Goal: Task Accomplishment & Management: Use online tool/utility

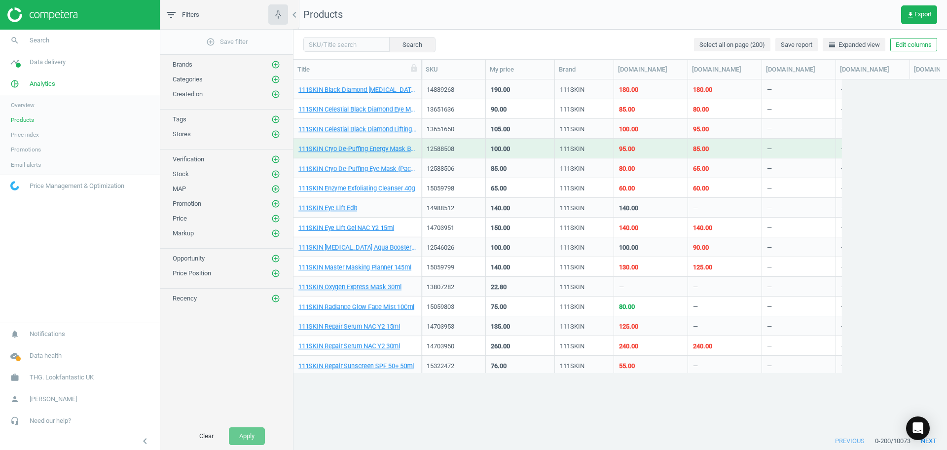
scroll to position [333, 644]
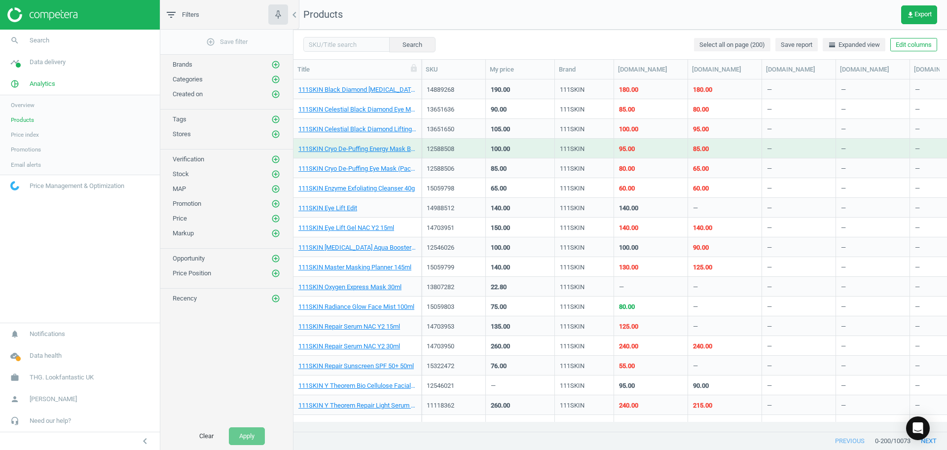
click at [52, 114] on link "Products" at bounding box center [80, 119] width 160 height 15
click at [39, 99] on link "Overview" at bounding box center [80, 105] width 160 height 15
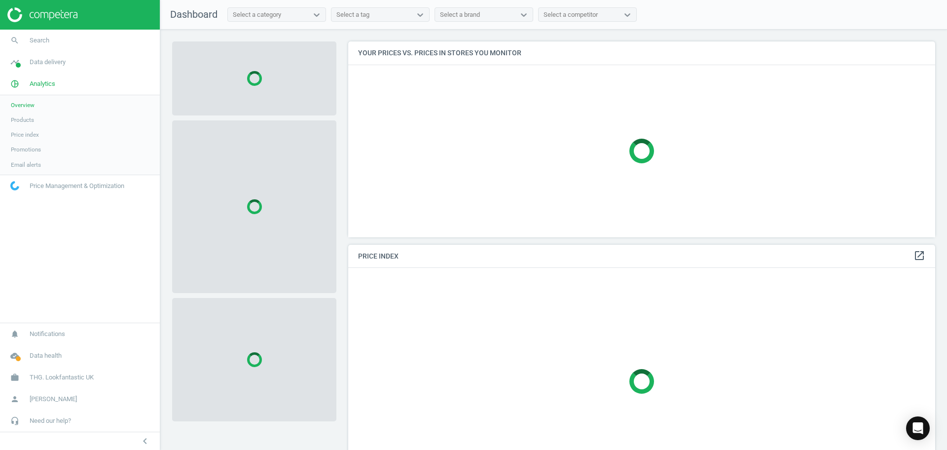
scroll to position [239, 590]
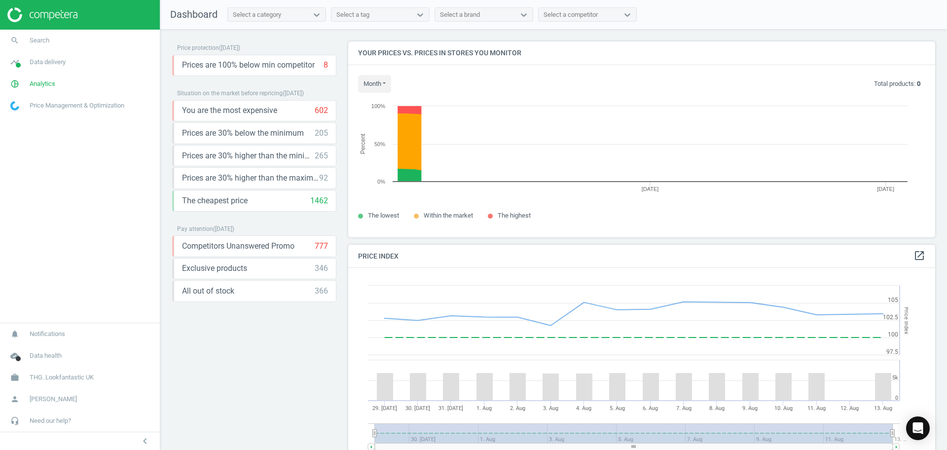
scroll to position [215, 597]
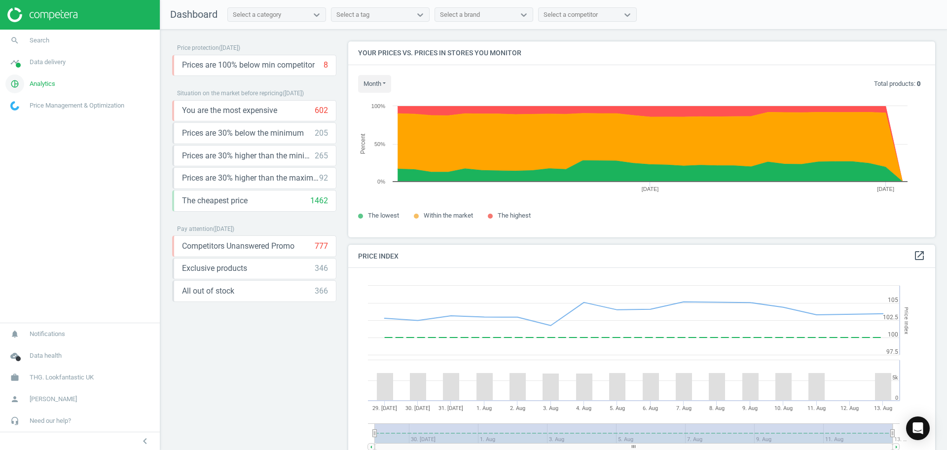
click at [73, 86] on link "pie_chart_outlined Analytics" at bounding box center [80, 84] width 160 height 22
click at [26, 121] on span "Products" at bounding box center [22, 120] width 23 height 8
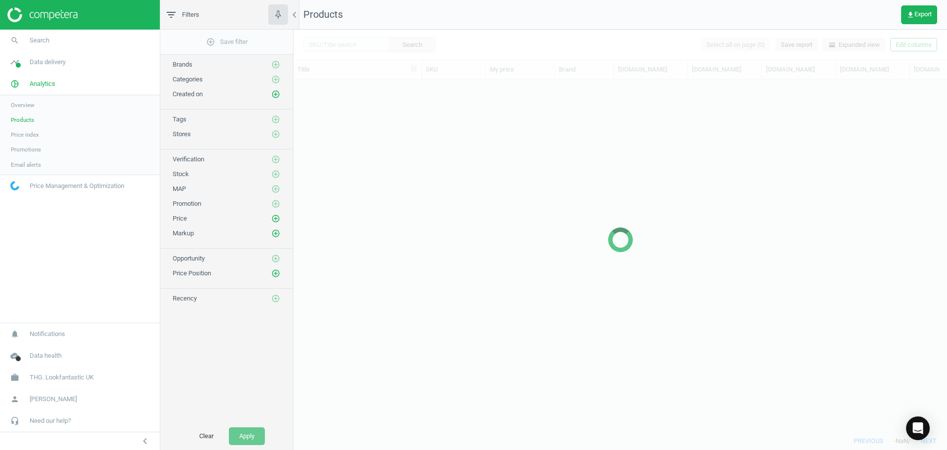
scroll to position [333, 644]
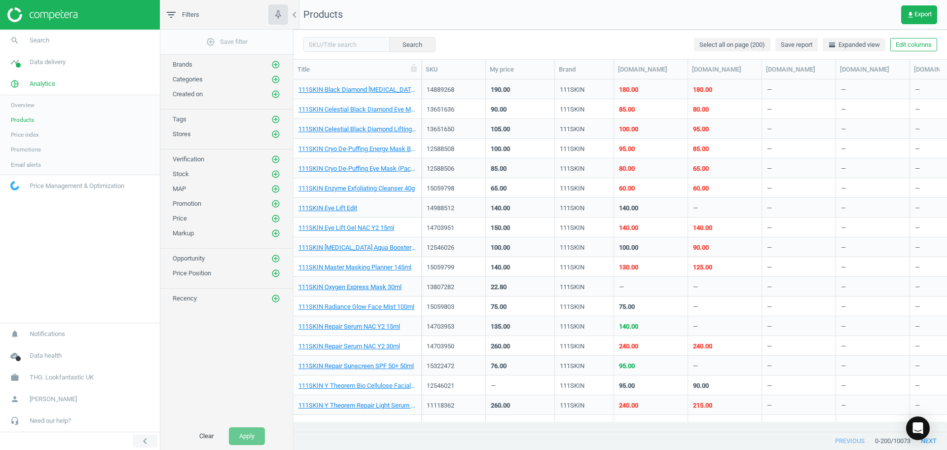
click at [146, 435] on icon "chevron_left" at bounding box center [145, 441] width 12 height 12
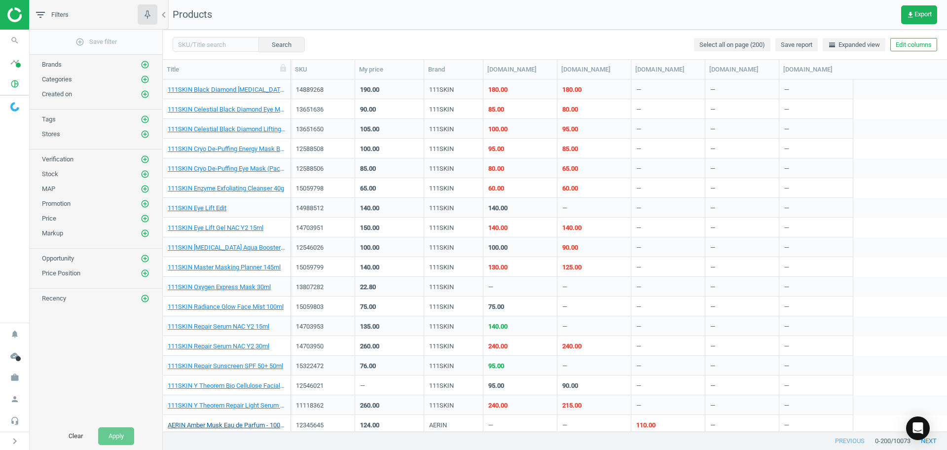
scroll to position [342, 775]
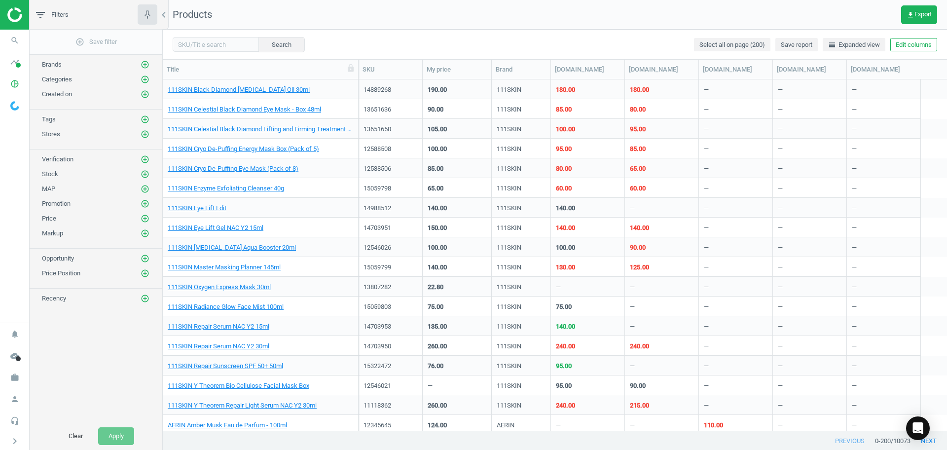
drag, startPoint x: 289, startPoint y: 74, endPoint x: 356, endPoint y: 86, distance: 68.7
click at [356, 86] on div "Title SKU My price Brand spacenk.com sephora.co.uk johnlewis.com boots.com beau…" at bounding box center [555, 246] width 784 height 372
click at [242, 45] on input "text" at bounding box center [216, 44] width 86 height 15
click at [519, 35] on div "Search Select all on page (200) Save report horizontal_split Expanded view Edit…" at bounding box center [555, 45] width 784 height 30
click at [19, 437] on icon "chevron_right" at bounding box center [15, 441] width 12 height 12
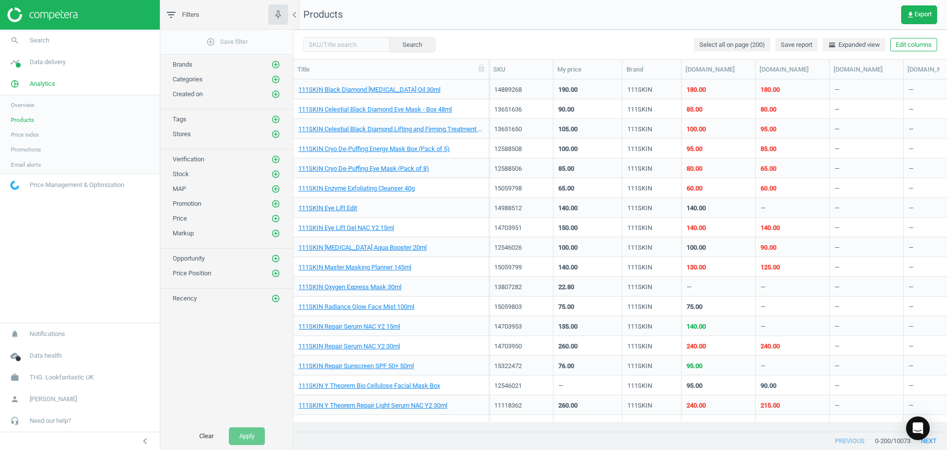
scroll to position [333, 644]
click at [32, 119] on span "Products" at bounding box center [22, 120] width 23 height 8
click at [339, 46] on input "text" at bounding box center [346, 44] width 86 height 15
type input "dream co"
click at [339, 46] on input "dream co" at bounding box center [346, 44] width 86 height 15
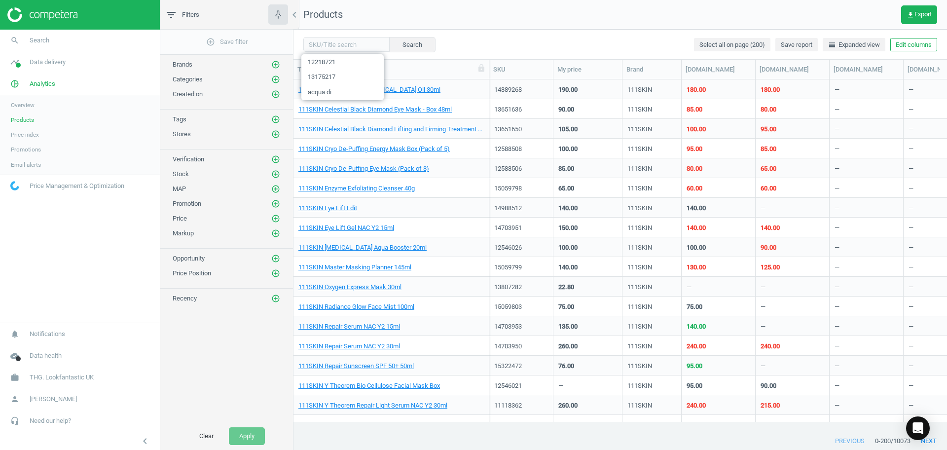
click at [81, 320] on nav "search Search timeline Data delivery Overview Matches dashboard Matches Rematch…" at bounding box center [80, 176] width 160 height 293
click at [22, 118] on span "Products" at bounding box center [22, 120] width 23 height 8
click at [344, 43] on input "text" at bounding box center [346, 44] width 86 height 15
type input "color wow"
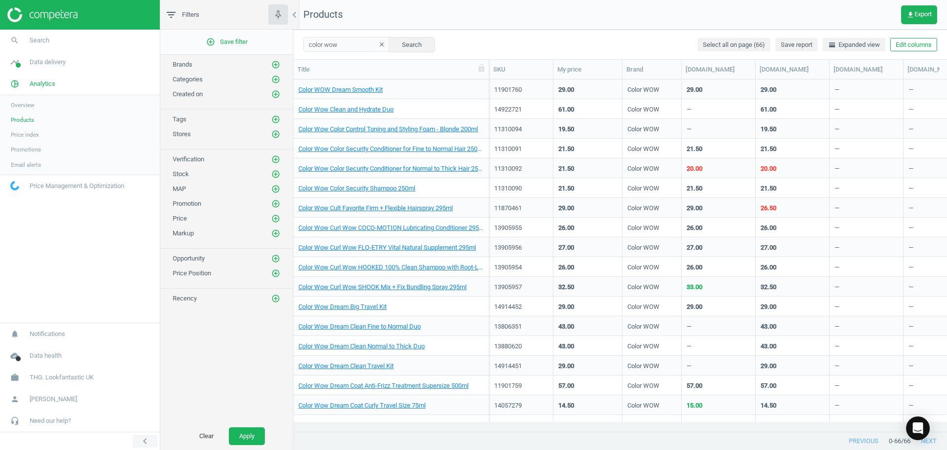
click at [139, 438] on icon "chevron_left" at bounding box center [145, 441] width 12 height 12
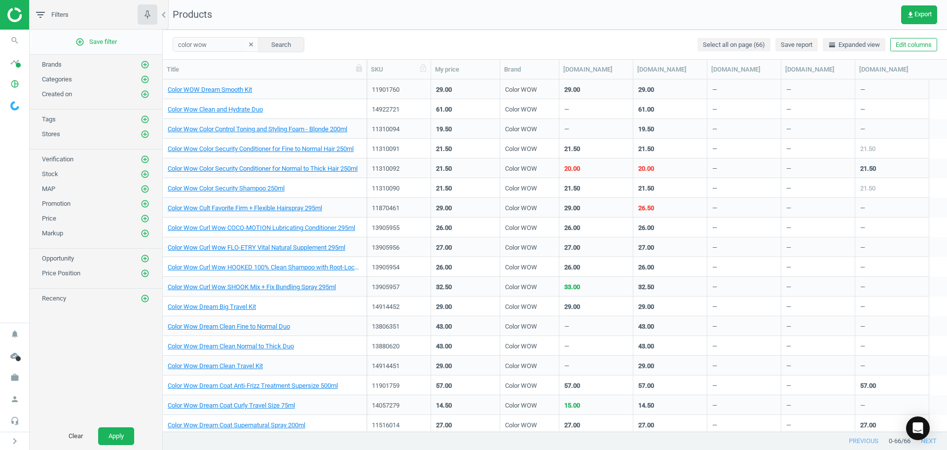
scroll to position [333, 775]
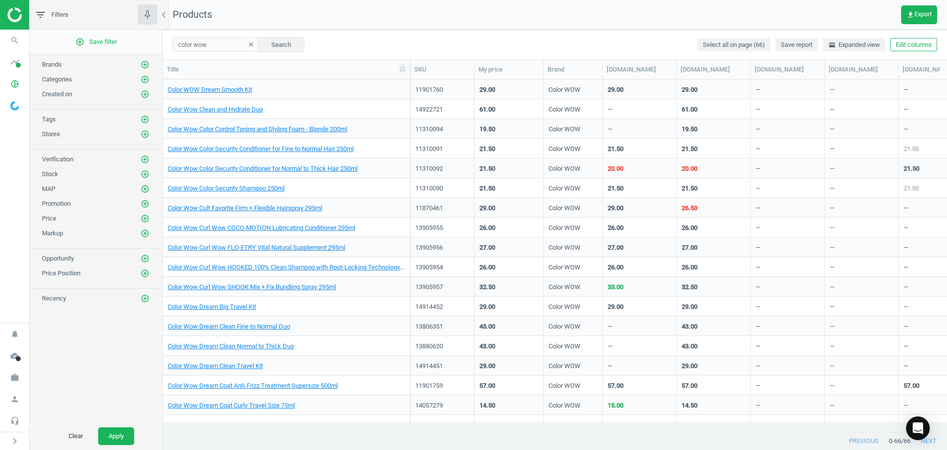
drag, startPoint x: 361, startPoint y: 69, endPoint x: 418, endPoint y: 70, distance: 57.7
click at [415, 70] on div at bounding box center [410, 69] width 10 height 19
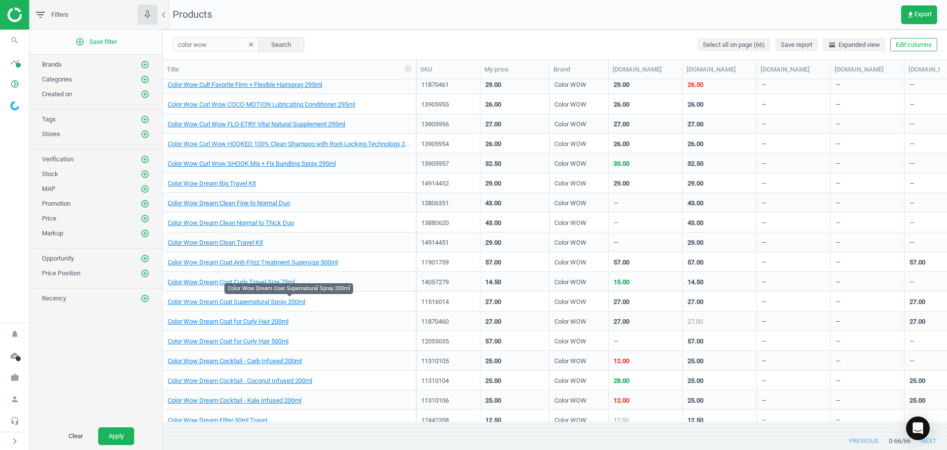
scroll to position [185, 0]
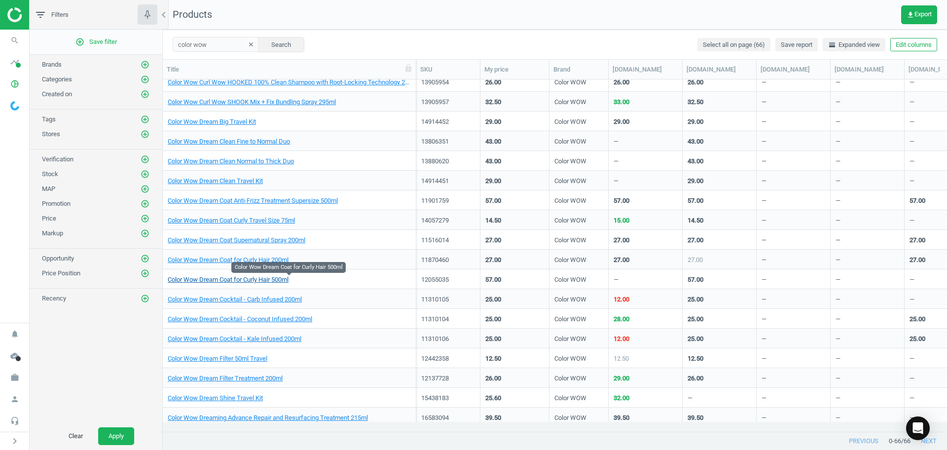
click at [273, 275] on body "Group 2 Created with Sketch. ic/cloud_download/grey600 Created with Sketch. gra…" at bounding box center [473, 225] width 947 height 450
click at [238, 280] on link "Color Wow Dream Coat for Curly Hair 500ml" at bounding box center [228, 279] width 121 height 9
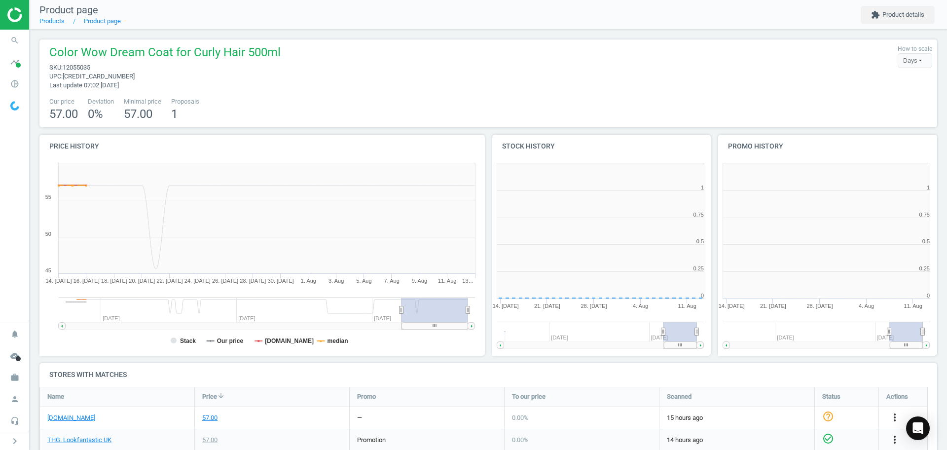
scroll to position [217, 236]
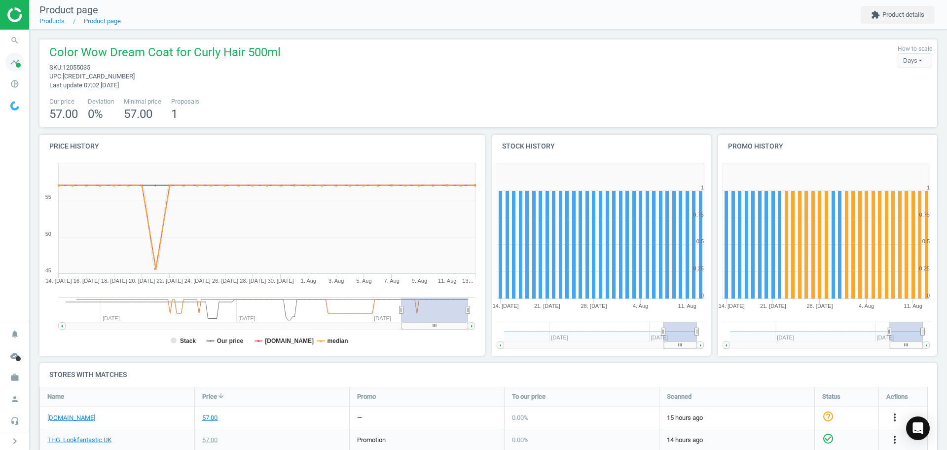
click at [17, 69] on icon "timeline" at bounding box center [14, 62] width 19 height 19
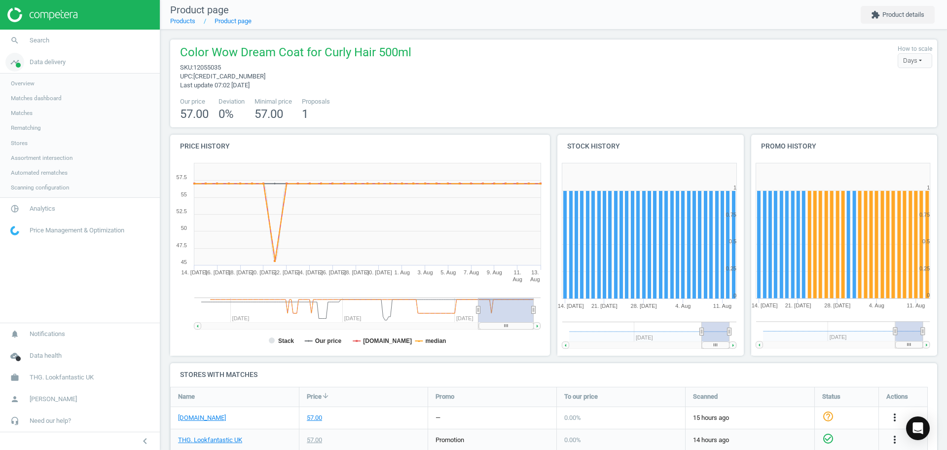
click at [39, 64] on span "Data delivery" at bounding box center [48, 62] width 36 height 9
click at [39, 85] on span "Analytics" at bounding box center [43, 83] width 26 height 9
click at [33, 120] on span "Products" at bounding box center [22, 120] width 23 height 8
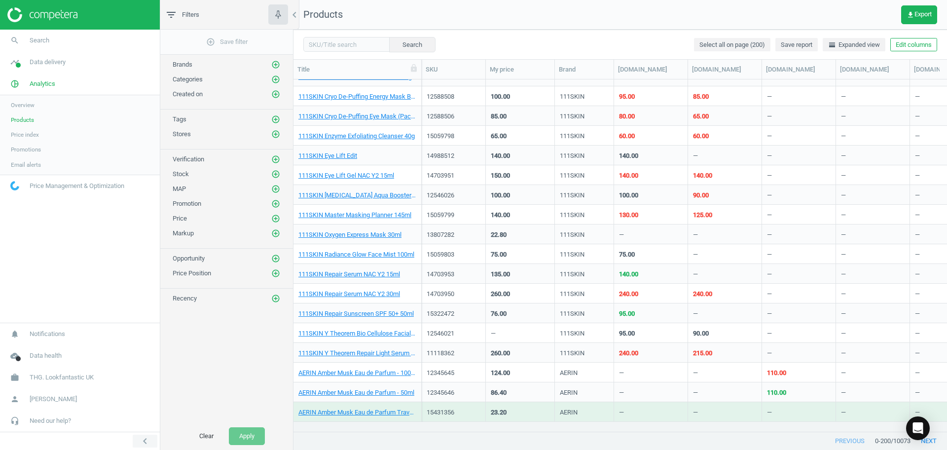
click at [143, 437] on icon "chevron_left" at bounding box center [145, 441] width 12 height 12
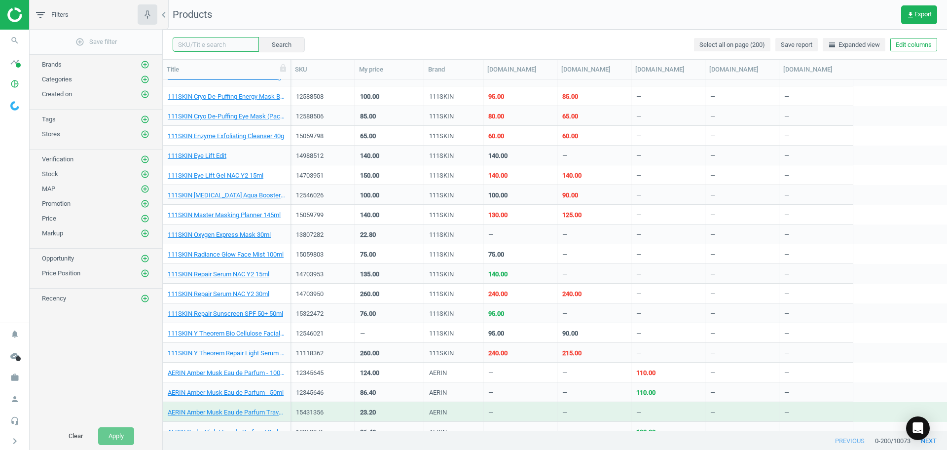
click at [222, 46] on input "text" at bounding box center [216, 44] width 86 height 15
type input "dream coat"
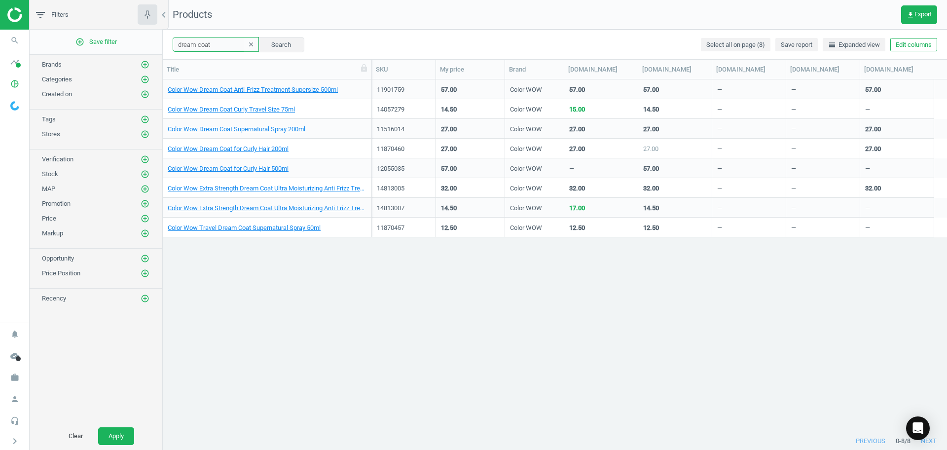
drag, startPoint x: 288, startPoint y: 76, endPoint x: 369, endPoint y: 71, distance: 81.1
click at [369, 71] on div at bounding box center [371, 69] width 10 height 19
click at [283, 150] on link "Color Wow Dream Coat for Curly Hair 200ml" at bounding box center [228, 149] width 121 height 9
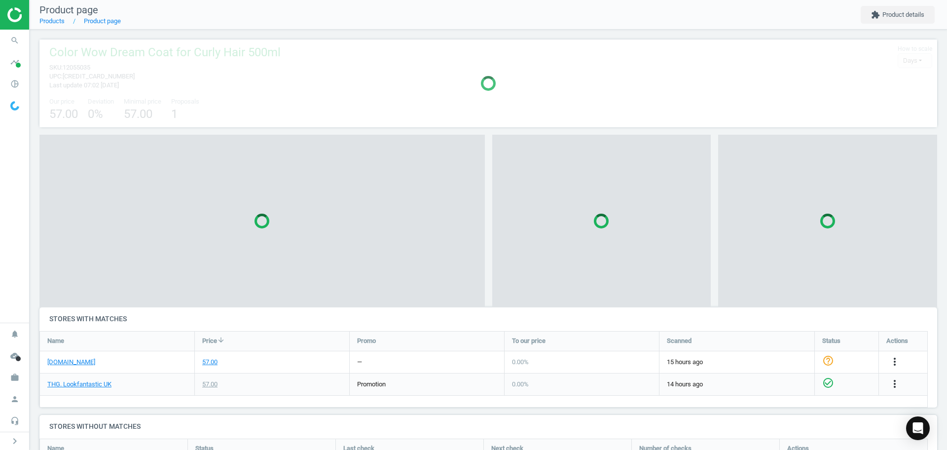
scroll to position [96, 907]
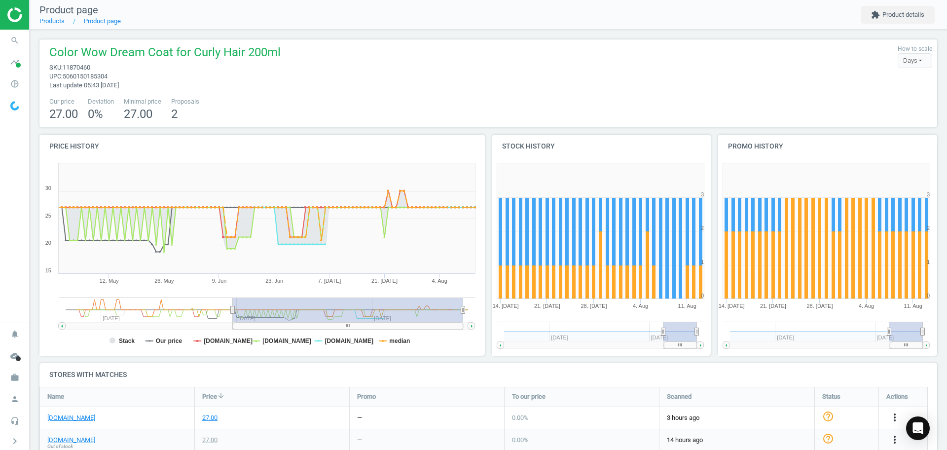
drag, startPoint x: 401, startPoint y: 310, endPoint x: 233, endPoint y: 328, distance: 169.2
click at [233, 328] on g at bounding box center [267, 313] width 416 height 32
click at [123, 339] on tspan "Stack" at bounding box center [127, 340] width 16 height 7
click at [205, 341] on tspan "[DOMAIN_NAME]" at bounding box center [228, 340] width 49 height 7
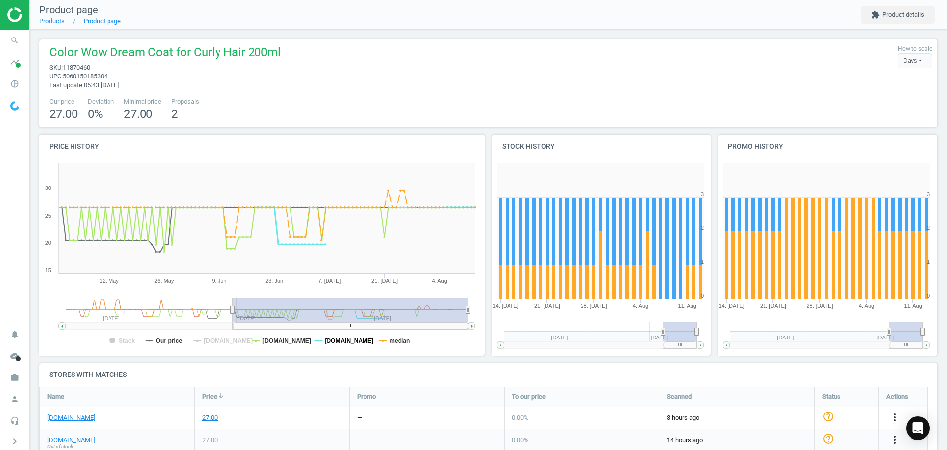
click at [339, 338] on tspan "[DOMAIN_NAME]" at bounding box center [349, 340] width 49 height 7
click at [406, 339] on tspan "median" at bounding box center [399, 340] width 21 height 7
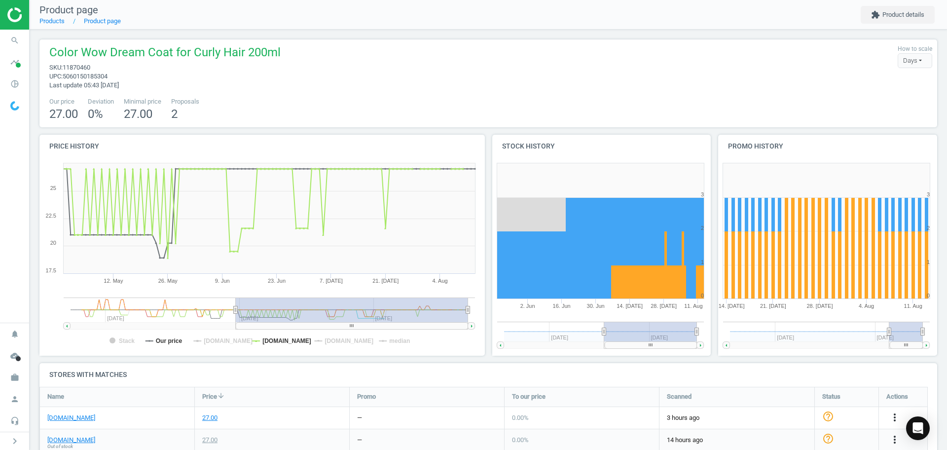
drag, startPoint x: 659, startPoint y: 332, endPoint x: 569, endPoint y: 331, distance: 89.8
click at [569, 331] on g at bounding box center [600, 335] width 207 height 27
click at [22, 86] on icon "pie_chart_outlined" at bounding box center [14, 83] width 19 height 19
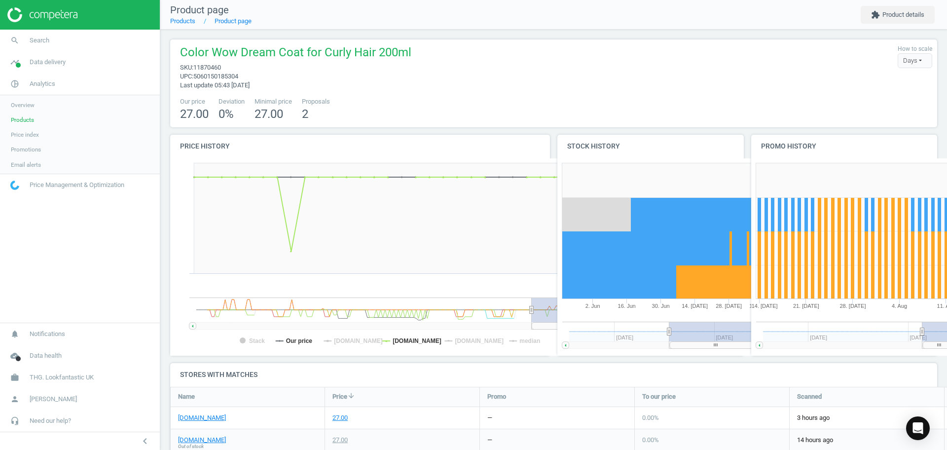
scroll to position [217, 203]
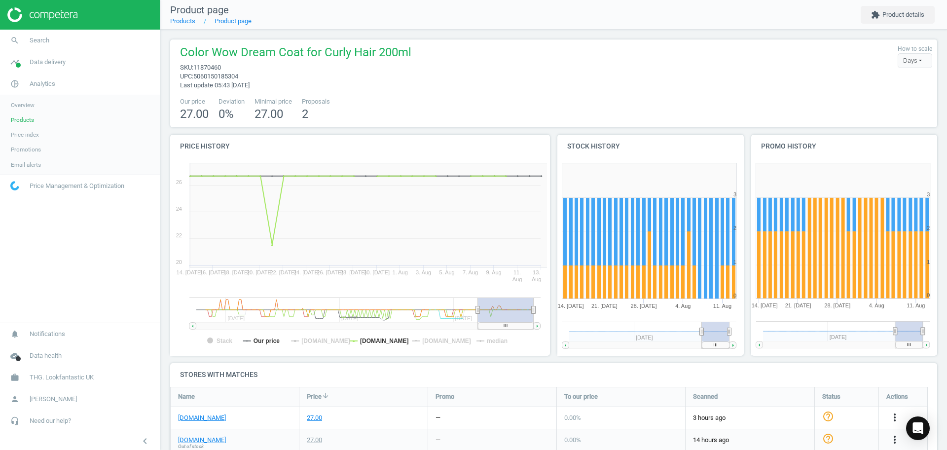
click at [33, 125] on link "Products" at bounding box center [80, 119] width 160 height 15
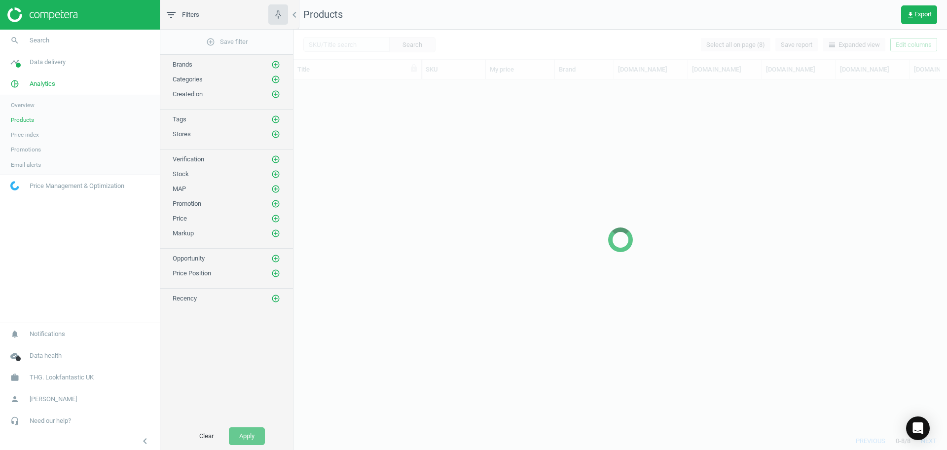
scroll to position [333, 644]
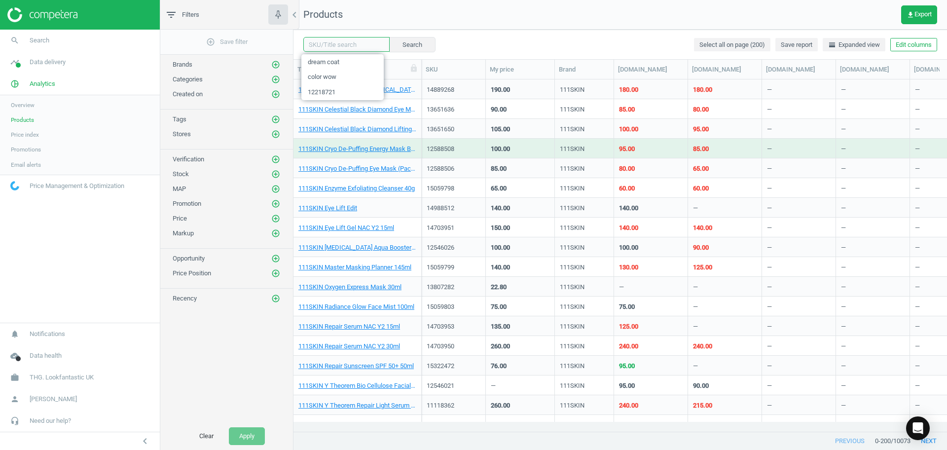
click at [348, 50] on input "text" at bounding box center [346, 44] width 86 height 15
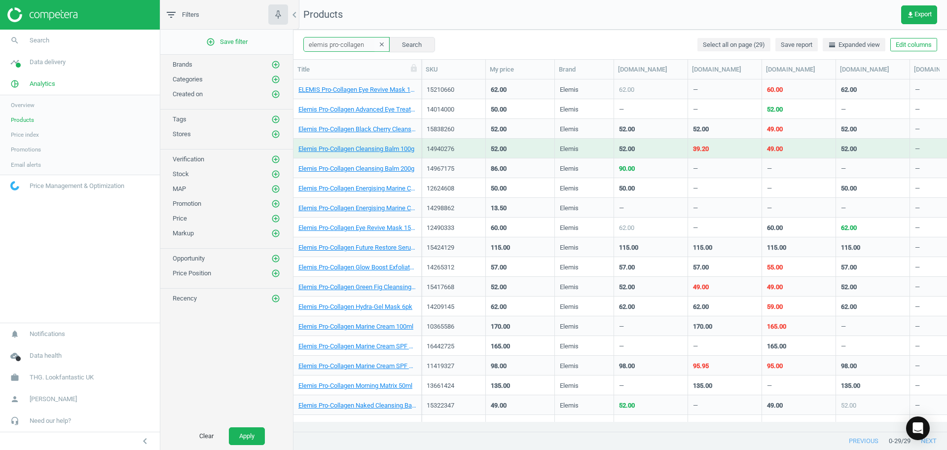
click at [354, 44] on input "elemis pro-collagen" at bounding box center [346, 44] width 86 height 15
type input "olaplex"
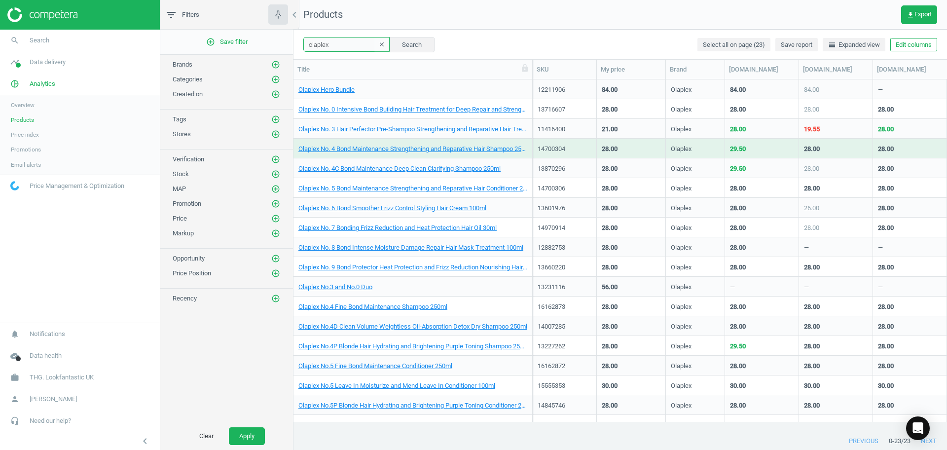
drag, startPoint x: 419, startPoint y: 68, endPoint x: 535, endPoint y: 98, distance: 119.9
click at [535, 98] on div "Title SKU My price Brand spacenk.com sephora.co.uk johnlewis.com boots.com beau…" at bounding box center [619, 246] width 653 height 372
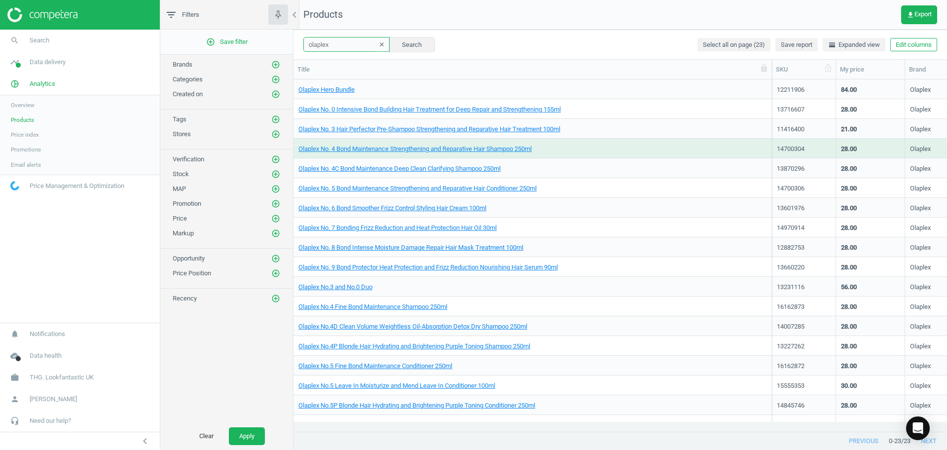
drag, startPoint x: 541, startPoint y: 63, endPoint x: 775, endPoint y: 76, distance: 234.6
click at [775, 76] on div at bounding box center [771, 69] width 10 height 19
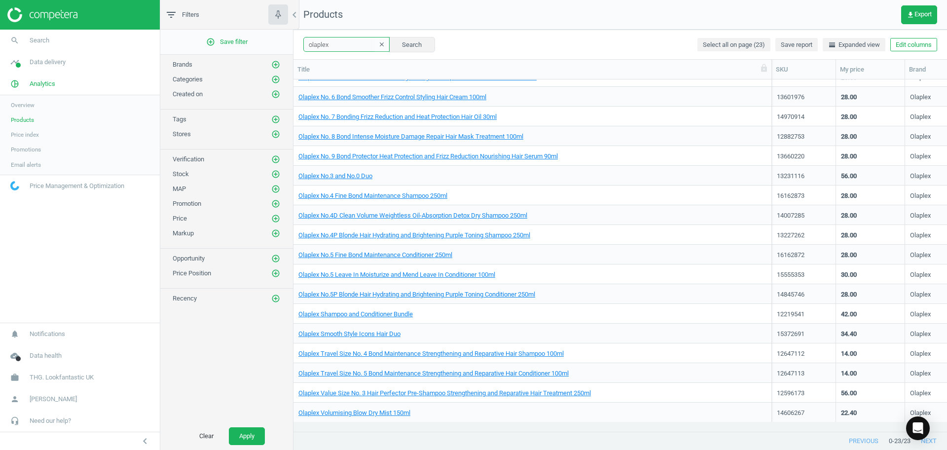
scroll to position [111, 0]
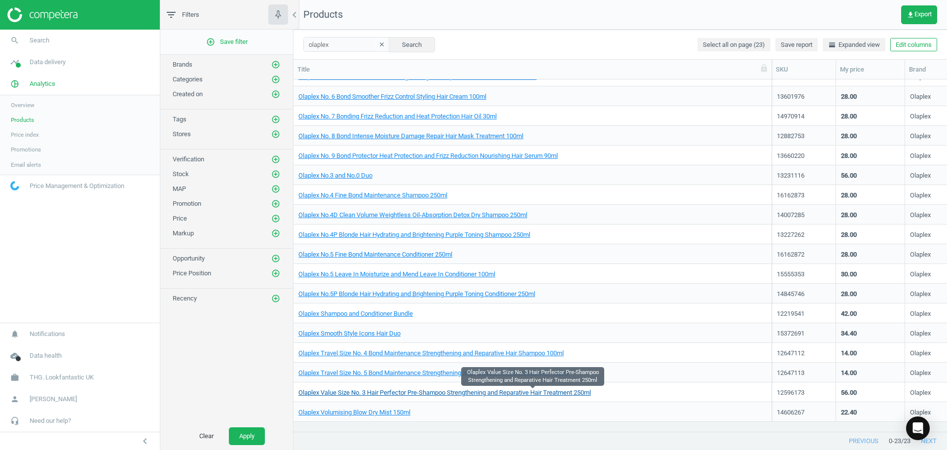
click at [488, 397] on link "Olaplex Value Size No. 3 Hair Perfector Pre-Shampoo Strengthening and Reparativ…" at bounding box center [444, 392] width 292 height 9
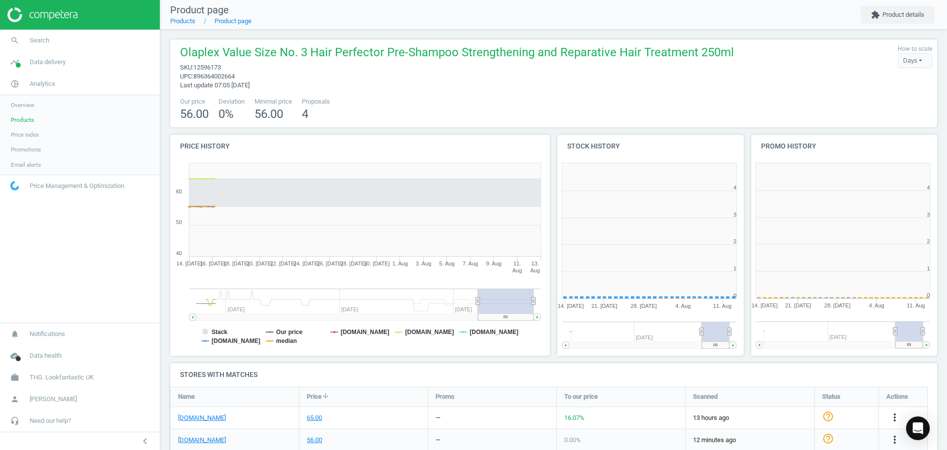
scroll to position [5, 5]
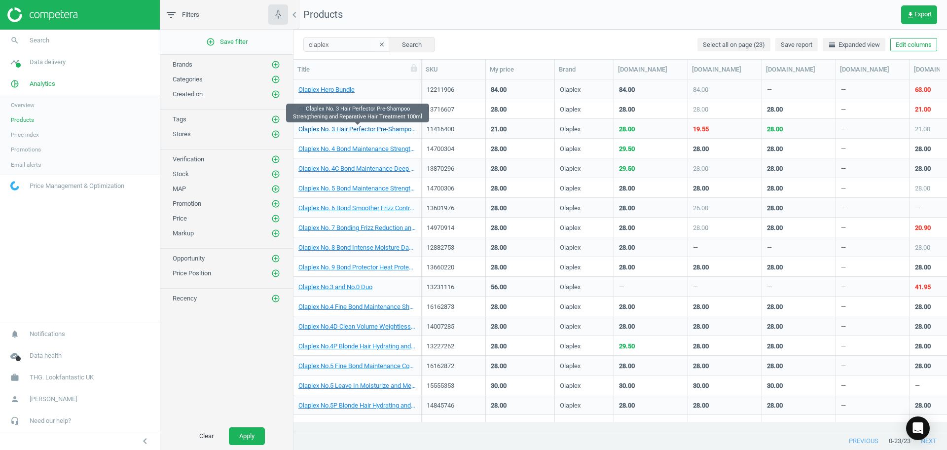
click at [345, 131] on link "Olaplex No. 3 Hair Perfector Pre-Shampoo Strengthening and Reparative Hair Trea…" at bounding box center [357, 129] width 118 height 9
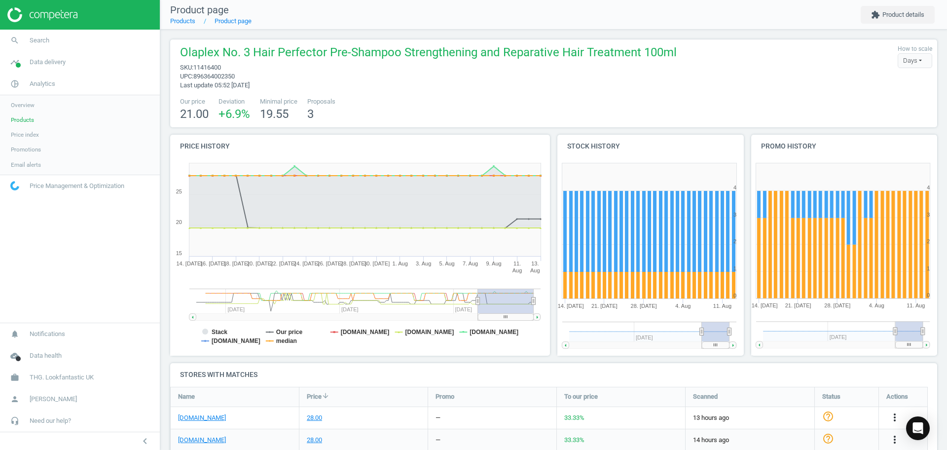
click at [205, 67] on span "11416400" at bounding box center [207, 67] width 28 height 7
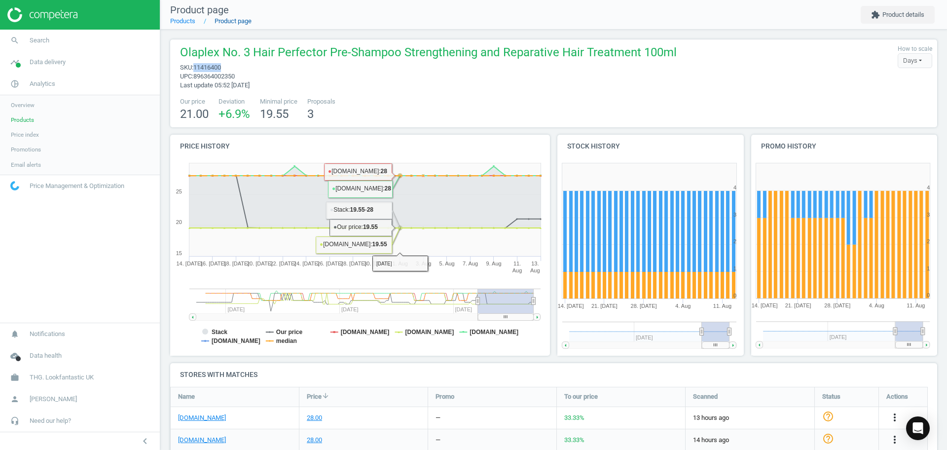
copy span "11416400"
click at [43, 120] on link "Products" at bounding box center [80, 119] width 160 height 15
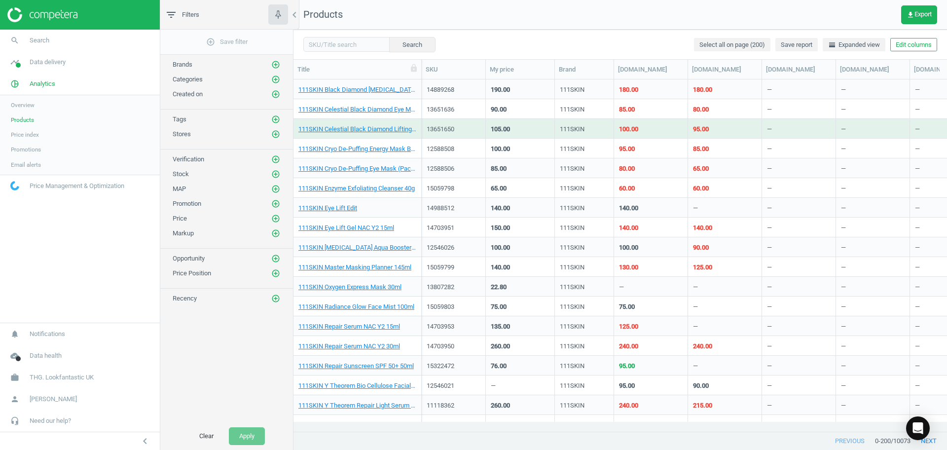
click at [70, 16] on img at bounding box center [42, 14] width 70 height 15
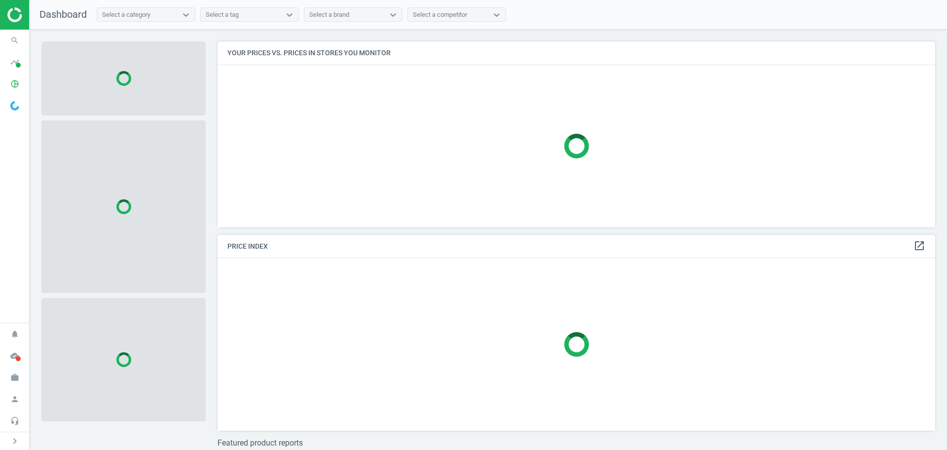
scroll to position [205, 727]
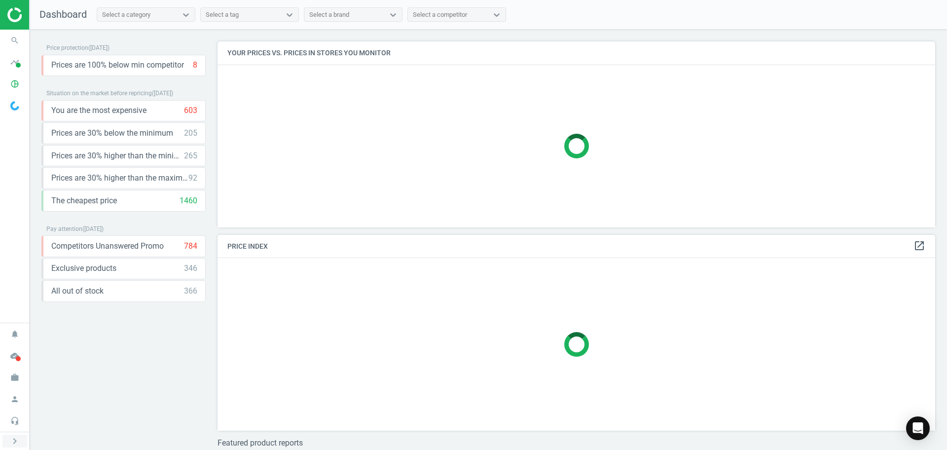
click at [8, 442] on button "chevron_right" at bounding box center [14, 441] width 25 height 13
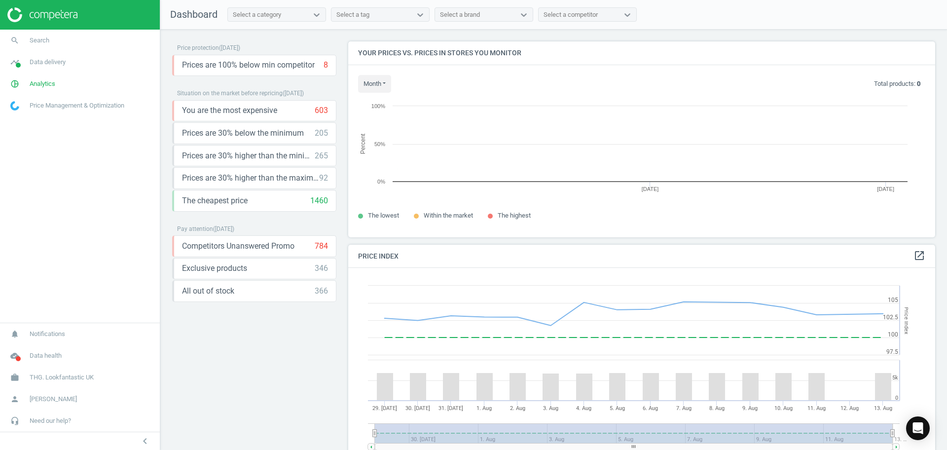
scroll to position [215, 597]
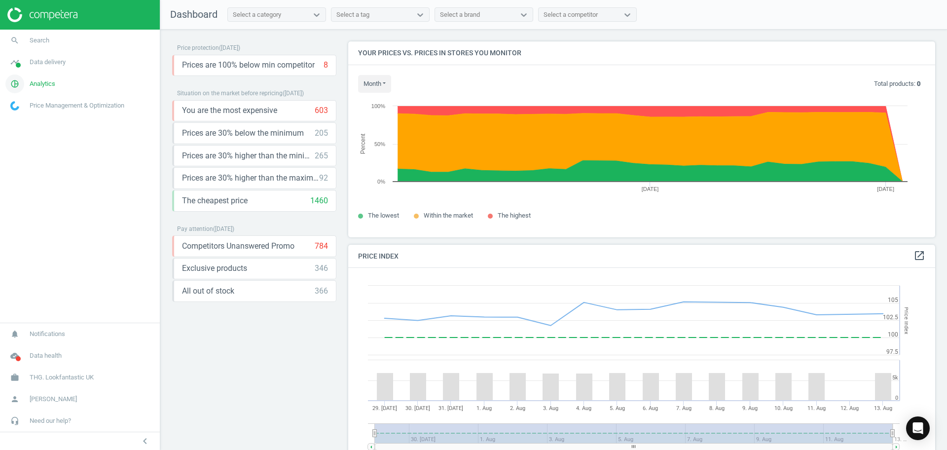
click at [38, 79] on span "Analytics" at bounding box center [43, 83] width 26 height 9
click at [21, 122] on span "Products" at bounding box center [22, 120] width 23 height 8
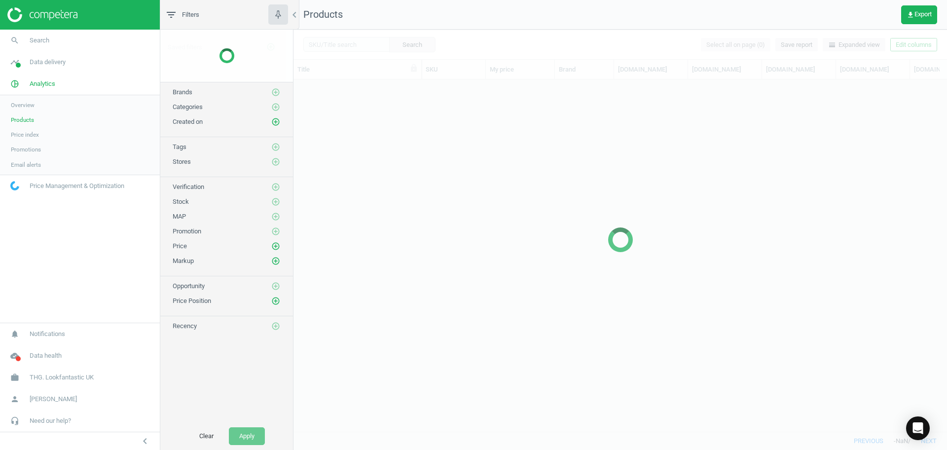
scroll to position [333, 644]
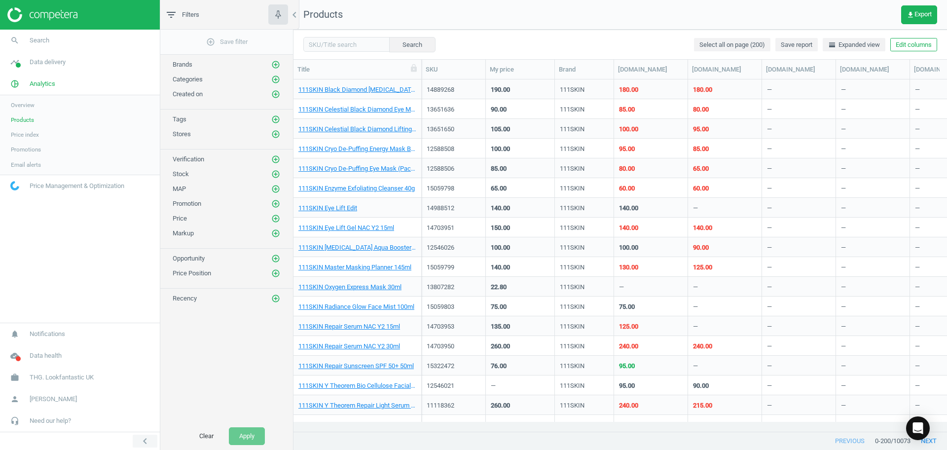
click at [139, 437] on icon "chevron_left" at bounding box center [145, 441] width 12 height 12
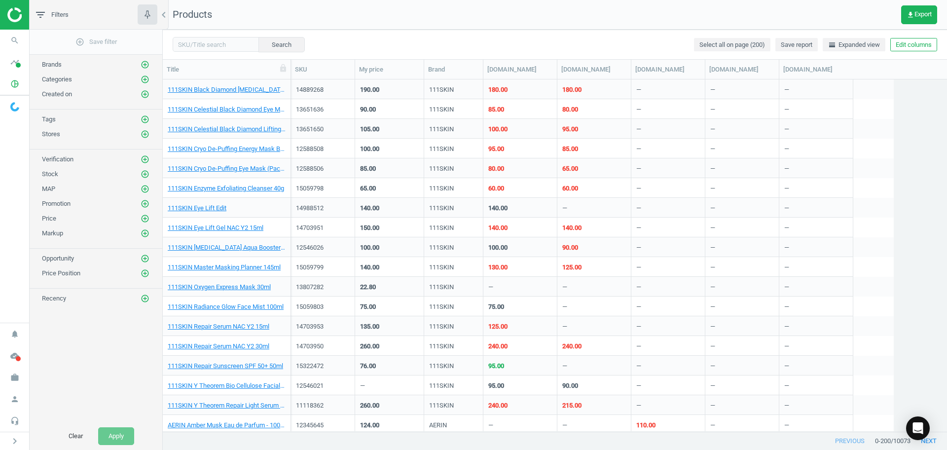
scroll to position [342, 775]
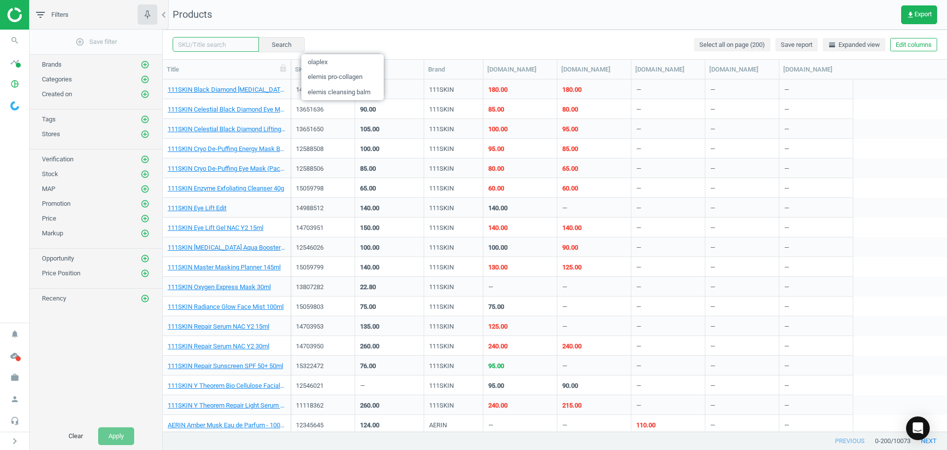
drag, startPoint x: 204, startPoint y: 45, endPoint x: 226, endPoint y: 42, distance: 22.5
click at [204, 45] on input "text" at bounding box center [216, 44] width 86 height 15
paste input "11416400"
type input "11416400"
click at [272, 40] on button "Search" at bounding box center [281, 44] width 46 height 15
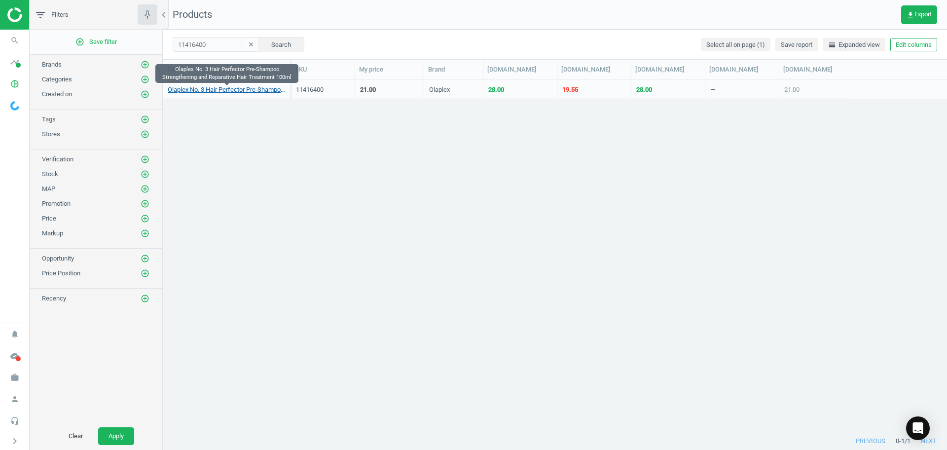
click at [227, 94] on link "Olaplex No. 3 Hair Perfector Pre-Shampoo Strengthening and Reparative Hair Trea…" at bounding box center [227, 89] width 118 height 9
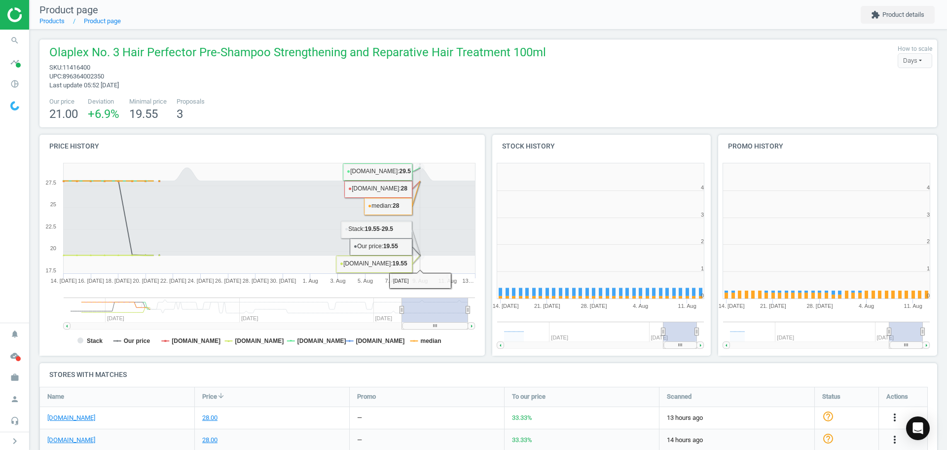
scroll to position [217, 236]
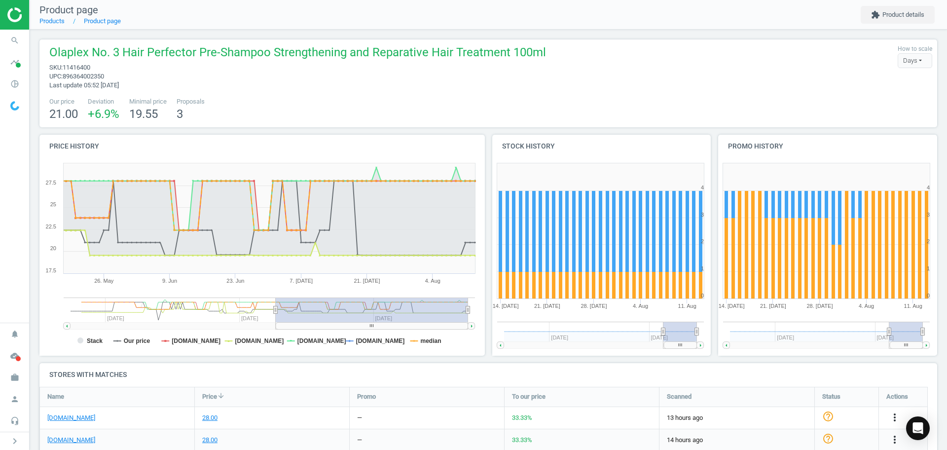
drag, startPoint x: 403, startPoint y: 307, endPoint x: 276, endPoint y: 298, distance: 127.6
click at [276, 298] on g at bounding box center [269, 313] width 411 height 32
click at [87, 337] on tspan "Stack" at bounding box center [95, 340] width 16 height 7
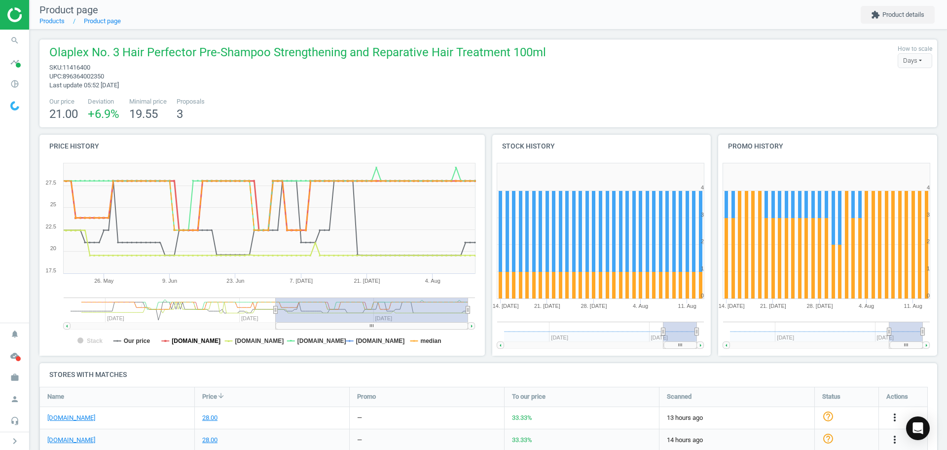
click at [193, 339] on tspan "[DOMAIN_NAME]" at bounding box center [196, 340] width 49 height 7
click at [304, 337] on tspan "[DOMAIN_NAME]" at bounding box center [321, 340] width 49 height 7
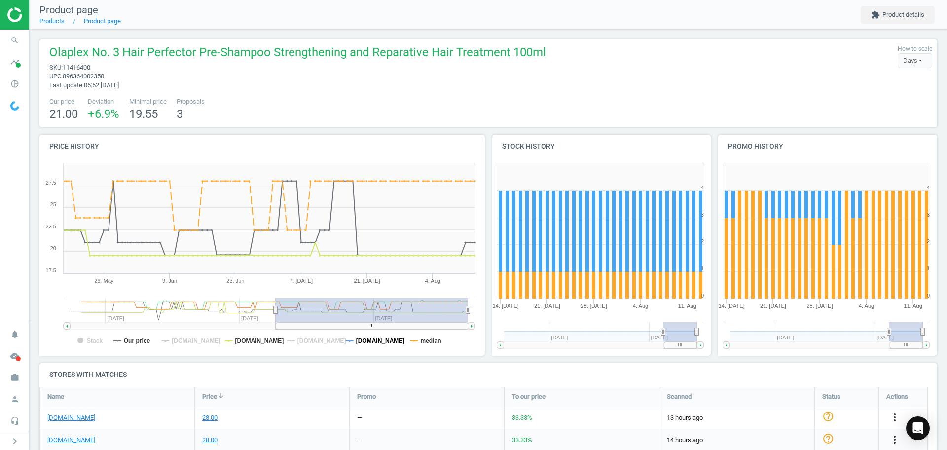
click at [361, 337] on tspan "[DOMAIN_NAME]" at bounding box center [380, 340] width 49 height 7
click at [421, 340] on tspan "median" at bounding box center [431, 340] width 21 height 7
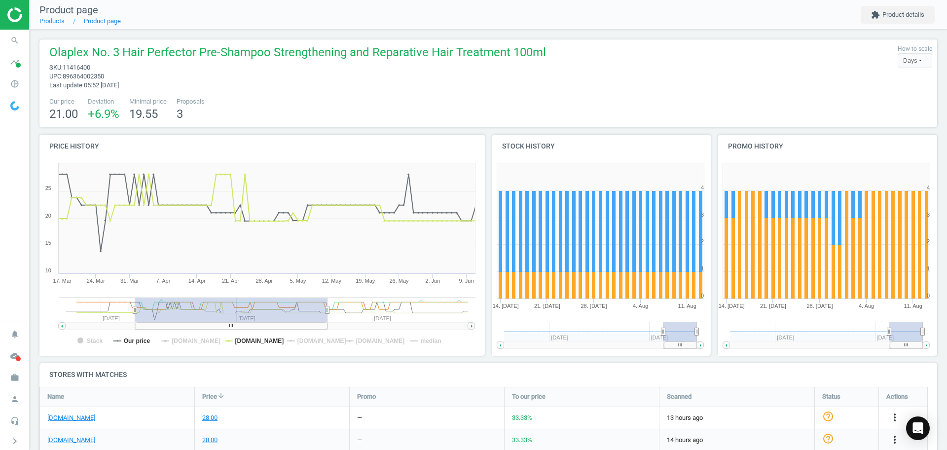
drag, startPoint x: 281, startPoint y: 309, endPoint x: 145, endPoint y: 315, distance: 135.8
click at [145, 315] on rect at bounding box center [231, 309] width 192 height 25
drag, startPoint x: 243, startPoint y: 341, endPoint x: 206, endPoint y: 341, distance: 36.5
click at [242, 339] on tspan "[DOMAIN_NAME]" at bounding box center [259, 340] width 49 height 7
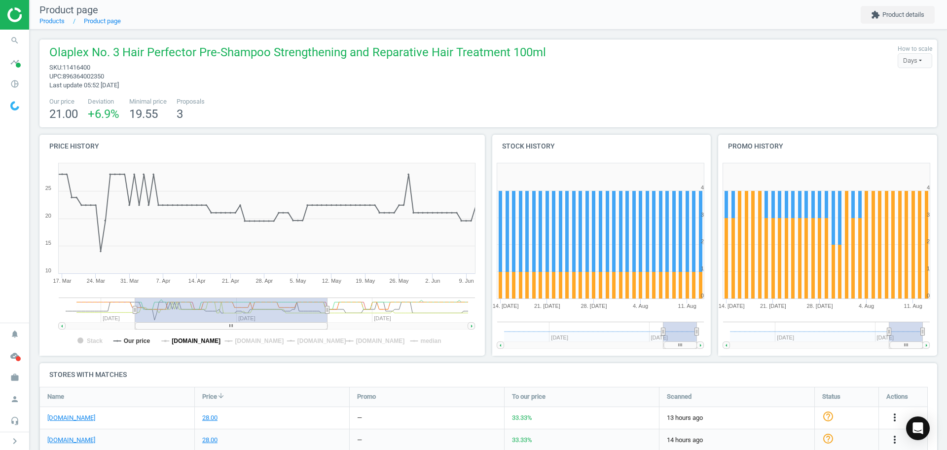
click at [192, 341] on tspan "[DOMAIN_NAME]" at bounding box center [196, 340] width 49 height 7
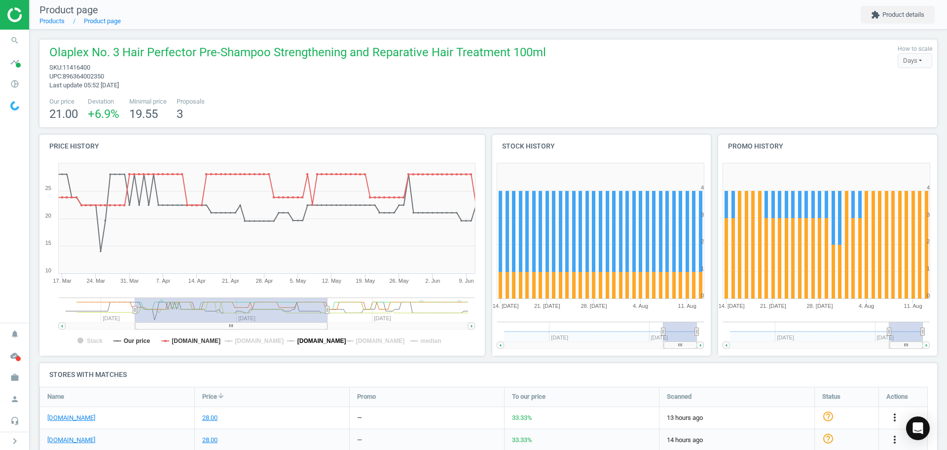
click at [301, 340] on tspan "[DOMAIN_NAME]" at bounding box center [321, 340] width 49 height 7
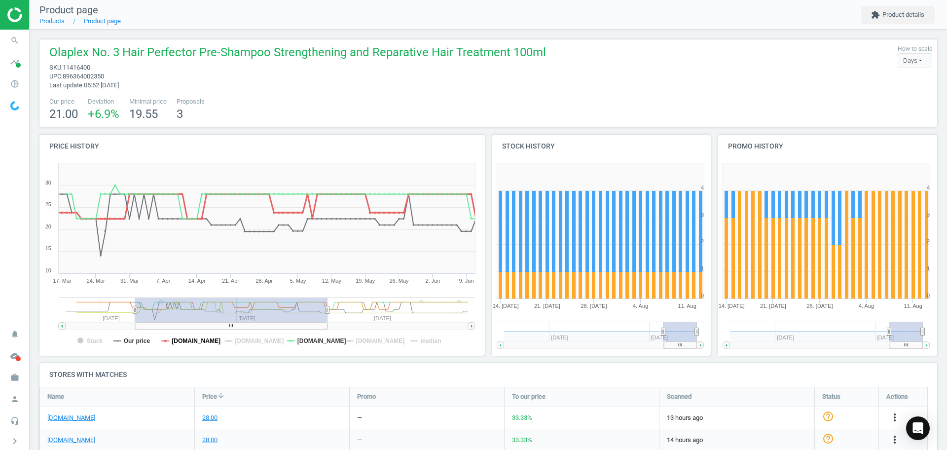
click at [193, 339] on tspan "[DOMAIN_NAME]" at bounding box center [196, 340] width 49 height 7
click at [297, 343] on tspan "[DOMAIN_NAME]" at bounding box center [321, 340] width 49 height 7
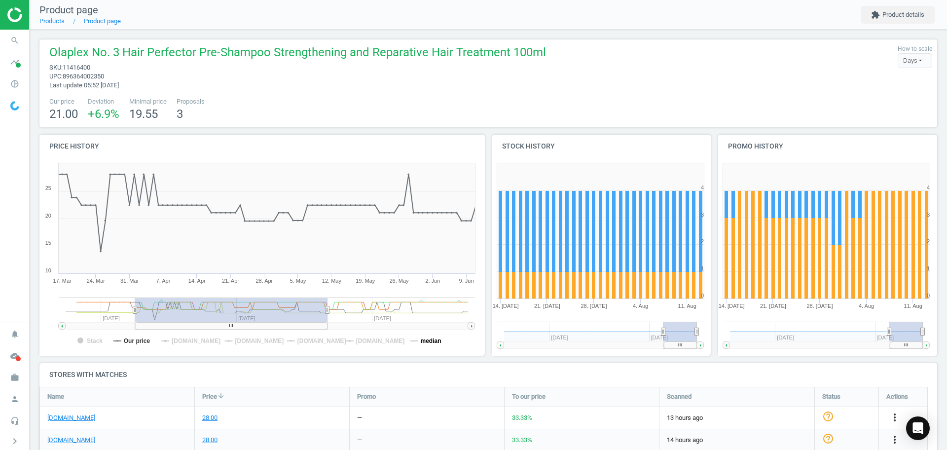
click at [431, 337] on tspan "median" at bounding box center [431, 340] width 21 height 7
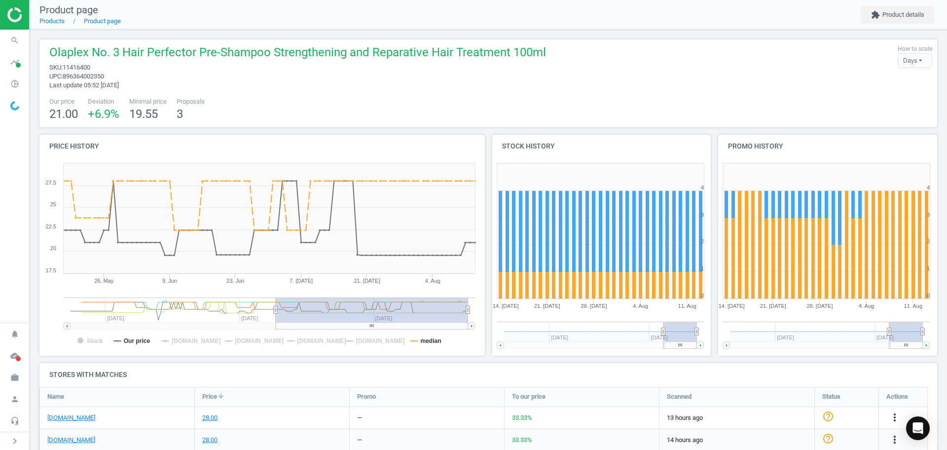
drag, startPoint x: 268, startPoint y: 314, endPoint x: 420, endPoint y: 316, distance: 151.9
click at [420, 316] on rect at bounding box center [372, 309] width 192 height 25
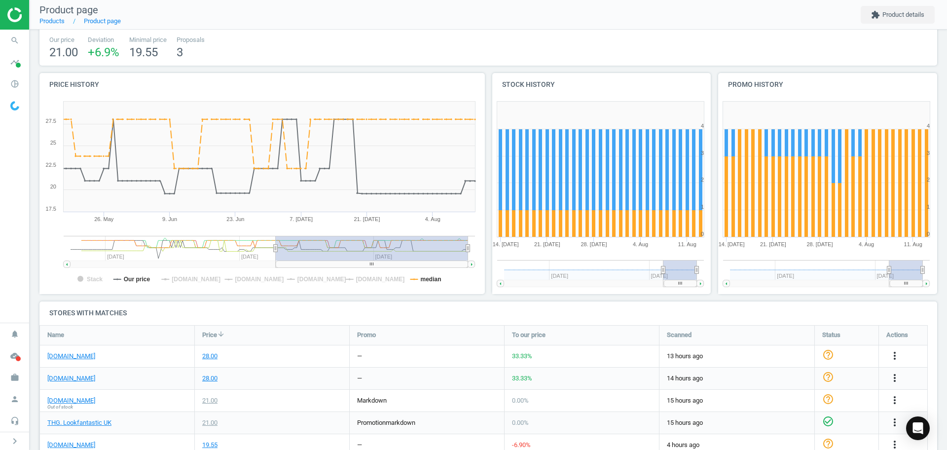
scroll to position [123, 0]
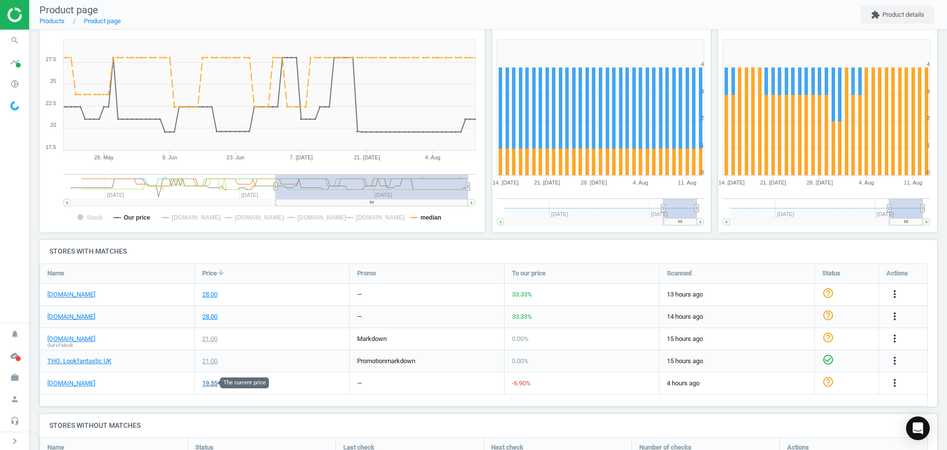
click at [214, 380] on div "19.55" at bounding box center [209, 383] width 15 height 9
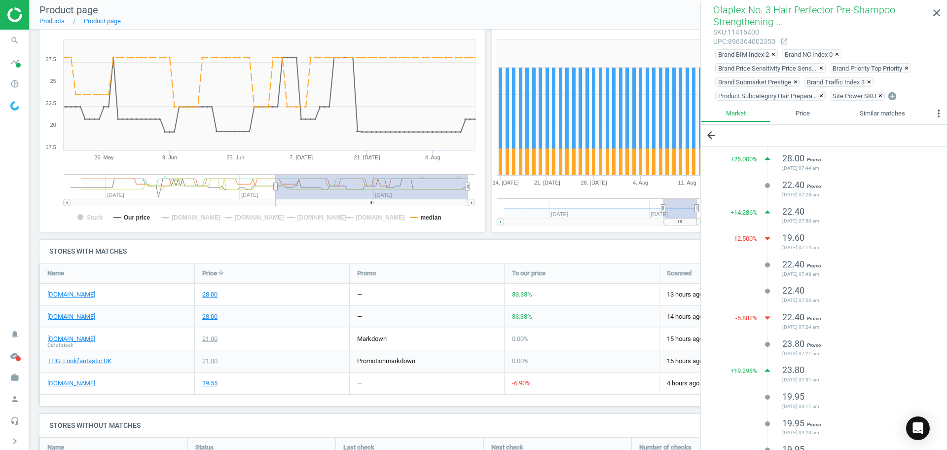
scroll to position [980, 0]
click at [935, 13] on icon "close" at bounding box center [937, 13] width 12 height 12
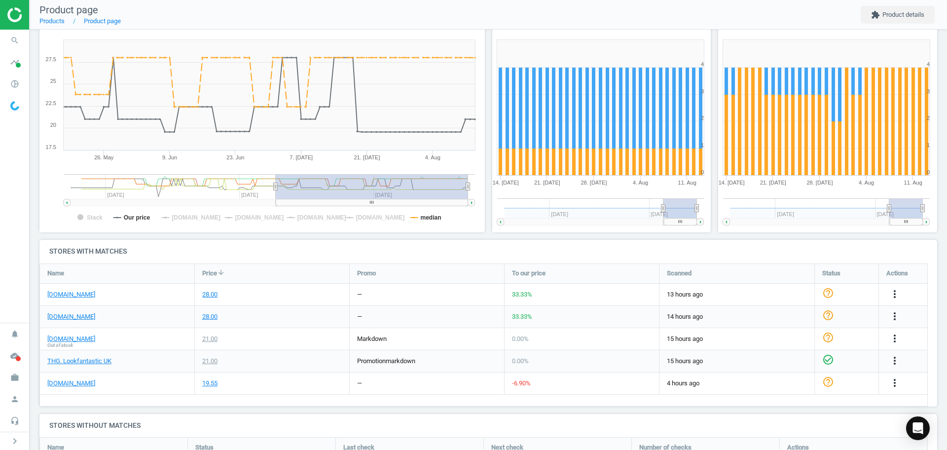
scroll to position [62, 0]
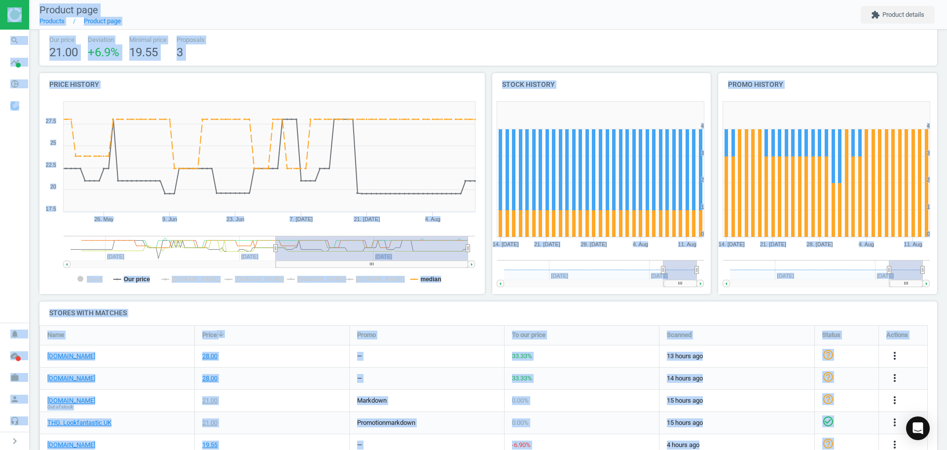
click at [401, 314] on h4 "Stores with matches" at bounding box center [488, 312] width 898 height 23
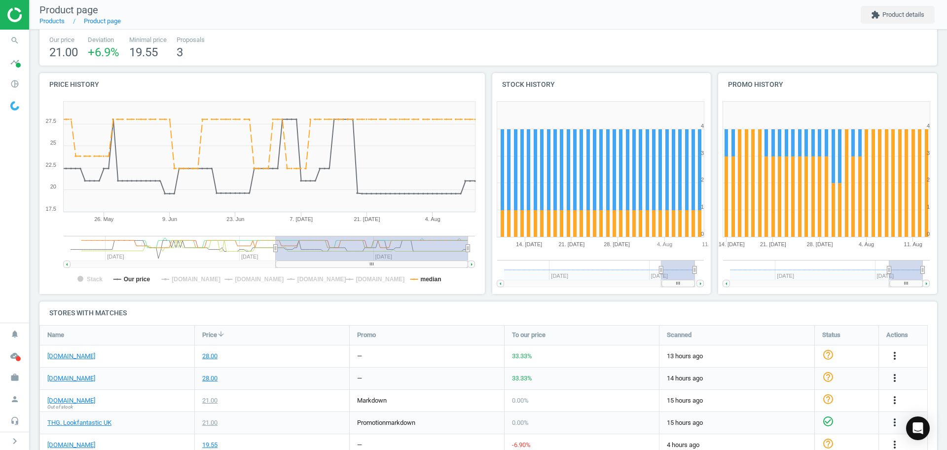
click at [657, 274] on g at bounding box center [600, 273] width 207 height 27
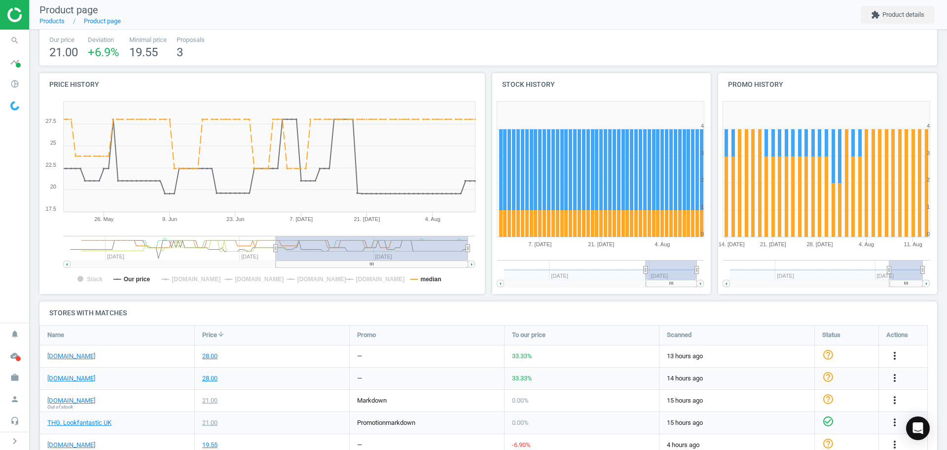
drag, startPoint x: 673, startPoint y: 271, endPoint x: 697, endPoint y: 271, distance: 24.2
click at [700, 271] on icon "Created with Highstock 6.2.0 0 1 2 3 4 5 21. Jul 7. Jul 4. Aug Apr '25 Jul '25" at bounding box center [600, 195] width 217 height 197
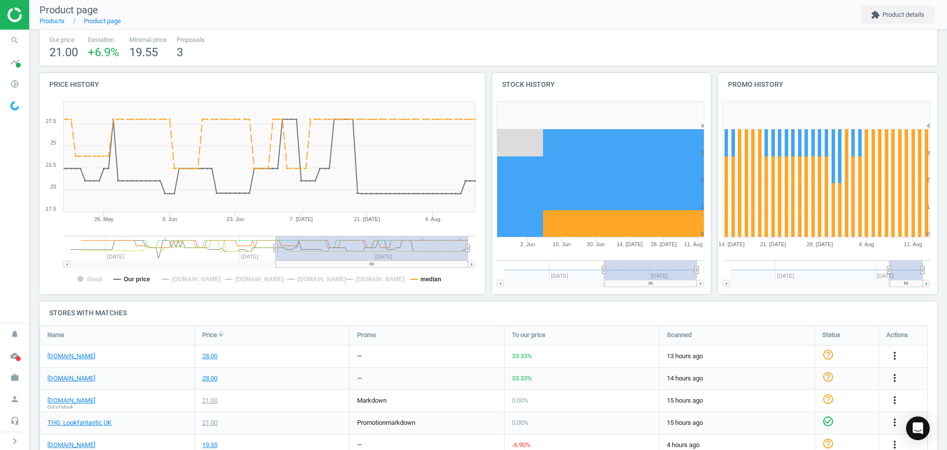
drag, startPoint x: 638, startPoint y: 271, endPoint x: 582, endPoint y: 278, distance: 56.6
click at [582, 278] on g at bounding box center [600, 273] width 207 height 27
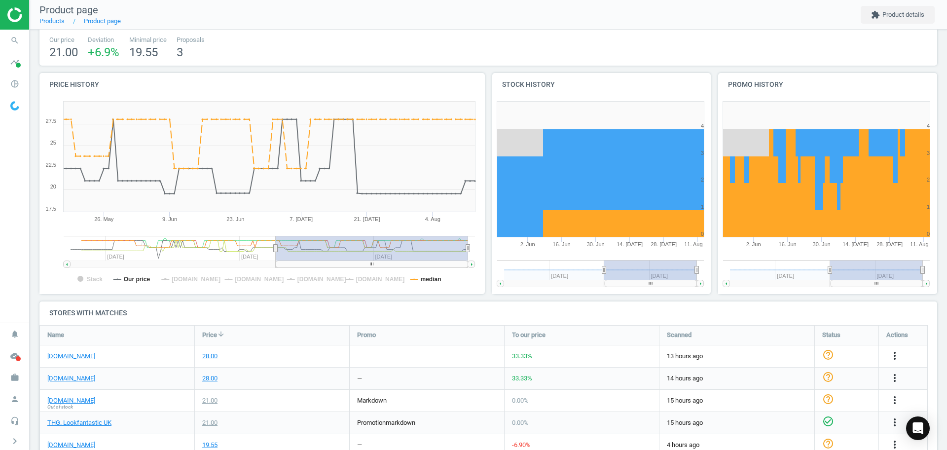
drag, startPoint x: 881, startPoint y: 270, endPoint x: 779, endPoint y: 276, distance: 102.2
click at [779, 276] on g at bounding box center [826, 273] width 207 height 27
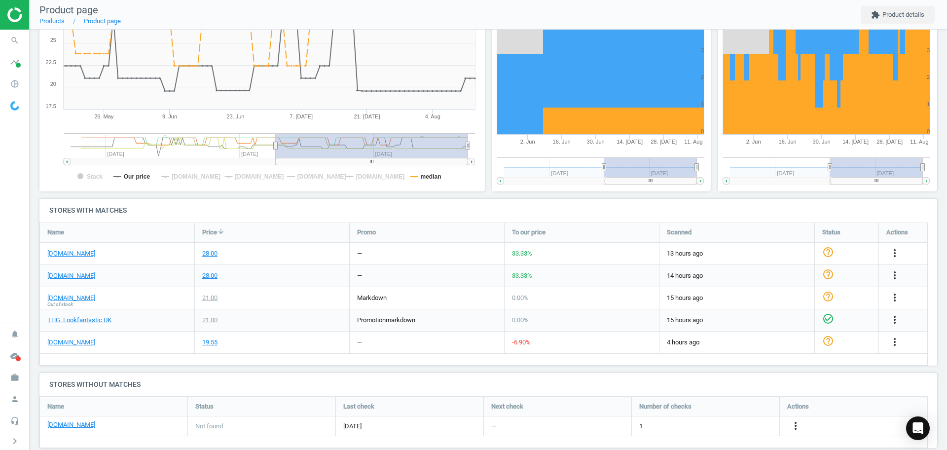
scroll to position [180, 0]
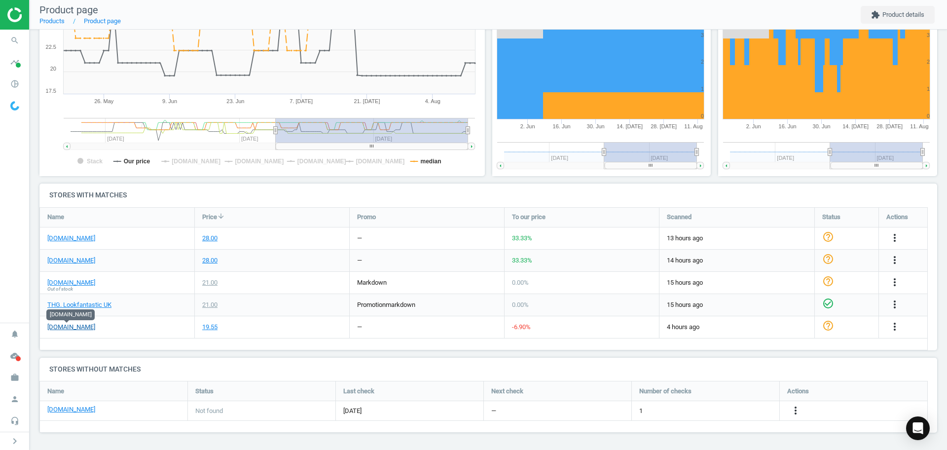
click at [81, 327] on link "[DOMAIN_NAME]" at bounding box center [71, 327] width 48 height 9
click at [331, 256] on div "28.00" at bounding box center [272, 261] width 154 height 22
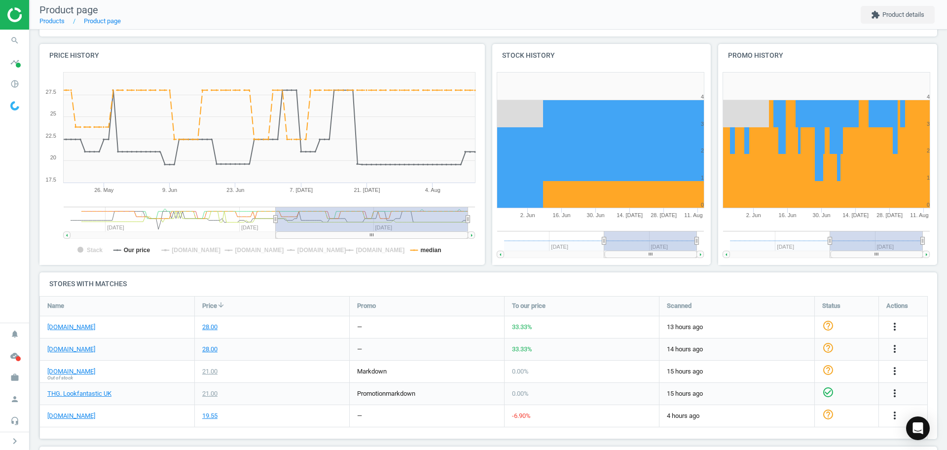
scroll to position [0, 0]
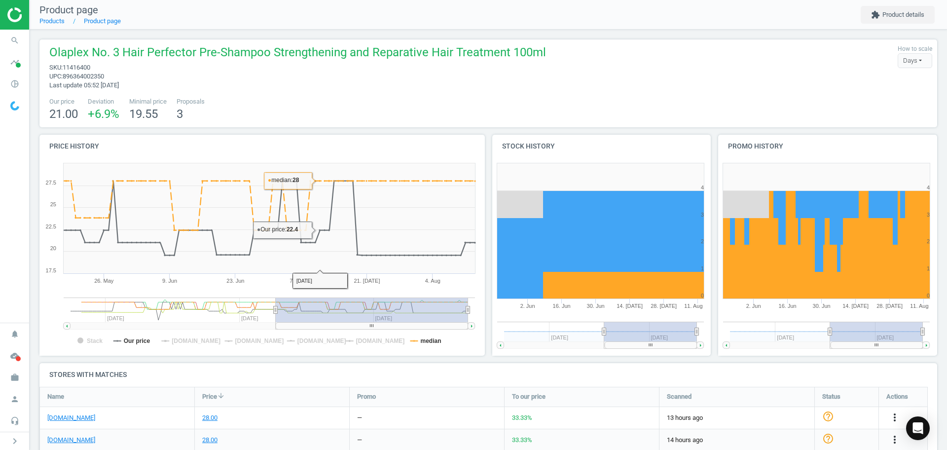
click at [311, 125] on div "Olaplex No. 3 Hair Perfector Pre-Shampoo Strengthening and Reparative Hair Trea…" at bounding box center [488, 83] width 898 height 88
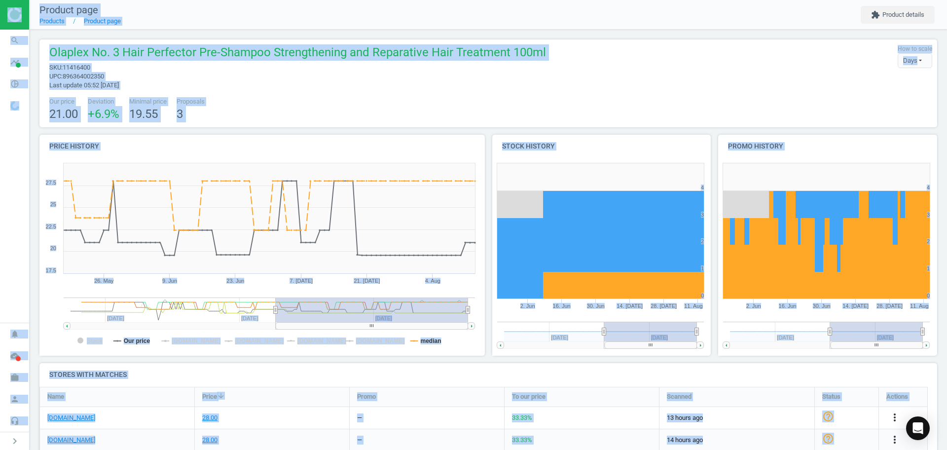
click at [299, 109] on div "Our price 21.00 Deviation +6.9 % Minimal price 19.55 Proposals 3" at bounding box center [488, 109] width 888 height 25
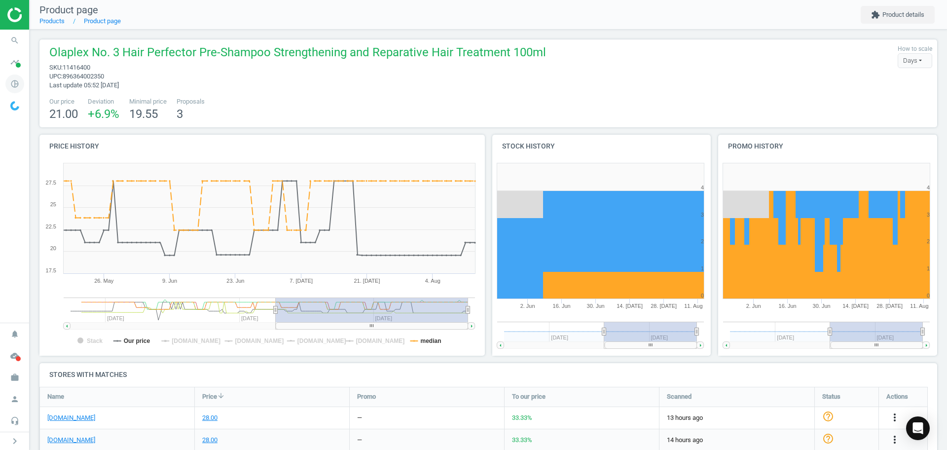
click at [9, 78] on icon "pie_chart_outlined" at bounding box center [14, 83] width 19 height 19
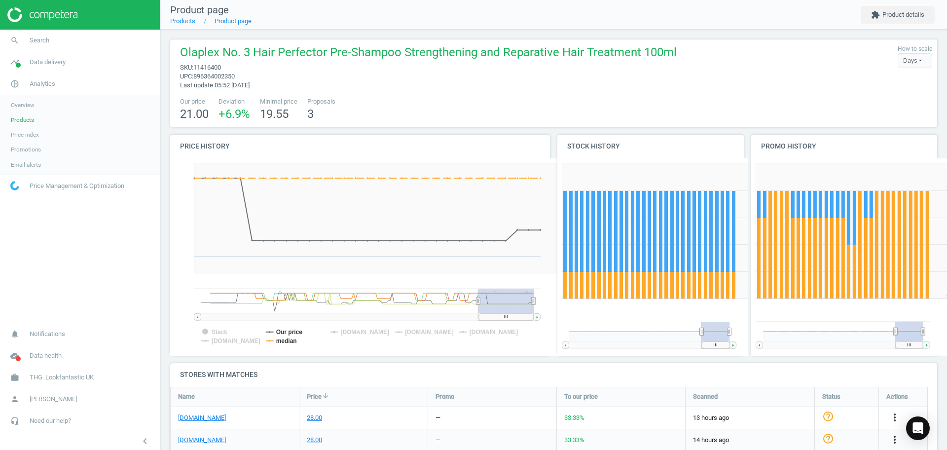
scroll to position [71, 777]
click at [31, 119] on span "Products" at bounding box center [22, 120] width 23 height 8
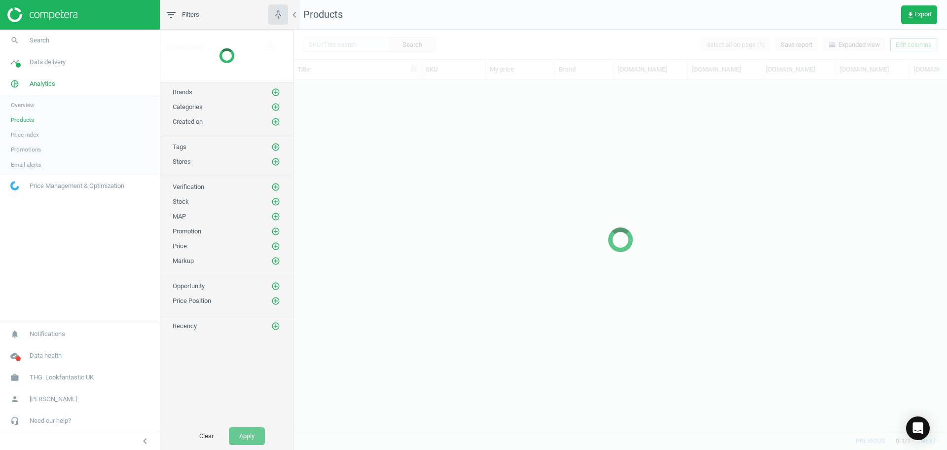
scroll to position [333, 644]
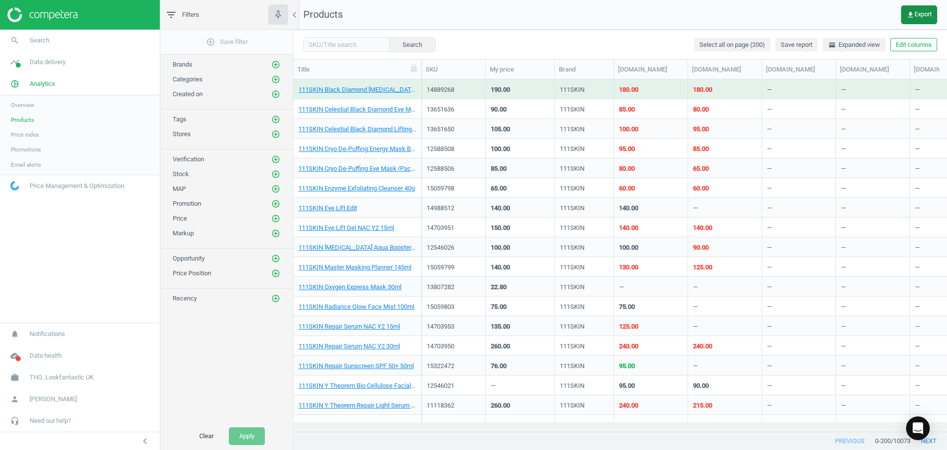
click at [922, 15] on span "get_app Export" at bounding box center [919, 15] width 25 height 8
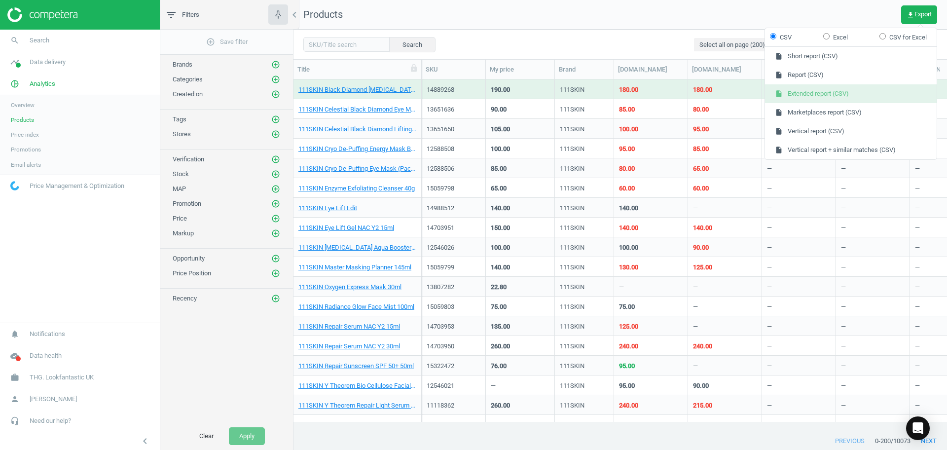
click at [876, 100] on button "insert_drive_file Extended report (CSV)" at bounding box center [851, 93] width 172 height 19
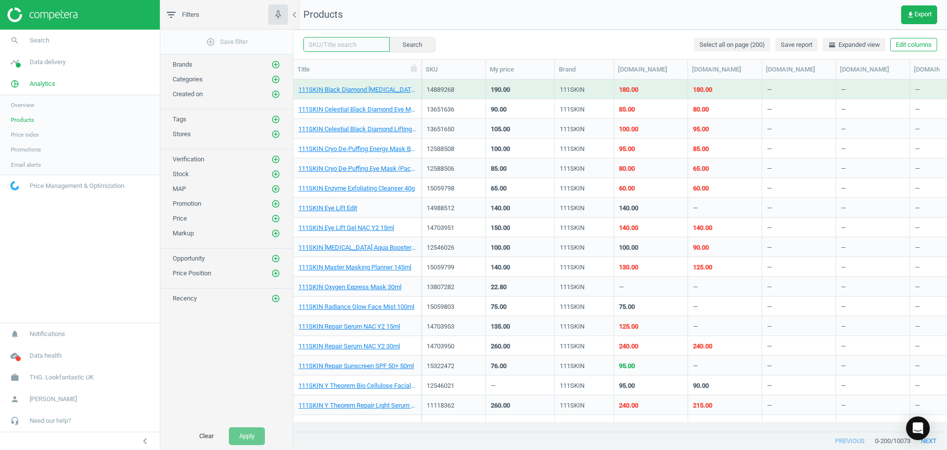
click at [347, 41] on input "text" at bounding box center [346, 44] width 86 height 15
paste input "N"
type input "NO.3"
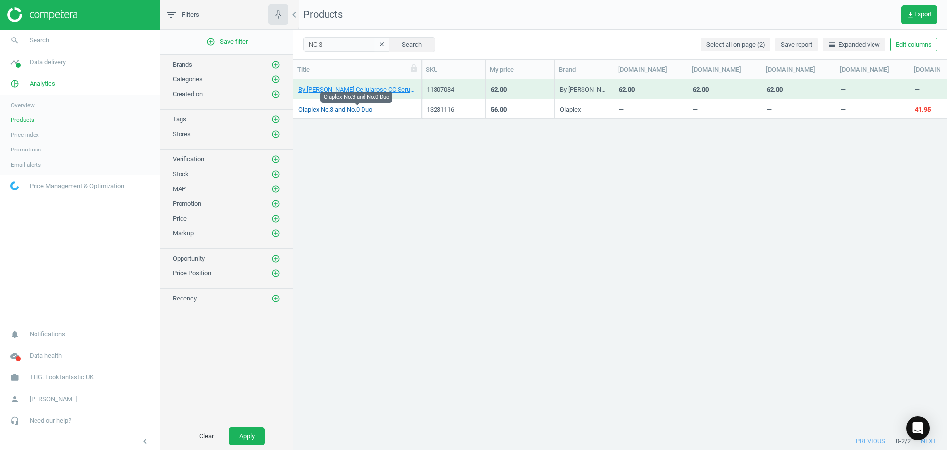
click at [350, 106] on link "Olaplex No.3 and No.0 Duo" at bounding box center [335, 109] width 74 height 9
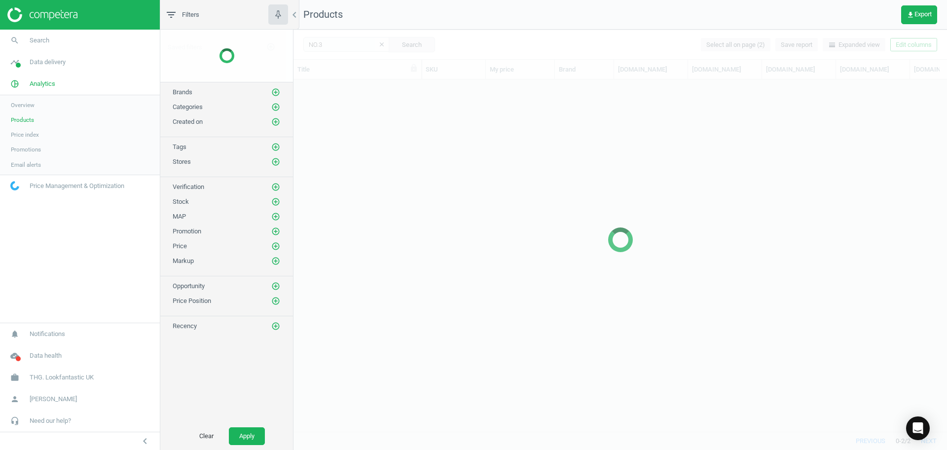
scroll to position [10, 10]
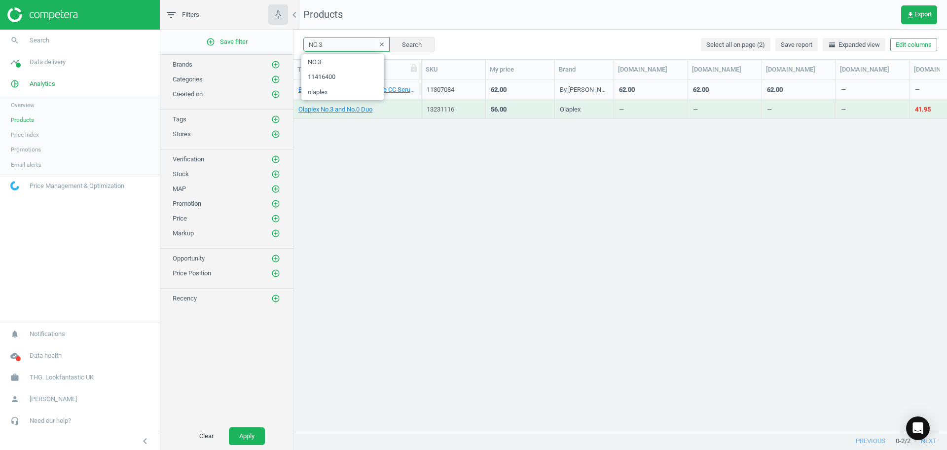
click at [336, 46] on input "NO.3" at bounding box center [346, 44] width 86 height 15
type input "olaplex"
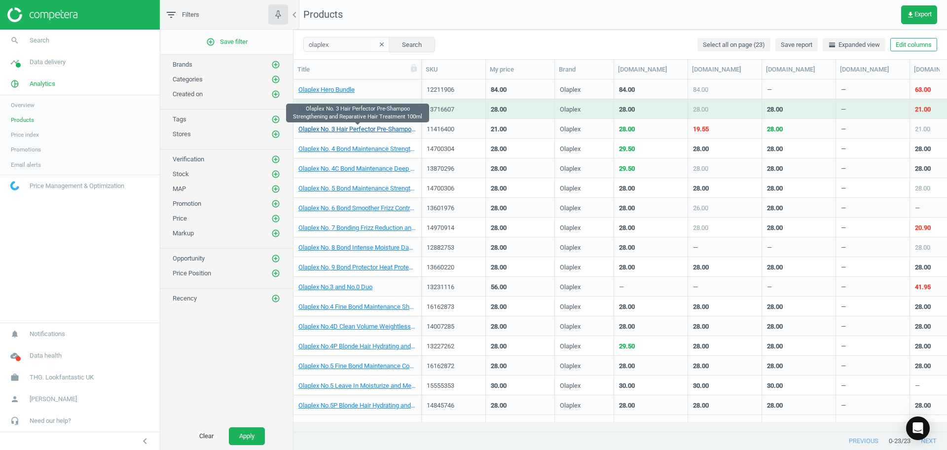
click at [360, 130] on link "Olaplex No. 3 Hair Perfector Pre-Shampoo Strengthening and Reparative Hair Trea…" at bounding box center [357, 129] width 118 height 9
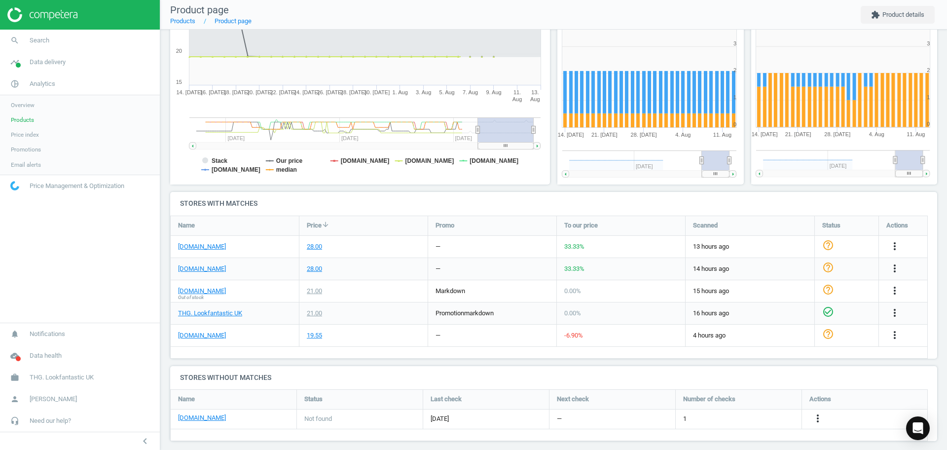
scroll to position [180, 0]
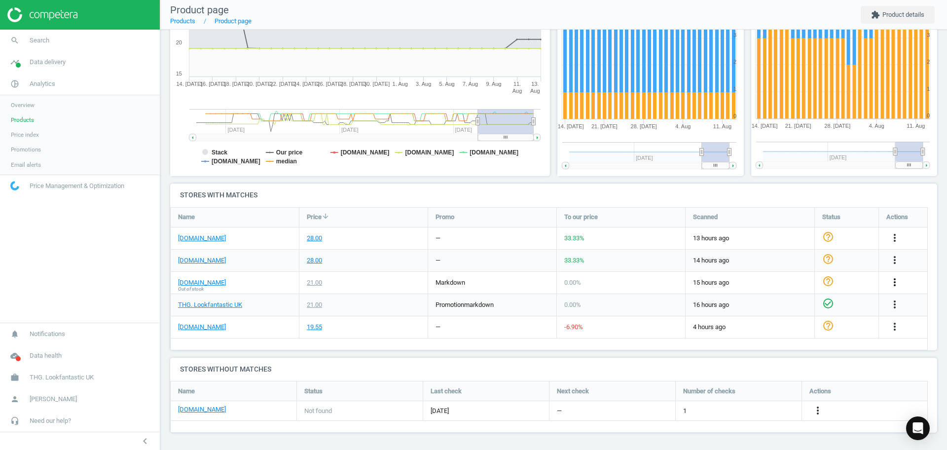
click at [896, 280] on icon "more_vert" at bounding box center [895, 282] width 12 height 12
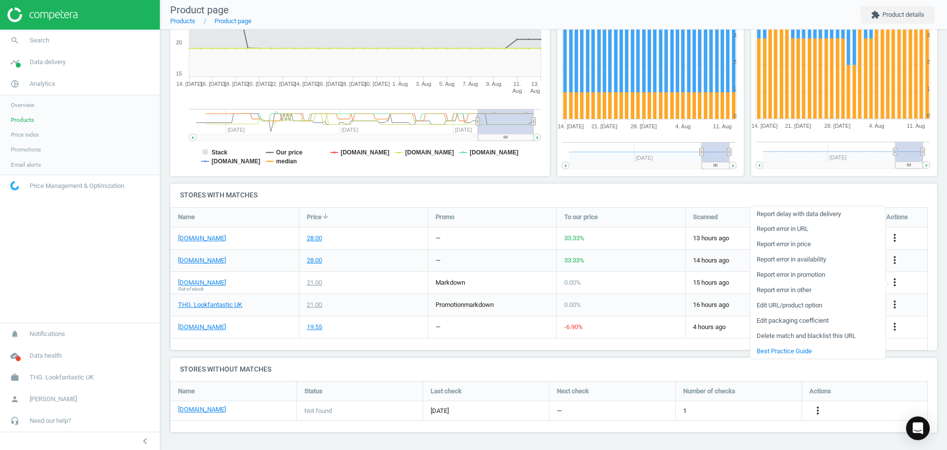
click at [801, 308] on link "Edit URL/product option" at bounding box center [817, 305] width 135 height 15
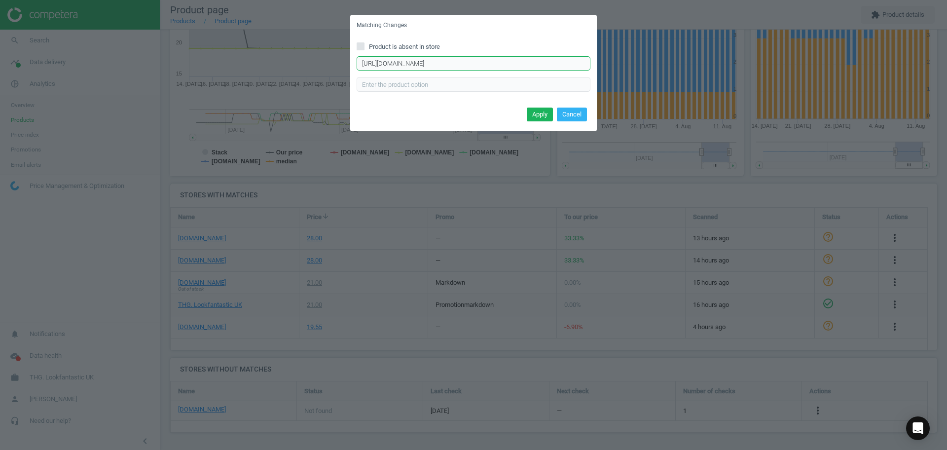
scroll to position [0, 122]
drag, startPoint x: 478, startPoint y: 66, endPoint x: 593, endPoint y: 57, distance: 114.8
click at [593, 57] on div "Product is absent in store https://www.beautybay.com/p/olaplex/no-3-hair-perfec…" at bounding box center [473, 70] width 247 height 69
click at [532, 65] on input "https://www.beautybay.com/p/olaplex/no-3-hair-perfector-pre-shampoo-strengtheni…" at bounding box center [474, 63] width 234 height 15
click at [582, 117] on button "Cancel" at bounding box center [572, 115] width 30 height 14
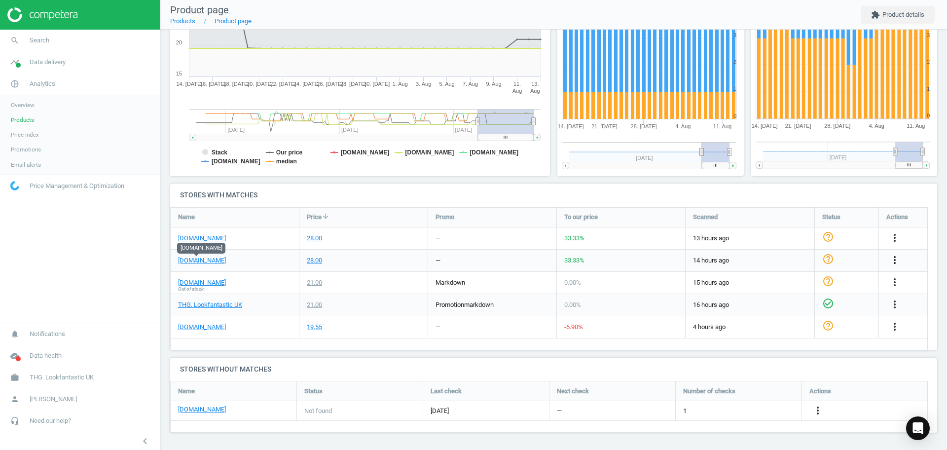
click at [898, 259] on icon "more_vert" at bounding box center [895, 260] width 12 height 12
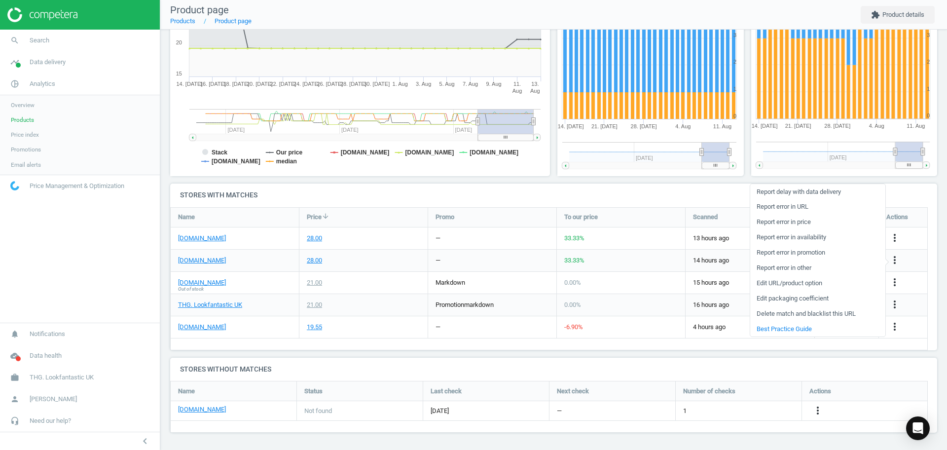
click at [785, 283] on link "Edit URL/product option" at bounding box center [817, 283] width 135 height 15
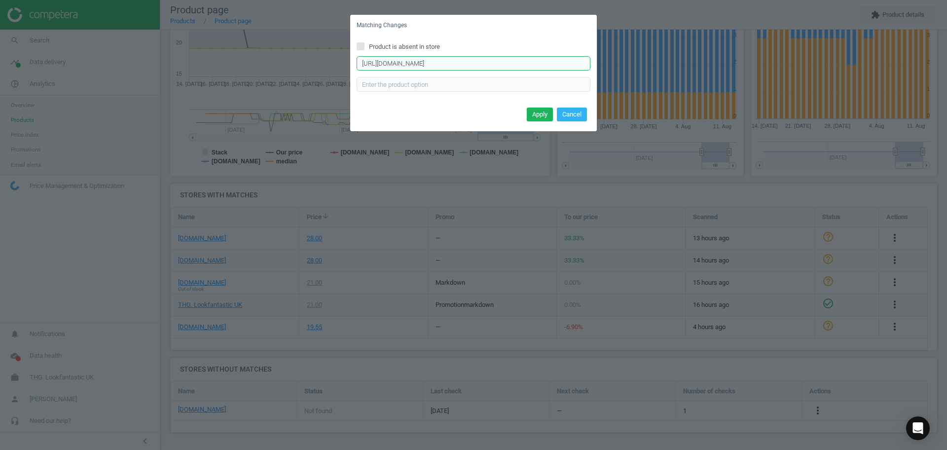
scroll to position [0, 115]
drag, startPoint x: 469, startPoint y: 59, endPoint x: 652, endPoint y: 59, distance: 182.5
click at [652, 59] on div "Matching Changes Product is absent in store https://www.spacenk.com/uk/no.3-hai…" at bounding box center [473, 225] width 947 height 450
click at [572, 109] on button "Cancel" at bounding box center [572, 115] width 30 height 14
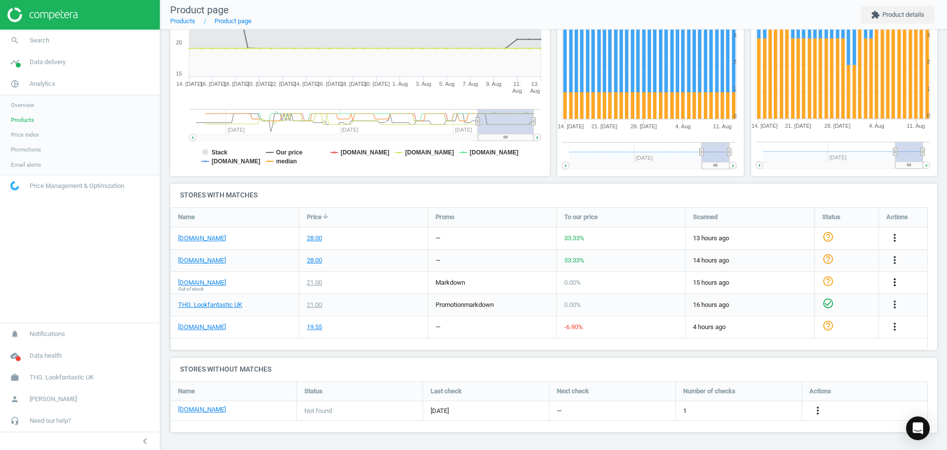
click at [896, 281] on icon "more_vert" at bounding box center [895, 282] width 12 height 12
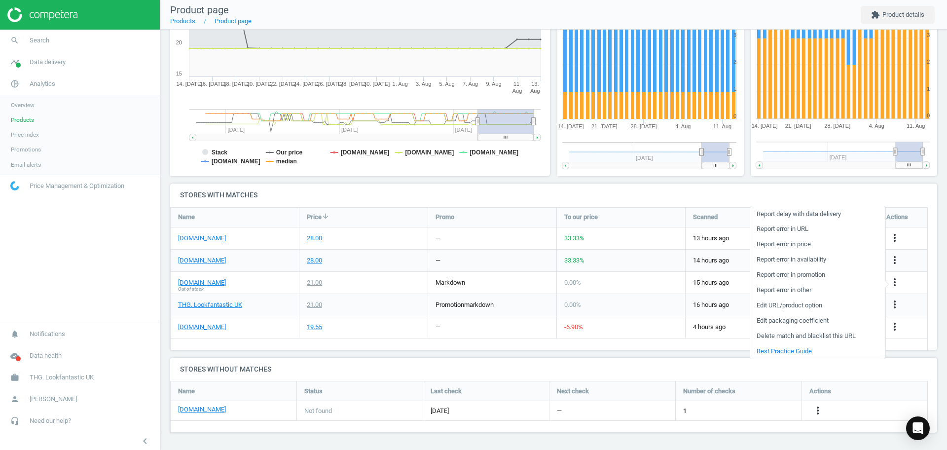
click at [802, 305] on link "Edit URL/product option" at bounding box center [817, 305] width 135 height 15
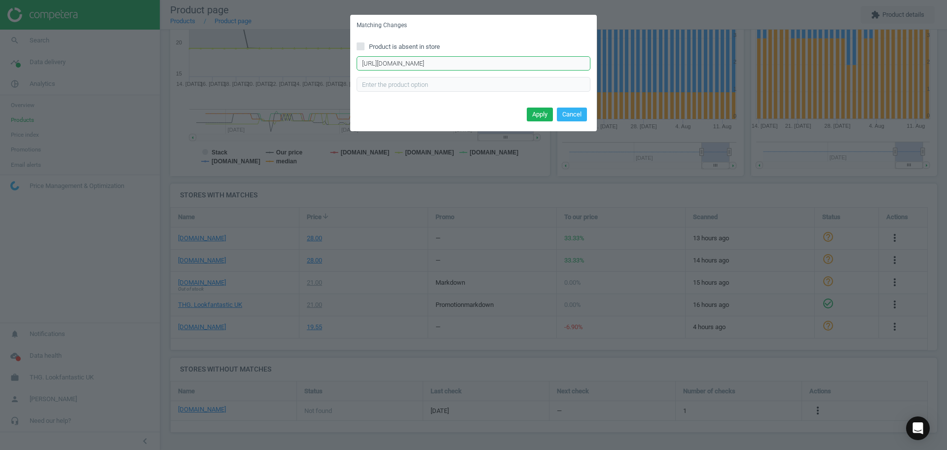
click at [489, 61] on input "https://www.beautybay.com/p/olaplex/no-3-hair-perfector-pre-shampoo-strengtheni…" at bounding box center [474, 63] width 234 height 15
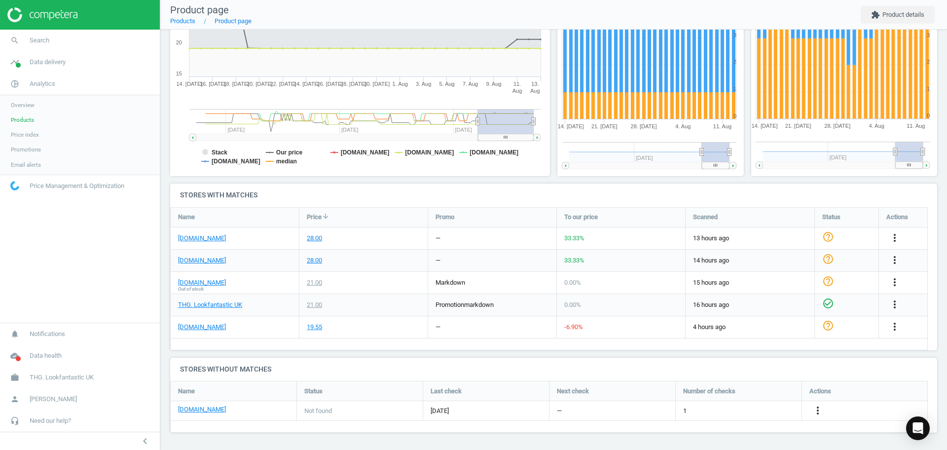
click at [399, 312] on div "21.00" at bounding box center [363, 305] width 128 height 22
click at [892, 278] on icon "more_vert" at bounding box center [895, 282] width 12 height 12
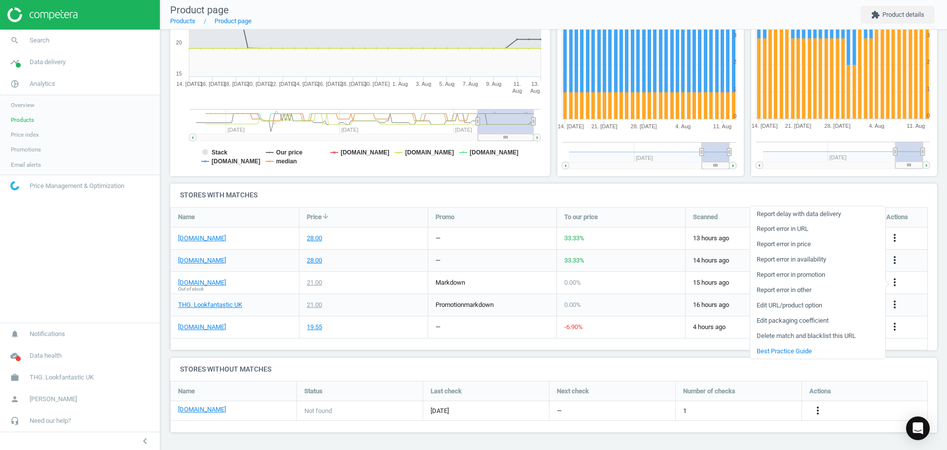
click at [816, 227] on link "Report error in URL" at bounding box center [817, 228] width 135 height 15
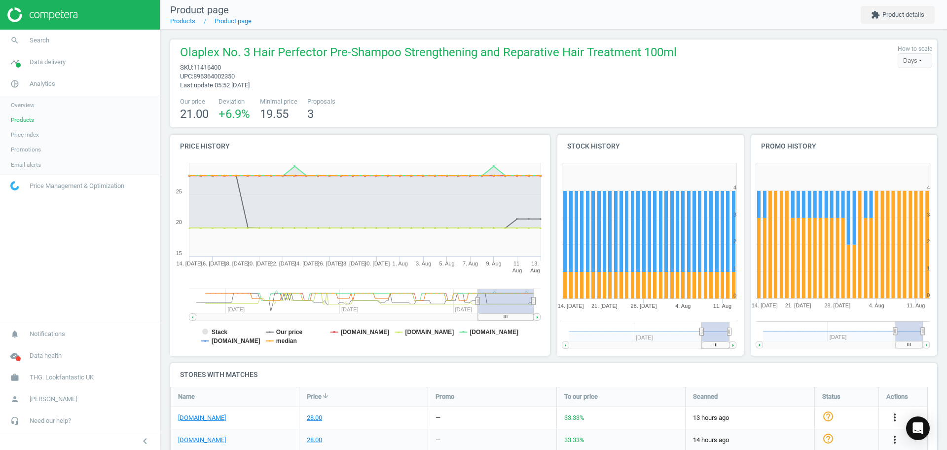
click at [336, 333] on rect at bounding box center [357, 256] width 375 height 197
click at [215, 329] on tspan "Stack" at bounding box center [220, 331] width 16 height 7
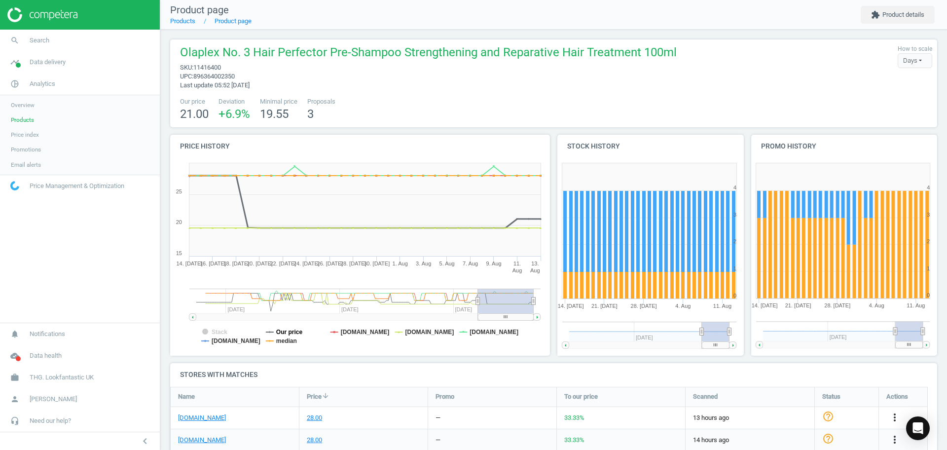
click at [282, 331] on tspan "Our price" at bounding box center [289, 331] width 27 height 7
click at [292, 335] on tspan "Our price" at bounding box center [289, 331] width 27 height 7
click at [292, 337] on tspan "median" at bounding box center [286, 340] width 21 height 7
click at [290, 333] on tspan "Our price" at bounding box center [289, 331] width 27 height 7
click at [358, 331] on tspan "[DOMAIN_NAME]" at bounding box center [365, 331] width 49 height 7
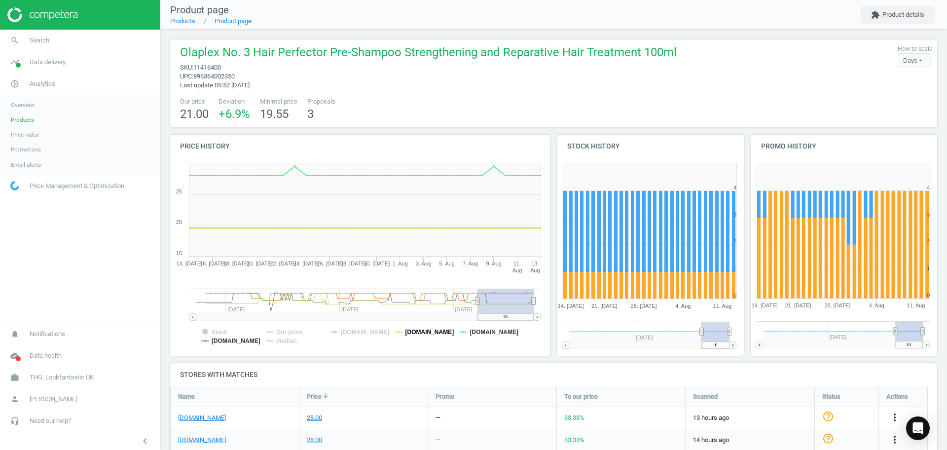
click at [415, 334] on tspan "[DOMAIN_NAME]" at bounding box center [429, 331] width 49 height 7
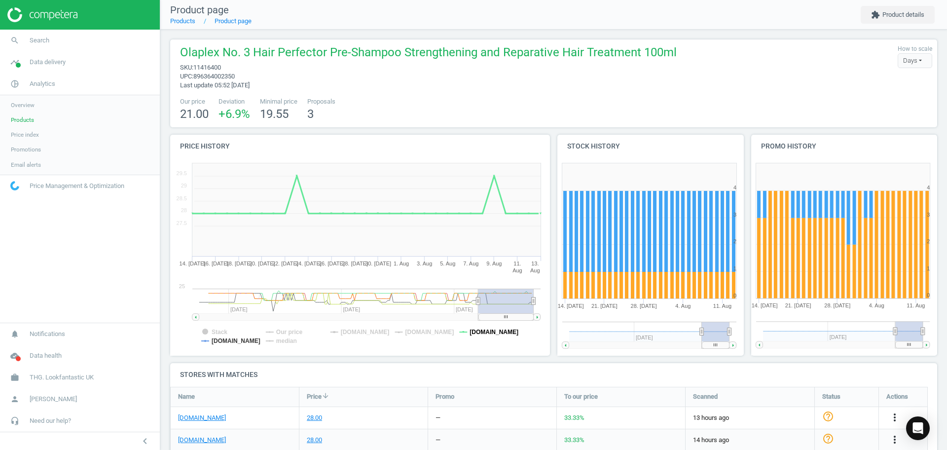
click at [490, 331] on tspan "[DOMAIN_NAME]" at bounding box center [494, 331] width 49 height 7
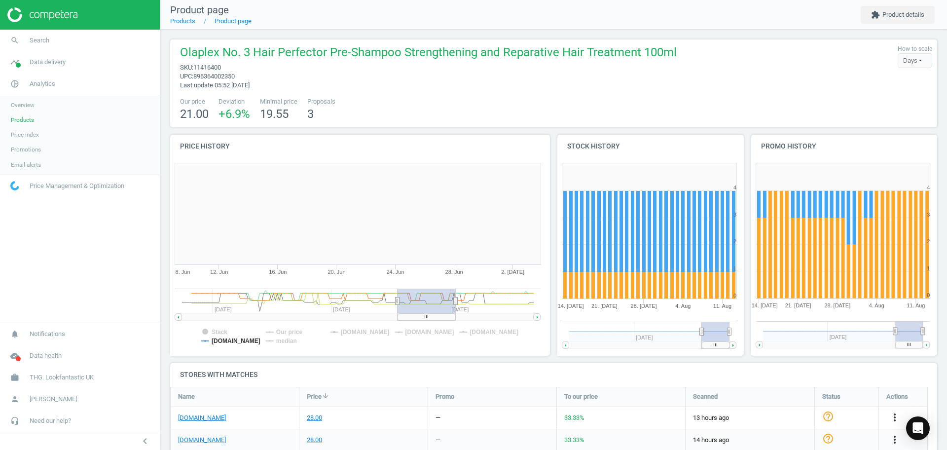
drag, startPoint x: 493, startPoint y: 303, endPoint x: 411, endPoint y: 303, distance: 81.9
click at [411, 303] on rect at bounding box center [427, 301] width 58 height 25
drag, startPoint x: 413, startPoint y: 300, endPoint x: 315, endPoint y: 303, distance: 98.7
click at [315, 303] on rect at bounding box center [324, 301] width 58 height 25
drag, startPoint x: 316, startPoint y: 294, endPoint x: 223, endPoint y: 298, distance: 93.3
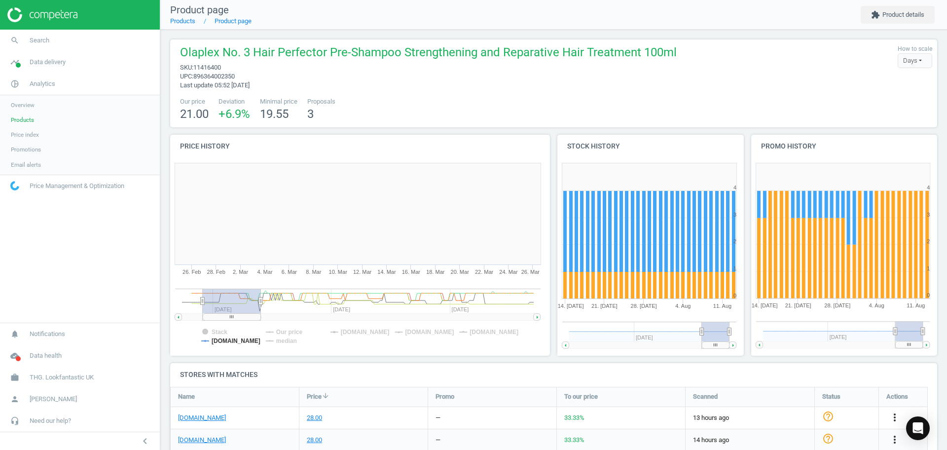
click at [223, 298] on rect at bounding box center [232, 301] width 58 height 25
drag, startPoint x: 223, startPoint y: 298, endPoint x: 664, endPoint y: 308, distance: 441.5
click at [664, 308] on div "Price history Created with Highstock 6.2.0 Stack Our price johnlewis.com sephor…" at bounding box center [554, 249] width 774 height 228
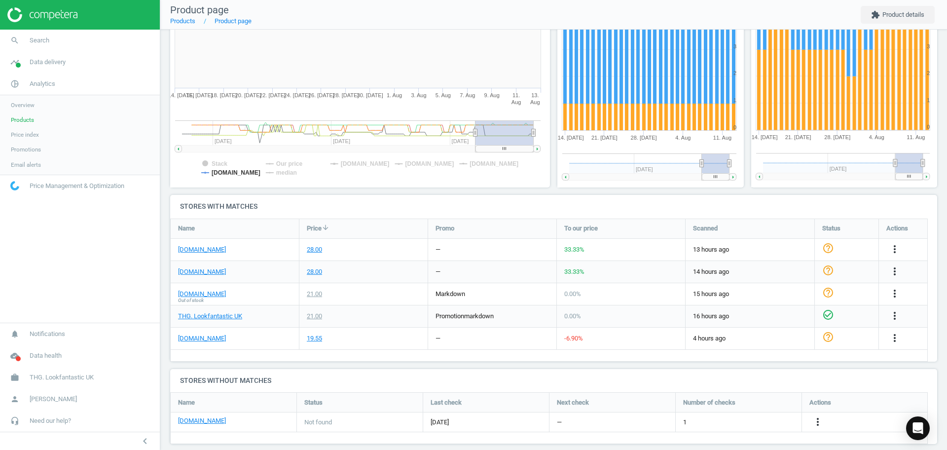
scroll to position [180, 0]
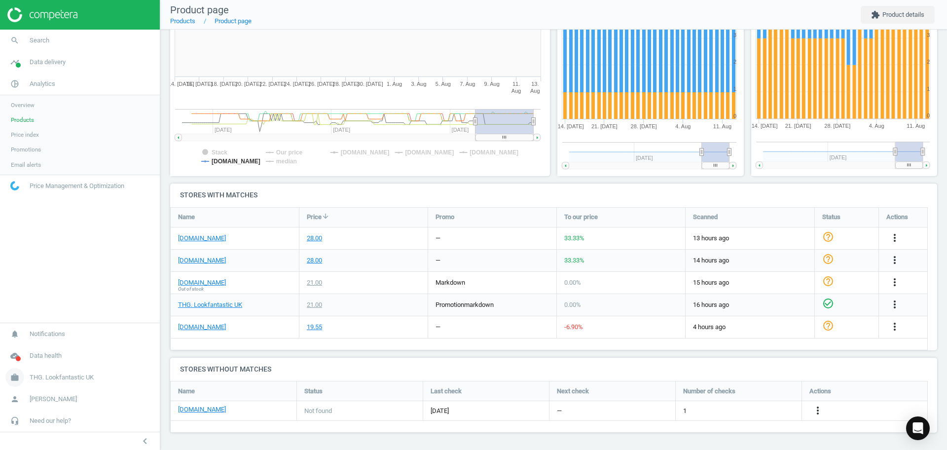
click at [68, 367] on link "work THG. Lookfantastic UK" at bounding box center [80, 377] width 160 height 22
click at [36, 349] on span "Switch campaign" at bounding box center [33, 348] width 44 height 8
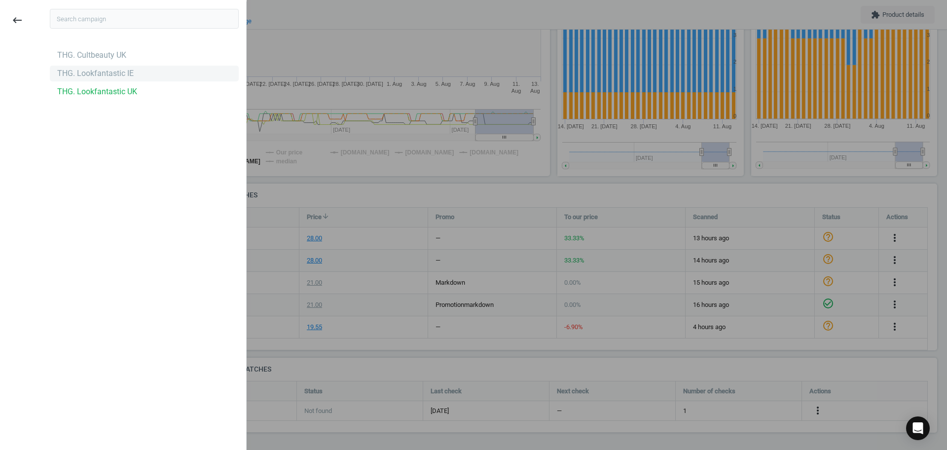
click at [98, 79] on div "THG. Lookfantastic IE" at bounding box center [144, 74] width 189 height 16
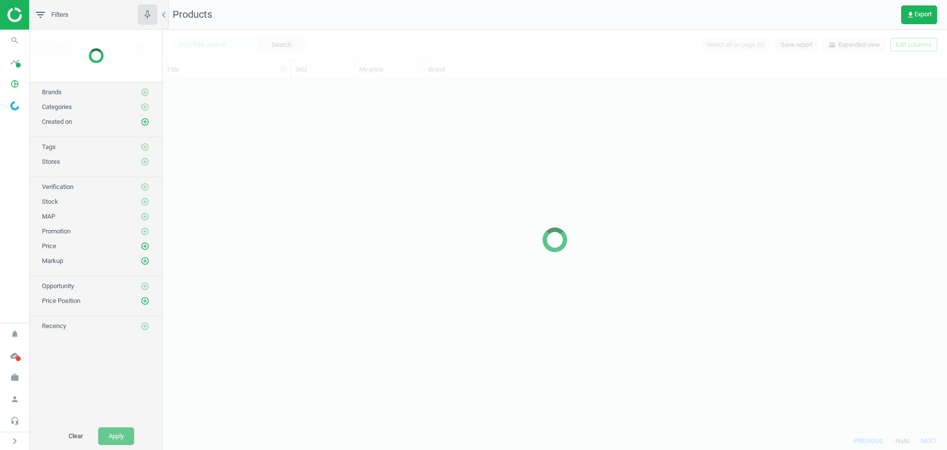
scroll to position [342, 775]
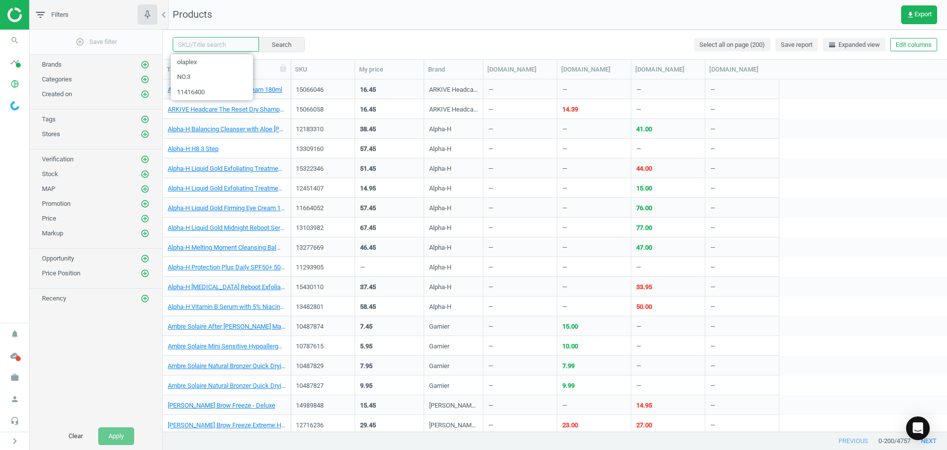
click at [207, 49] on input "text" at bounding box center [216, 44] width 86 height 15
paste input "13315174"
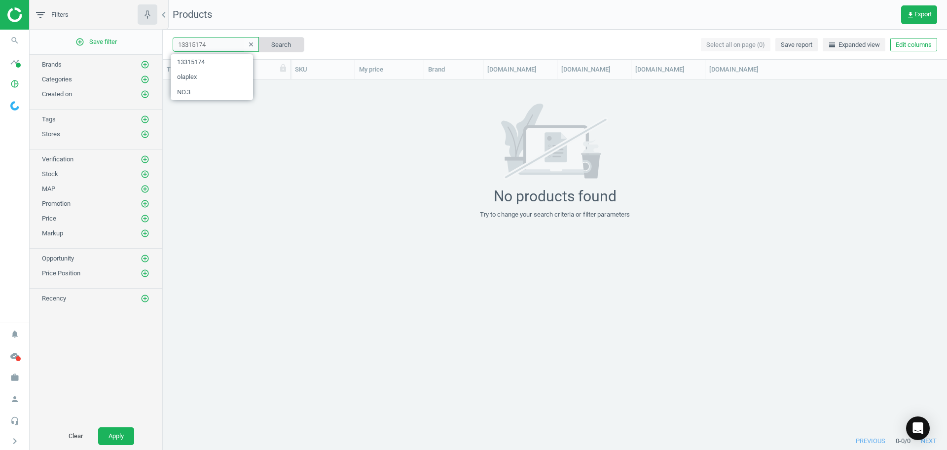
paste input "1293905"
type input "11293905"
click at [272, 47] on button "Search" at bounding box center [281, 44] width 46 height 15
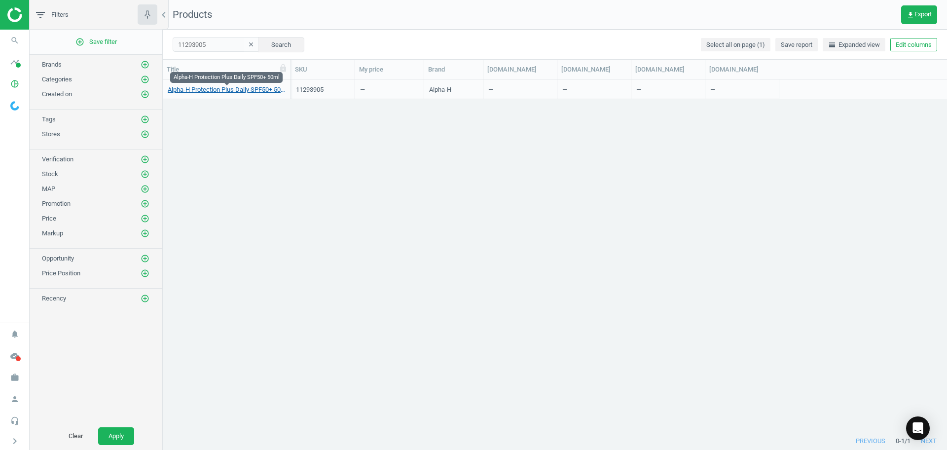
click at [231, 89] on link "Alpha-H Protection Plus Daily SPF50+ 50ml" at bounding box center [227, 89] width 118 height 9
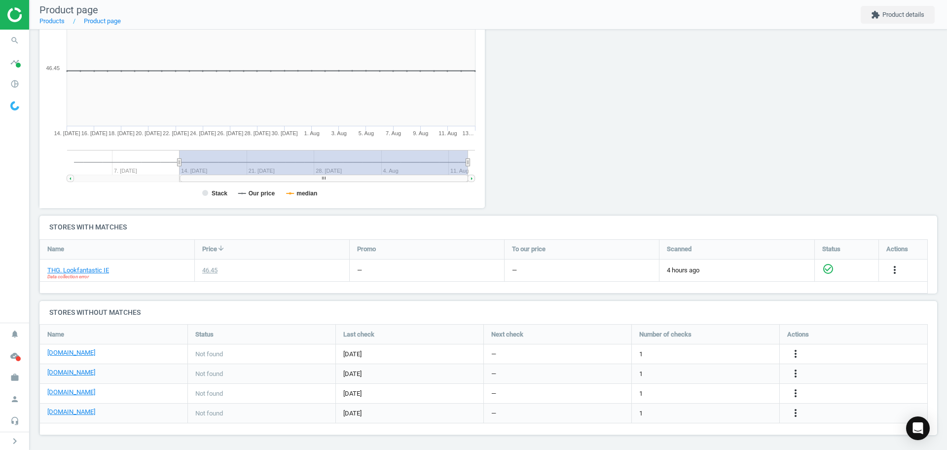
scroll to position [150, 0]
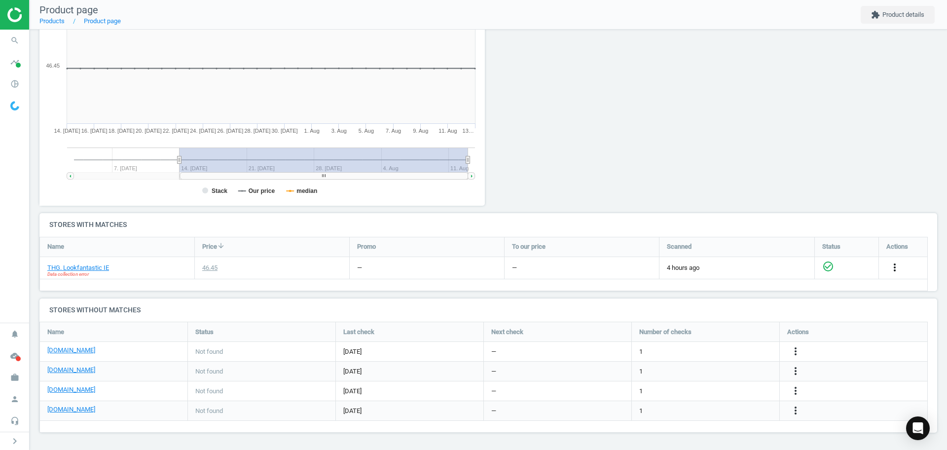
click at [898, 263] on icon "more_vert" at bounding box center [895, 267] width 12 height 12
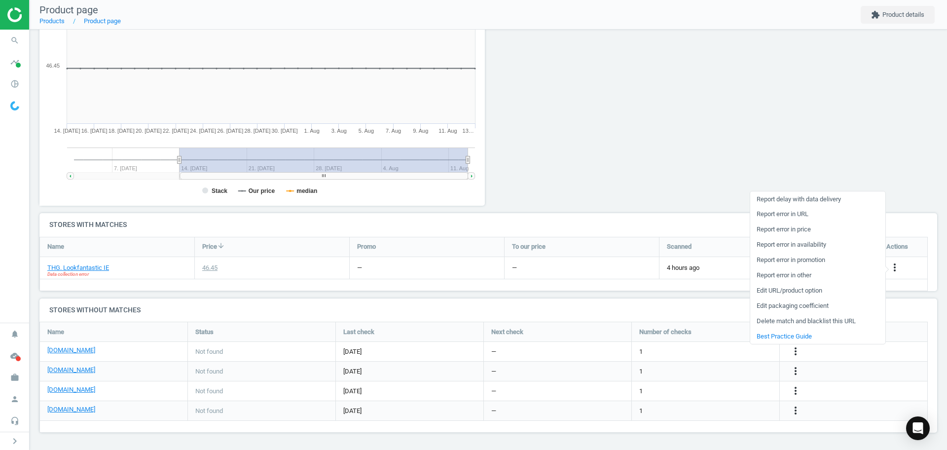
click at [772, 272] on link "Report error in other" at bounding box center [817, 275] width 135 height 15
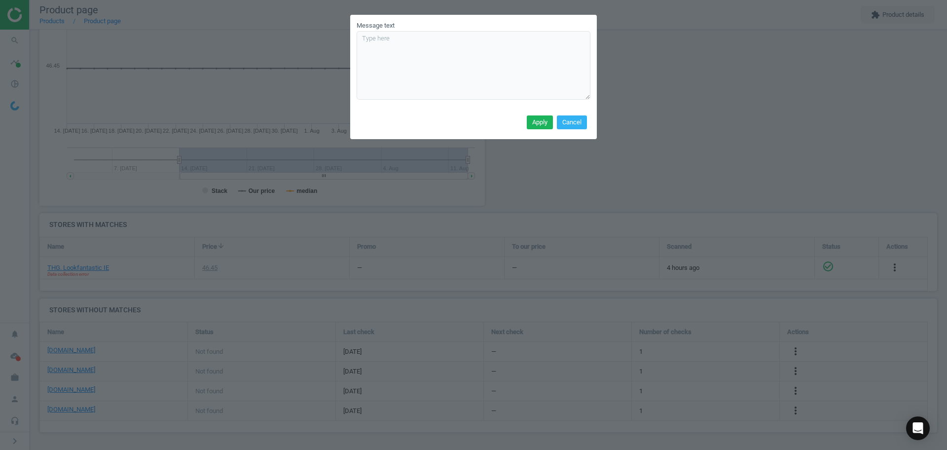
drag, startPoint x: 589, startPoint y: 52, endPoint x: 585, endPoint y: 97, distance: 45.1
click at [585, 97] on textarea "Message text" at bounding box center [474, 65] width 234 height 69
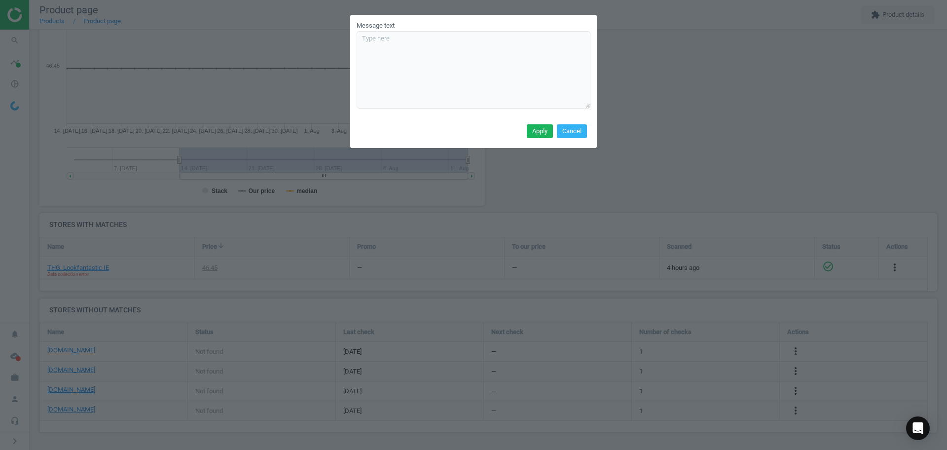
drag, startPoint x: 589, startPoint y: 96, endPoint x: 601, endPoint y: 108, distance: 16.0
click at [601, 108] on div "Message text Apply Cancel" at bounding box center [473, 225] width 947 height 450
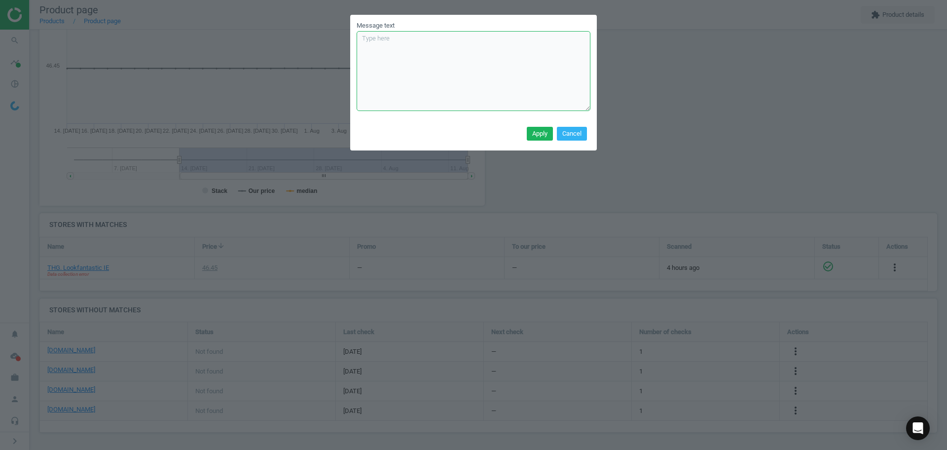
click at [488, 81] on textarea "Message text" at bounding box center [474, 71] width 234 height 80
click at [571, 128] on button "Cancel" at bounding box center [572, 134] width 30 height 14
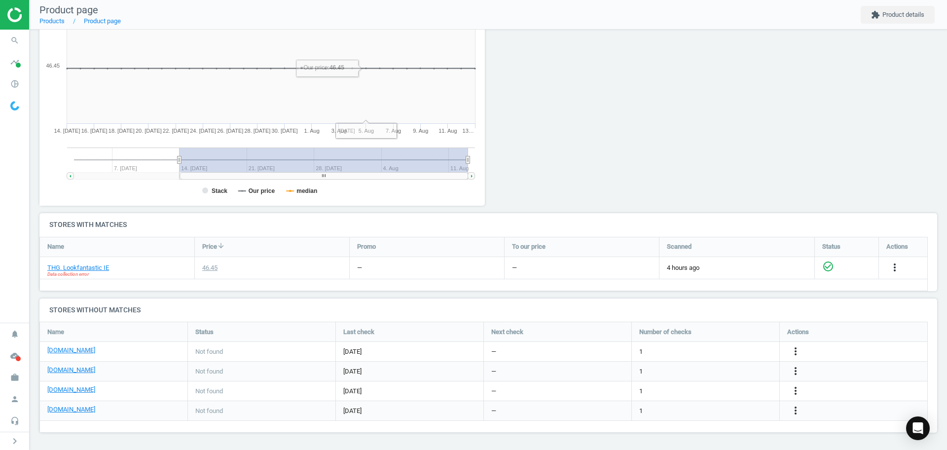
drag, startPoint x: 291, startPoint y: 300, endPoint x: 284, endPoint y: 300, distance: 7.4
click at [291, 300] on h4 "Stores without matches" at bounding box center [488, 309] width 898 height 23
click at [464, 212] on div "Price history Created with Highstock 6.2.0 Stack Our price median 14. Jul 16. J…" at bounding box center [262, 99] width 453 height 228
click at [14, 370] on icon "work" at bounding box center [14, 377] width 19 height 19
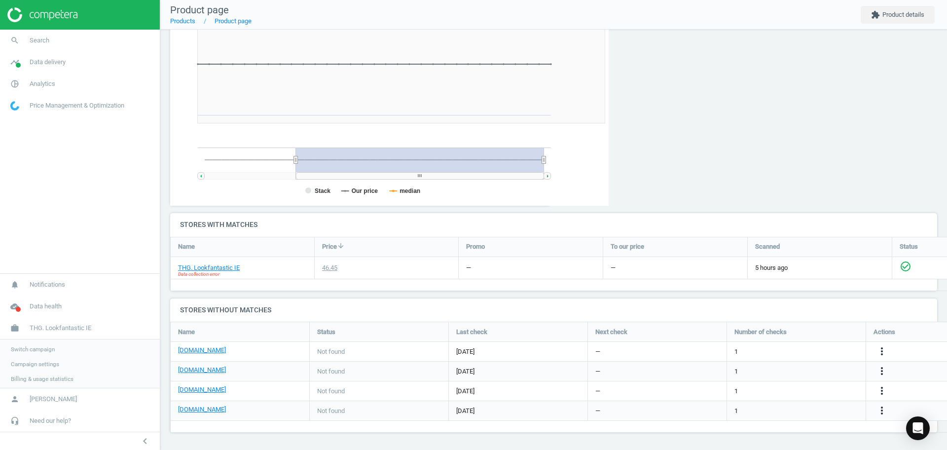
scroll to position [130, 777]
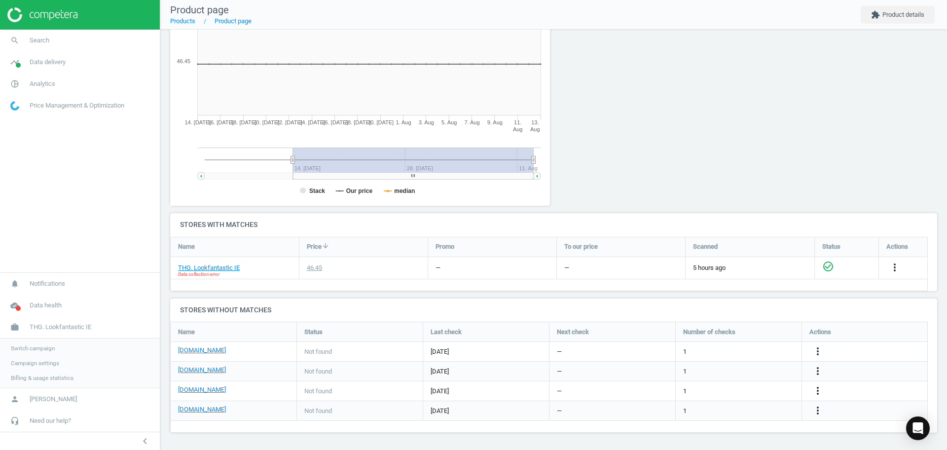
click at [44, 354] on link "Switch campaign" at bounding box center [80, 348] width 160 height 15
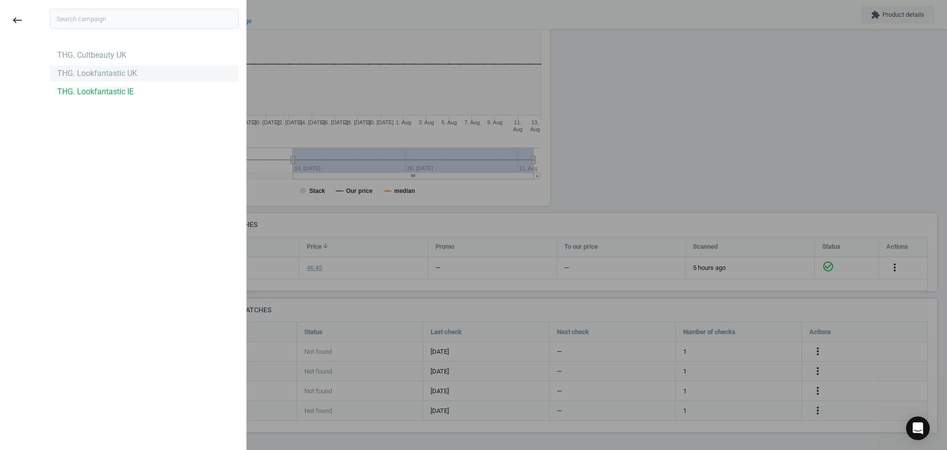
click at [99, 72] on div "THG. Lookfantastic UK" at bounding box center [97, 73] width 80 height 11
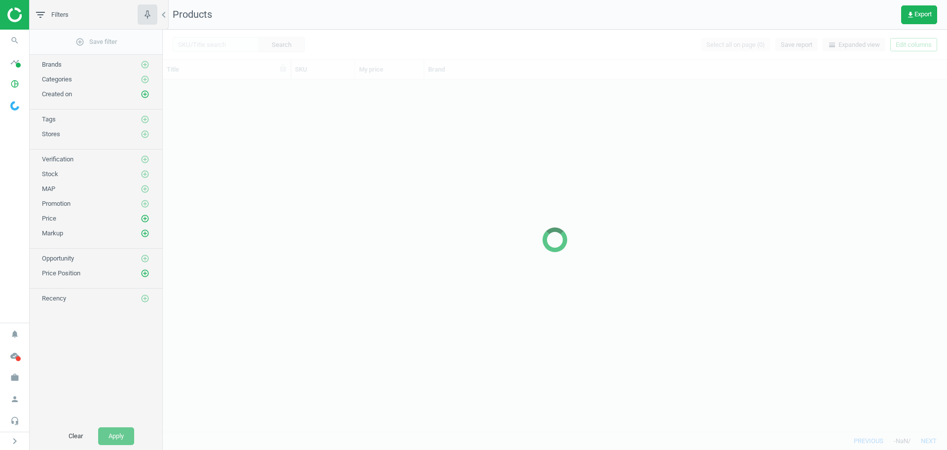
scroll to position [342, 775]
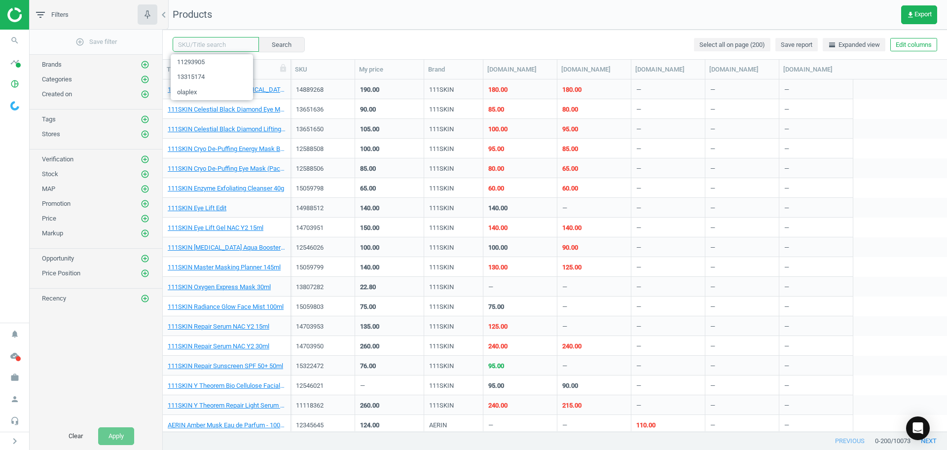
click at [206, 51] on input "text" at bounding box center [216, 44] width 86 height 15
paste input "11712269"
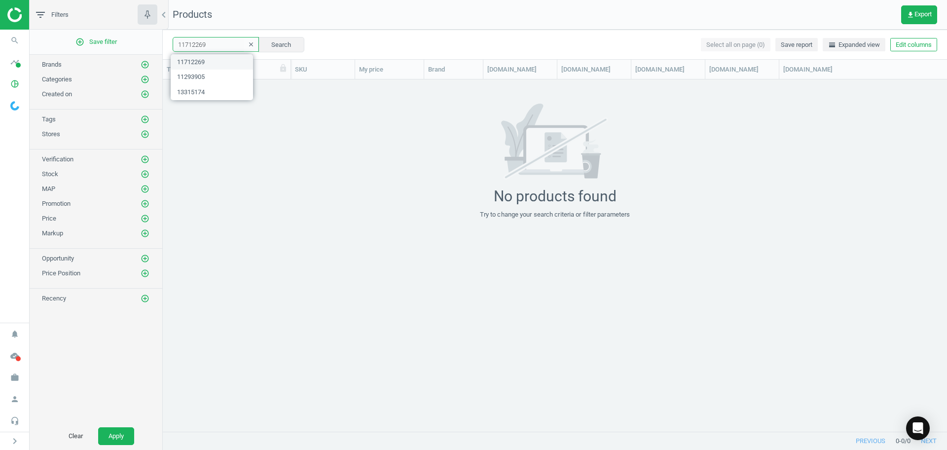
paste input "4616717"
type input "overnight matrix"
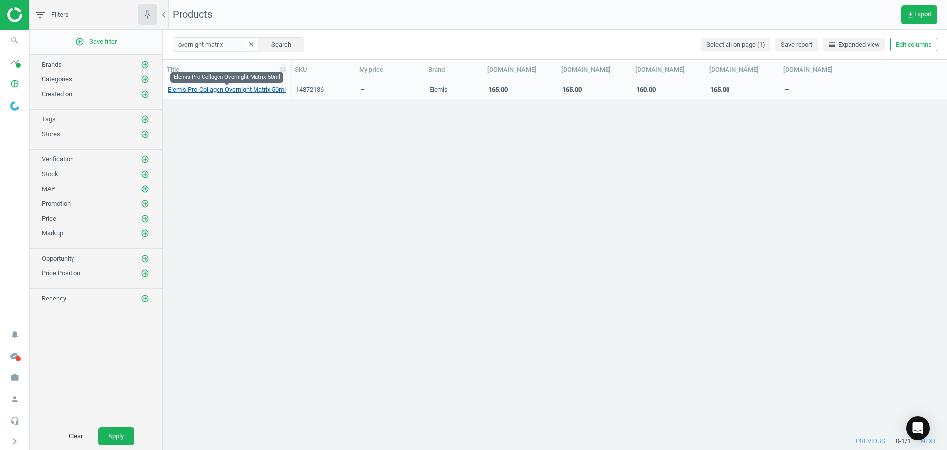
click at [227, 90] on link "Elemis Pro-Collagen Overnight Matrix 50ml" at bounding box center [227, 89] width 118 height 9
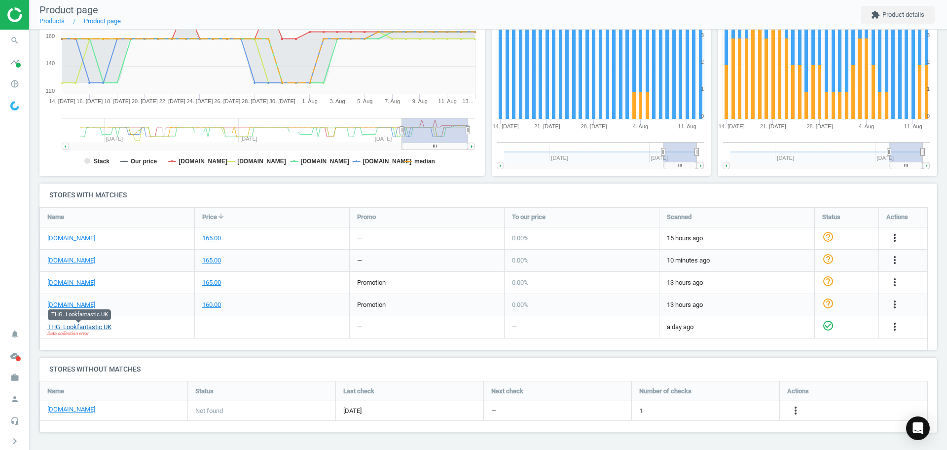
click at [98, 324] on link "THG. Lookfantastic UK" at bounding box center [79, 327] width 64 height 9
click at [289, 321] on div at bounding box center [272, 327] width 154 height 22
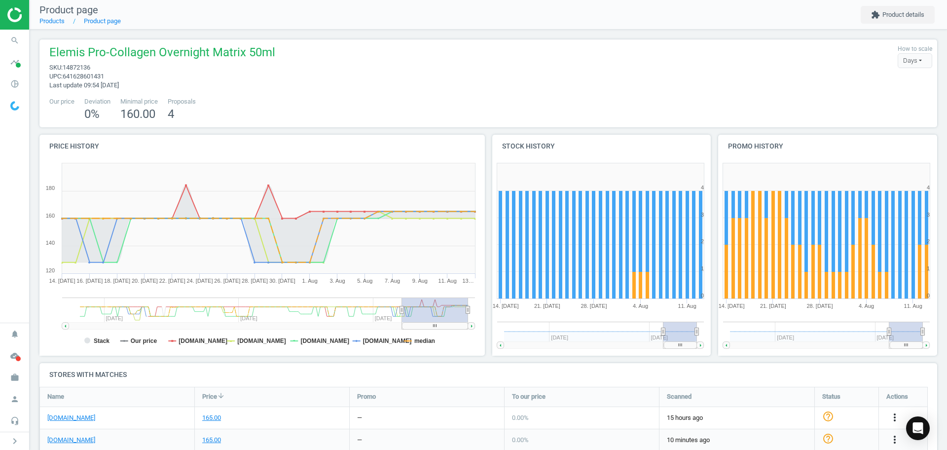
click at [274, 87] on div "Elemis Pro-Collagen Overnight Matrix 50ml sku : 14872136 upc : 641628601431 Las…" at bounding box center [159, 66] width 231 height 45
click at [244, 56] on span "Elemis Pro-Collagen Overnight Matrix 50ml" at bounding box center [162, 53] width 226 height 19
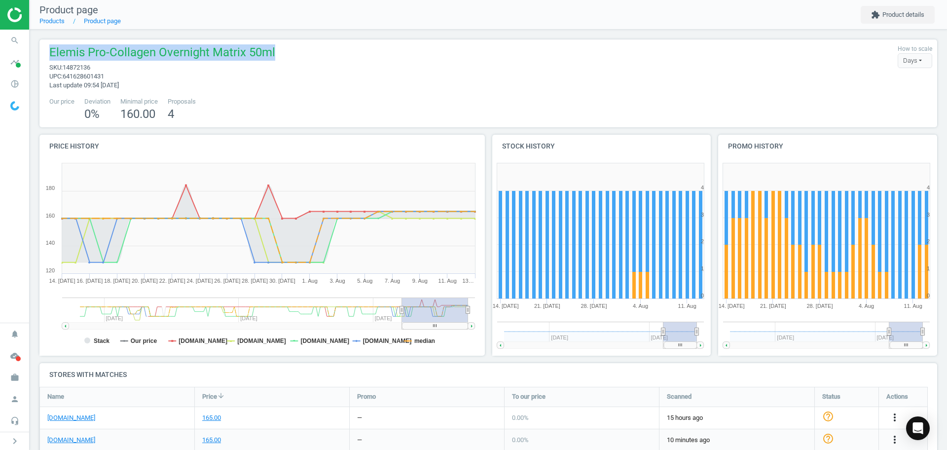
click at [244, 56] on span "Elemis Pro-Collagen Overnight Matrix 50ml" at bounding box center [162, 53] width 226 height 19
copy span "Elemis Pro-Collagen Overnight Matrix 50ml"
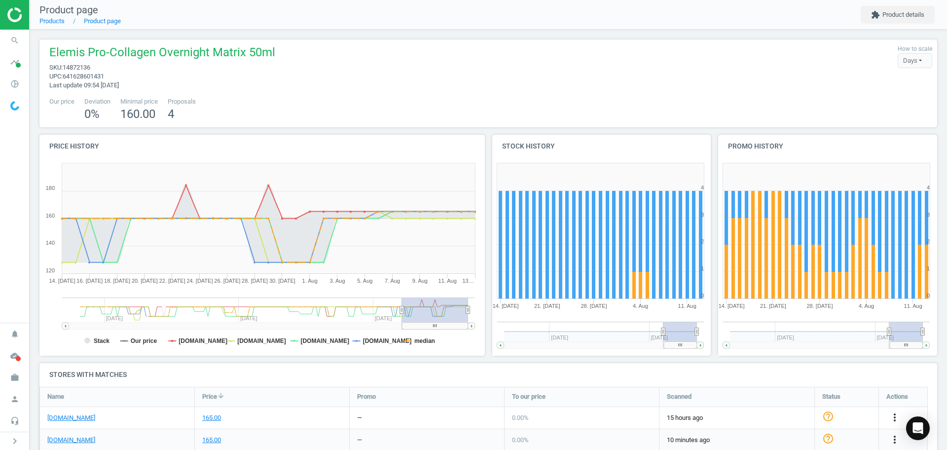
click at [242, 123] on div "Elemis Pro-Collagen Overnight Matrix 50ml sku : 14872136 upc : 641628601431 Las…" at bounding box center [488, 83] width 898 height 88
click at [460, 115] on div "Our price Deviation 0 % Minimal price 160.00 Proposals 4" at bounding box center [488, 109] width 888 height 25
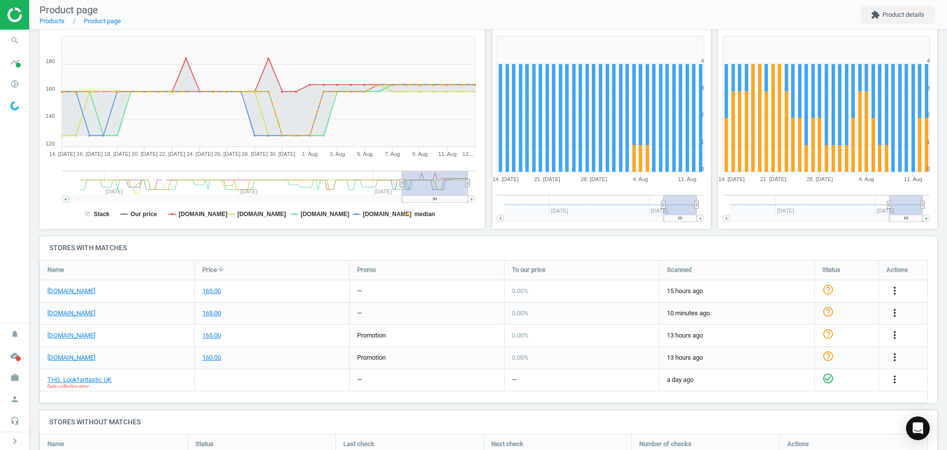
scroll to position [180, 0]
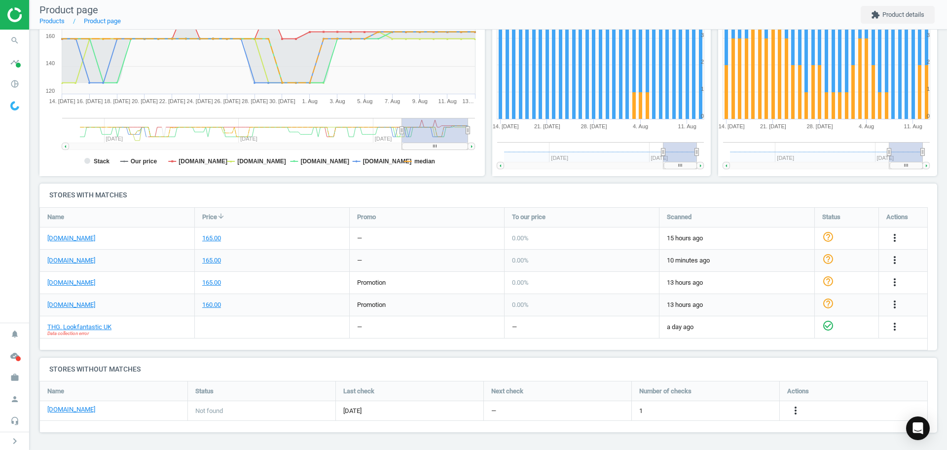
click at [58, 336] on span "Data collection error" at bounding box center [67, 333] width 41 height 7
click at [65, 342] on div "Name Price arrow_downward Promo To our price Scanned Status Actions boots.com 1…" at bounding box center [483, 278] width 888 height 143
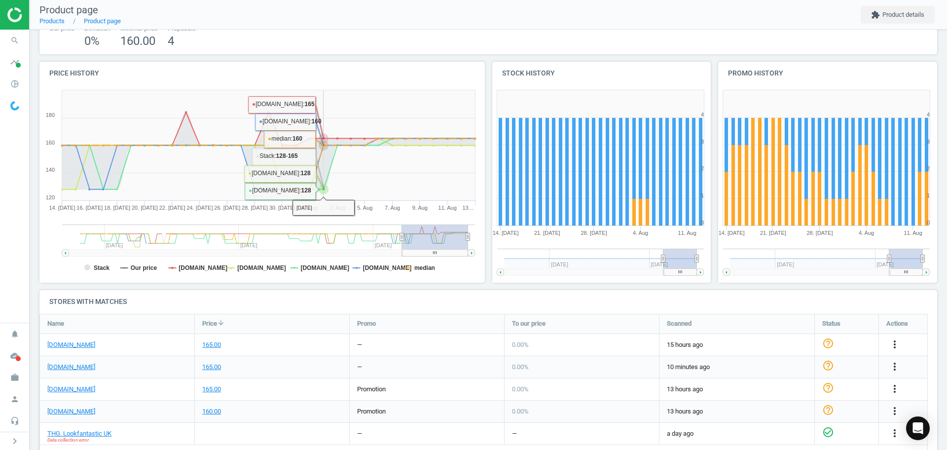
scroll to position [0, 0]
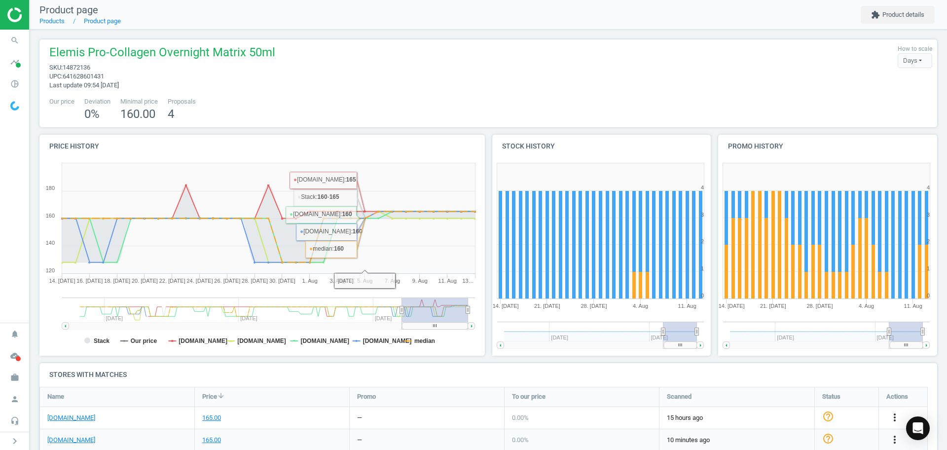
click at [533, 74] on div "Elemis Pro-Collagen Overnight Matrix 50ml sku : 14872136 upc : 641628601431 Las…" at bounding box center [488, 66] width 888 height 45
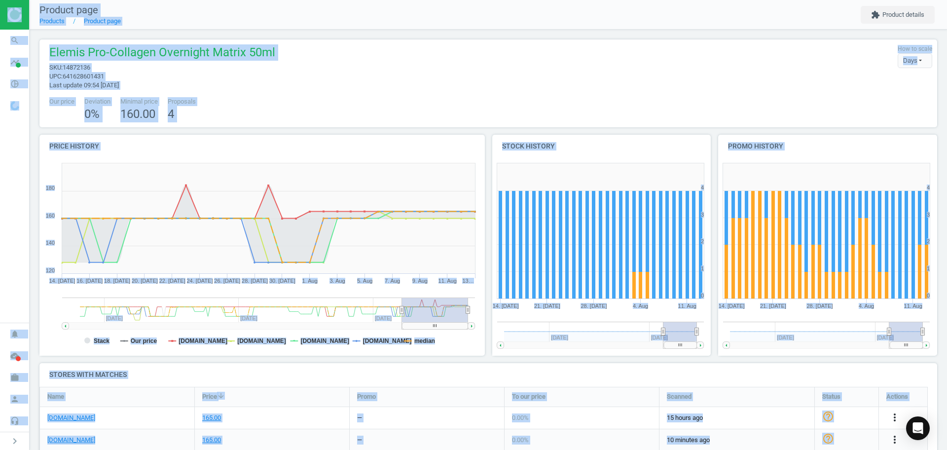
click at [435, 74] on div "Elemis Pro-Collagen Overnight Matrix 50ml sku : 14872136 upc : 641628601431 Las…" at bounding box center [488, 66] width 888 height 45
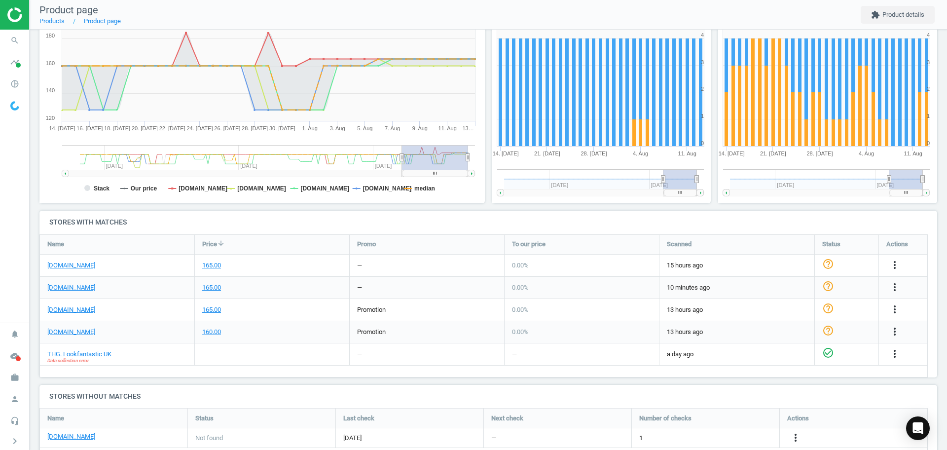
scroll to position [180, 0]
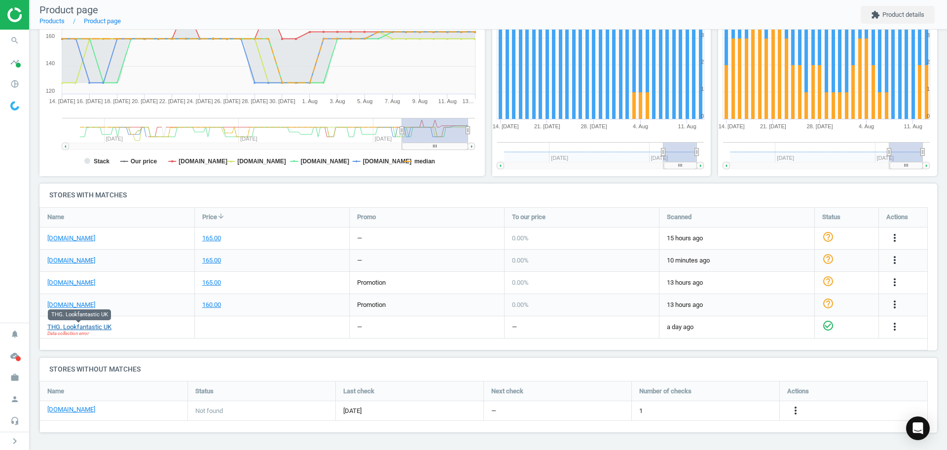
click at [94, 329] on link "THG. Lookfantastic UK" at bounding box center [79, 327] width 64 height 9
click at [318, 311] on div "160.00" at bounding box center [272, 305] width 154 height 22
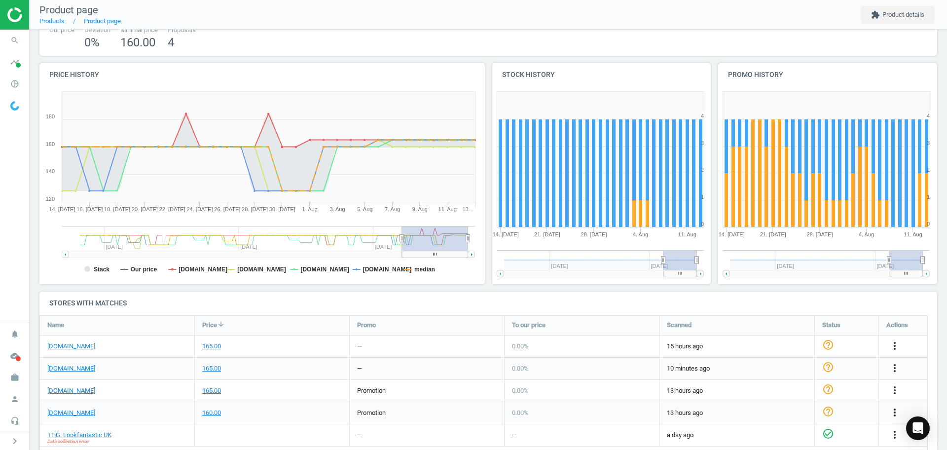
scroll to position [0, 0]
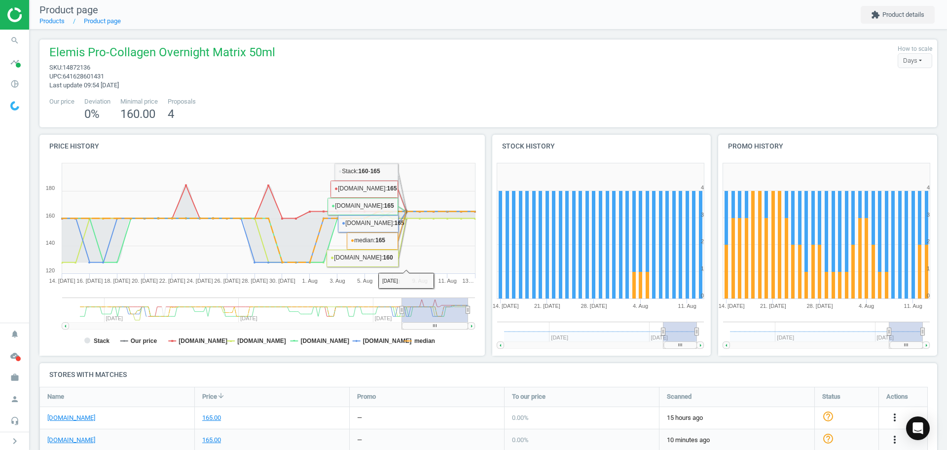
click at [375, 112] on div "Our price Deviation 0 % Minimal price 160.00 Proposals 4" at bounding box center [488, 109] width 888 height 25
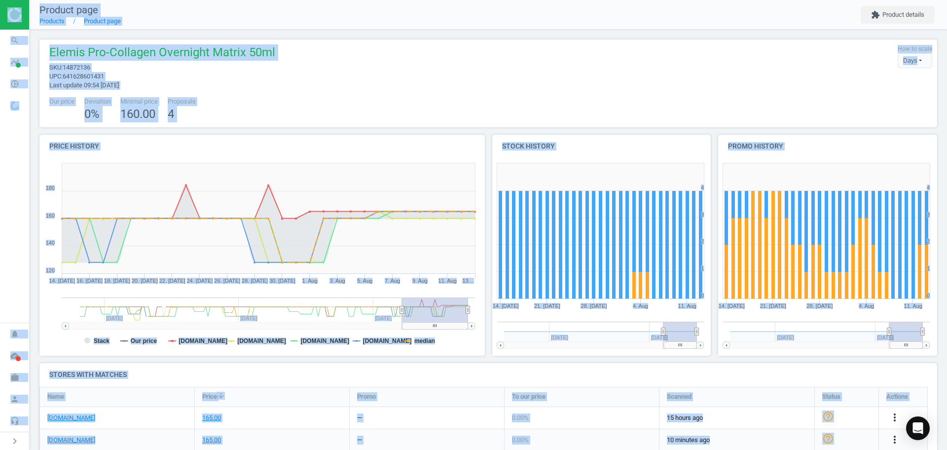
click at [353, 93] on div "Elemis Pro-Collagen Overnight Matrix 50ml sku : 14872136 upc : 641628601431 Las…" at bounding box center [488, 83] width 898 height 88
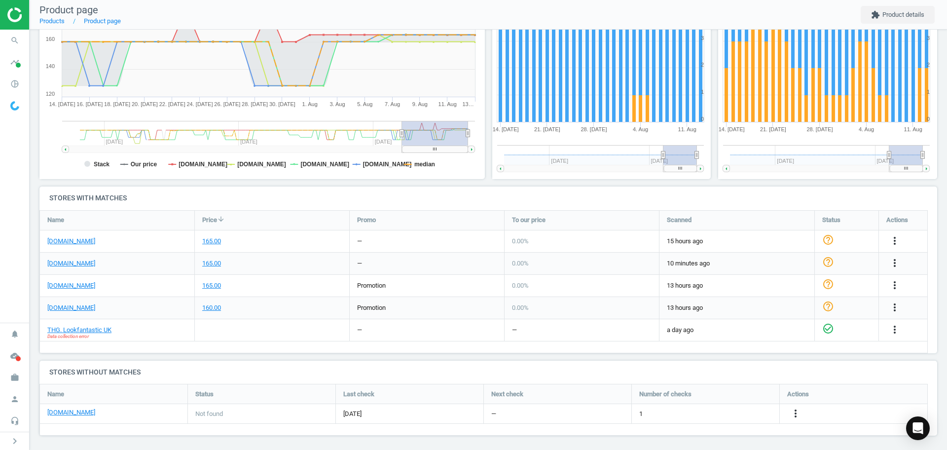
scroll to position [180, 0]
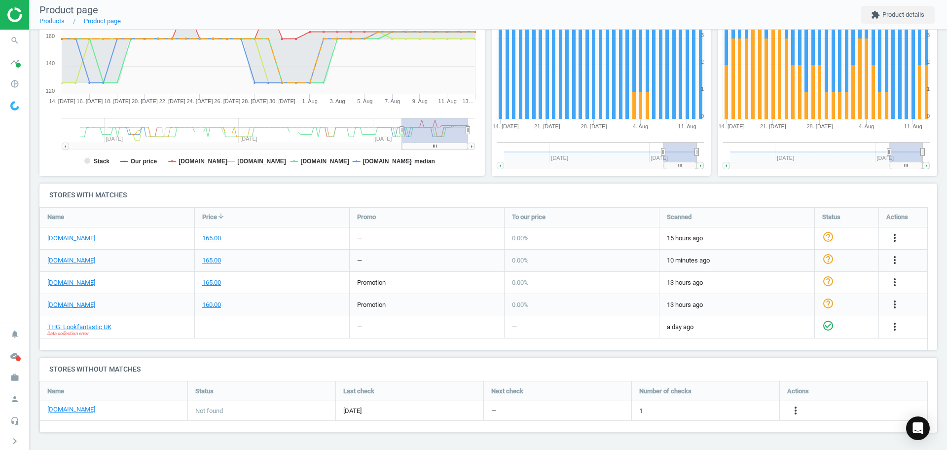
click at [94, 331] on div "THG. Lookfantastic UK Data collection error" at bounding box center [117, 327] width 154 height 22
click at [91, 328] on link "THG. Lookfantastic UK" at bounding box center [79, 327] width 64 height 9
click at [322, 332] on div at bounding box center [272, 327] width 154 height 22
click at [891, 325] on icon "more_vert" at bounding box center [895, 327] width 12 height 12
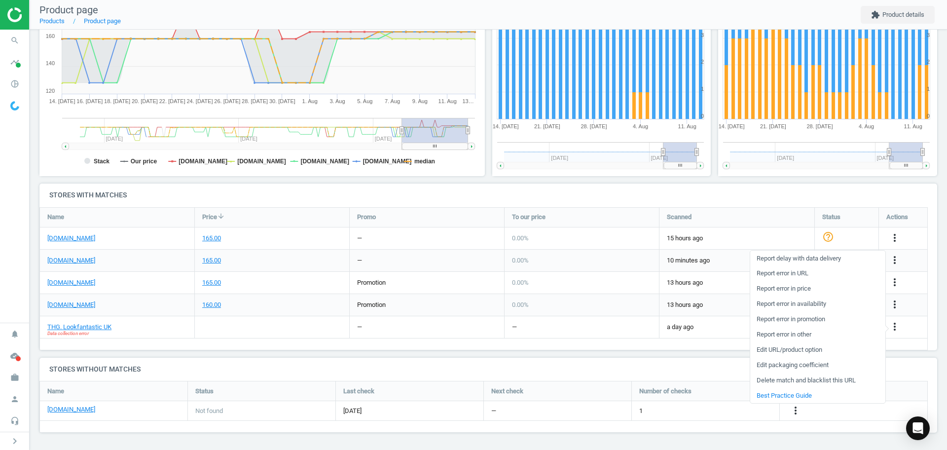
click at [813, 352] on link "Edit URL/product option" at bounding box center [817, 349] width 135 height 15
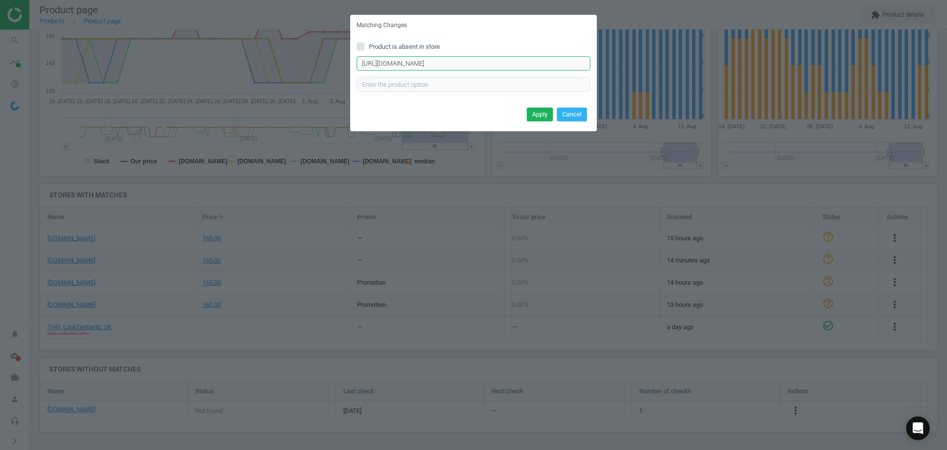
click at [439, 64] on input "http://www.lookfantastic.com/p/elemis-pro-collagen-overnight-matrix-various-siz…" at bounding box center [474, 63] width 234 height 15
paste input "https://www.lookfantastic.com/p/elemis-pro-collagen-overnight-matrix-50ml/11712…"
type input "https://www.lookfantastic.com/p/elemis-pro-collagen-overnight-matrix-50ml/11712…"
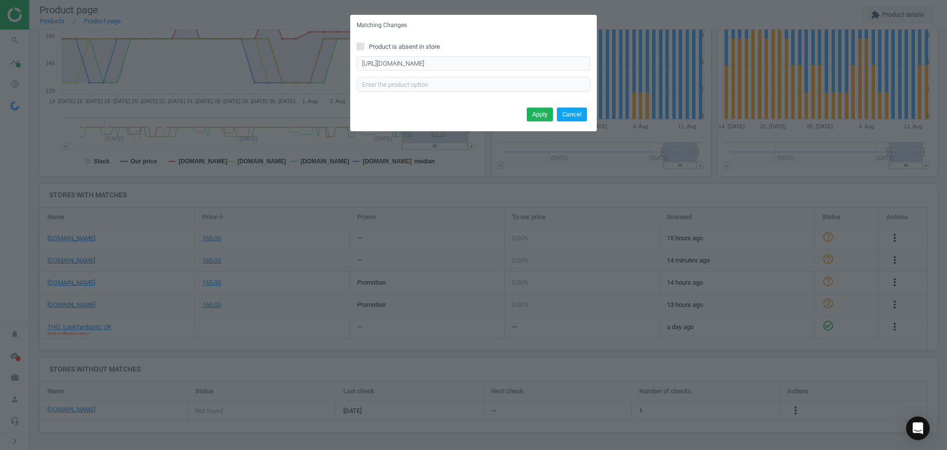
click at [570, 109] on button "Cancel" at bounding box center [572, 115] width 30 height 14
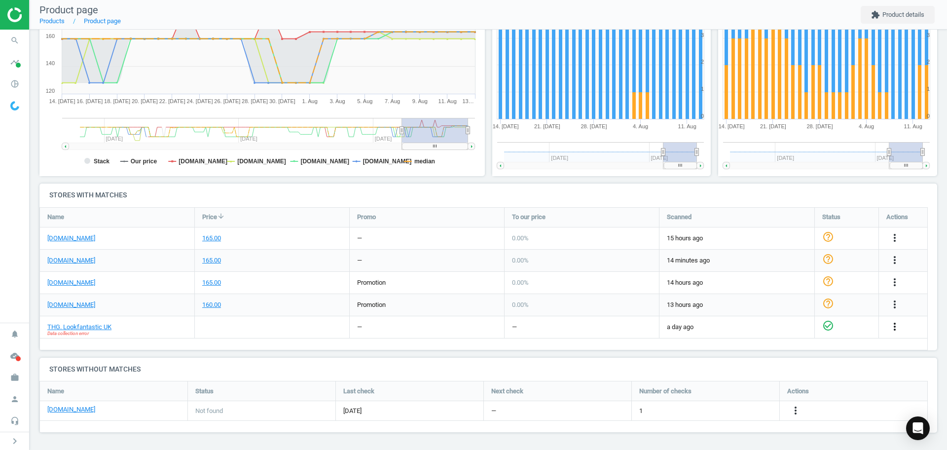
click at [894, 326] on icon "more_vert" at bounding box center [895, 327] width 12 height 12
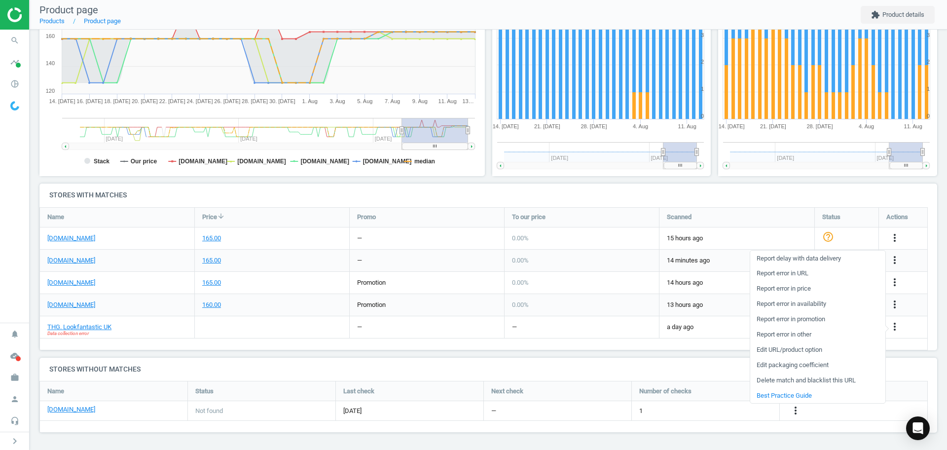
click at [802, 335] on link "Report error in other" at bounding box center [817, 334] width 135 height 15
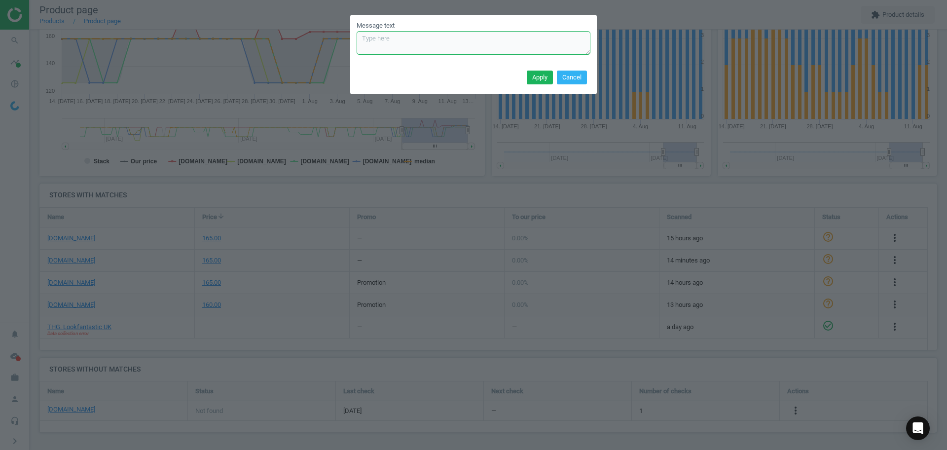
click at [461, 52] on textarea "Message text" at bounding box center [474, 43] width 234 height 24
paste textarea "https://www.lookfantastic.com/p/elemis-pro-collagen-overnight-matrix-50ml/11712…"
type textarea "Correct URL is https://www.lookfantastic.com/p/elemis-pro-collagen-overnight-ma…"
click at [580, 75] on button "Cancel" at bounding box center [572, 78] width 30 height 14
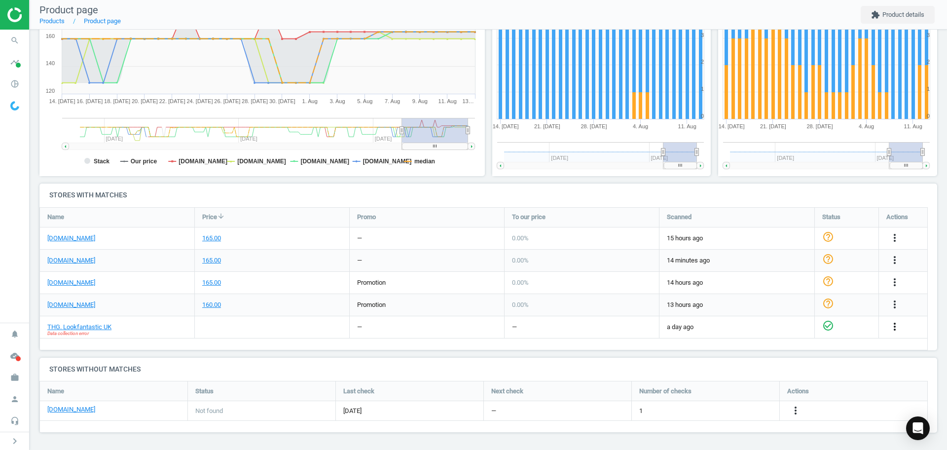
click at [894, 325] on icon "more_vert" at bounding box center [895, 327] width 12 height 12
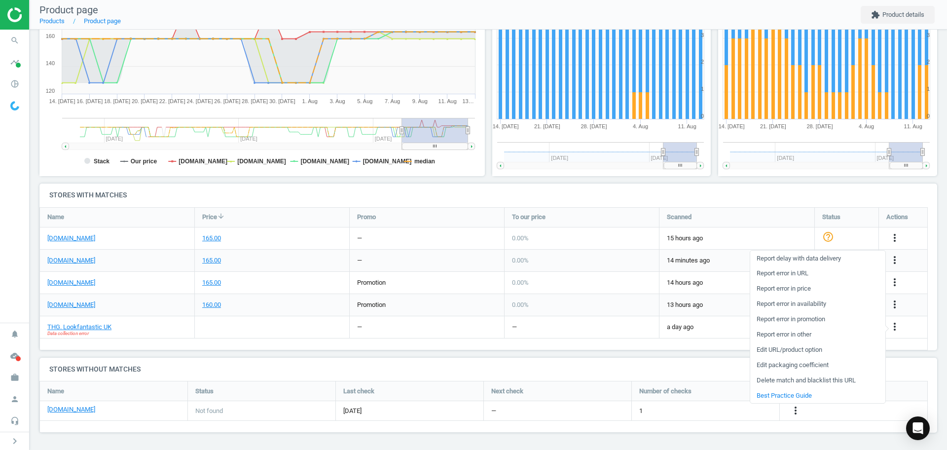
click at [805, 351] on link "Edit URL/product option" at bounding box center [817, 349] width 135 height 15
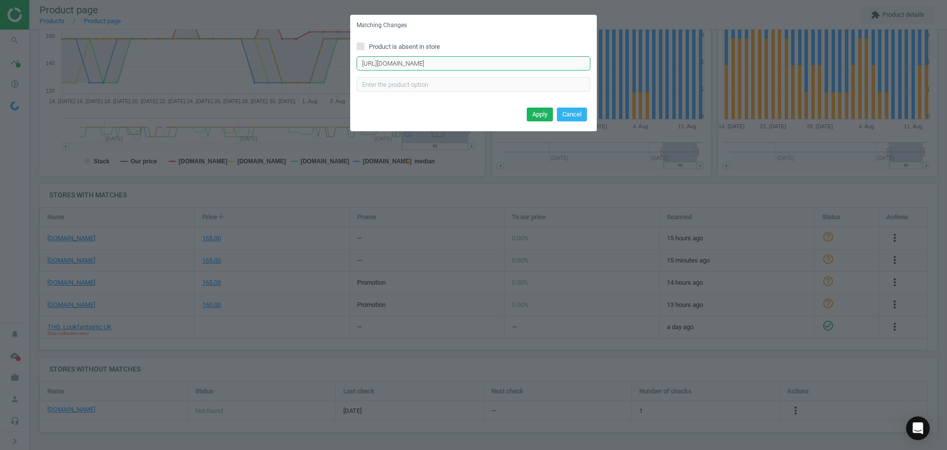
click at [508, 57] on input "http://www.lookfantastic.com/p/elemis-pro-collagen-overnight-matrix-various-siz…" at bounding box center [474, 63] width 234 height 15
paste input "s://www.lookfantastic.com/p/elemis-pro-collagen-overnight-matrix-50ml/11712269"
type input "https://www.lookfantastic.com/p/elemis-pro-collagen-overnight-matrix-50ml/11712…"
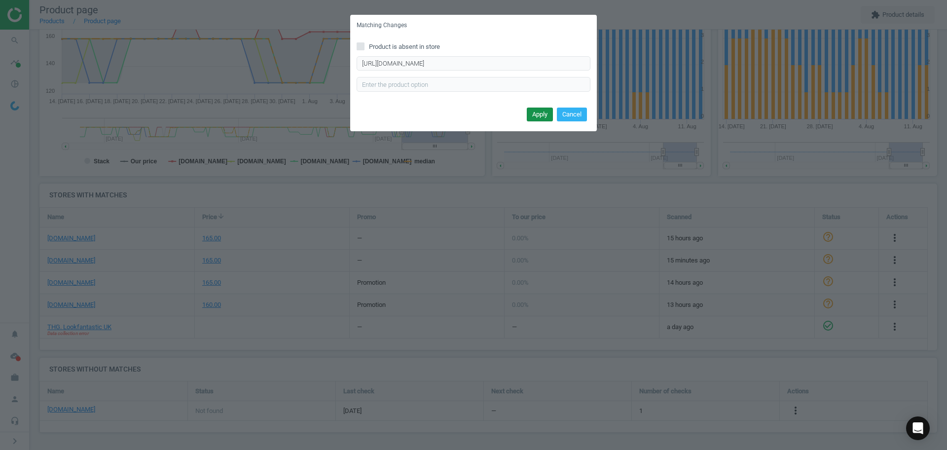
click at [540, 117] on button "Apply" at bounding box center [540, 115] width 26 height 14
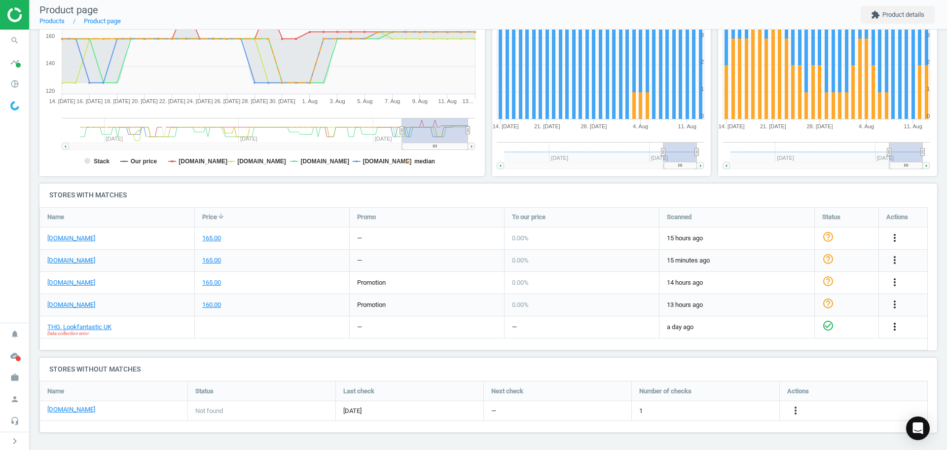
click at [898, 323] on icon "more_vert" at bounding box center [895, 327] width 12 height 12
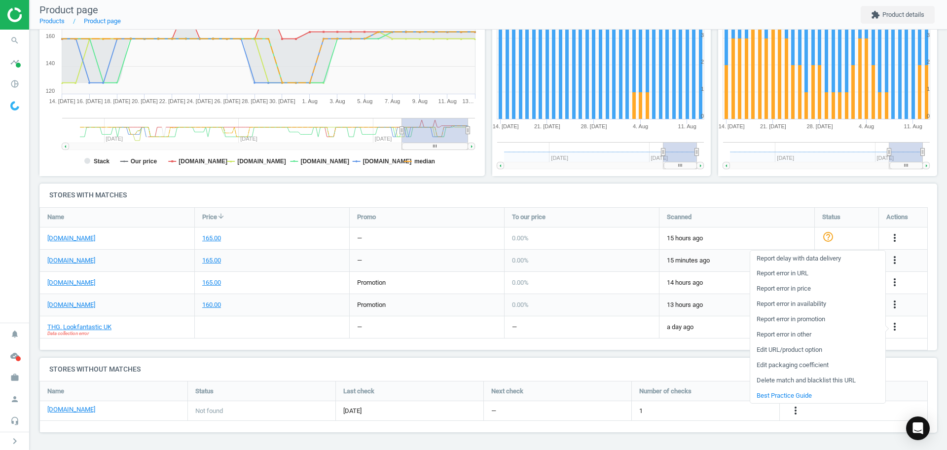
click at [792, 351] on link "Edit URL/product option" at bounding box center [817, 349] width 135 height 15
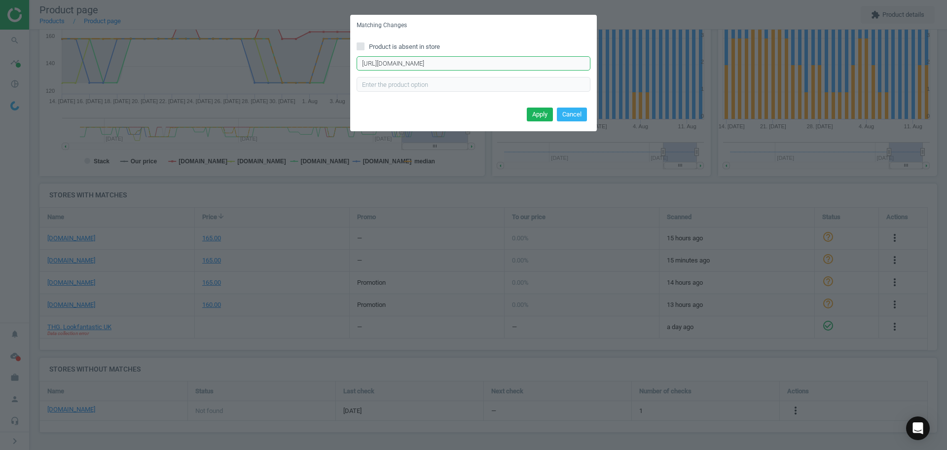
click at [439, 64] on input "http://www.lookfantastic.com/p/elemis-pro-collagen-overnight-matrix-various-siz…" at bounding box center [474, 63] width 234 height 15
paste input "s://www.lookfantastic.com/p/elemis-pro-collagen-overnight-matrix-50ml/11712269"
type input "https://www.lookfantastic.com/p/elemis-pro-collagen-overnight-matrix-50ml/11712…"
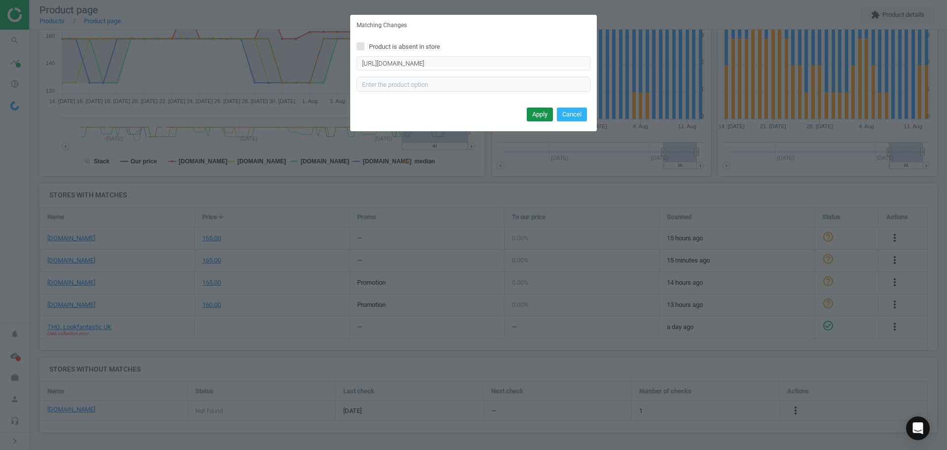
click at [539, 112] on button "Apply" at bounding box center [540, 115] width 26 height 14
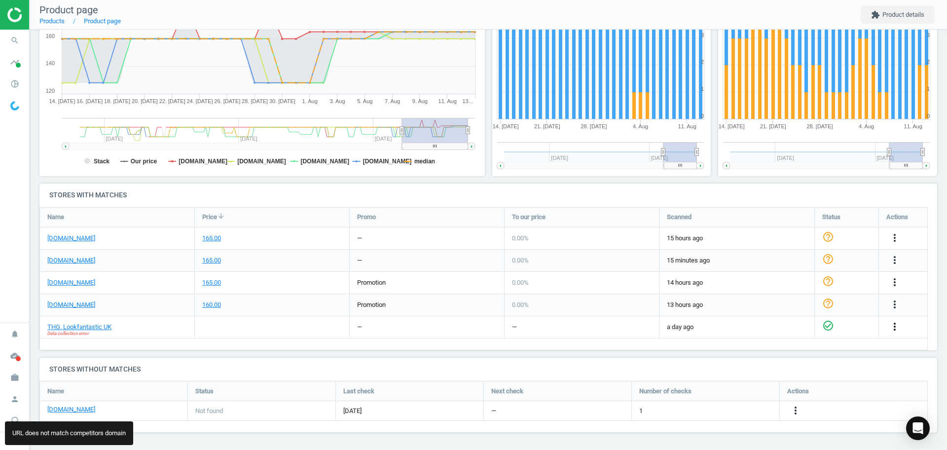
click at [899, 327] on icon "more_vert" at bounding box center [895, 327] width 12 height 12
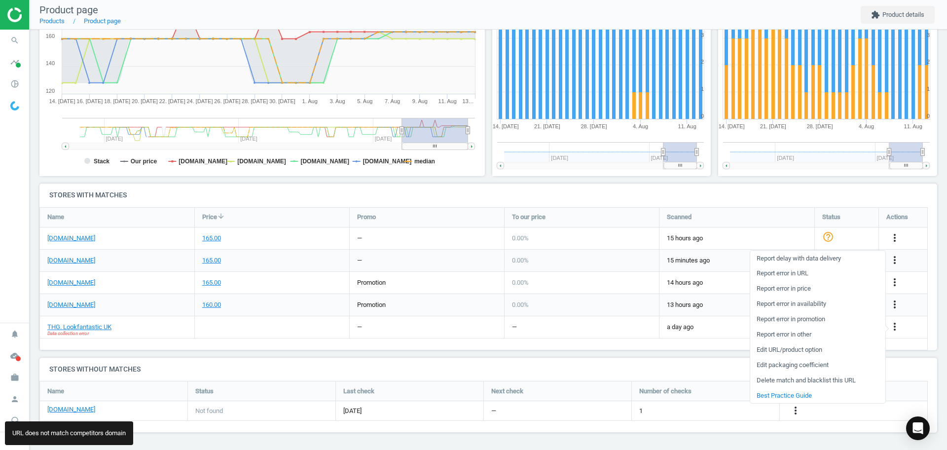
click at [798, 349] on link "Edit URL/product option" at bounding box center [817, 349] width 135 height 15
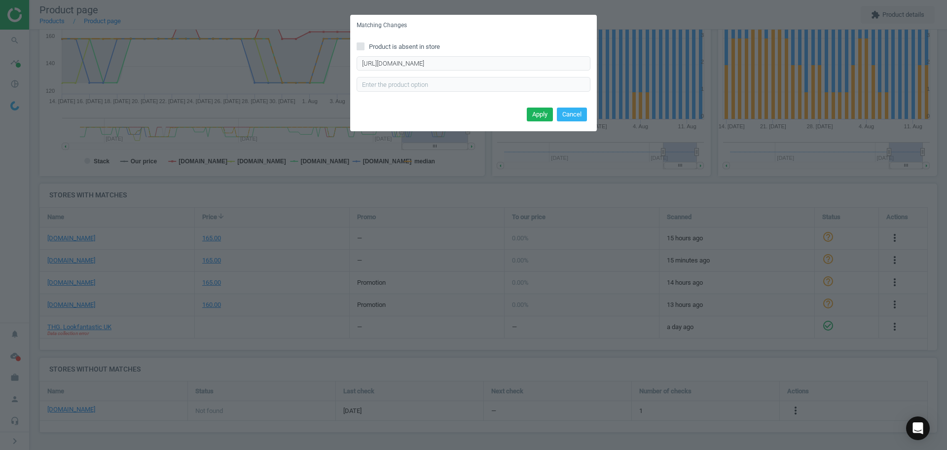
click at [441, 55] on div "Product is absent in store http://www.lookfantastic.com/p/elemis-pro-collagen-o…" at bounding box center [473, 70] width 247 height 69
click at [440, 62] on input "http://www.lookfantastic.com/p/elemis-pro-collagen-overnight-matrix-various-siz…" at bounding box center [474, 63] width 234 height 15
paste input "s://www.lookfantastic.com/p/elemis-pro-collagen-overnight-matrix-50ml/11712269"
type input "http://www.lookfantastic.com/p/elemis-pro-collagen-overnight-matrix-50ml/117122…"
click at [532, 108] on button "Apply" at bounding box center [540, 115] width 26 height 14
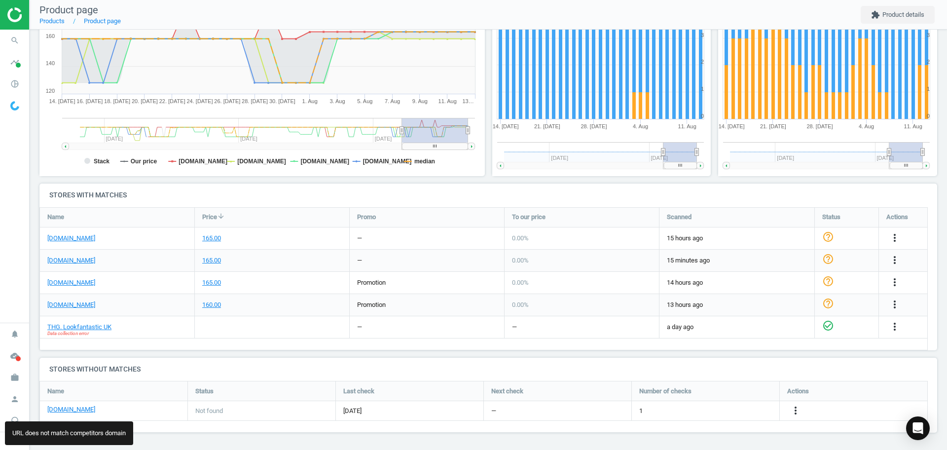
click at [128, 324] on div "THG. Lookfantastic UK Data collection error" at bounding box center [117, 327] width 154 height 22
click at [892, 325] on icon "more_vert" at bounding box center [895, 327] width 12 height 12
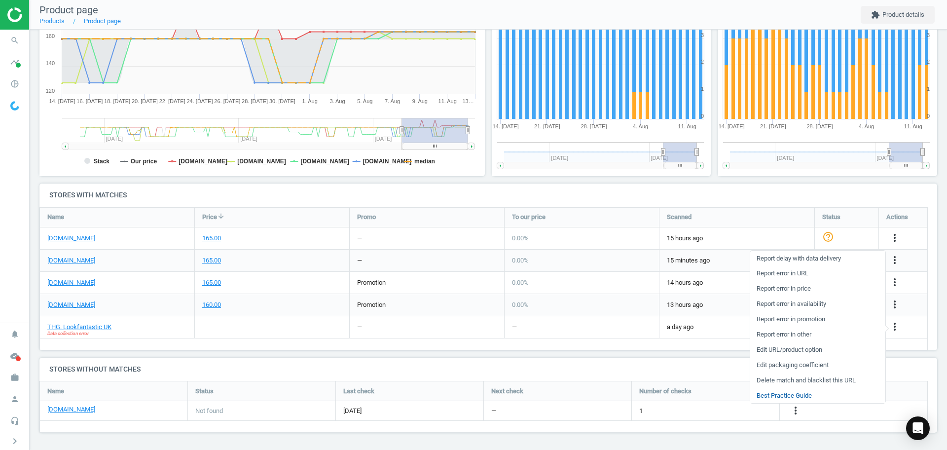
click at [800, 394] on link "Best Practice Guide" at bounding box center [817, 395] width 135 height 15
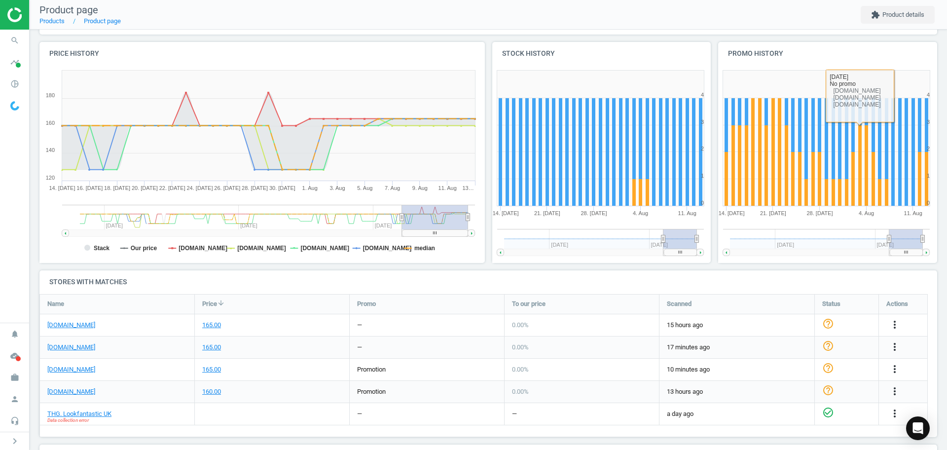
scroll to position [123, 0]
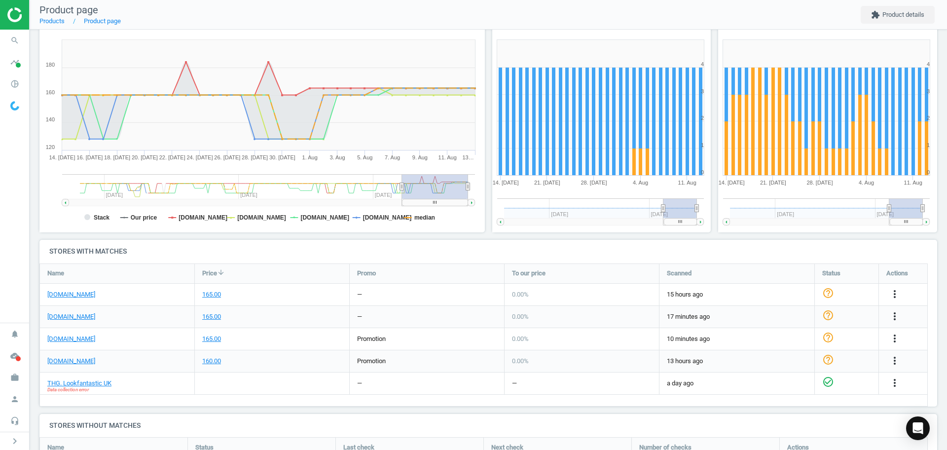
drag, startPoint x: 894, startPoint y: 385, endPoint x: 889, endPoint y: 370, distance: 15.8
click at [894, 385] on icon "more_vert" at bounding box center [895, 383] width 12 height 12
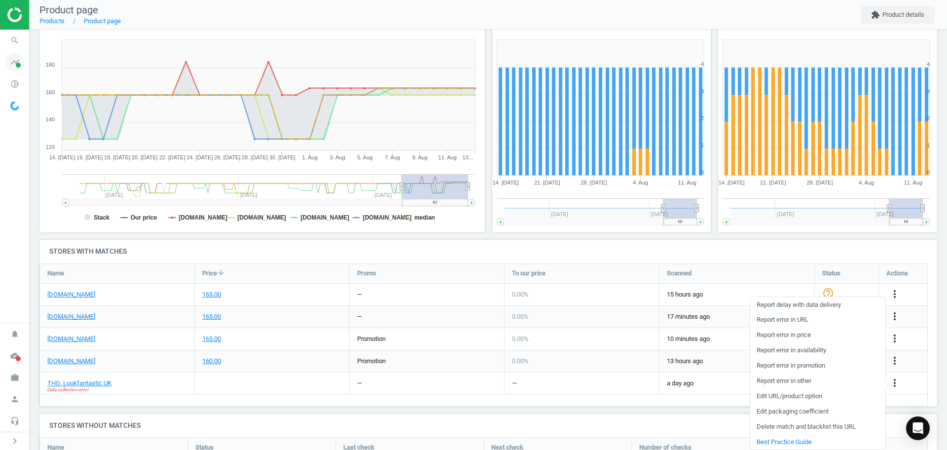
click at [17, 63] on span at bounding box center [18, 65] width 5 height 5
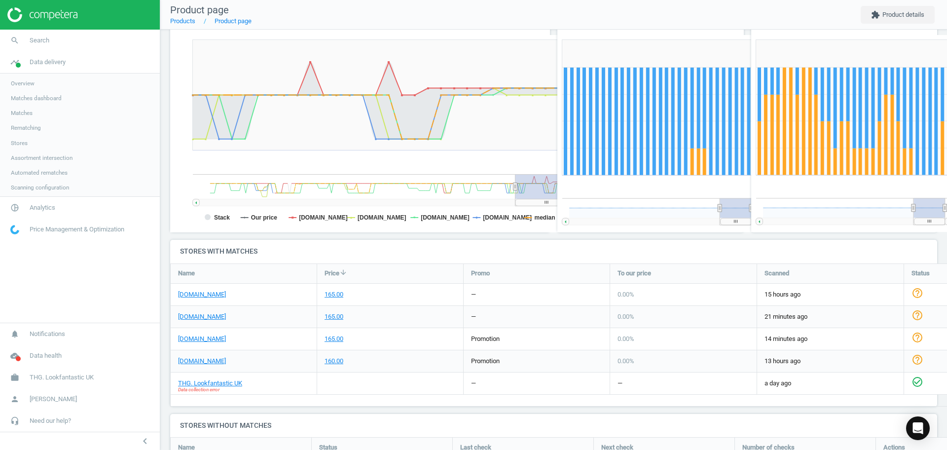
scroll to position [71, 777]
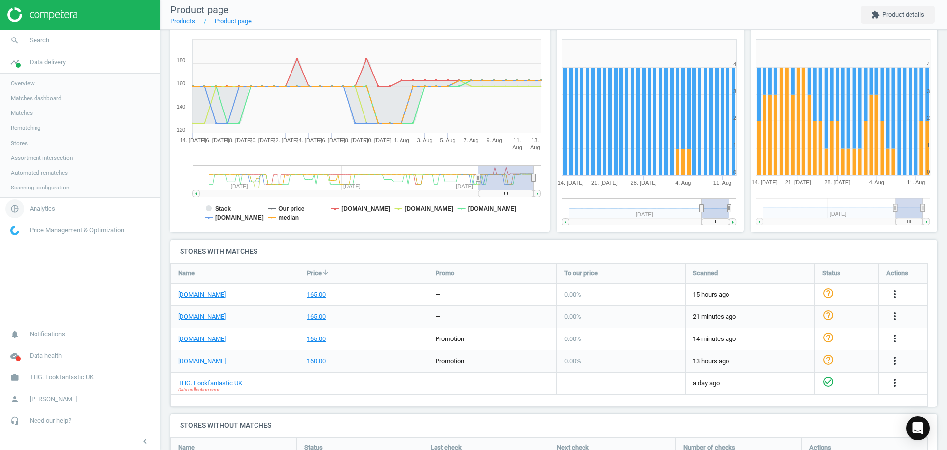
click at [42, 209] on span "Analytics" at bounding box center [43, 208] width 26 height 9
click at [35, 125] on link "Products" at bounding box center [80, 119] width 160 height 15
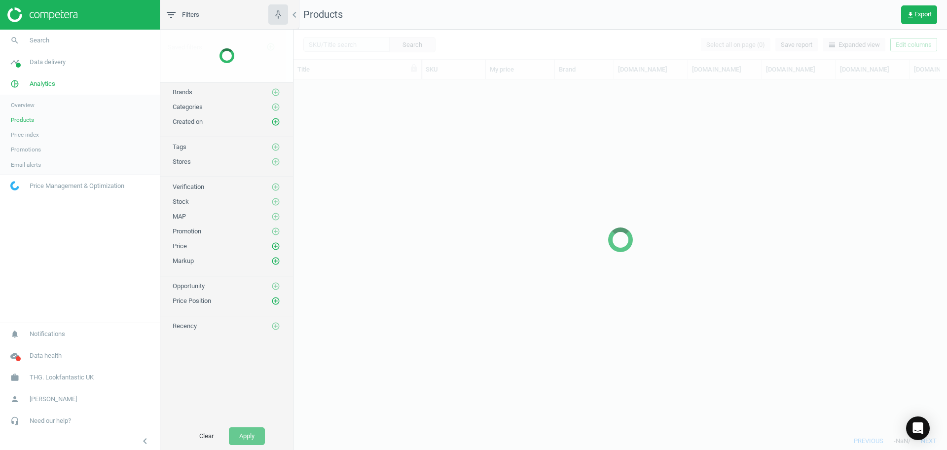
scroll to position [333, 644]
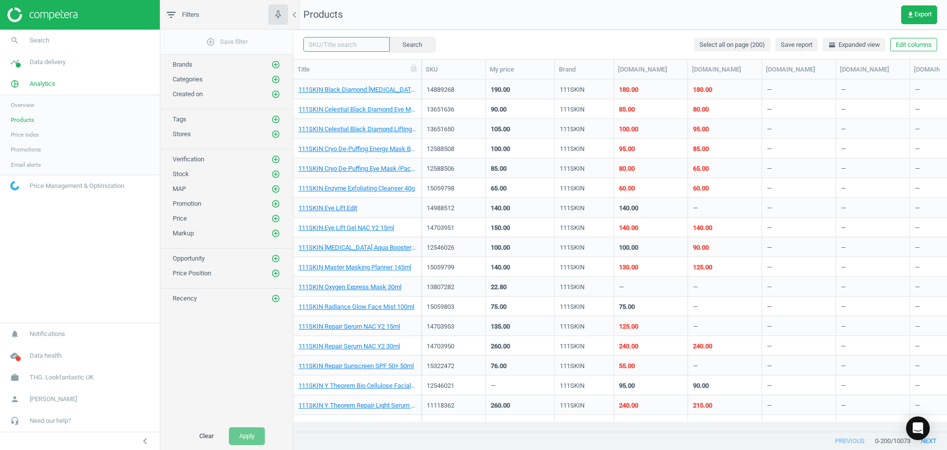
click at [315, 49] on input "text" at bounding box center [346, 44] width 86 height 15
type input "ecru"
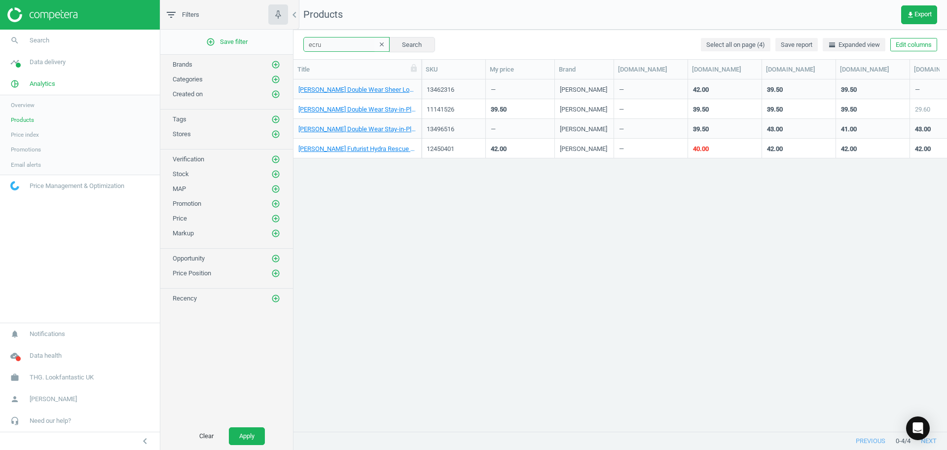
click at [421, 71] on div at bounding box center [421, 69] width 10 height 19
click at [390, 112] on link "[PERSON_NAME] Double Wear Stay-in-Place Makeup 30ml - 1N2 Ecru" at bounding box center [357, 109] width 118 height 9
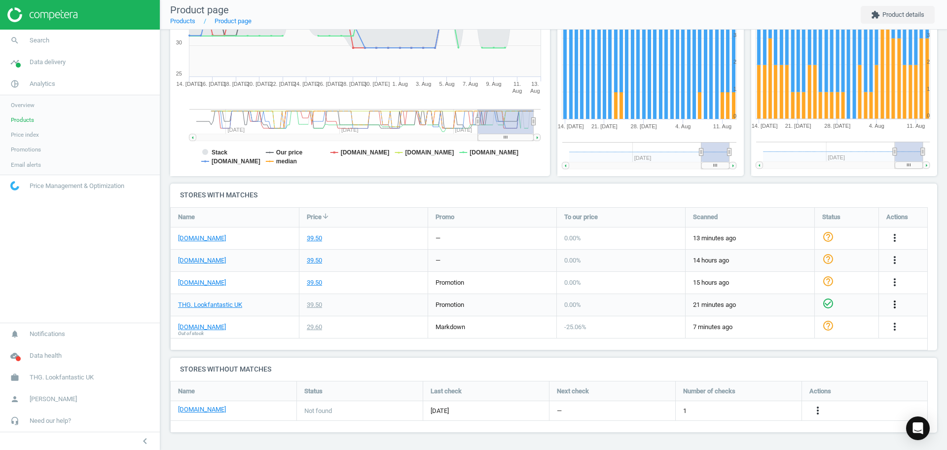
click at [890, 302] on icon "more_vert" at bounding box center [895, 304] width 12 height 12
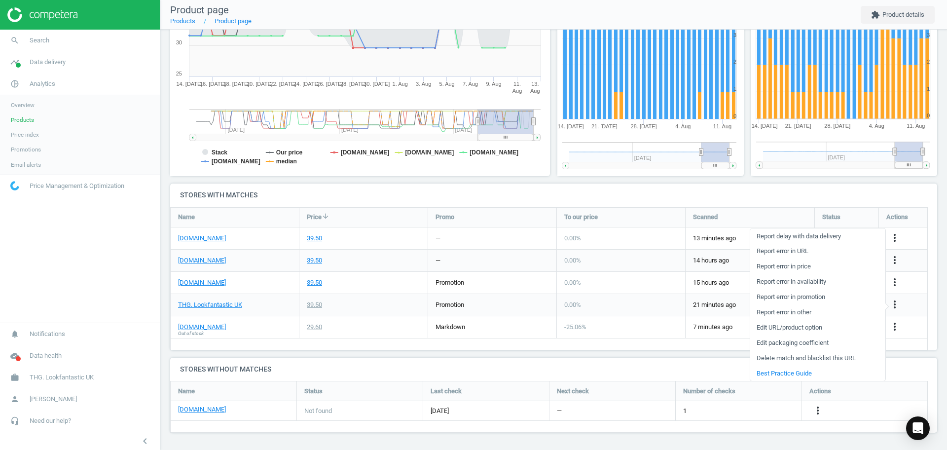
click at [787, 324] on link "Edit URL/product option" at bounding box center [817, 327] width 135 height 15
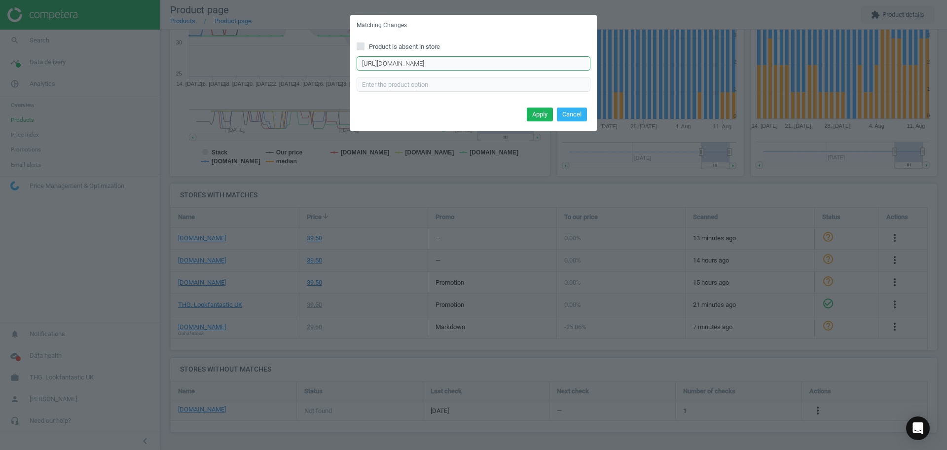
click at [472, 60] on input "[URL][DOMAIN_NAME]" at bounding box center [474, 63] width 234 height 15
click at [573, 115] on button "Cancel" at bounding box center [572, 115] width 30 height 14
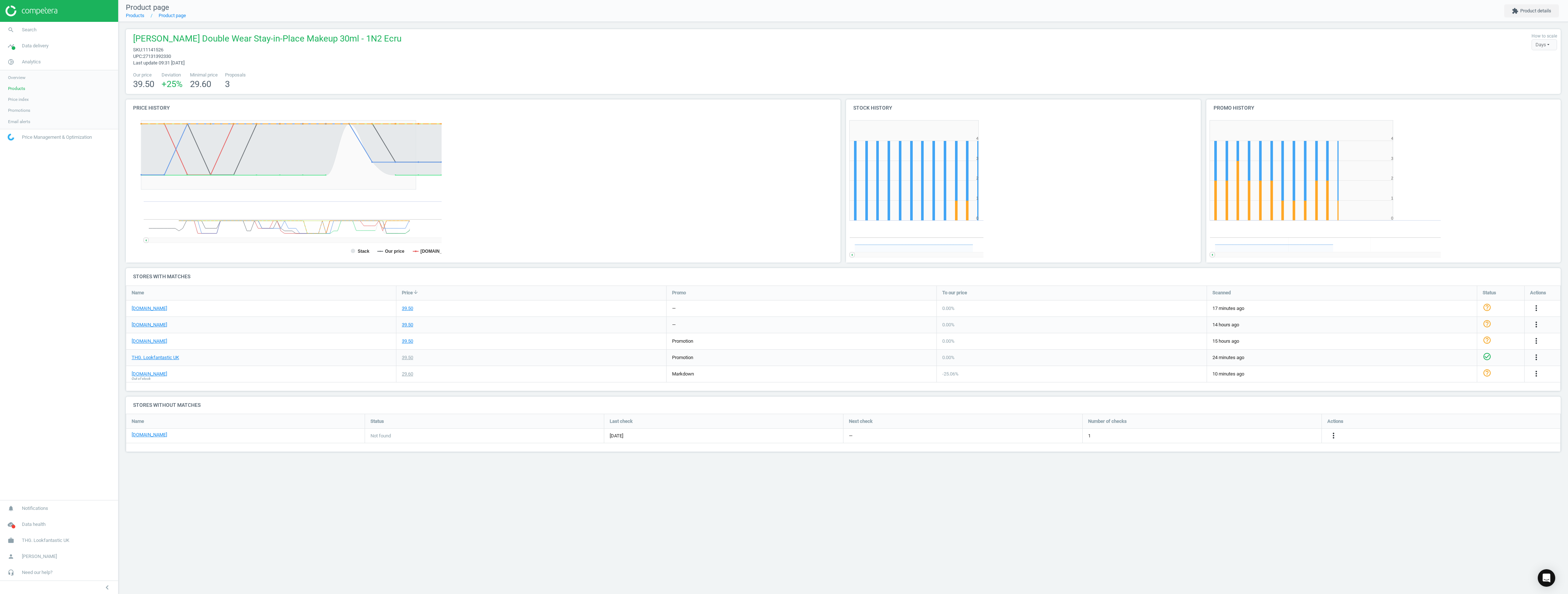
scroll to position [120, 1448]
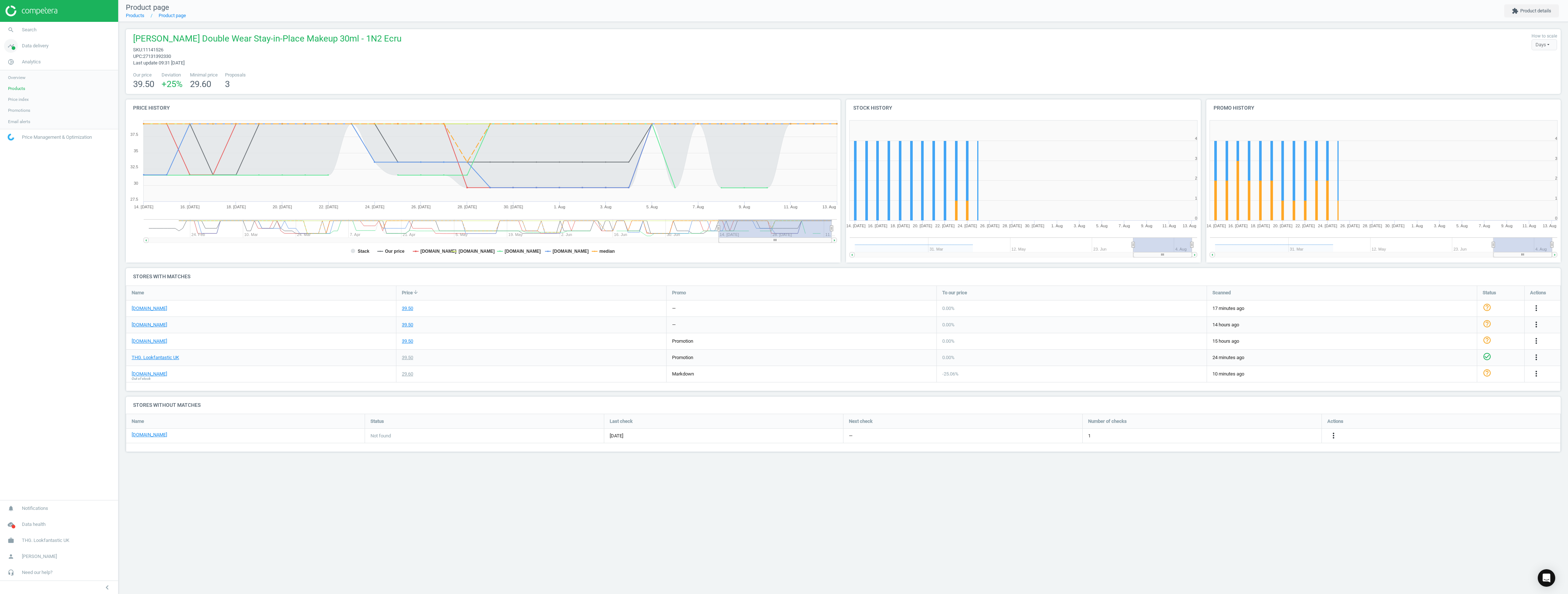
click at [38, 48] on span "Data delivery" at bounding box center [35, 46] width 27 height 7
click at [18, 84] on span "Matches" at bounding box center [16, 83] width 16 height 6
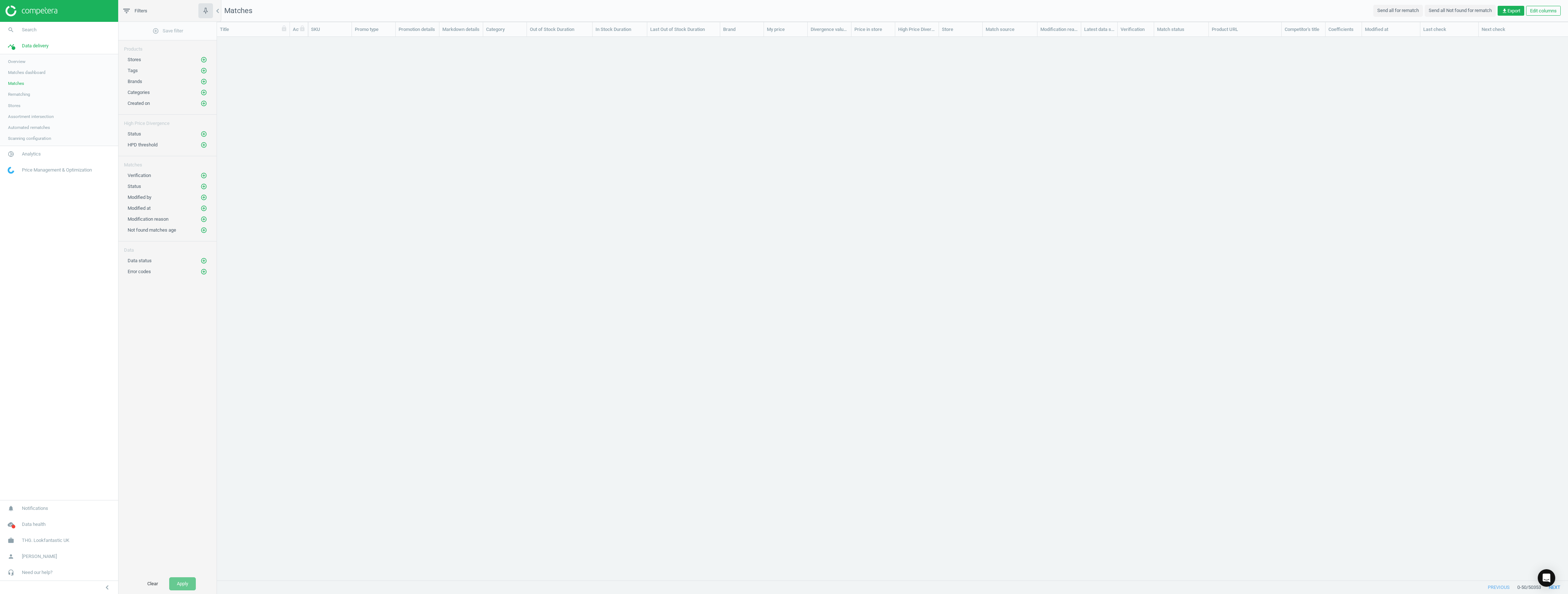
scroll to position [536, 1344]
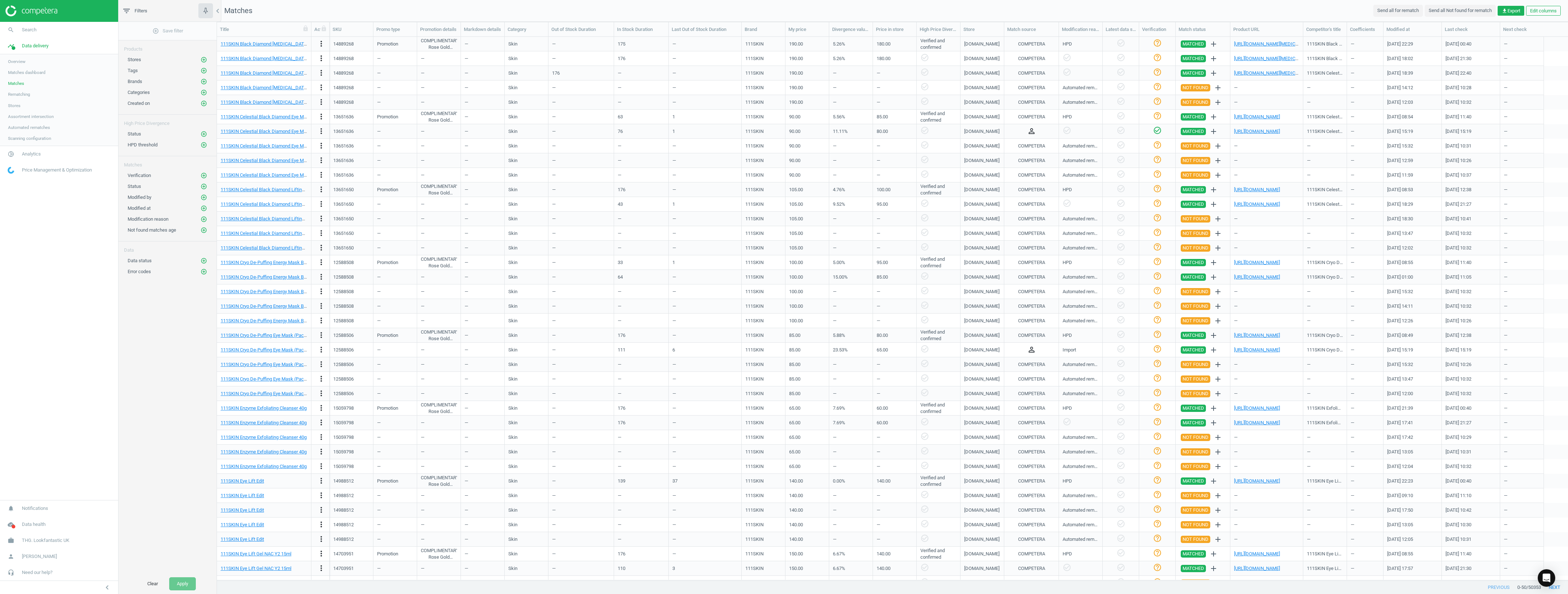
drag, startPoint x: 287, startPoint y: 31, endPoint x: 308, endPoint y: 29, distance: 21.1
click at [308, 29] on div at bounding box center [311, 29] width 7 height 14
click at [699, 13] on button "Send all Not found for rematch" at bounding box center [1460, 10] width 71 height 12
click at [699, 12] on span "get_app Export" at bounding box center [1510, 10] width 18 height 7
click at [699, 37] on button "insert_drive_file Report (CSV)" at bounding box center [1460, 39] width 127 height 14
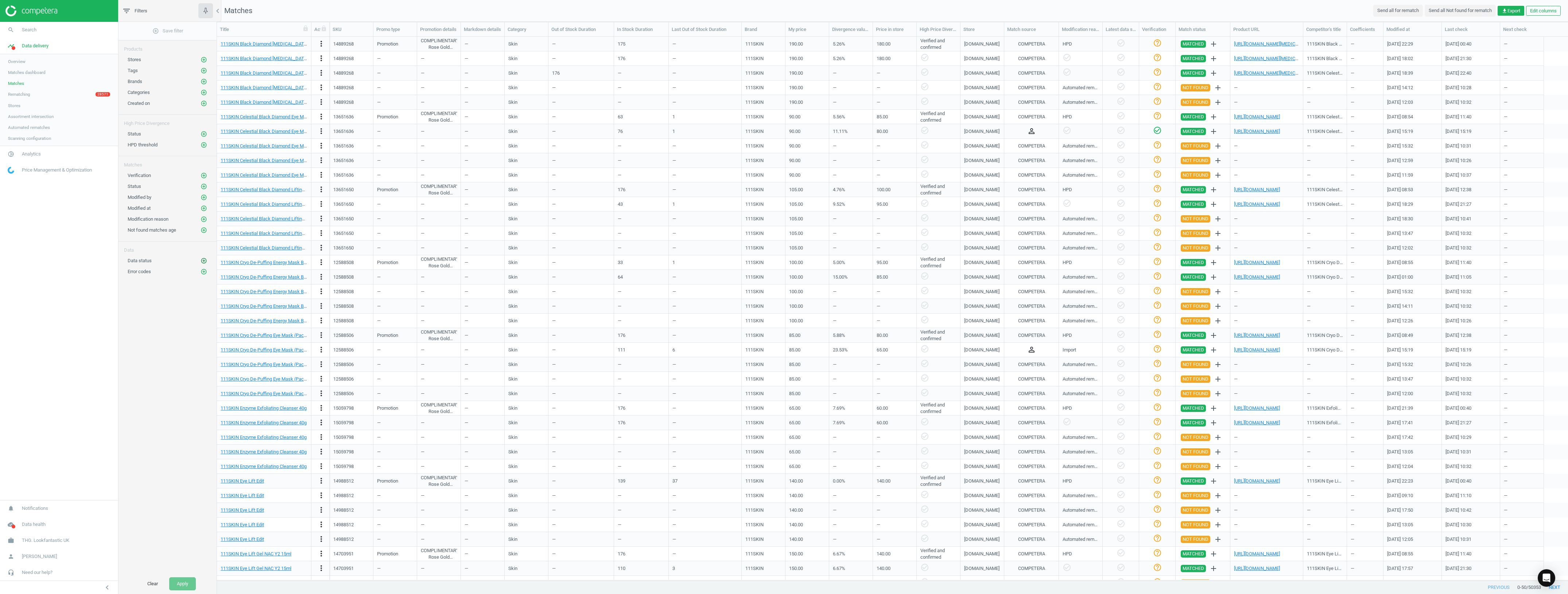
click at [203, 264] on icon "add_circle_outline" at bounding box center [203, 261] width 7 height 7
click at [201, 132] on button "add_circle_outline" at bounding box center [204, 134] width 7 height 7
drag, startPoint x: 206, startPoint y: 134, endPoint x: 200, endPoint y: 147, distance: 14.3
click at [206, 134] on icon "add_circle_outline" at bounding box center [203, 134] width 7 height 7
drag, startPoint x: 197, startPoint y: 277, endPoint x: 202, endPoint y: 274, distance: 5.8
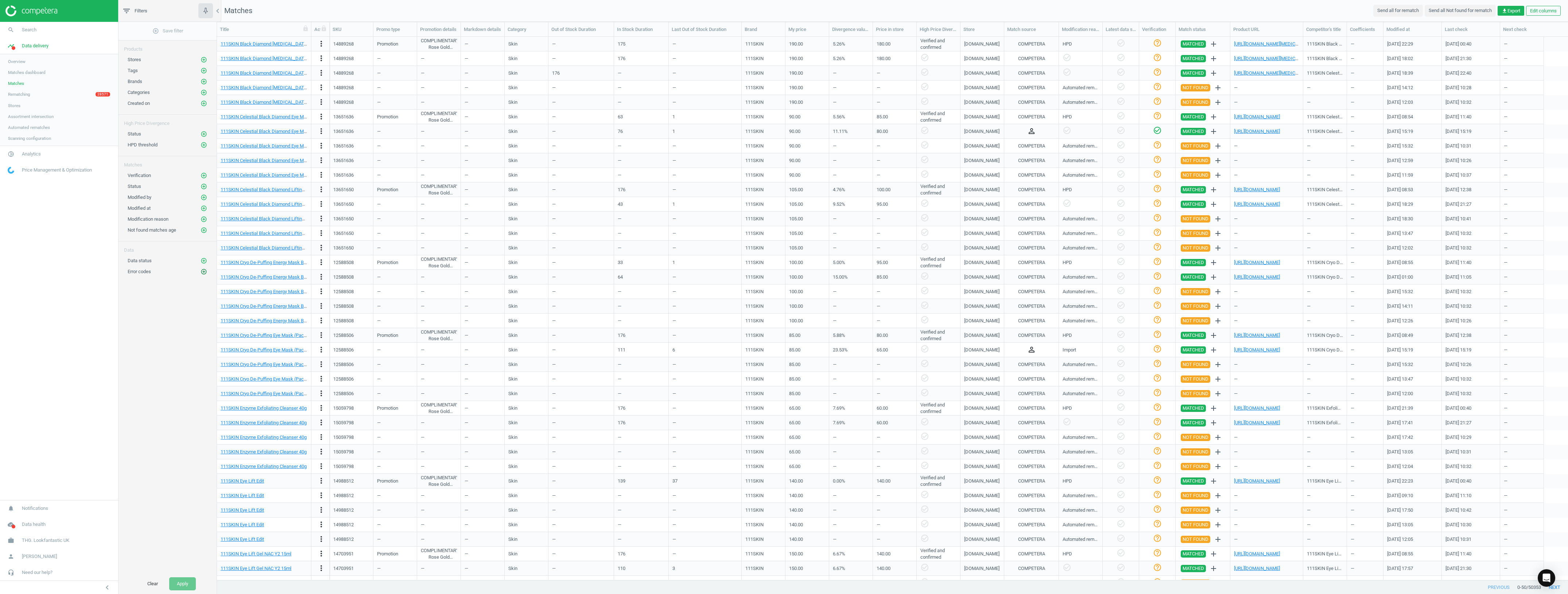
click at [198, 276] on div "Error codes add_circle_outline" at bounding box center [168, 272] width 80 height 7
click at [202, 274] on icon "add_circle_outline" at bounding box center [203, 271] width 7 height 7
click at [202, 263] on icon "add_circle_outline" at bounding box center [203, 261] width 7 height 7
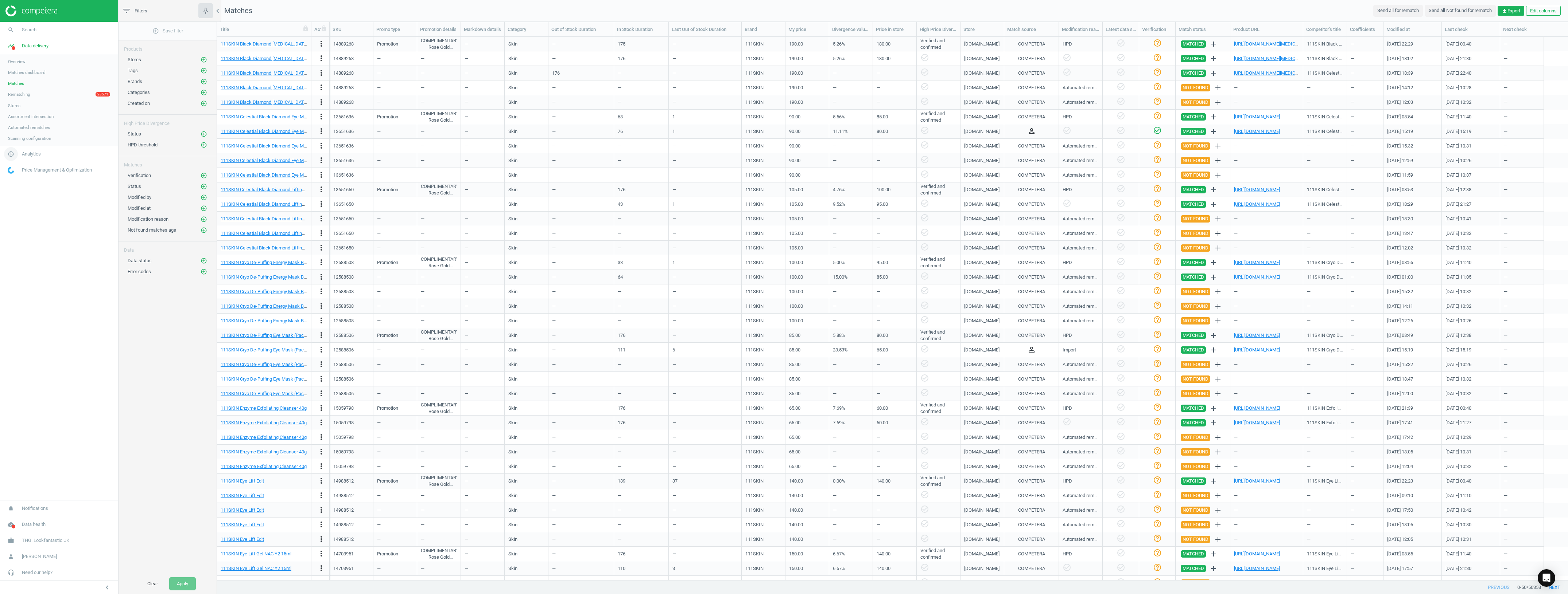
click at [35, 153] on span "Analytics" at bounding box center [32, 154] width 19 height 7
click at [32, 50] on link "timeline Data delivery" at bounding box center [59, 46] width 118 height 16
click at [76, 97] on link "Rematching 28571" at bounding box center [59, 94] width 118 height 11
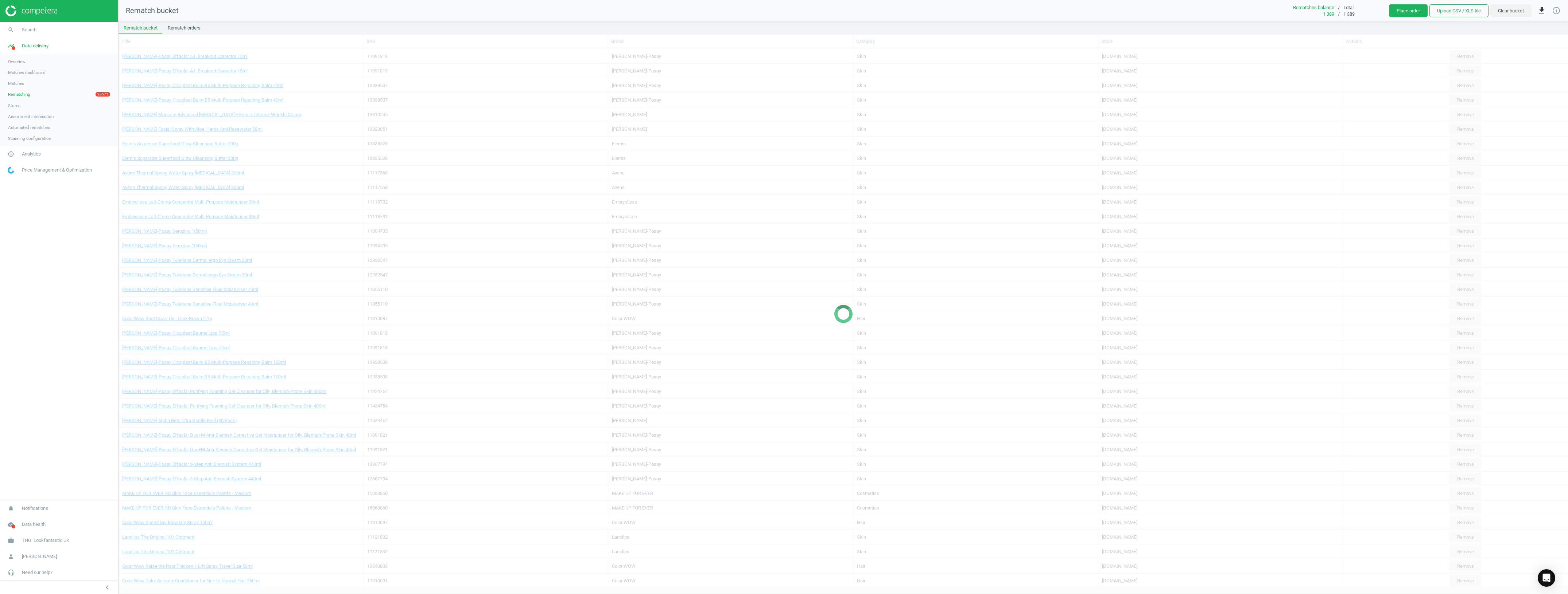
scroll to position [517, 1442]
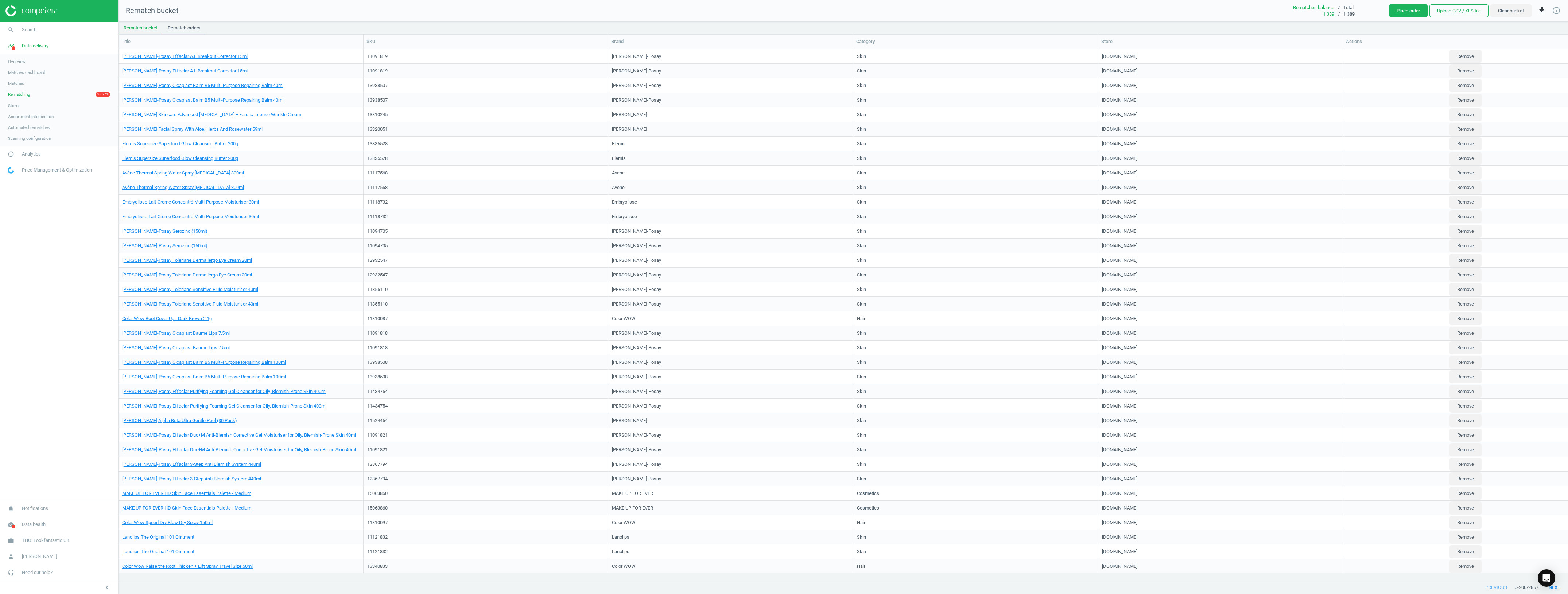
click at [190, 30] on link "Rematch orders" at bounding box center [184, 28] width 43 height 13
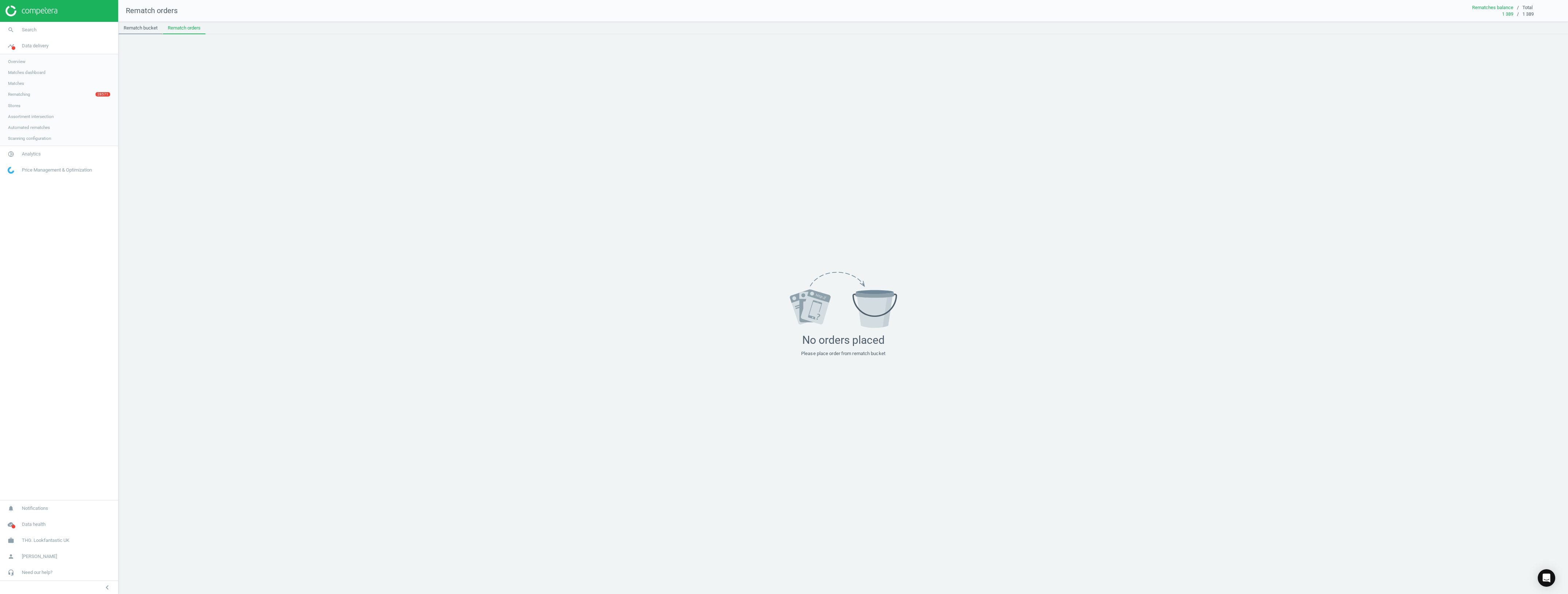
click at [152, 31] on link "Rematch bucket" at bounding box center [140, 28] width 44 height 13
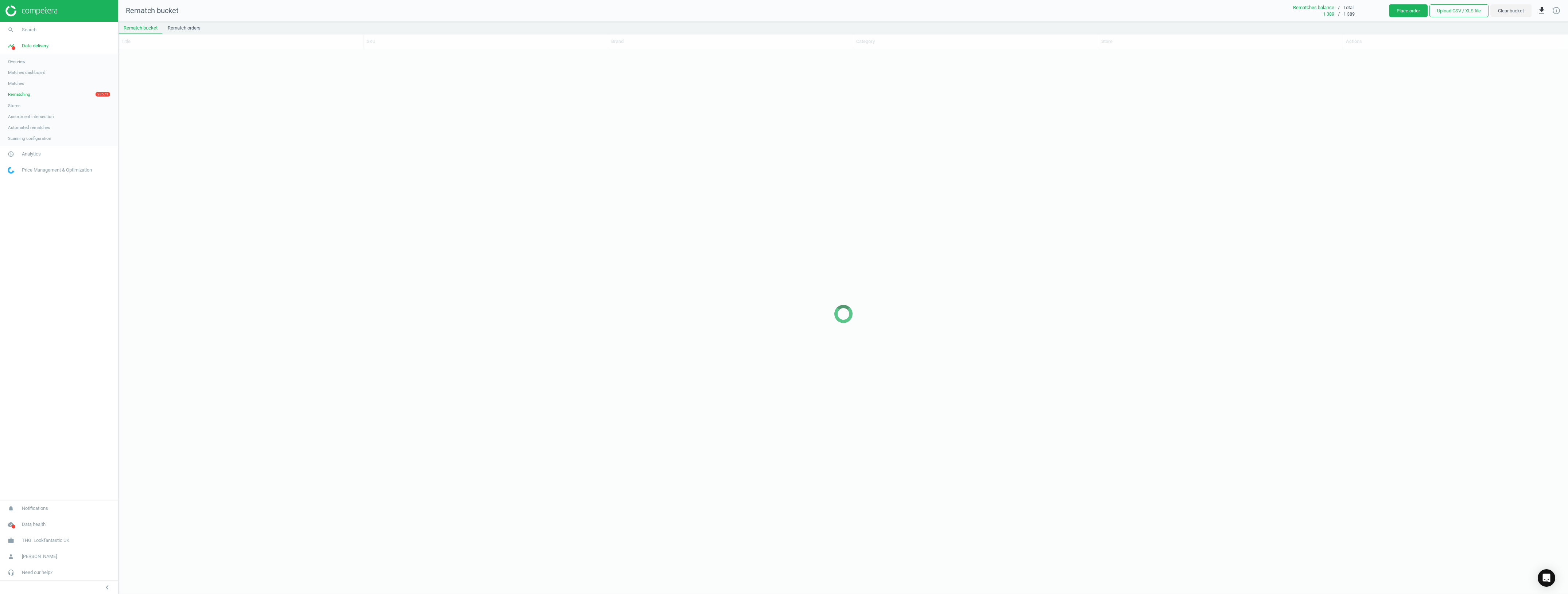
scroll to position [531, 1442]
click at [699, 11] on button "Clear bucket" at bounding box center [1511, 11] width 41 height 13
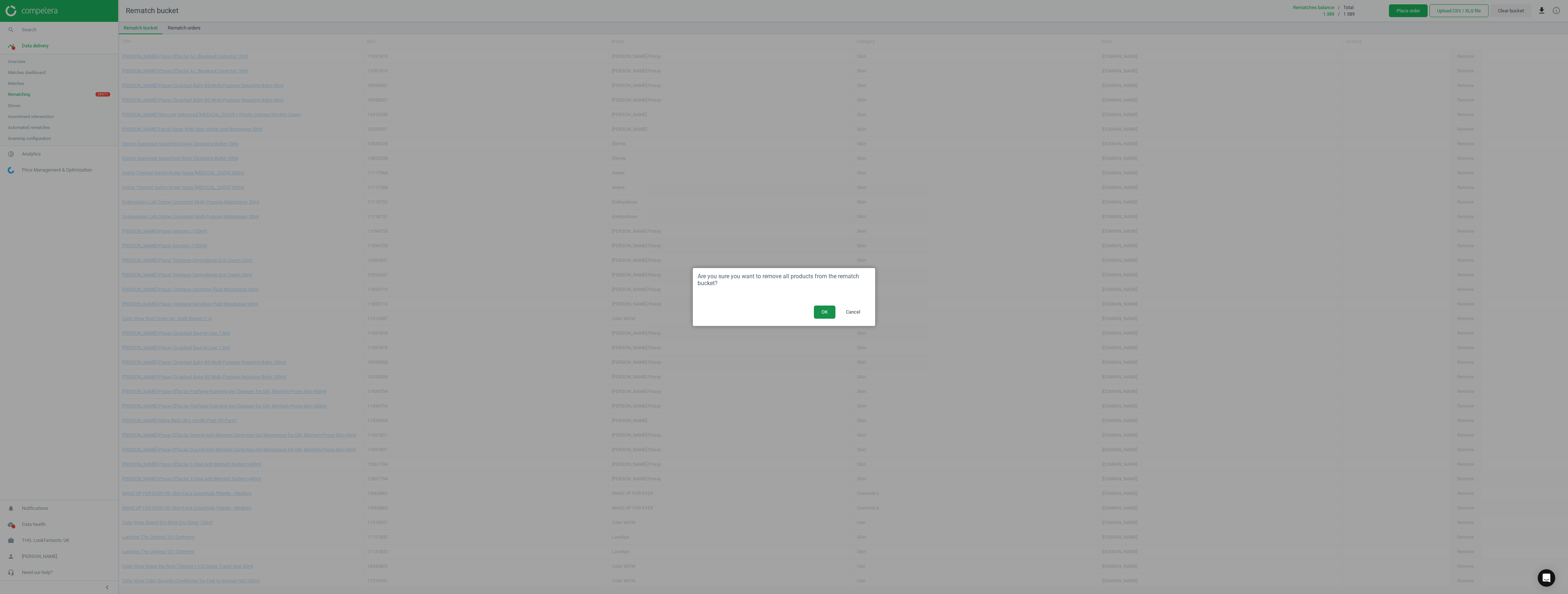
click at [699, 315] on button "OK" at bounding box center [824, 313] width 21 height 13
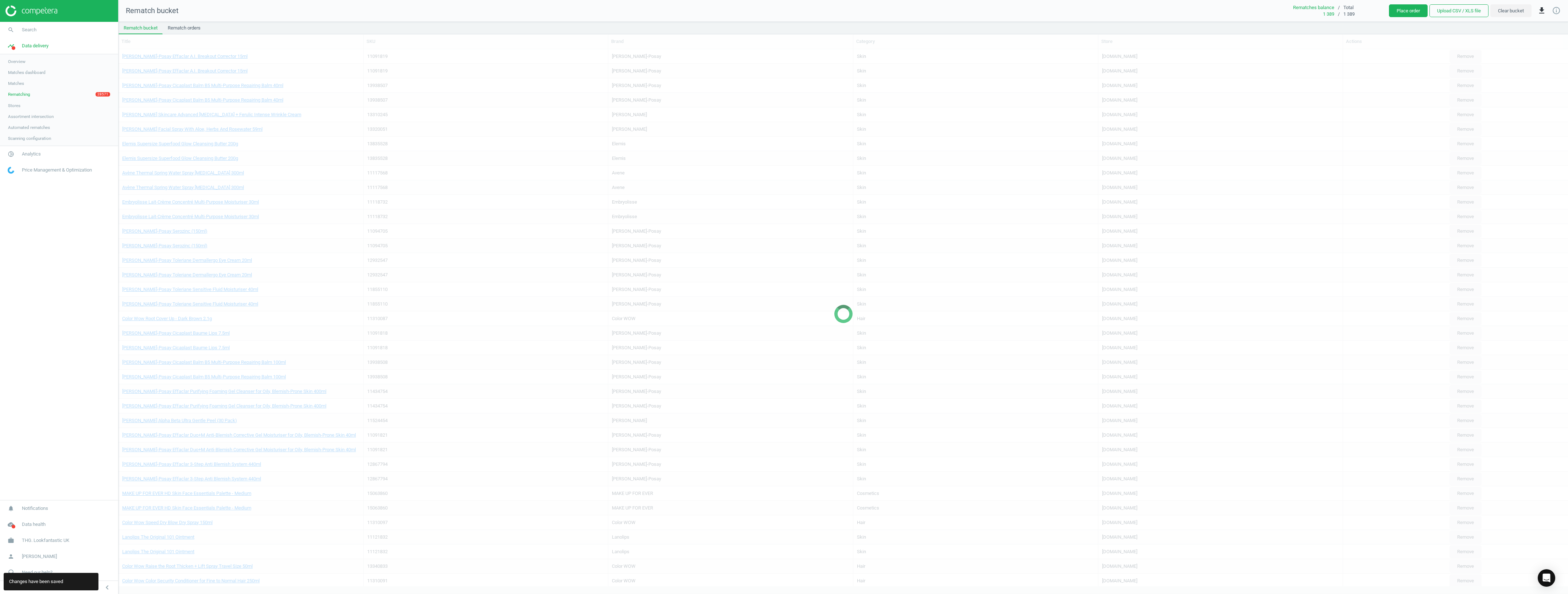
scroll to position [517, 1442]
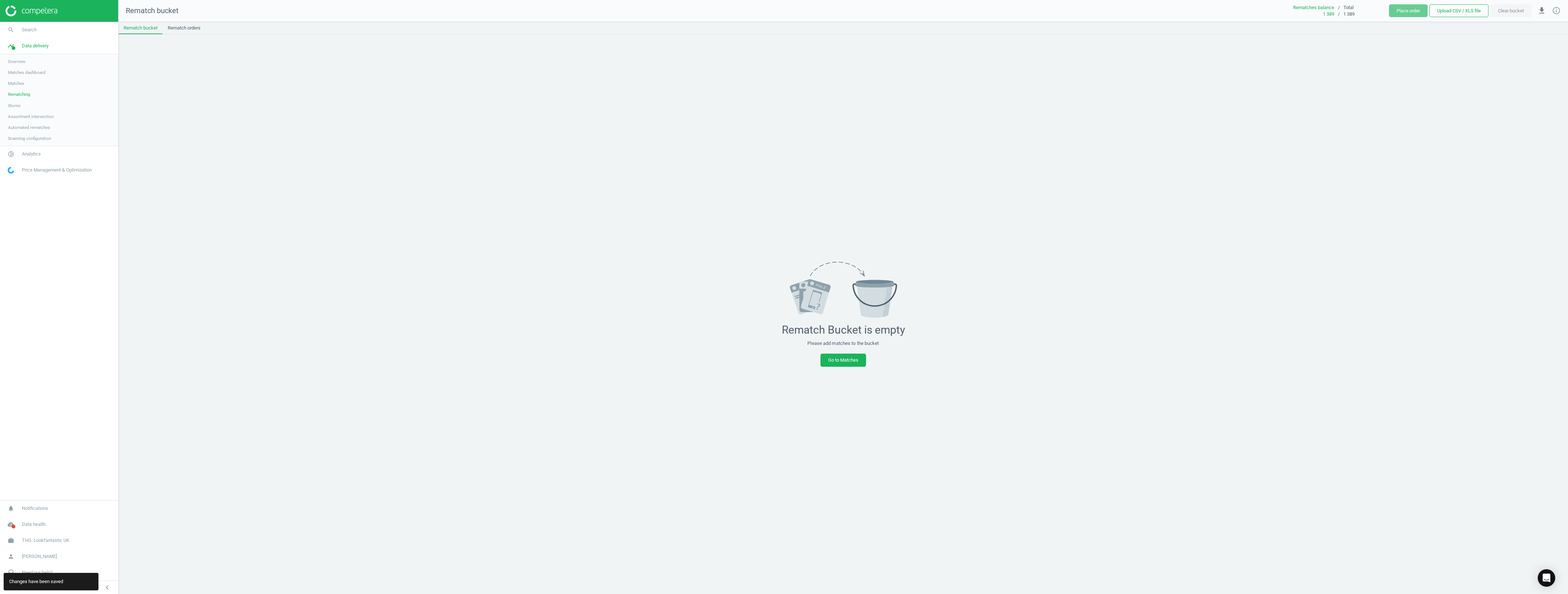
drag, startPoint x: 37, startPoint y: 154, endPoint x: 31, endPoint y: 151, distance: 6.7
click at [38, 157] on span "Analytics" at bounding box center [32, 154] width 19 height 7
click at [12, 90] on span "Products" at bounding box center [16, 89] width 17 height 6
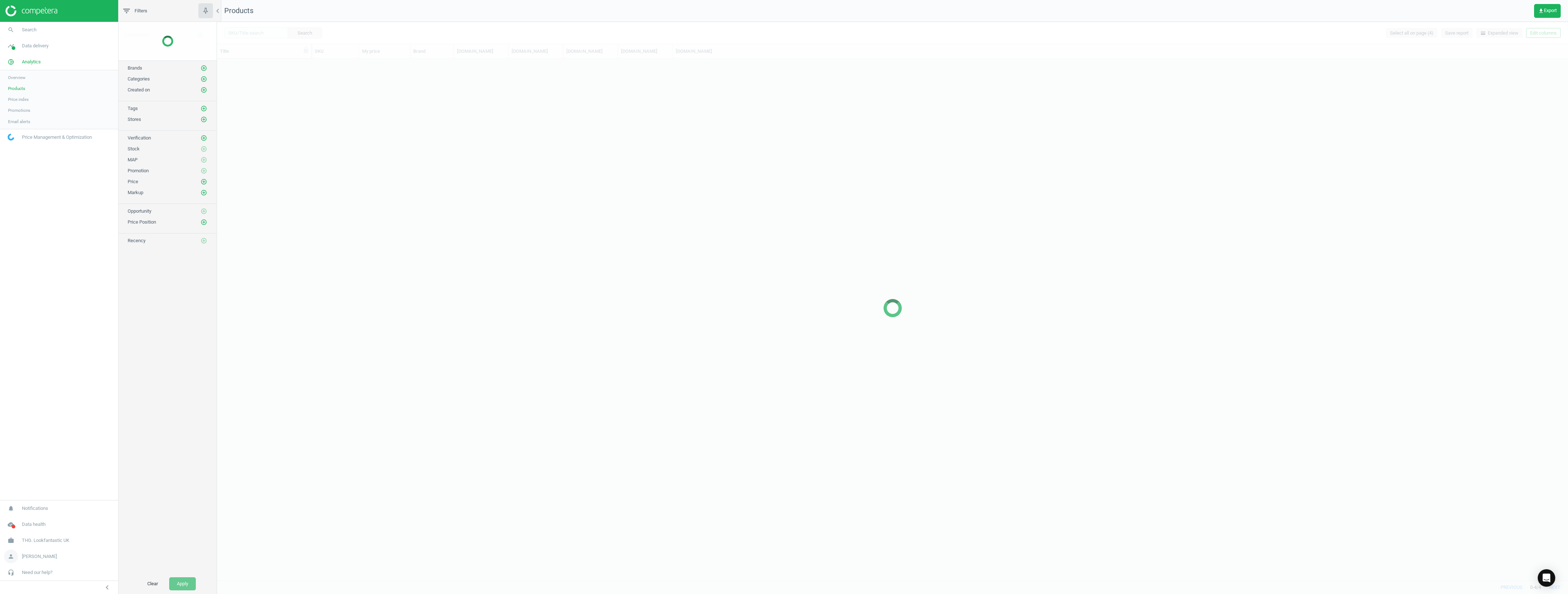
scroll to position [514, 1344]
click at [106, 332] on icon "chevron_left" at bounding box center [107, 588] width 9 height 9
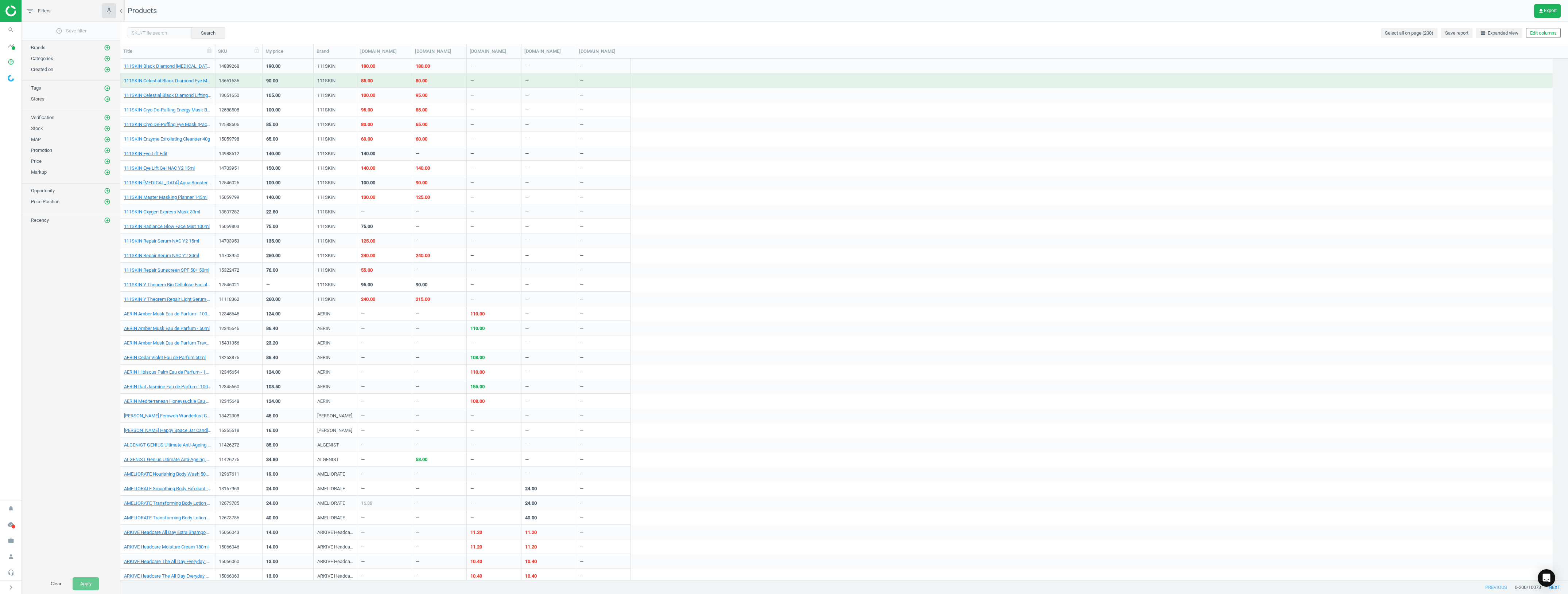
scroll to position [514, 1441]
click at [161, 30] on input "text" at bounding box center [160, 33] width 64 height 11
paste input "13642127"
type input "13642127"
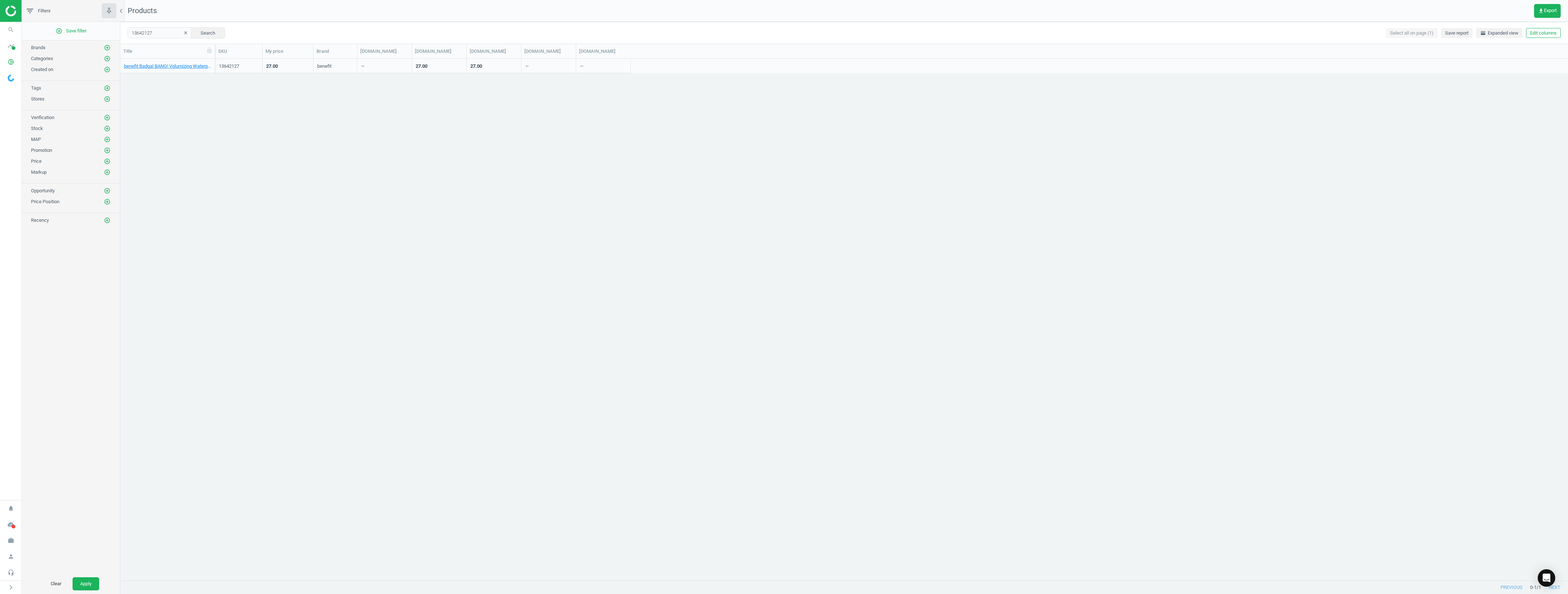
click at [169, 61] on div "benefit Badgal BANG! Volumizing Waterproof Mascara - Pitch Black" at bounding box center [168, 65] width 87 height 13
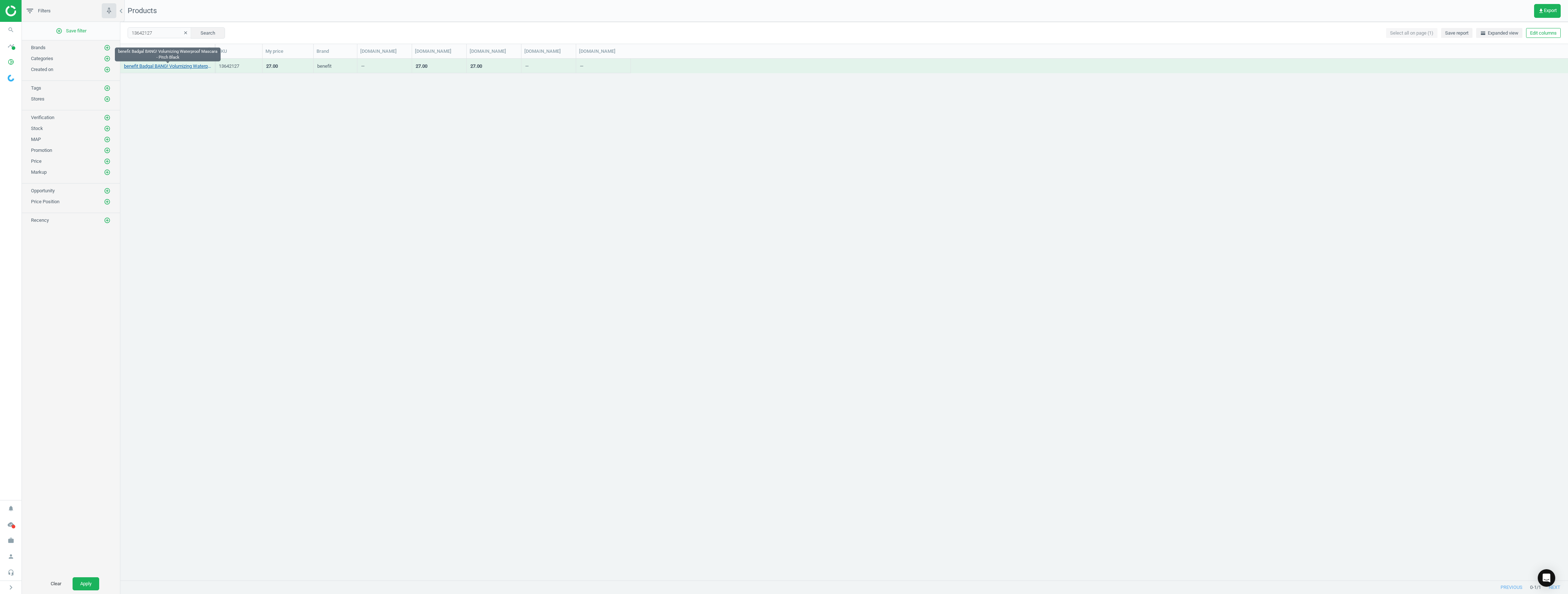
click at [170, 67] on link "benefit Badgal BANG! Volumizing Waterproof Mascara - Pitch Black" at bounding box center [168, 66] width 87 height 7
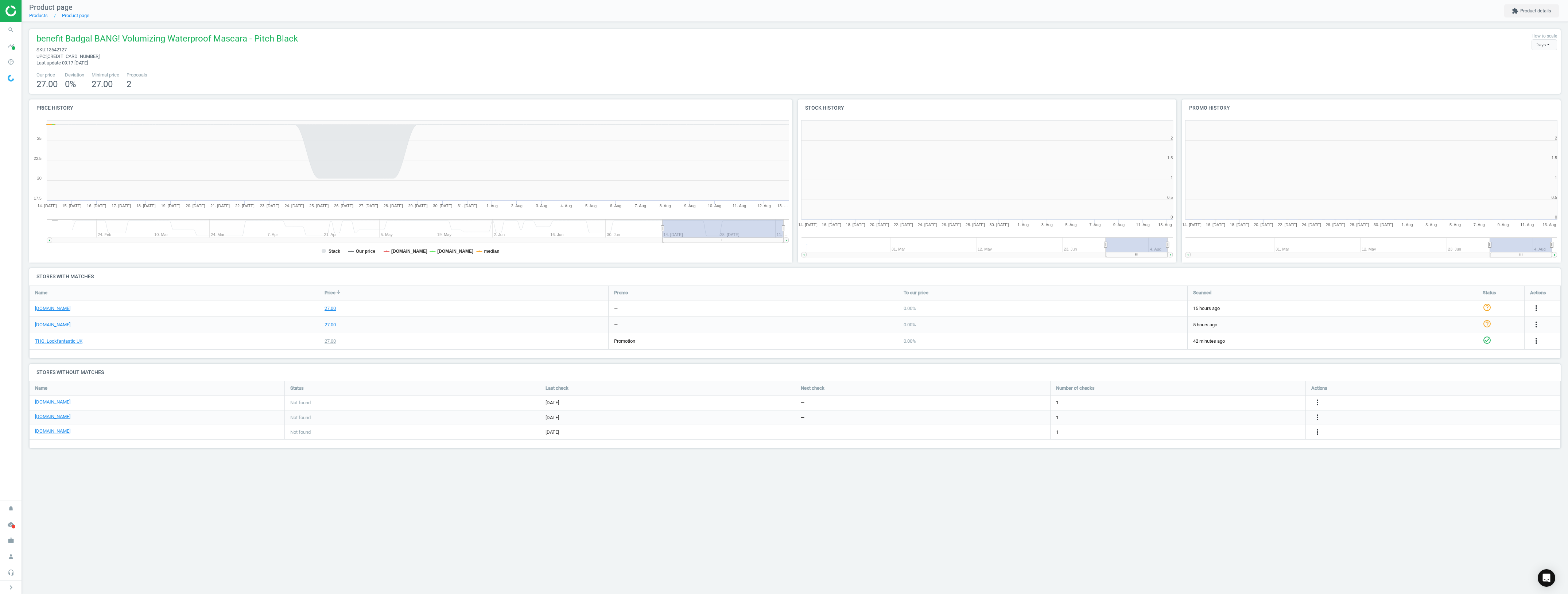
scroll to position [4, 4]
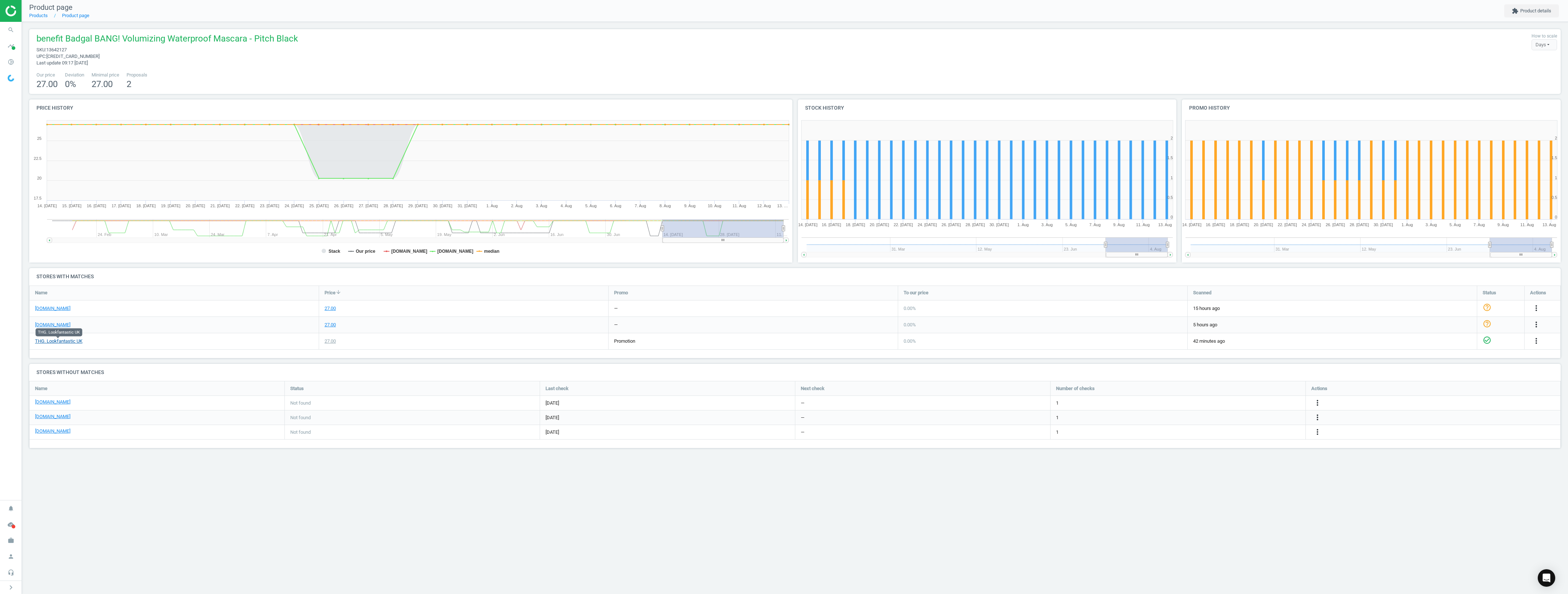
click at [71, 332] on link "THG. Lookfantastic UK" at bounding box center [58, 341] width 47 height 7
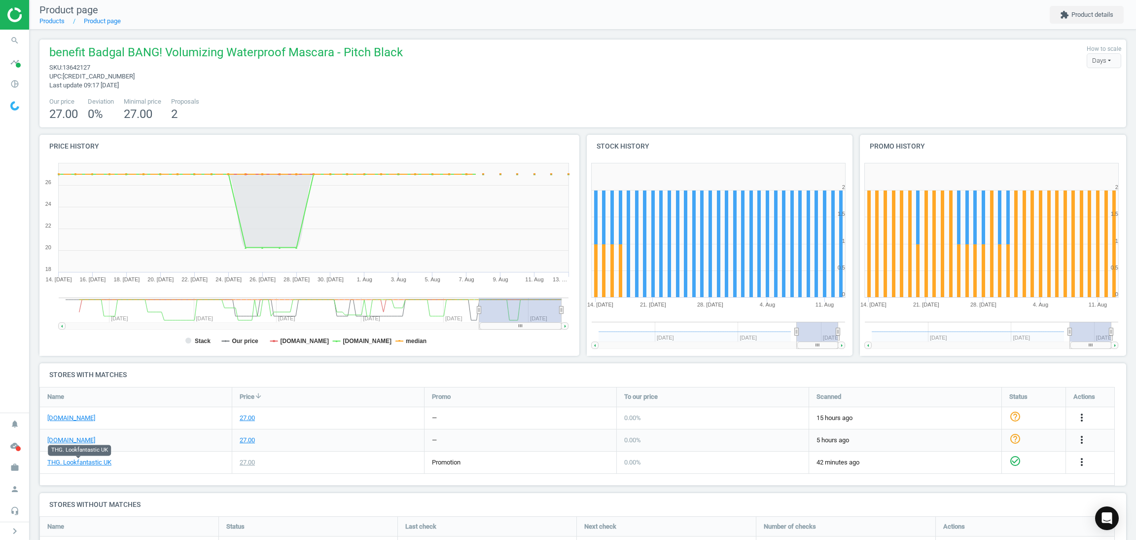
click at [328, 449] on div "27.00" at bounding box center [328, 462] width 192 height 22
click at [801, 59] on div "benefit Badgal BANG! Volumizing Waterproof Mascara - Pitch Black sku : 13642127…" at bounding box center [582, 66] width 1077 height 45
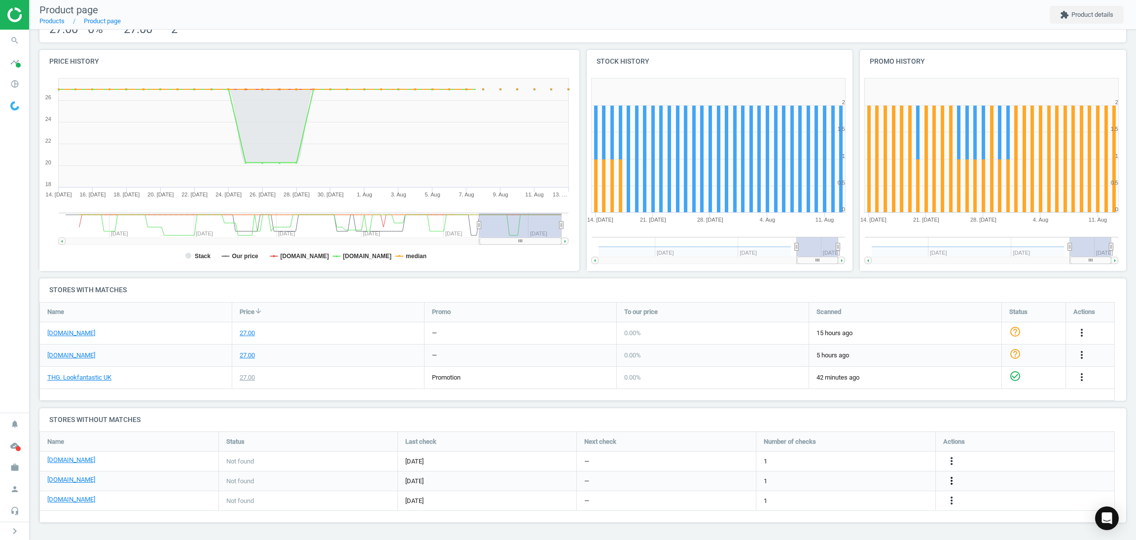
click at [946, 361] on icon "more_vert" at bounding box center [1082, 355] width 12 height 12
click at [867, 449] on link "Edit URL/product option" at bounding box center [874, 480] width 135 height 15
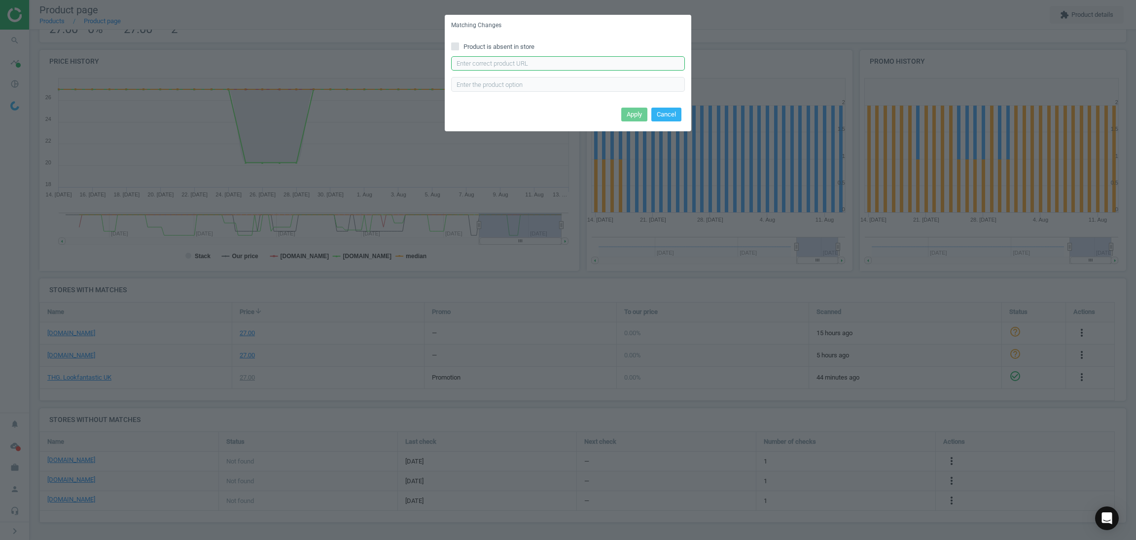
click at [564, 68] on input "text" at bounding box center [568, 63] width 234 height 15
paste input "https://www.boots.com/benefit-badgal-bang-waterproof-mascara-10312493"
type input "https://www.boots.com/benefit-badgal-bang-waterproof-mascara-10312493"
click at [636, 116] on button "Apply" at bounding box center [634, 115] width 26 height 14
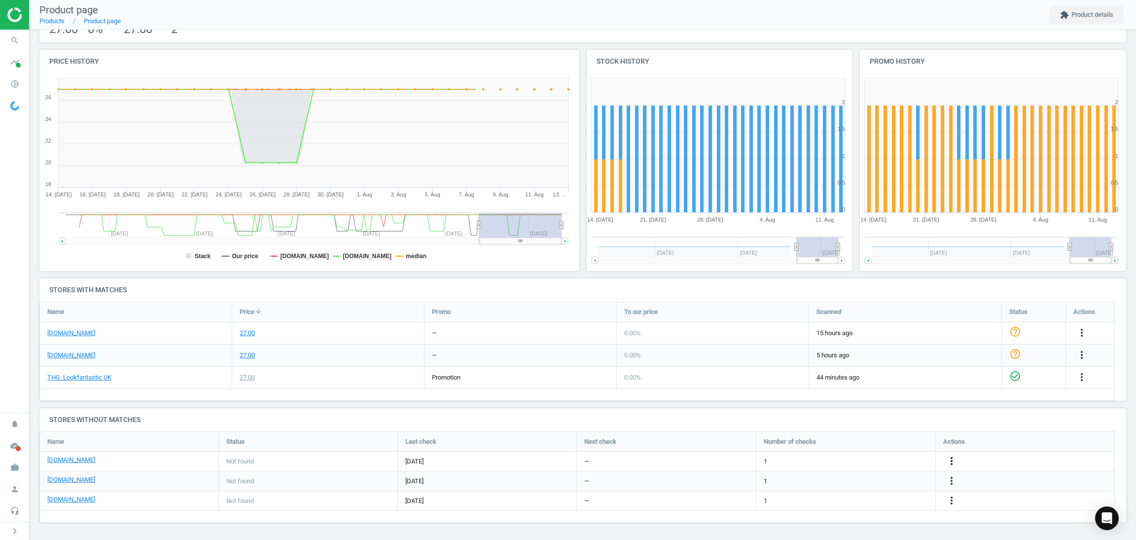
click at [946, 383] on icon "more_vert" at bounding box center [1082, 377] width 12 height 12
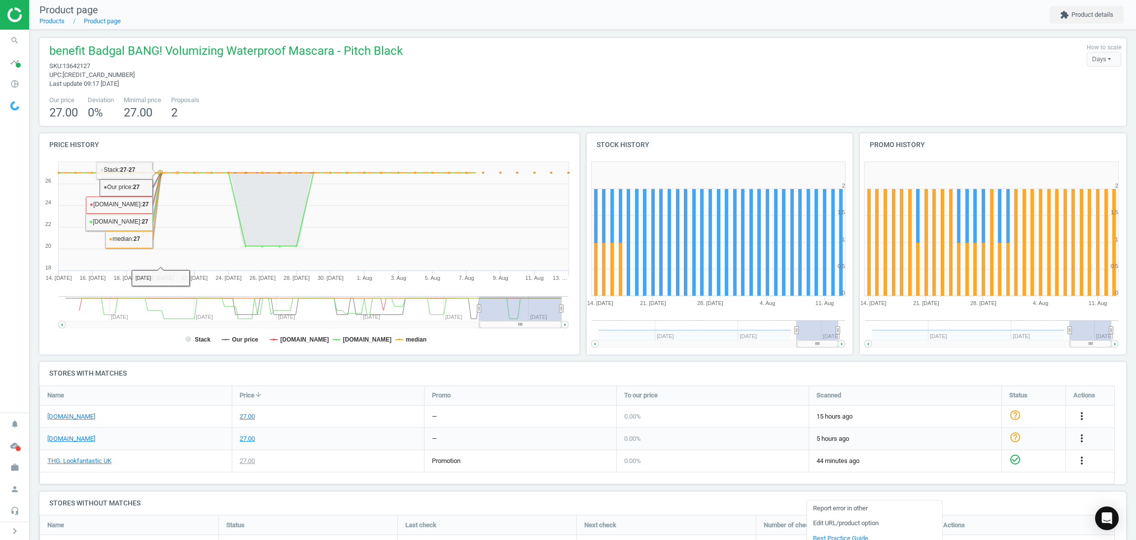
scroll to position [0, 0]
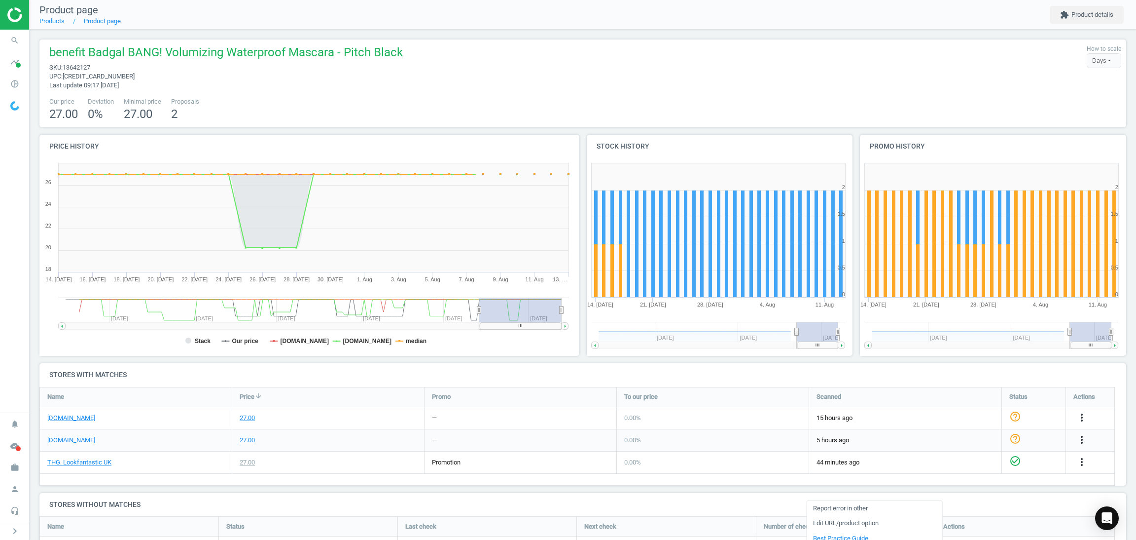
click at [87, 73] on span "[CREDIT_CARD_NUMBER]" at bounding box center [99, 76] width 72 height 7
copy span "[CREDIT_CARD_NUMBER]"
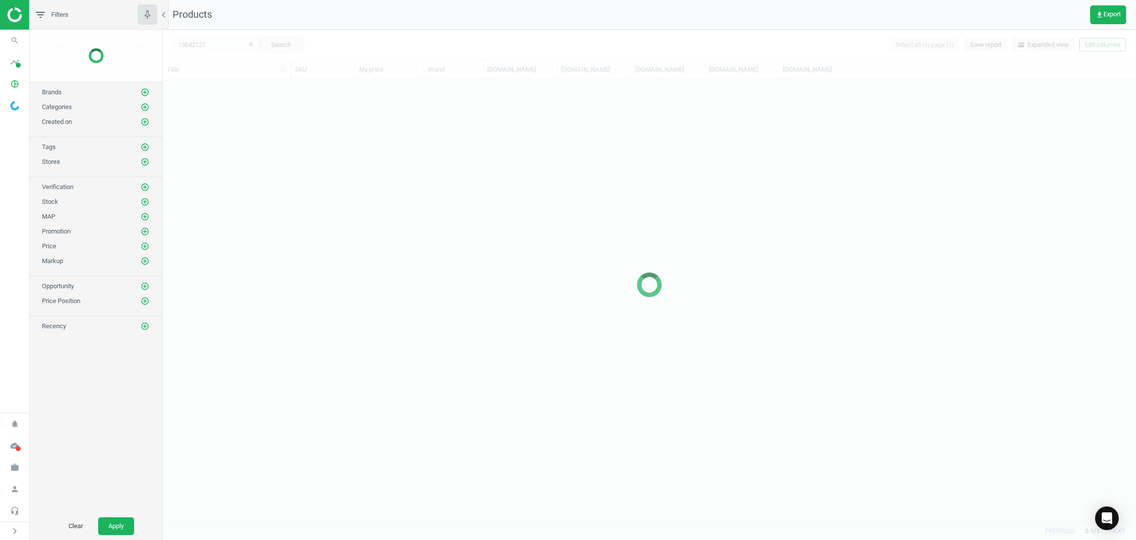
scroll to position [430, 962]
click at [220, 42] on div at bounding box center [650, 285] width 974 height 510
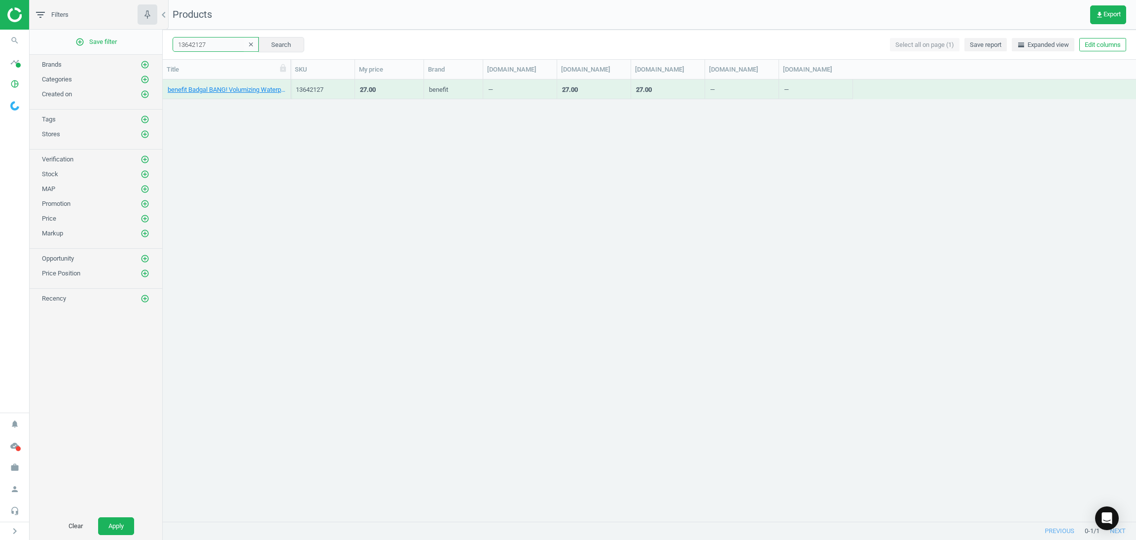
click at [212, 41] on input "13642127" at bounding box center [216, 44] width 86 height 15
paste input "[CREDIT_CARD_NUMBER]"
type input "[CREDIT_CARD_NUMBER]"
click at [242, 89] on link "benefit Badgal BANG! Volumizing Waterproof Mascara - Pitch Black" at bounding box center [227, 89] width 118 height 9
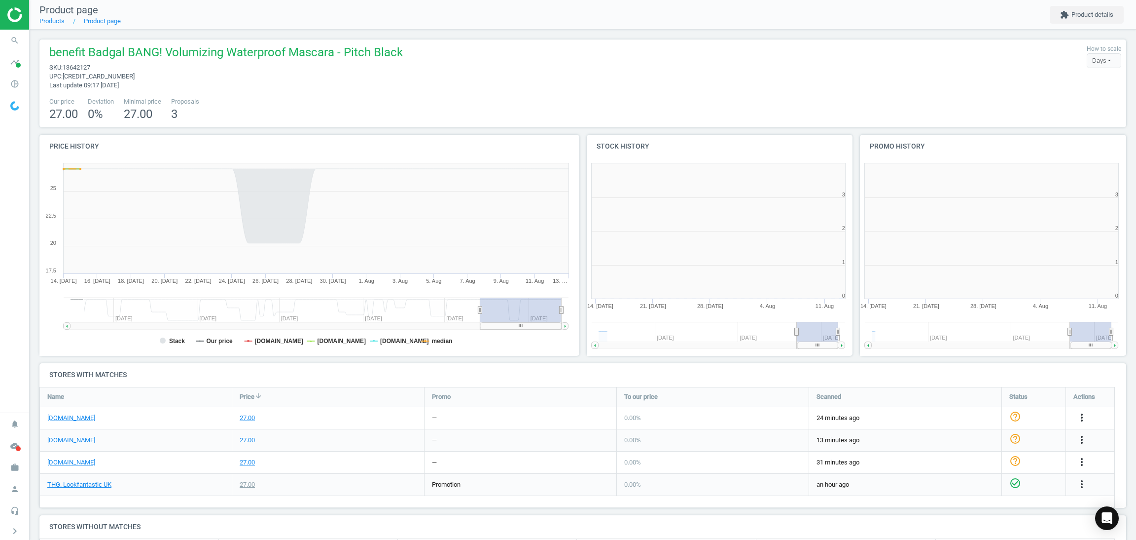
scroll to position [217, 553]
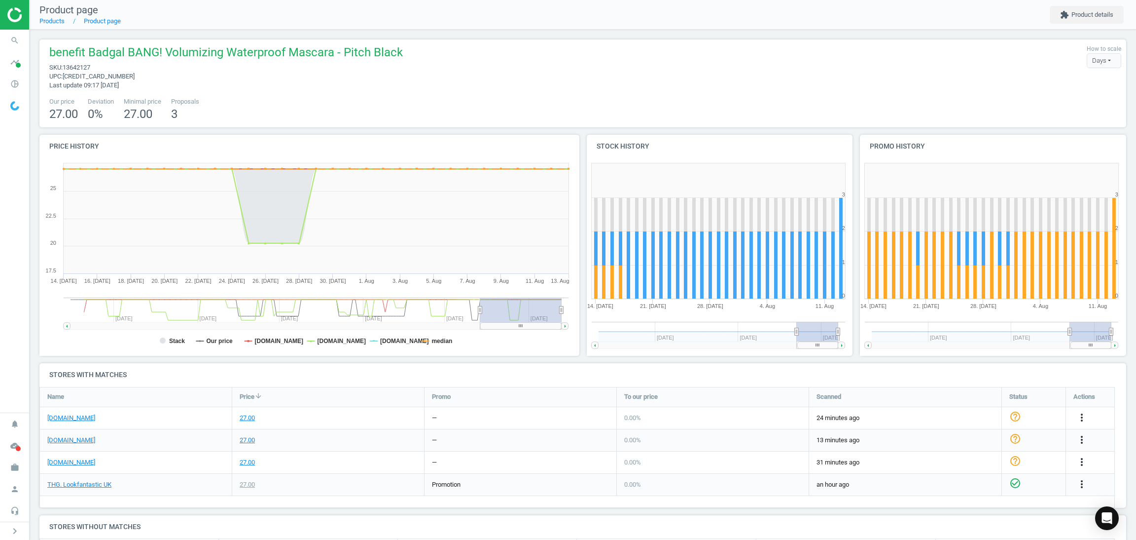
click at [485, 311] on rect at bounding box center [520, 309] width 81 height 25
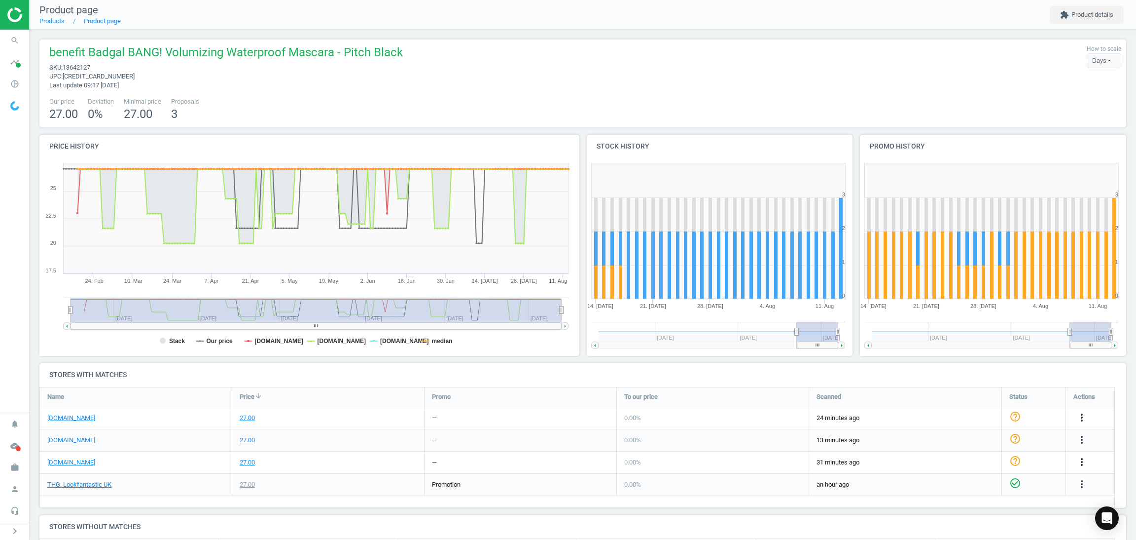
drag, startPoint x: 478, startPoint y: 311, endPoint x: 46, endPoint y: 320, distance: 432.6
click at [46, 320] on icon "Created with Highstock 6.2.0 Stack Our price sephora.co.uk johnlewis.com boots.…" at bounding box center [306, 256] width 534 height 197
click at [244, 449] on div "27.00" at bounding box center [247, 462] width 15 height 9
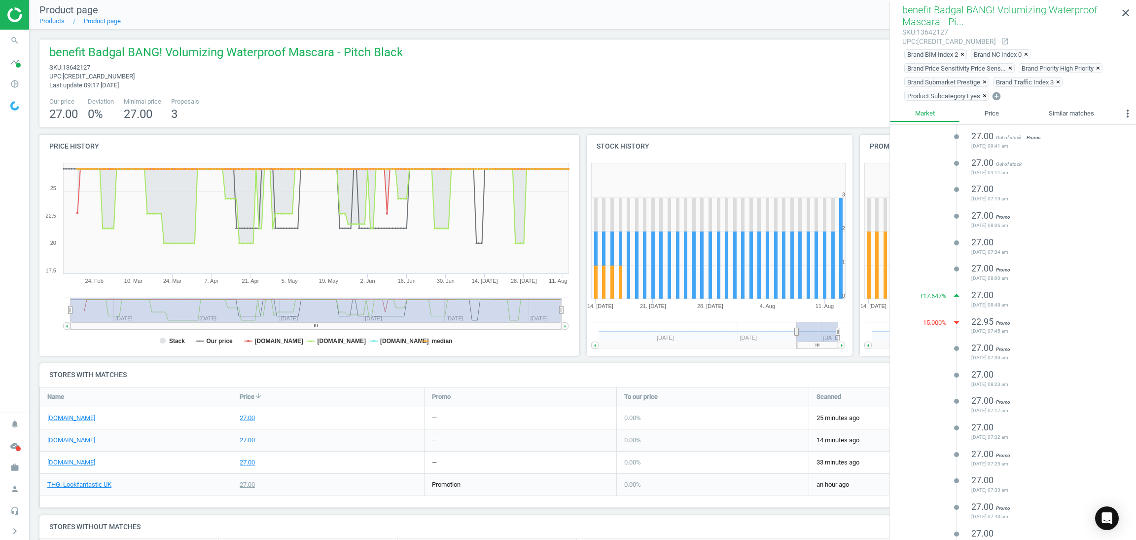
scroll to position [281, 0]
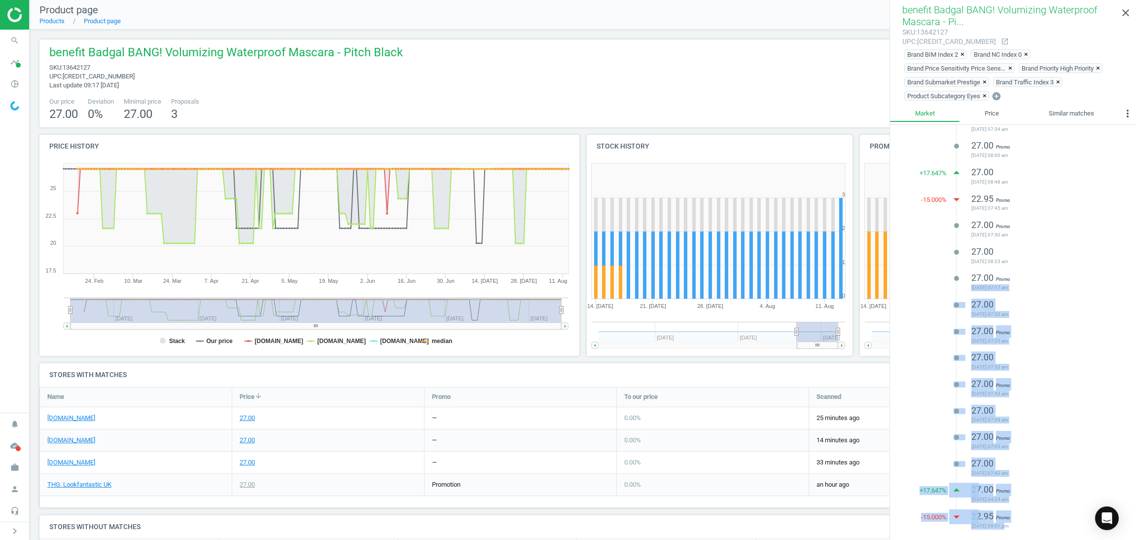
drag, startPoint x: 1005, startPoint y: 524, endPoint x: 960, endPoint y: 286, distance: 242.4
click at [946, 286] on ul "lens 27.00 2025-08-01 09:19 am lens 27.00 Promo 2025-07-30 10:15 am lens 27.00 …" at bounding box center [1042, 188] width 170 height 688
click at [946, 360] on span "27.00" at bounding box center [983, 357] width 22 height 10
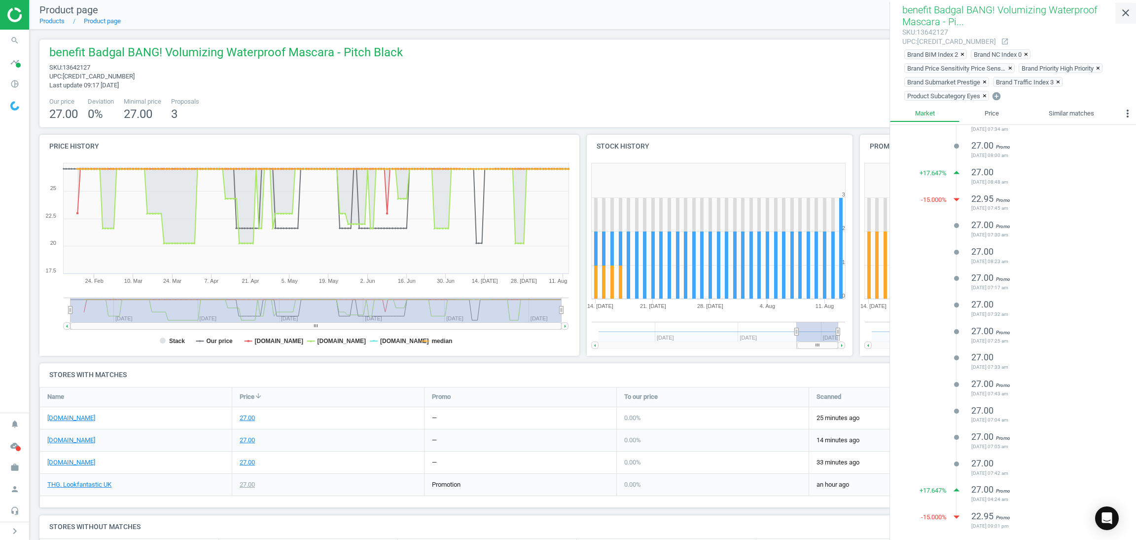
drag, startPoint x: 1129, startPoint y: 9, endPoint x: 1121, endPoint y: 36, distance: 28.3
click at [946, 9] on icon "close" at bounding box center [1126, 13] width 12 height 12
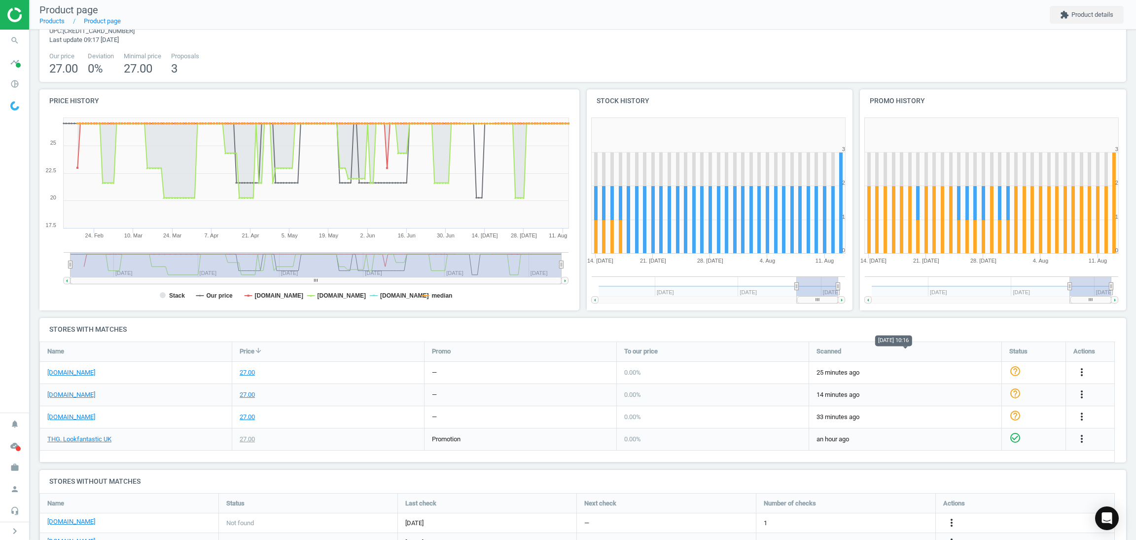
scroll to position [87, 0]
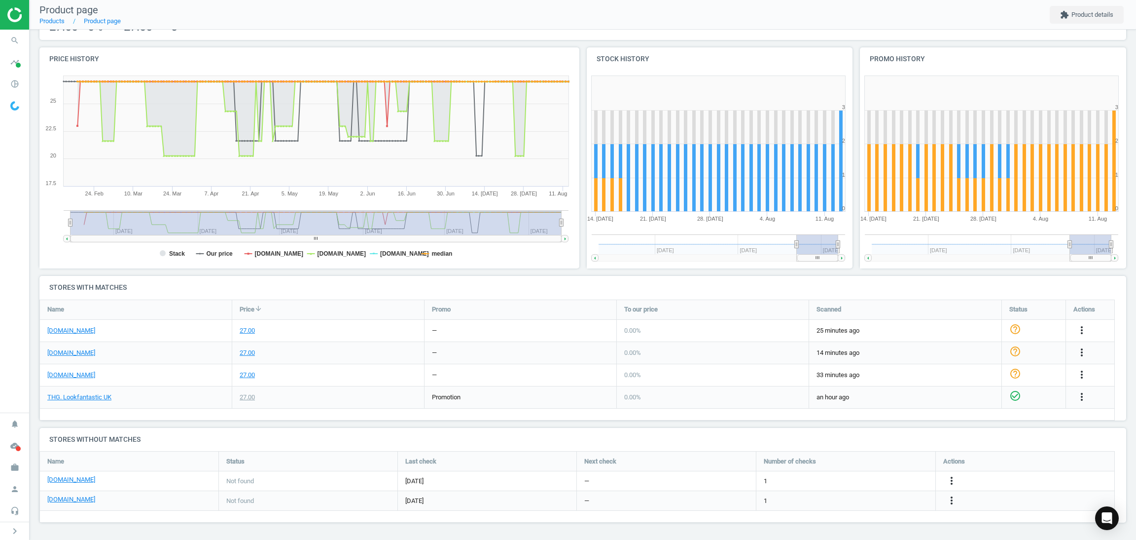
click at [10, 14] on img at bounding box center [42, 14] width 70 height 15
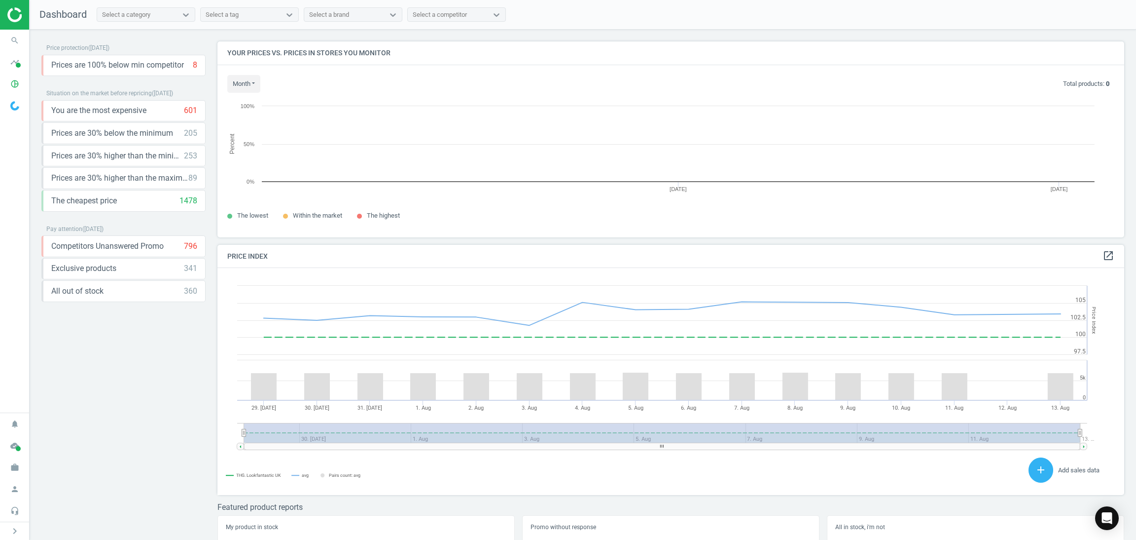
scroll to position [218, 918]
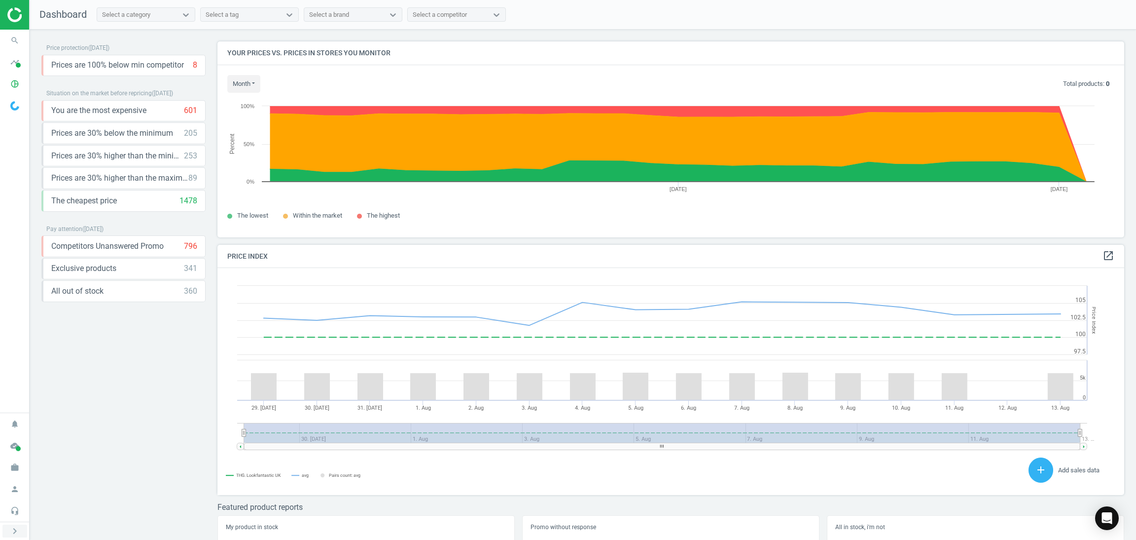
click at [10, 528] on icon "chevron_right" at bounding box center [15, 531] width 12 height 12
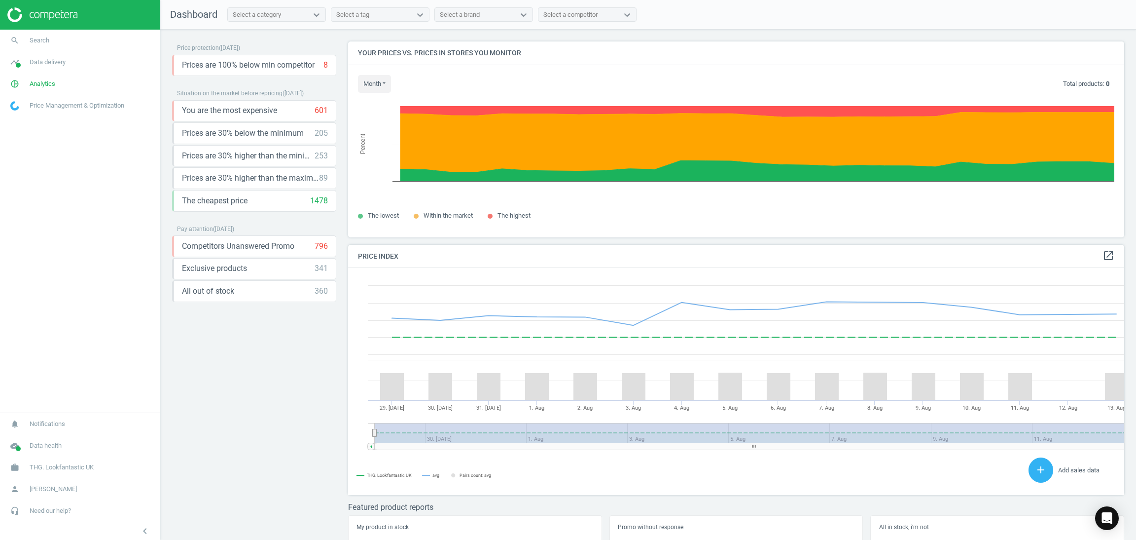
scroll to position [5, 4]
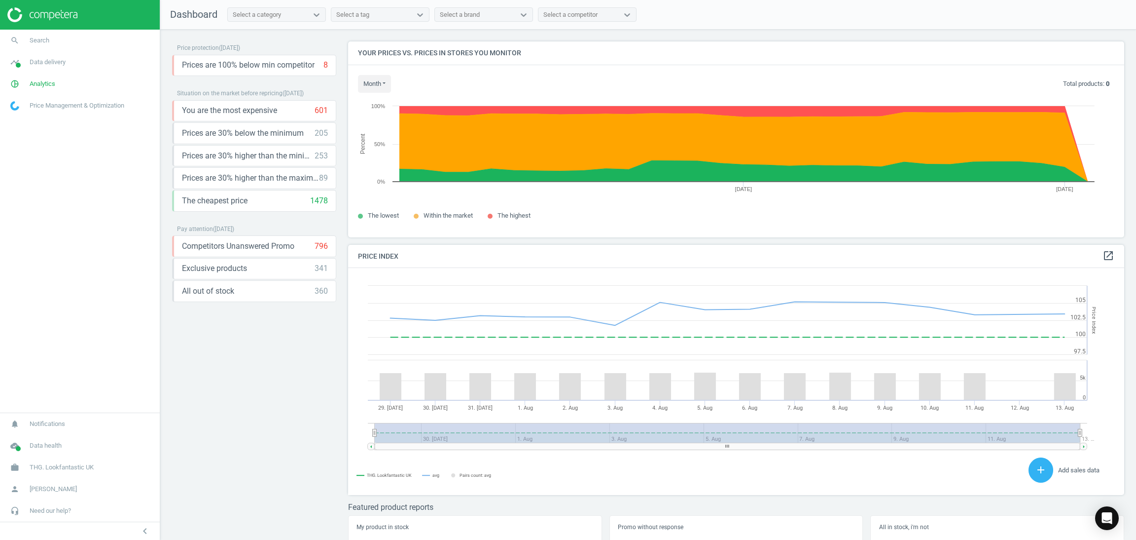
click at [230, 432] on div "Price protection ( [DATE] ) Prices are 100% below min competitor 8 keyboard_arr…" at bounding box center [254, 286] width 164 height 491
click at [37, 89] on link "pie_chart_outlined Analytics" at bounding box center [80, 84] width 160 height 22
click at [24, 119] on span "Products" at bounding box center [22, 120] width 23 height 8
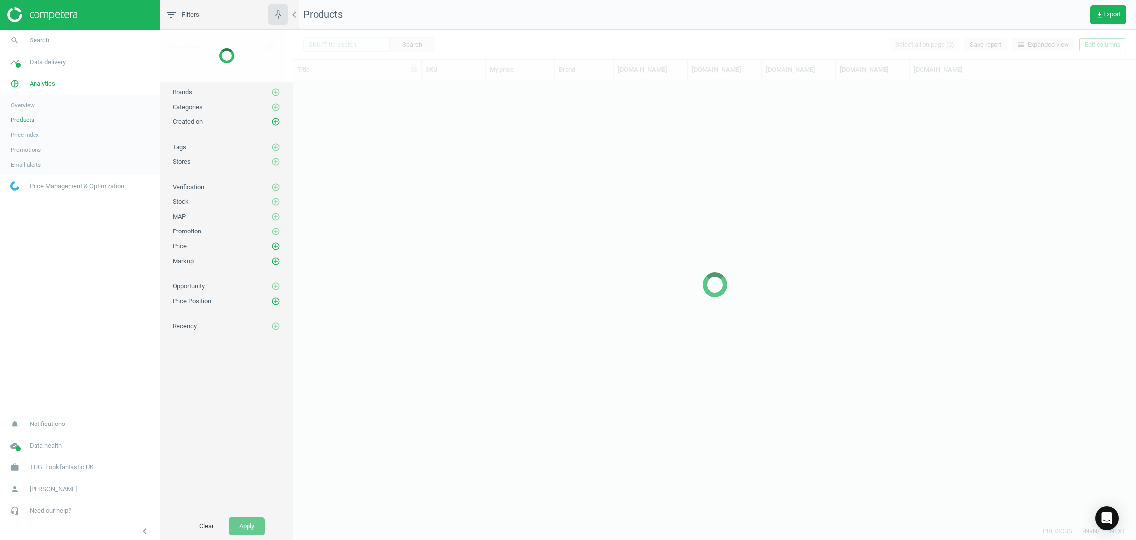
scroll to position [430, 831]
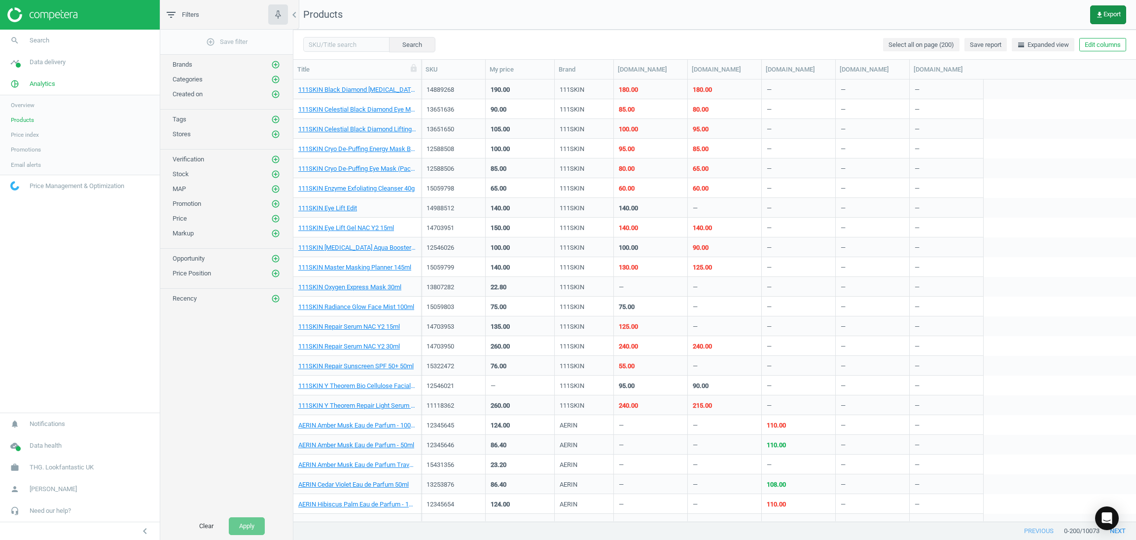
click at [1102, 12] on icon "get_app" at bounding box center [1100, 15] width 8 height 8
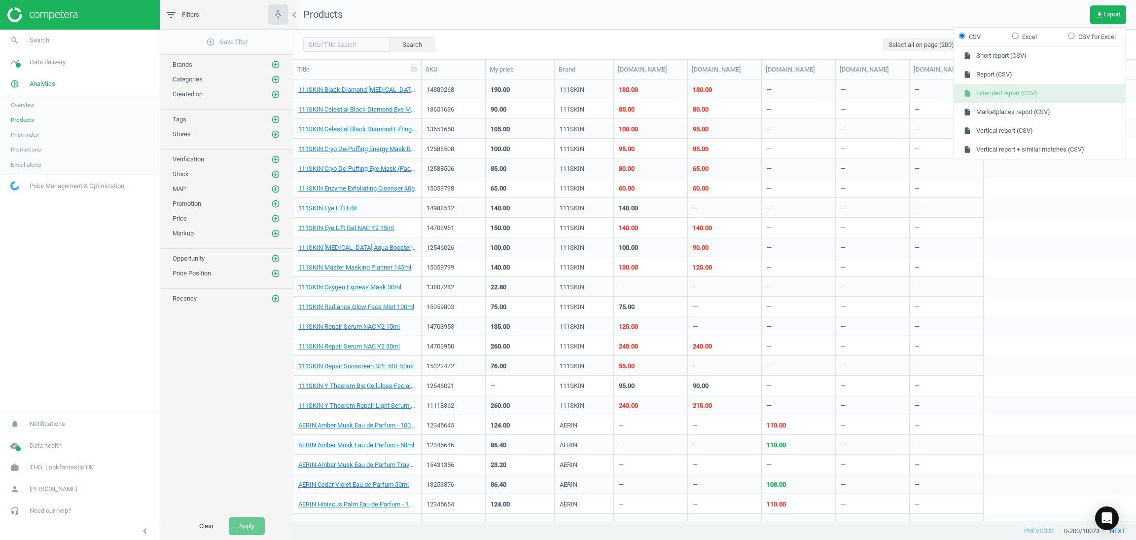
click at [1047, 93] on button "insert_drive_file Extended report (CSV)" at bounding box center [1040, 93] width 172 height 19
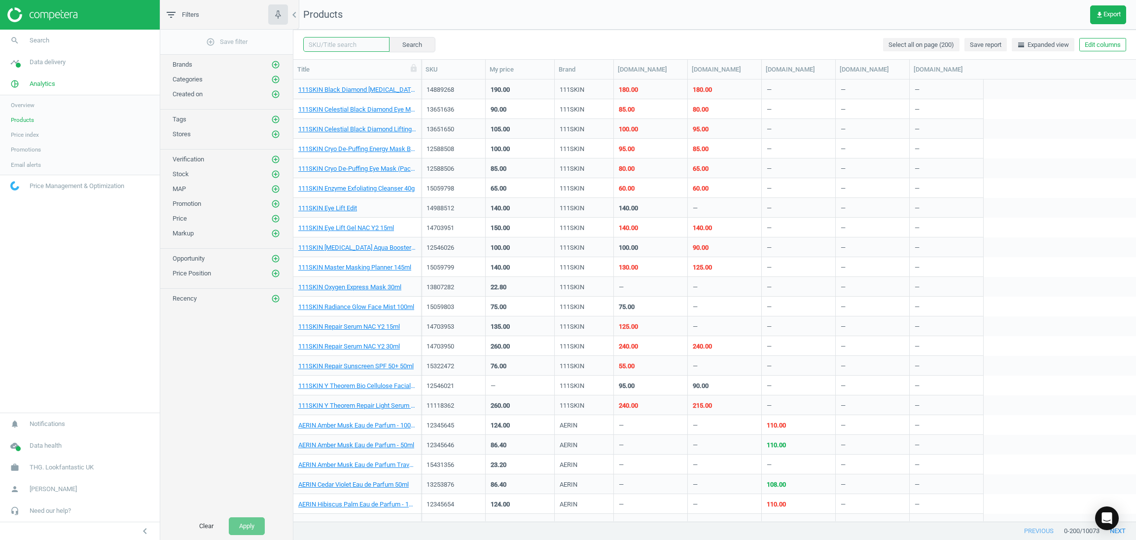
click at [326, 48] on input "text" at bounding box center [346, 44] width 86 height 15
paste input "13956169"
type input "13956169"
click at [405, 46] on button "Search" at bounding box center [412, 44] width 46 height 15
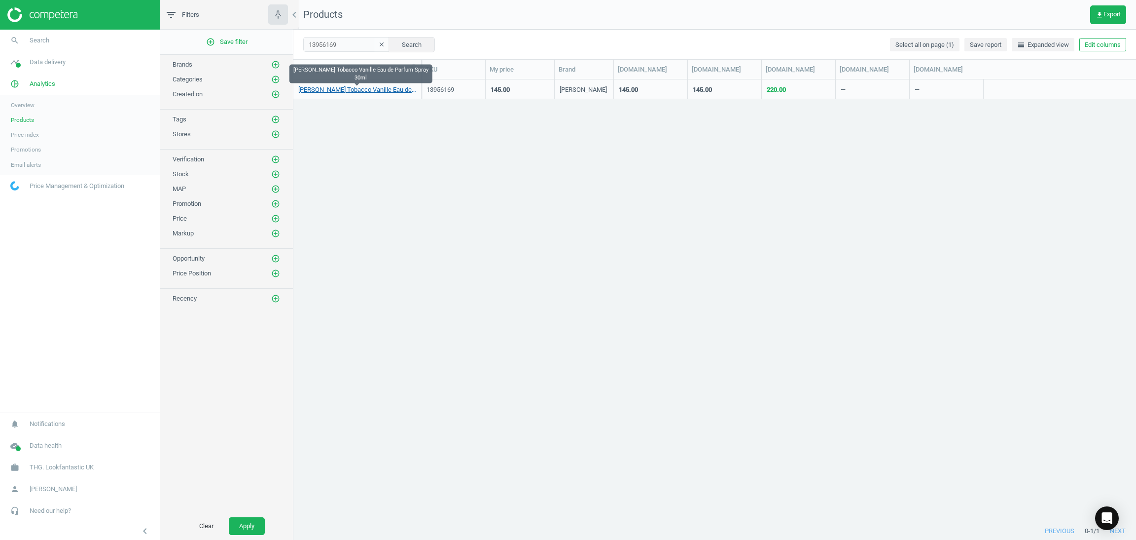
click at [383, 90] on link "[PERSON_NAME] Tobacco Vanille Eau de Parfum Spray 30ml" at bounding box center [357, 89] width 118 height 9
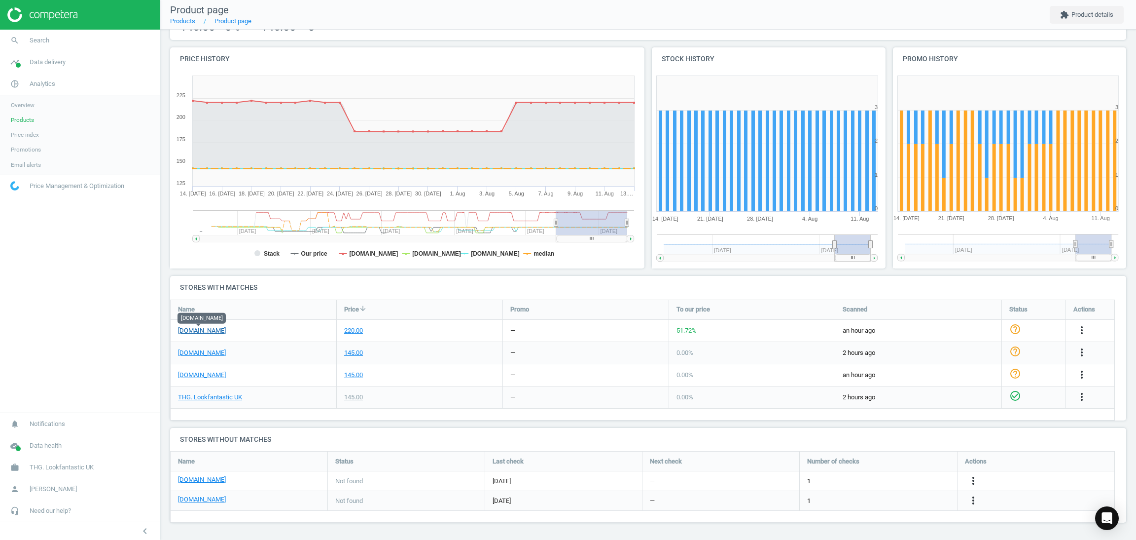
click at [212, 326] on link "[DOMAIN_NAME]" at bounding box center [202, 330] width 48 height 9
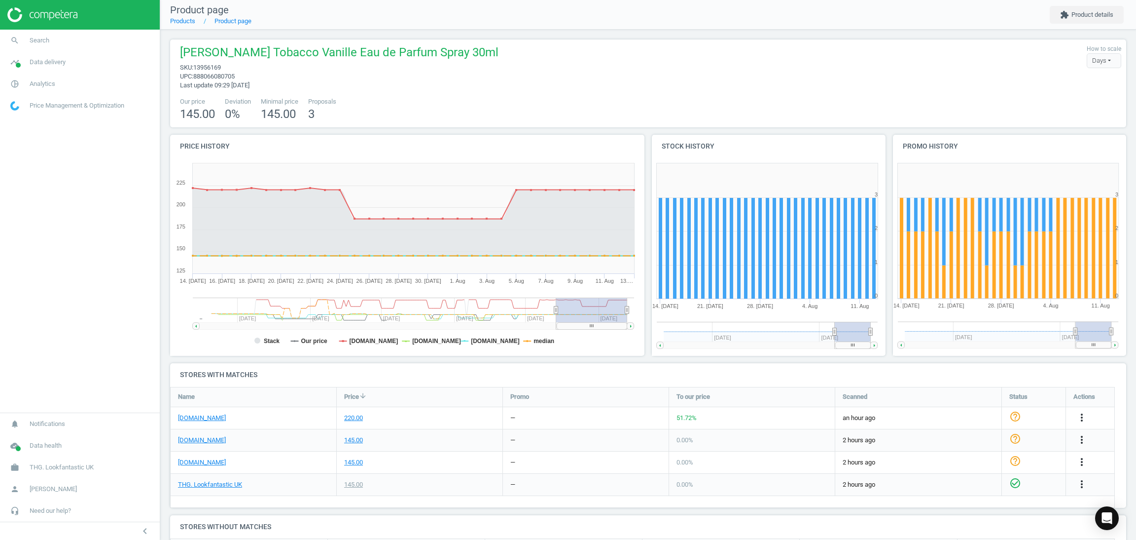
click at [211, 73] on span "888066080705" at bounding box center [213, 76] width 41 height 7
click at [194, 61] on span "[PERSON_NAME] Tobacco Vanille Eau de Parfum Spray 30ml" at bounding box center [339, 53] width 319 height 19
click at [195, 62] on span "[PERSON_NAME] Tobacco Vanille Eau de Parfum Spray 30ml" at bounding box center [339, 53] width 319 height 19
click at [188, 61] on div at bounding box center [188, 61] width 0 height 0
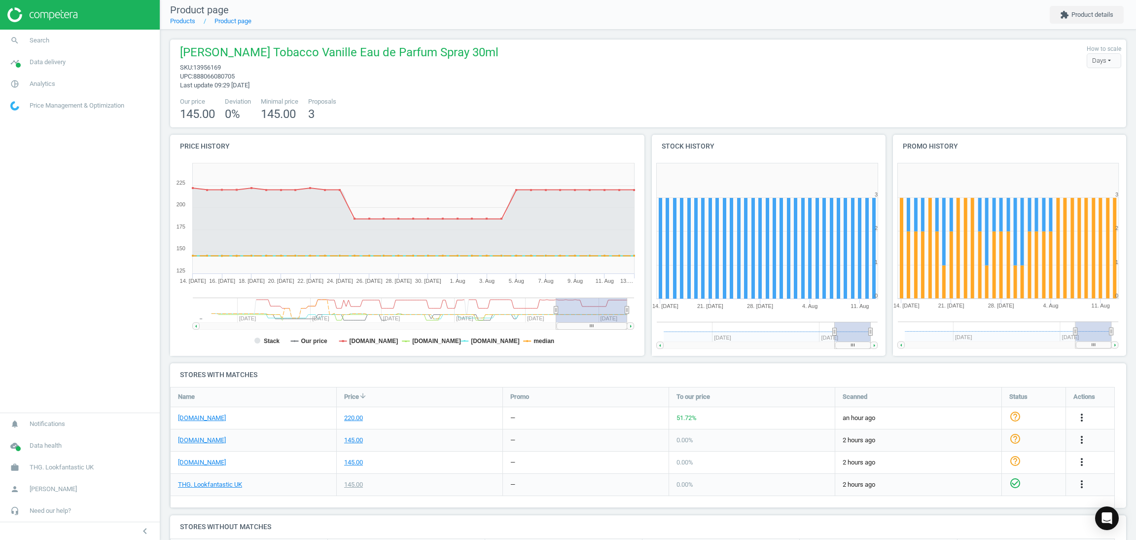
click at [201, 64] on span "13956169" at bounding box center [207, 67] width 28 height 7
copy span "13956169"
click at [313, 75] on span "upc : 888066080705" at bounding box center [339, 76] width 319 height 9
click at [1086, 414] on icon "more_vert" at bounding box center [1082, 417] width 12 height 12
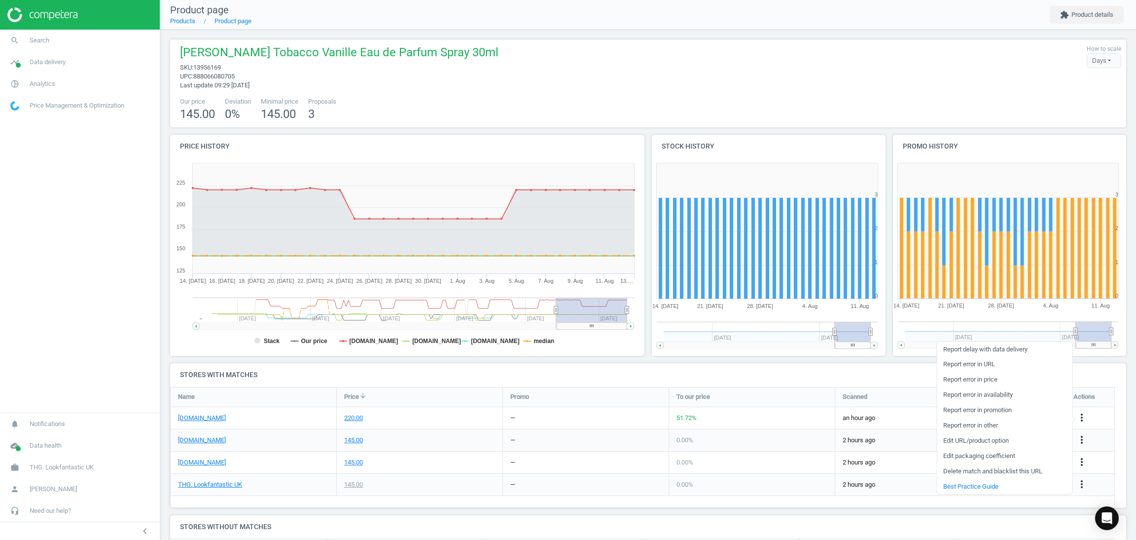
click at [993, 468] on link "Delete match and blacklist this URL" at bounding box center [1004, 471] width 135 height 15
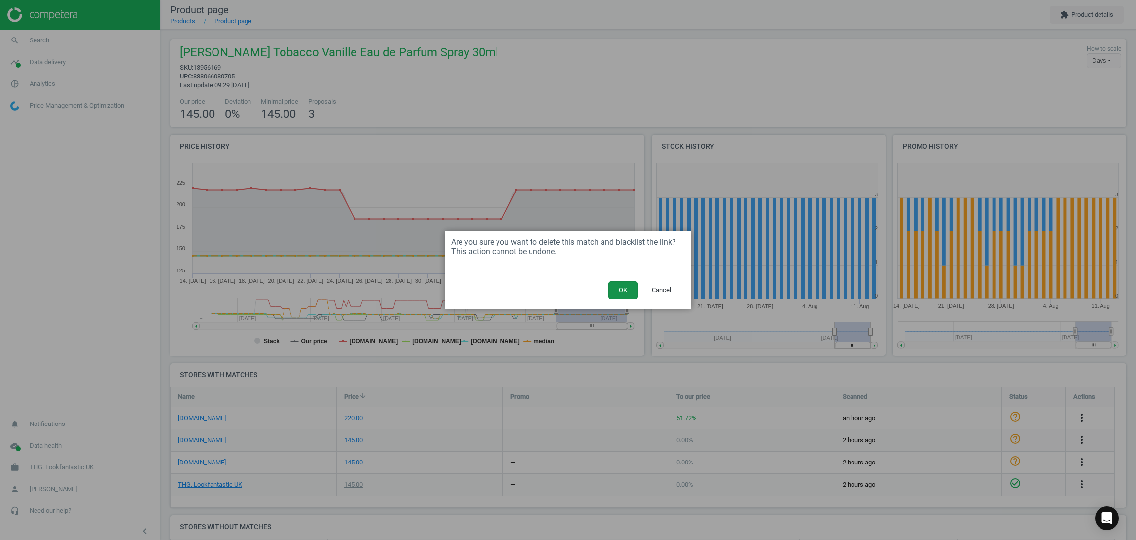
click at [609, 297] on button "OK" at bounding box center [623, 290] width 29 height 18
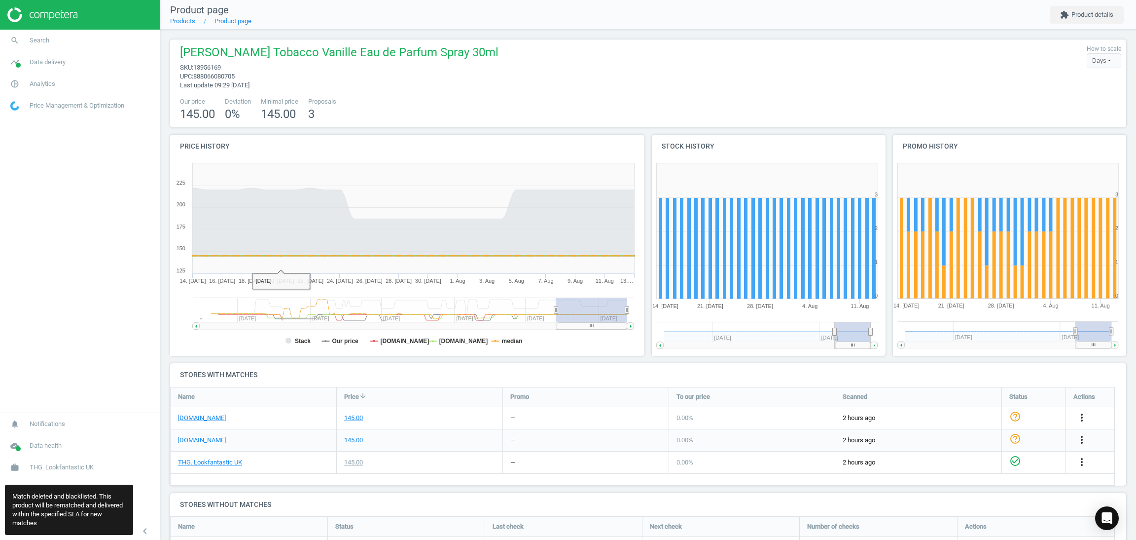
scroll to position [4, 4]
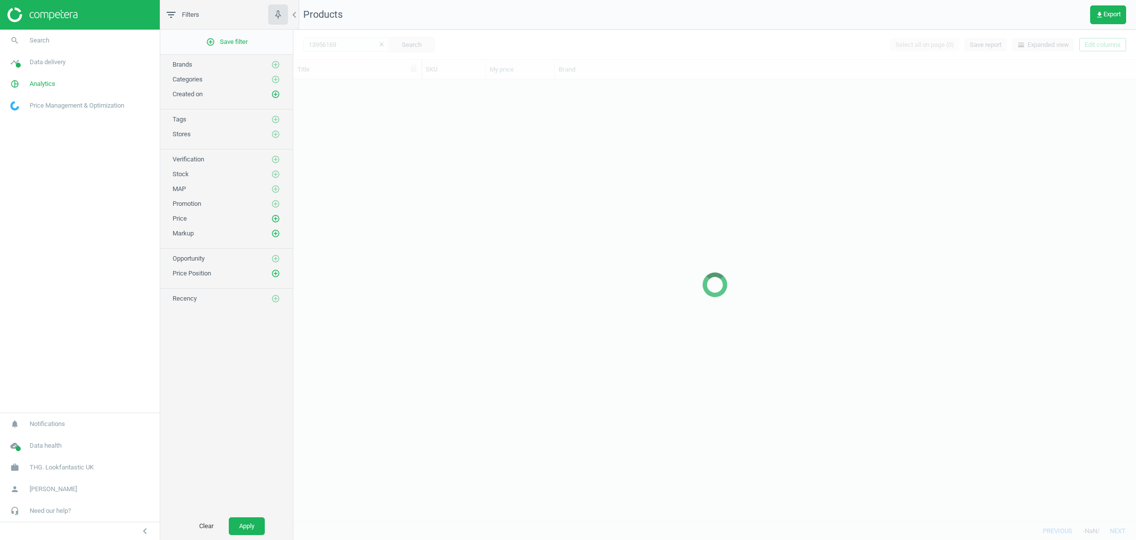
scroll to position [430, 831]
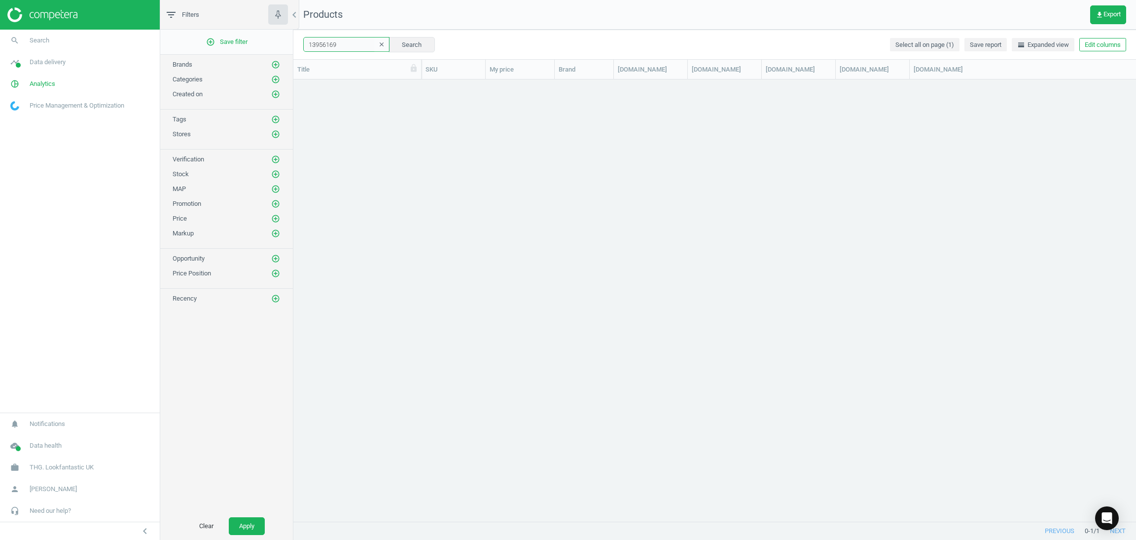
click at [339, 44] on input "13956169" at bounding box center [346, 44] width 86 height 15
paste input "2076052"
type input "12076052"
click at [415, 41] on button "Search" at bounding box center [412, 44] width 46 height 15
click at [144, 532] on icon "chevron_left" at bounding box center [145, 531] width 12 height 12
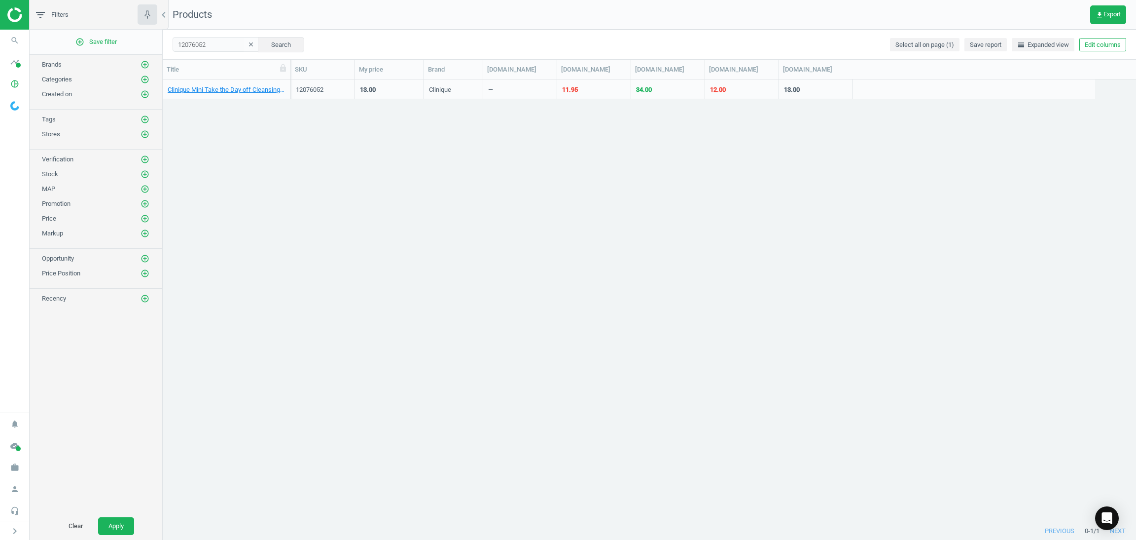
scroll to position [430, 962]
click at [220, 87] on link "Clinique Mini Take the Day off Cleansing Balm 30ml" at bounding box center [227, 89] width 118 height 9
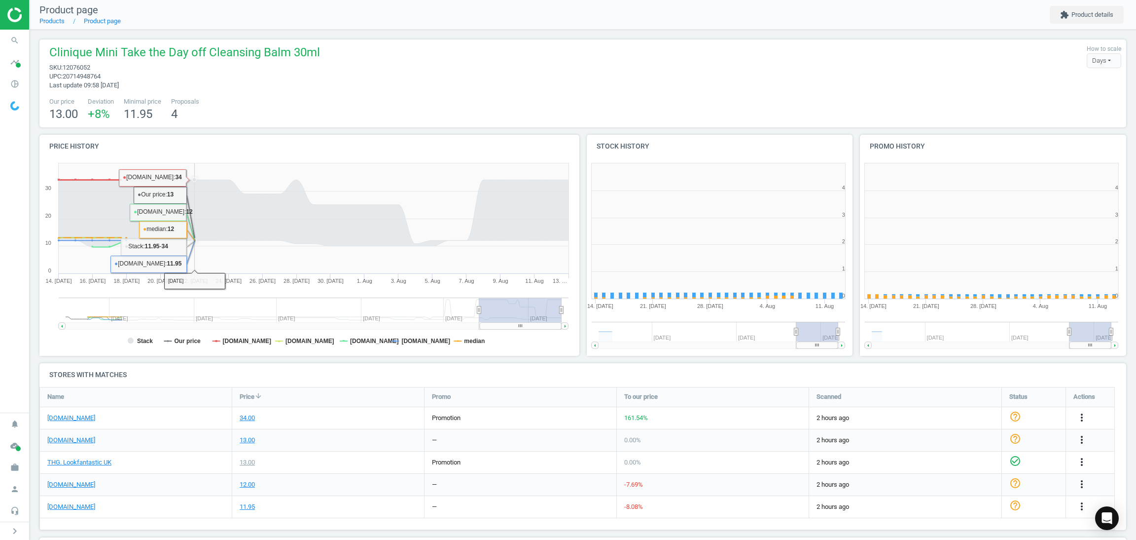
scroll to position [220, 286]
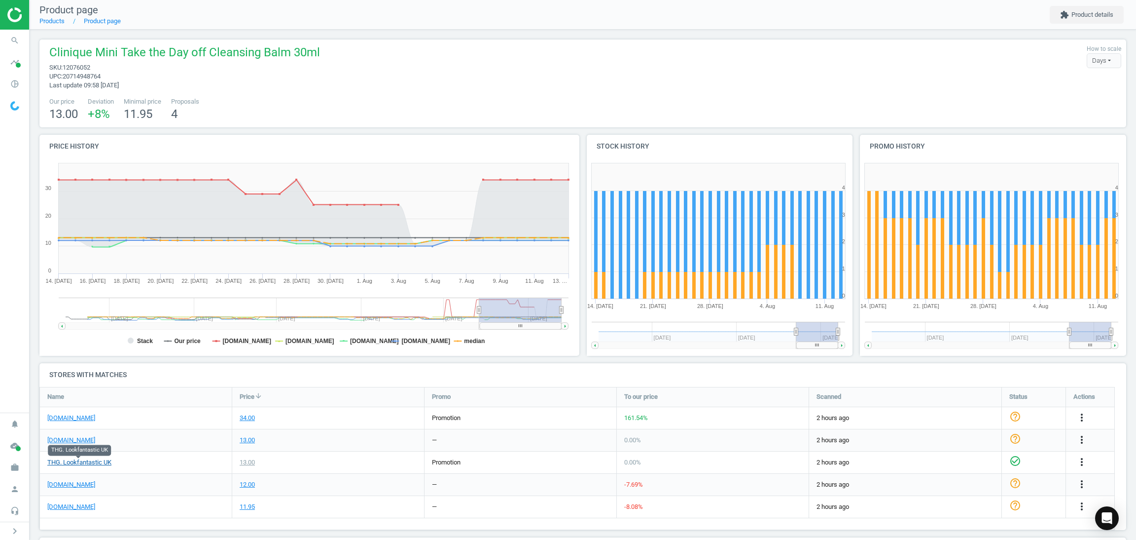
click at [79, 460] on link "THG. Lookfantastic UK" at bounding box center [79, 462] width 64 height 9
click at [522, 473] on div "—" at bounding box center [521, 484] width 192 height 22
click at [1082, 415] on icon "more_vert" at bounding box center [1082, 417] width 12 height 12
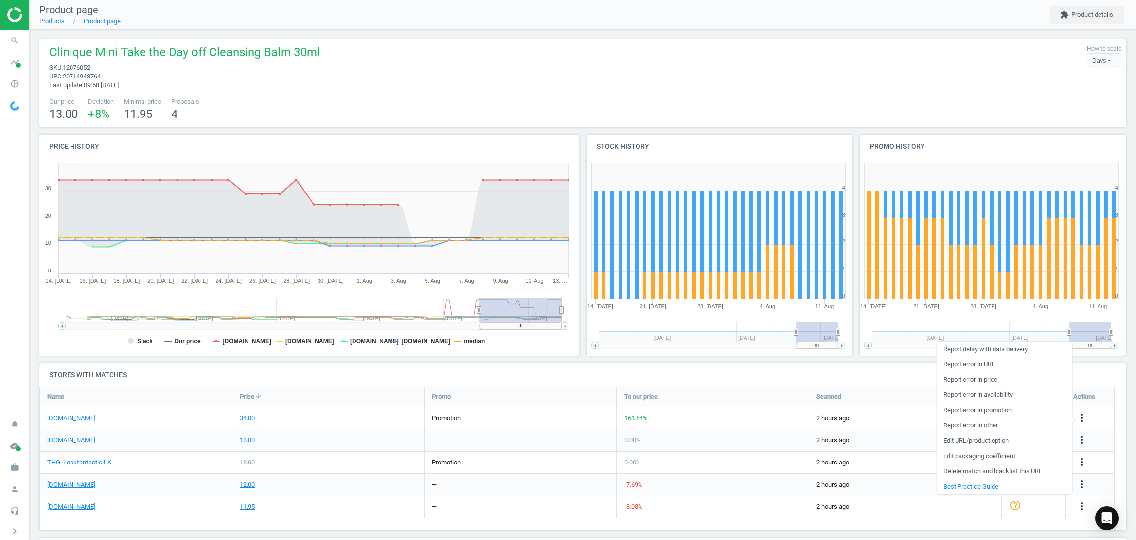
click at [958, 473] on link "Delete match and blacklist this URL" at bounding box center [1004, 471] width 135 height 15
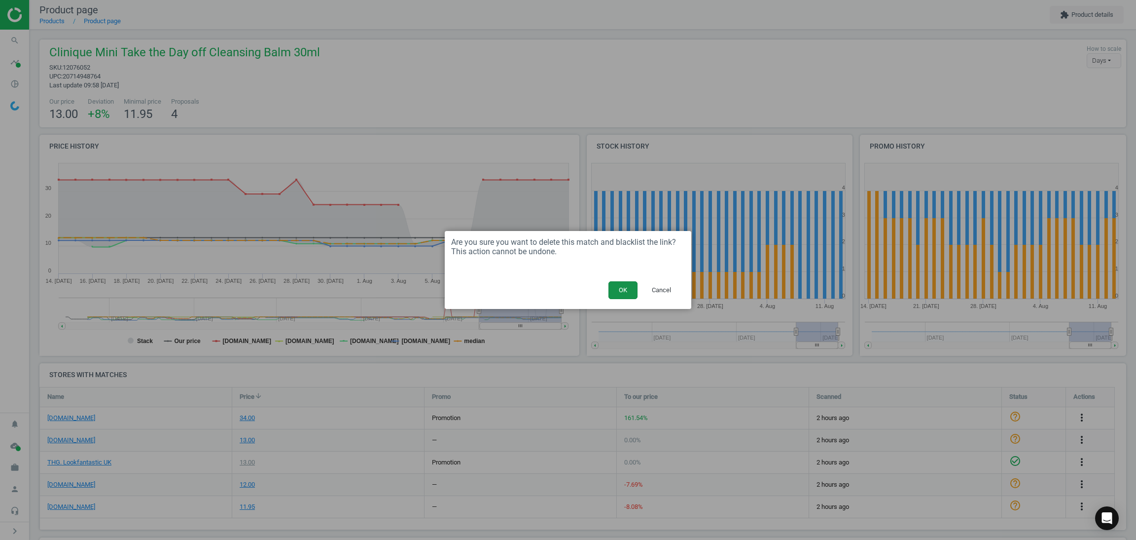
click at [621, 290] on button "OK" at bounding box center [623, 290] width 29 height 18
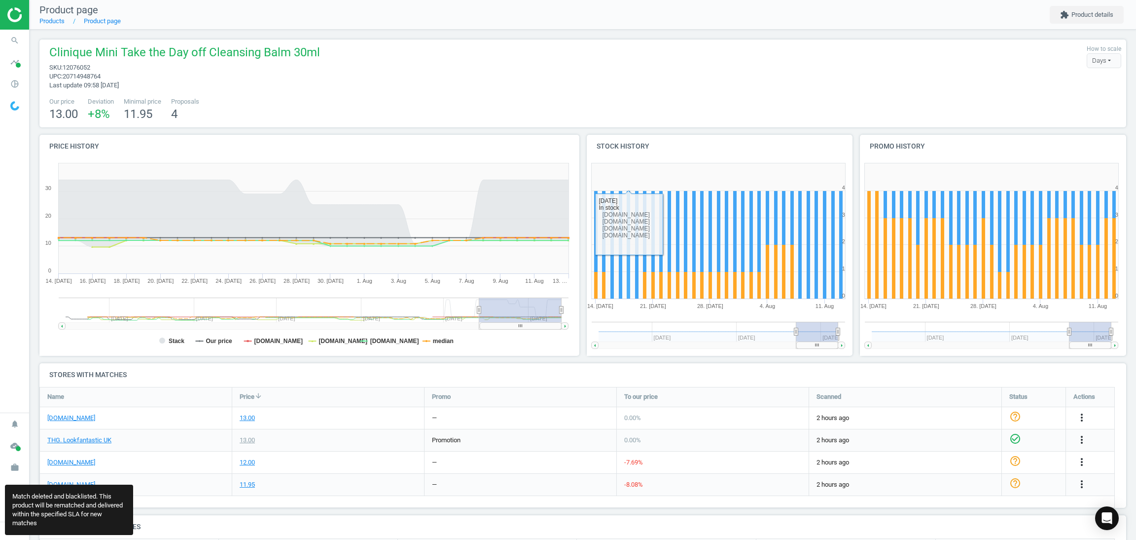
scroll to position [94, 1099]
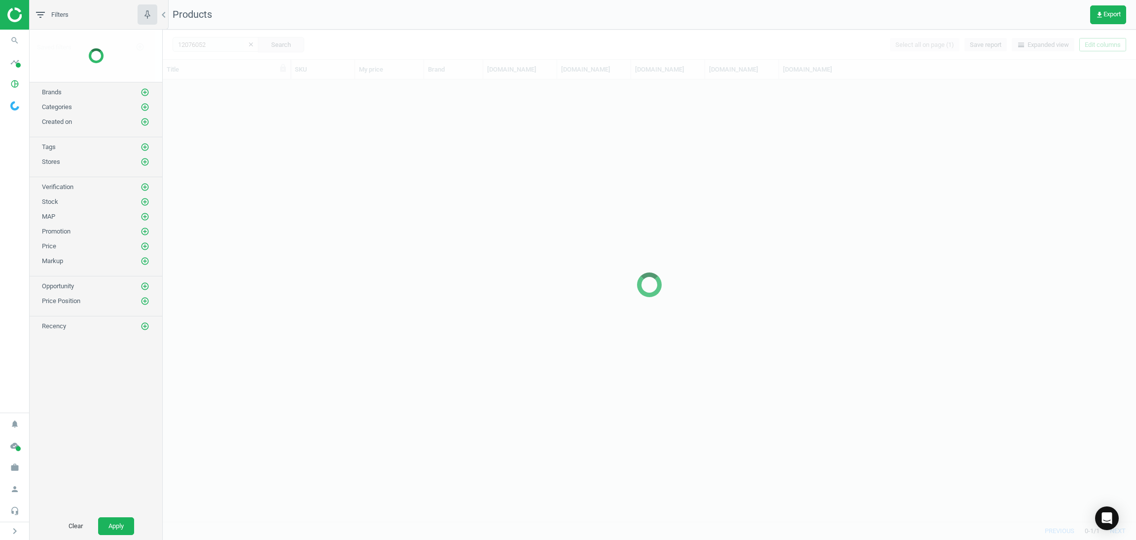
scroll to position [430, 962]
click at [217, 44] on div at bounding box center [650, 285] width 974 height 510
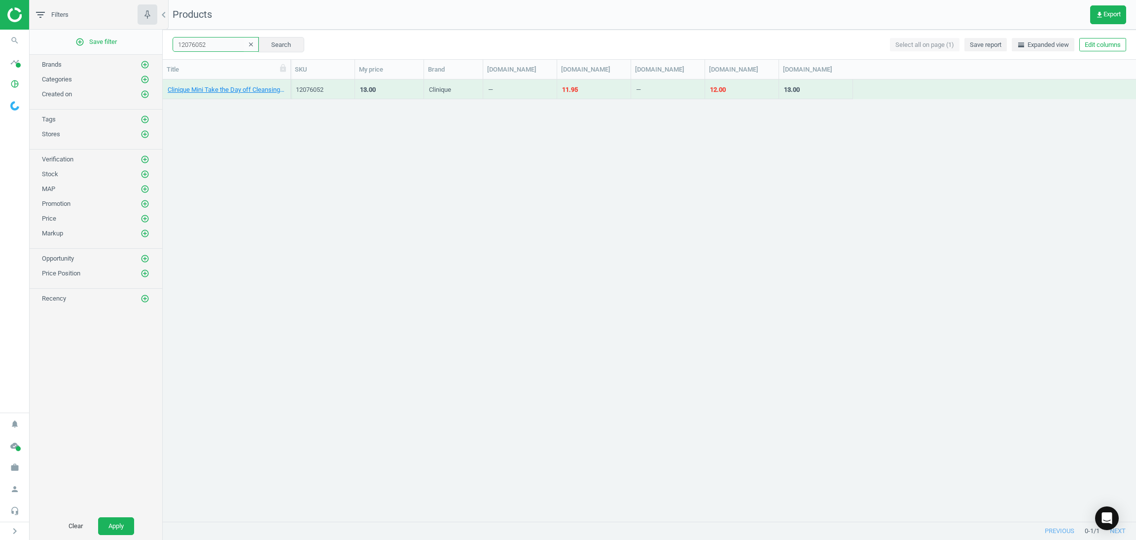
click at [218, 44] on input "12076052" at bounding box center [216, 44] width 86 height 15
paste input "4023731"
type input "14023731"
click at [247, 87] on link "OUAI St. Barts Scalp and Body Scrub Travel Size 96.4g" at bounding box center [227, 89] width 118 height 9
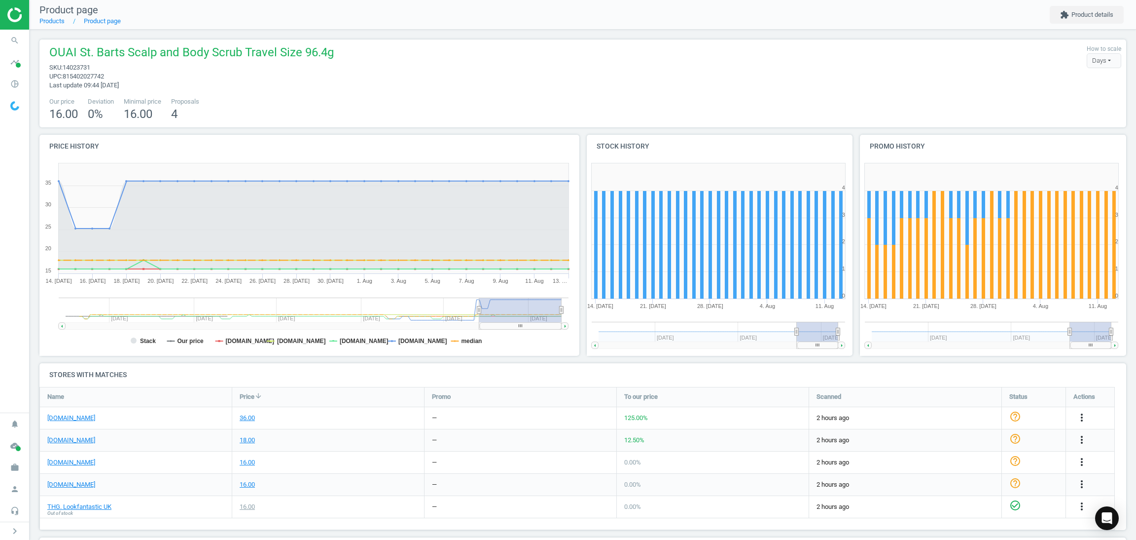
scroll to position [74, 0]
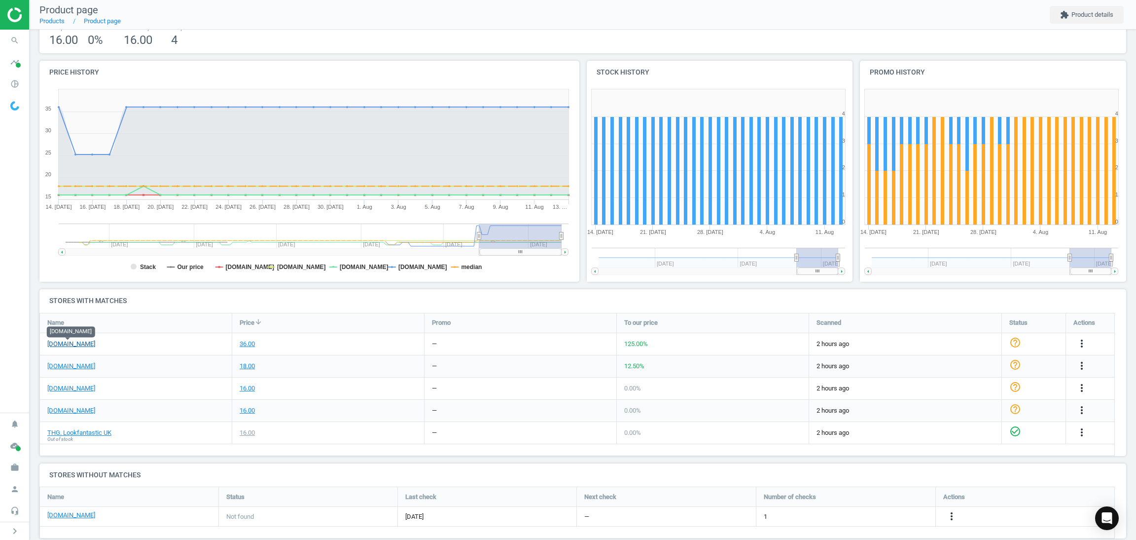
click at [62, 340] on link "[DOMAIN_NAME]" at bounding box center [71, 343] width 48 height 9
click at [1083, 339] on icon "more_vert" at bounding box center [1082, 343] width 12 height 12
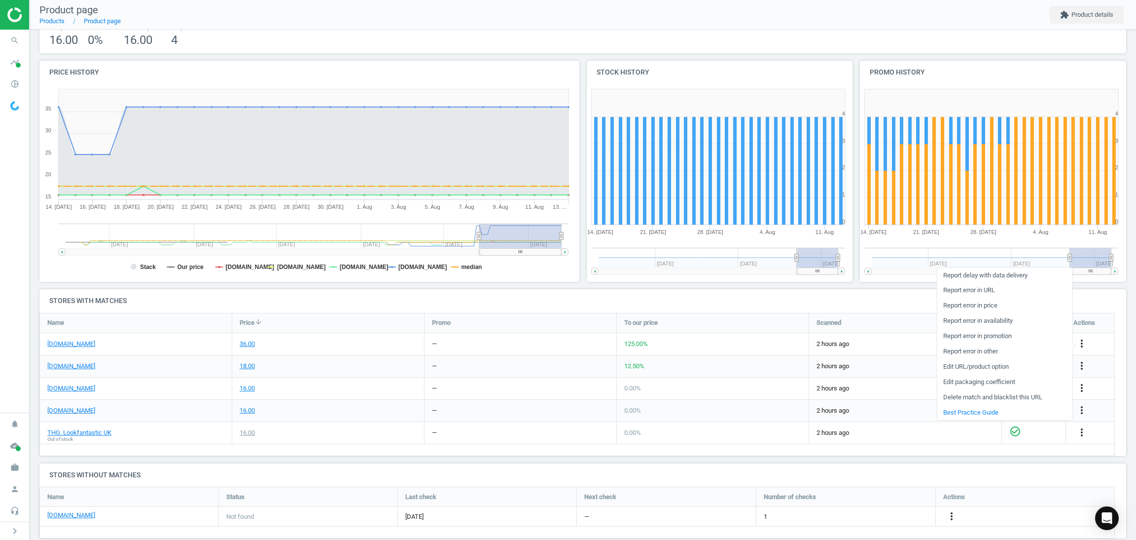
click at [983, 367] on link "Edit URL/product option" at bounding box center [1004, 366] width 135 height 15
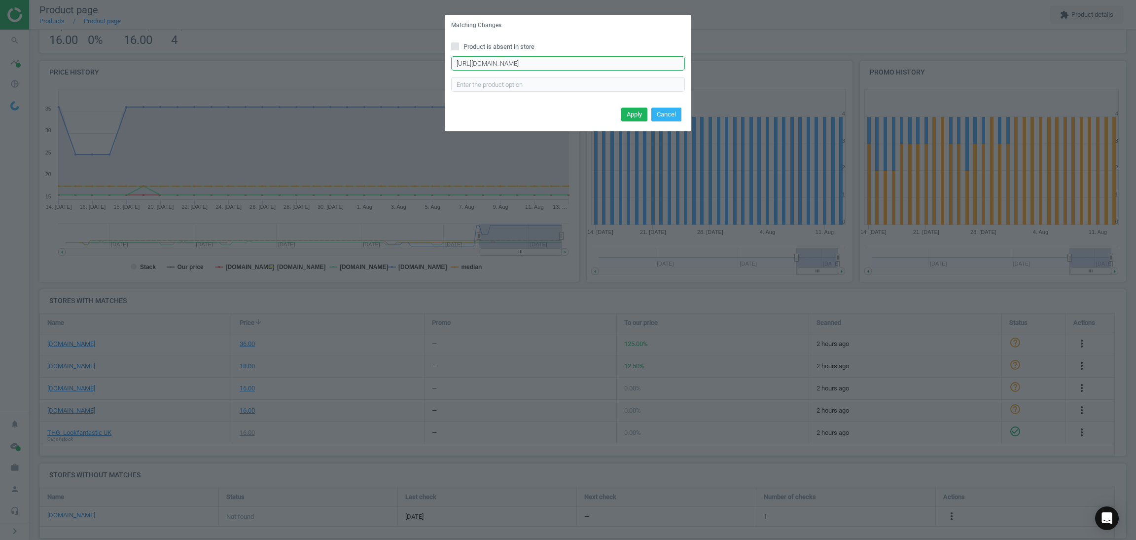
click at [526, 65] on input "[URL][DOMAIN_NAME]" at bounding box center [568, 63] width 234 height 15
paste input "-travel-size-96-4g/p113090115"
type input "[URL][DOMAIN_NAME]"
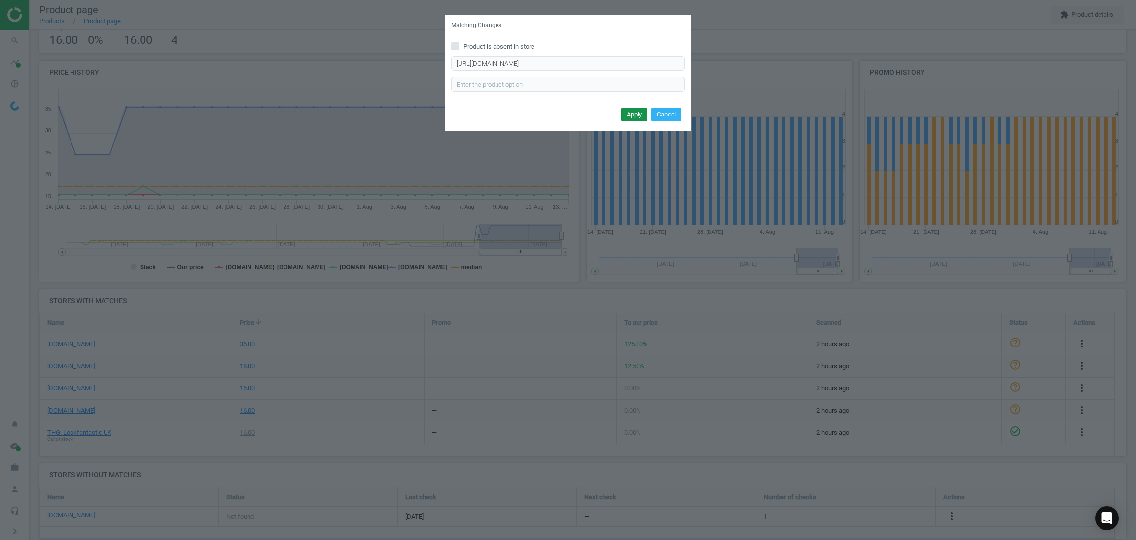
click at [629, 110] on button "Apply" at bounding box center [634, 115] width 26 height 14
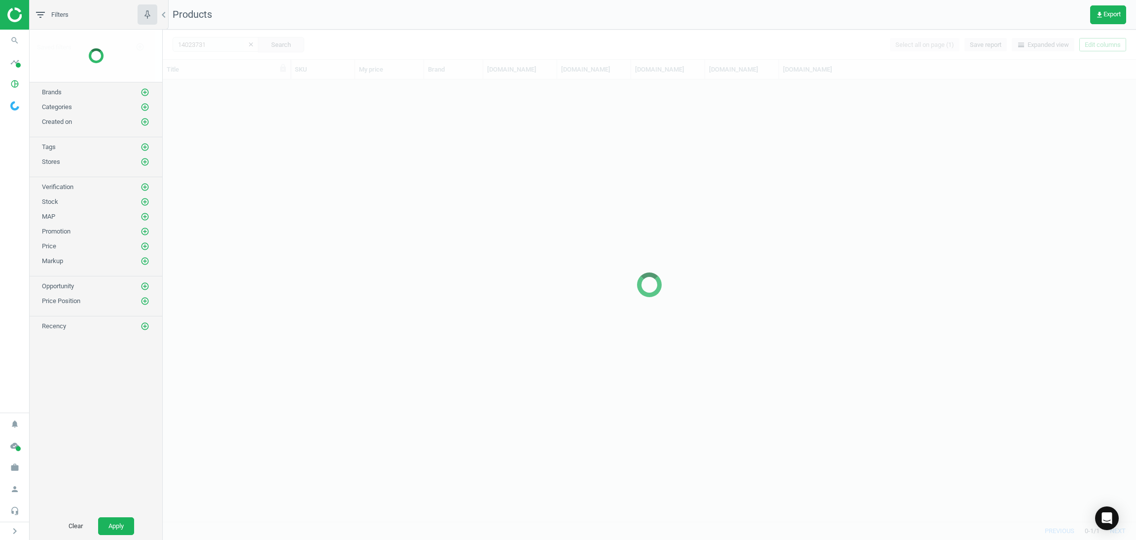
scroll to position [430, 962]
click at [211, 44] on div at bounding box center [650, 285] width 974 height 510
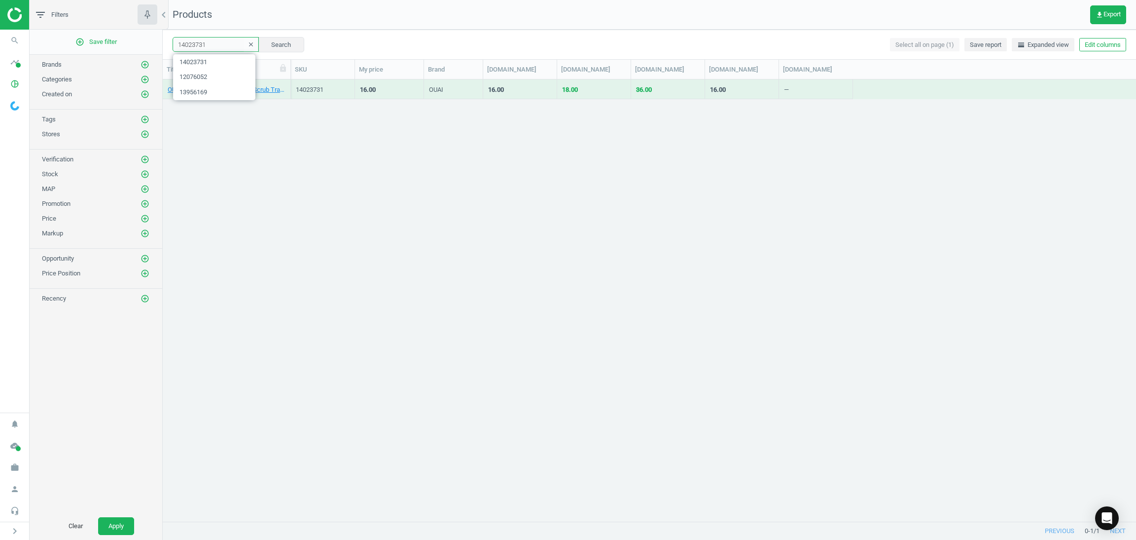
click at [215, 42] on input "14023731" at bounding box center [216, 44] width 86 height 15
paste input "3175707"
type input "13175707"
click at [279, 47] on button "Search" at bounding box center [281, 44] width 46 height 15
click at [215, 86] on link "[PERSON_NAME]/BHA Exfoliating Cleanser Travel Size 2 fl. oz." at bounding box center [227, 89] width 118 height 9
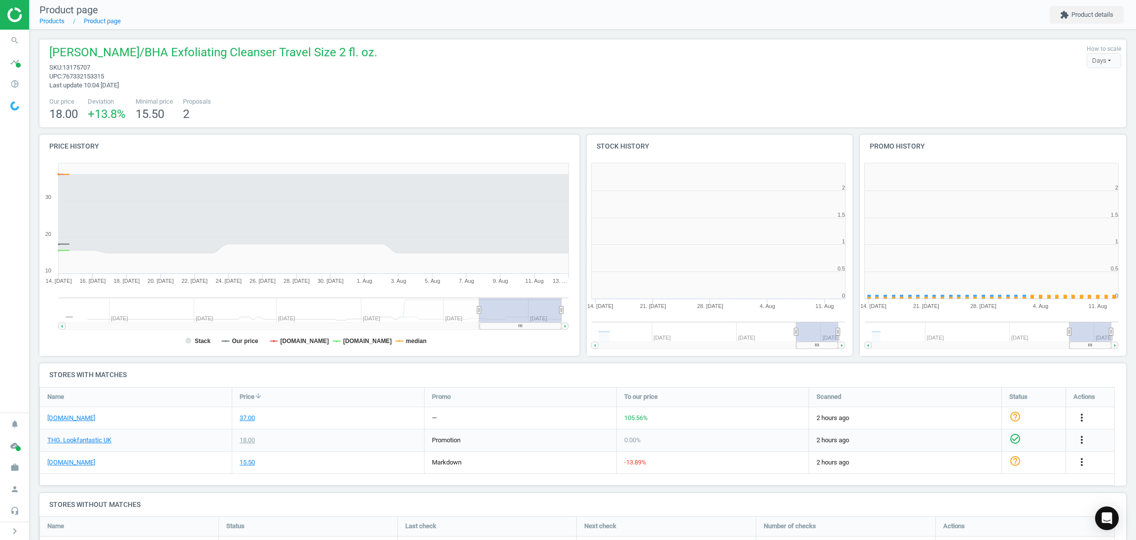
scroll to position [5, 5]
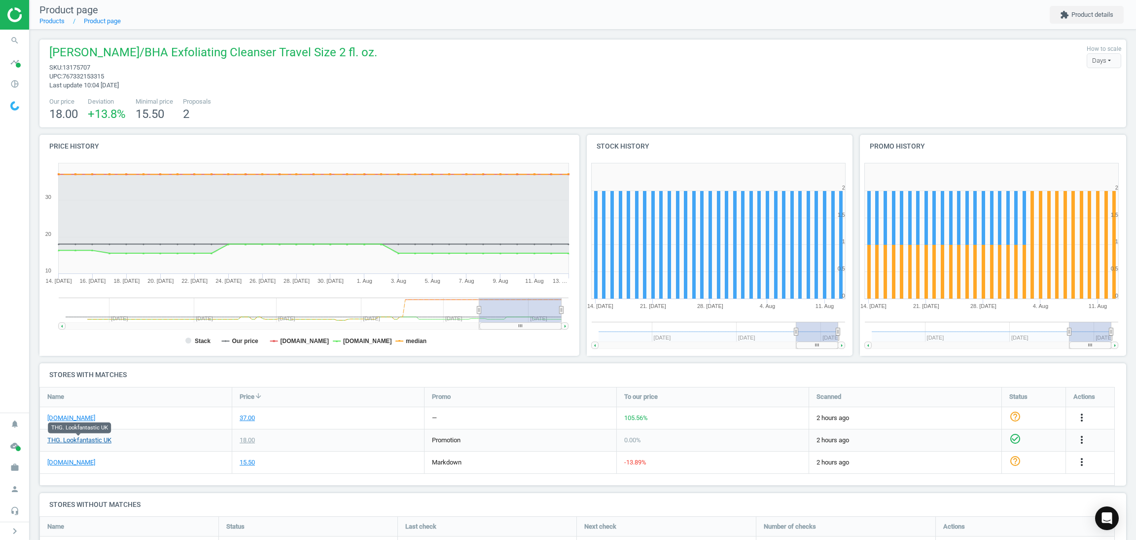
click at [82, 440] on link "THG. Lookfantastic UK" at bounding box center [79, 439] width 64 height 9
click at [703, 454] on div "-13.89 %" at bounding box center [713, 462] width 192 height 22
click at [1084, 414] on icon "more_vert" at bounding box center [1082, 417] width 12 height 12
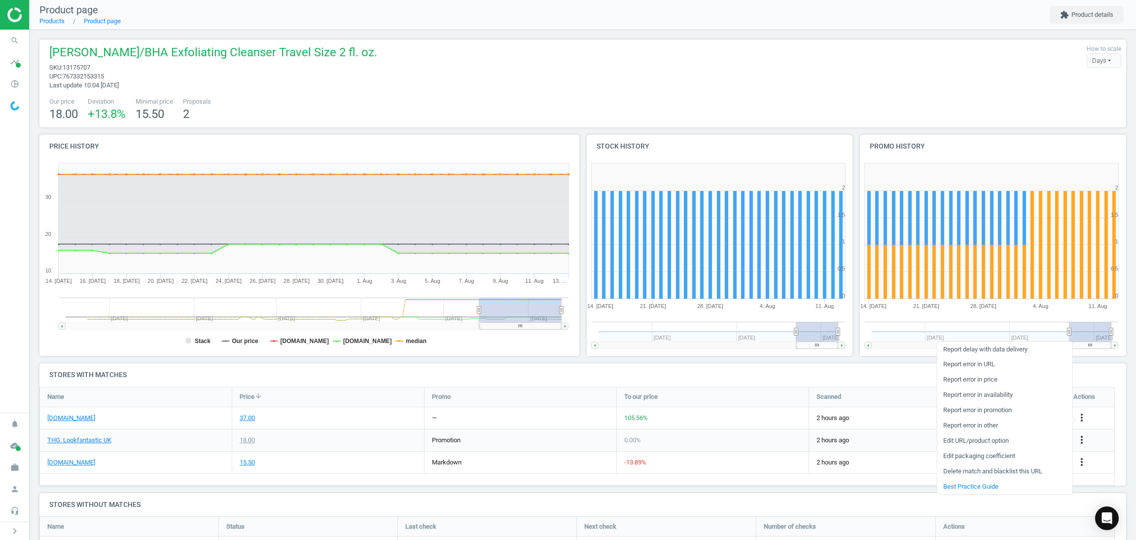
click at [974, 471] on link "Delete match and blacklist this URL" at bounding box center [1004, 471] width 135 height 15
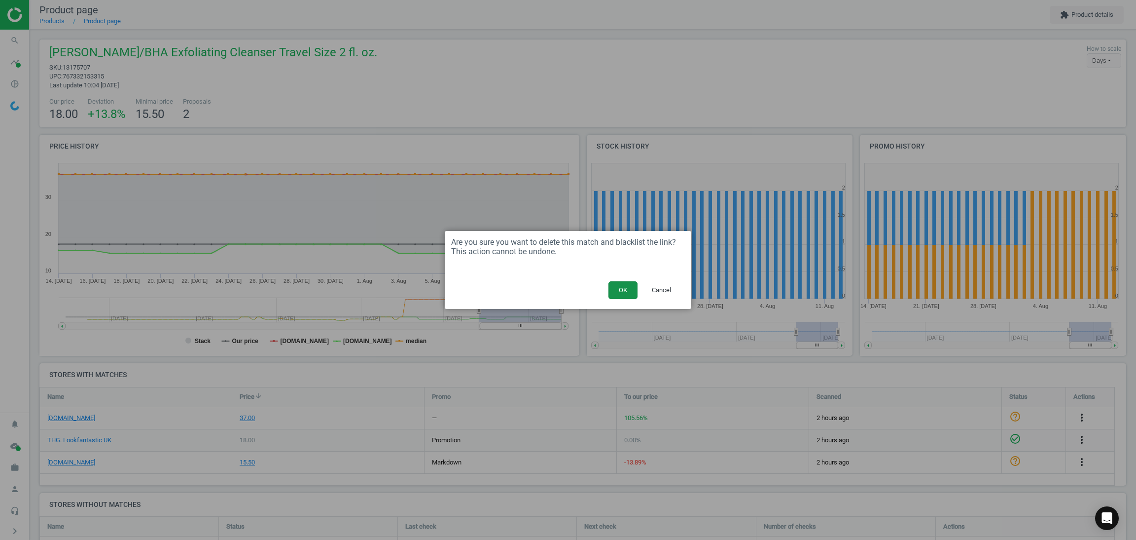
click at [628, 288] on button "OK" at bounding box center [623, 290] width 29 height 18
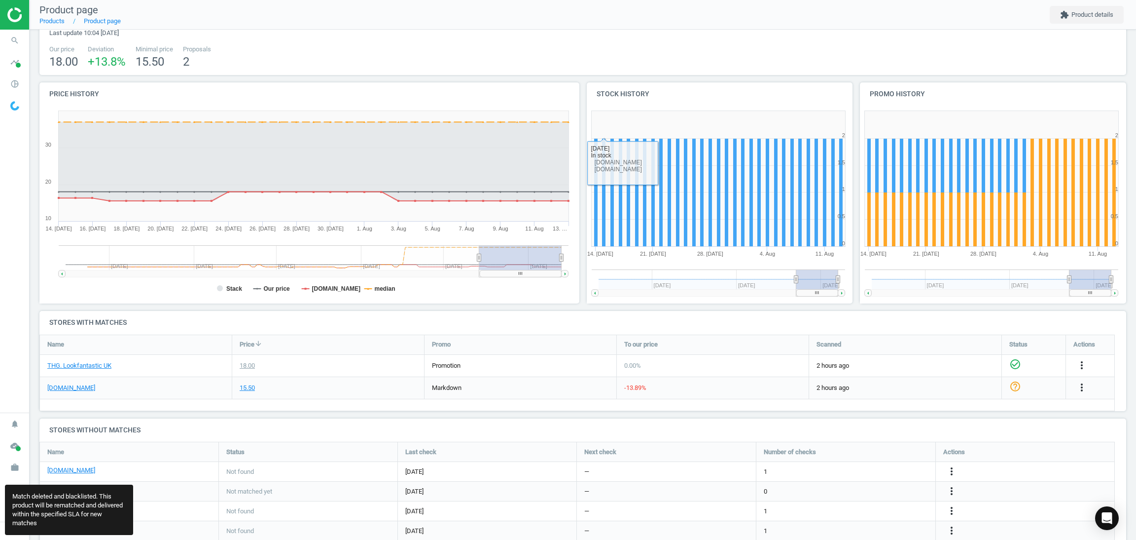
scroll to position [82, 0]
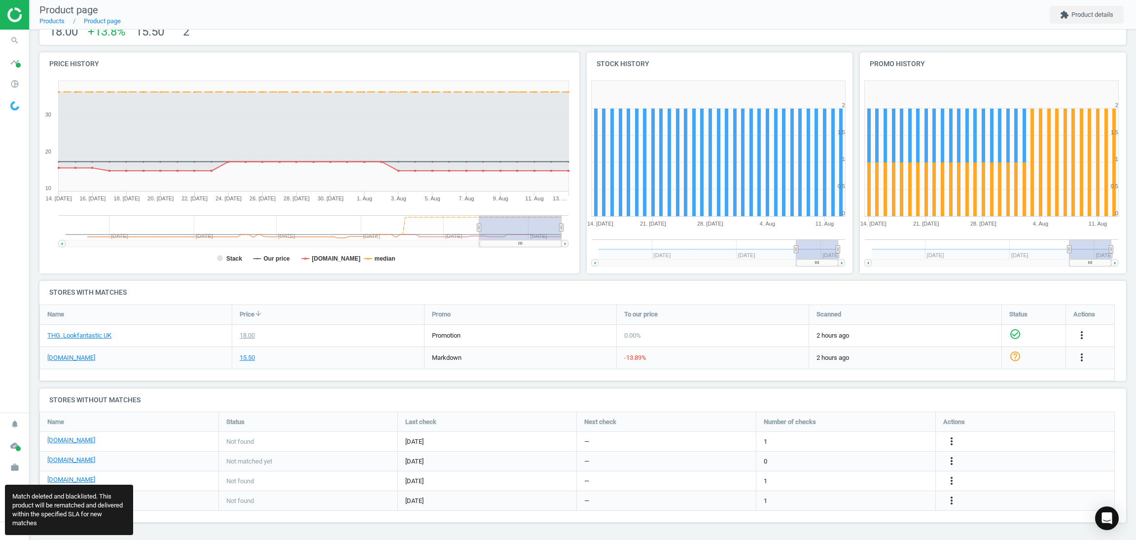
click at [157, 388] on h4 "Stores without matches" at bounding box center [582, 399] width 1087 height 23
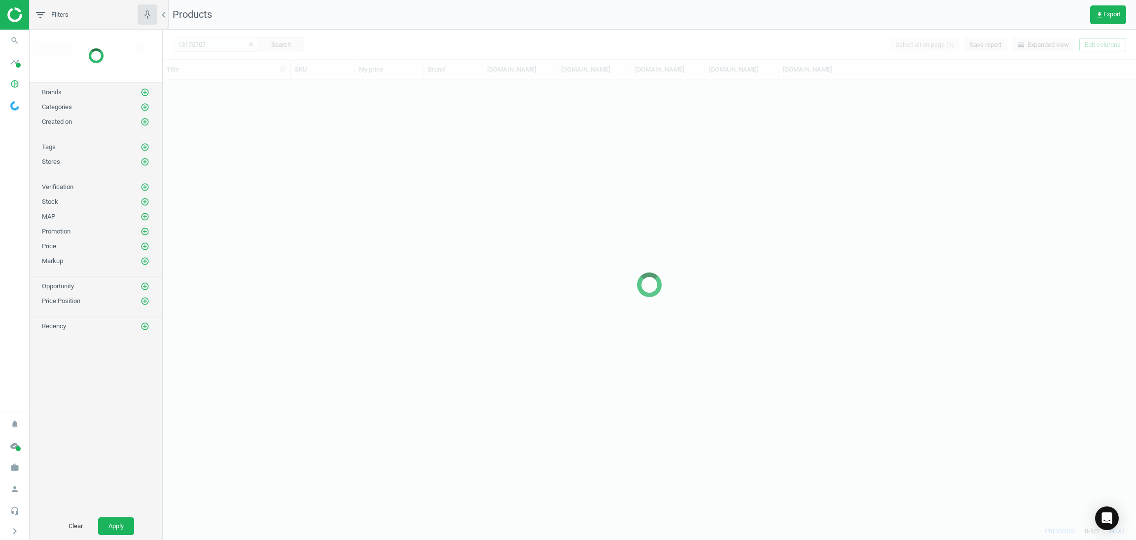
scroll to position [430, 962]
click at [218, 39] on div at bounding box center [650, 285] width 974 height 510
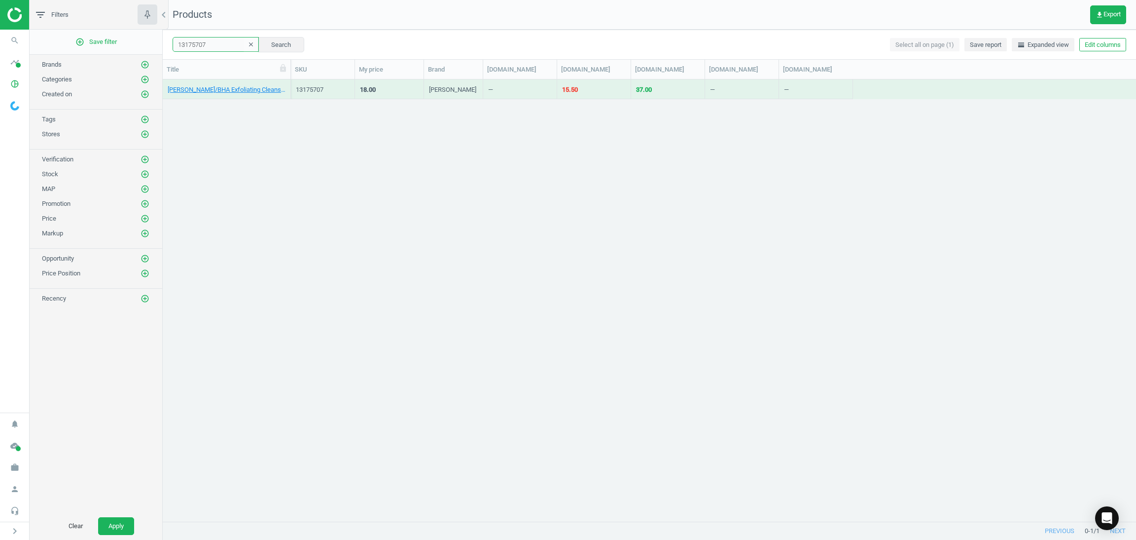
click at [211, 46] on input "13175707" at bounding box center [216, 44] width 86 height 15
paste input "528186"
type input "13528186"
click at [273, 44] on button "Search" at bounding box center [281, 44] width 46 height 15
click at [208, 86] on link "Lancôme Lash Idole Travel Size Mascara - Black 5ml" at bounding box center [227, 89] width 118 height 9
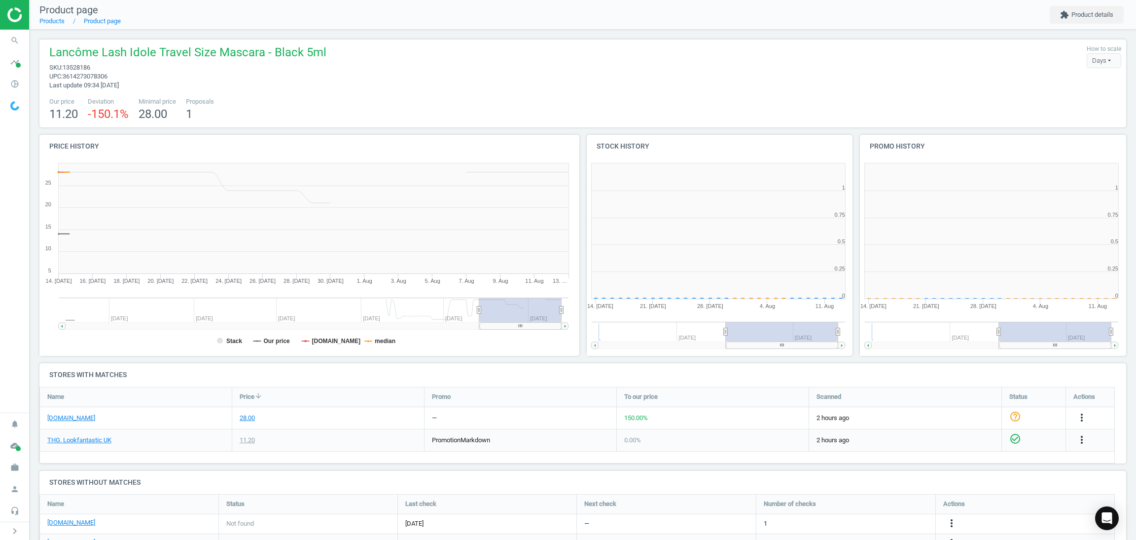
scroll to position [220, 286]
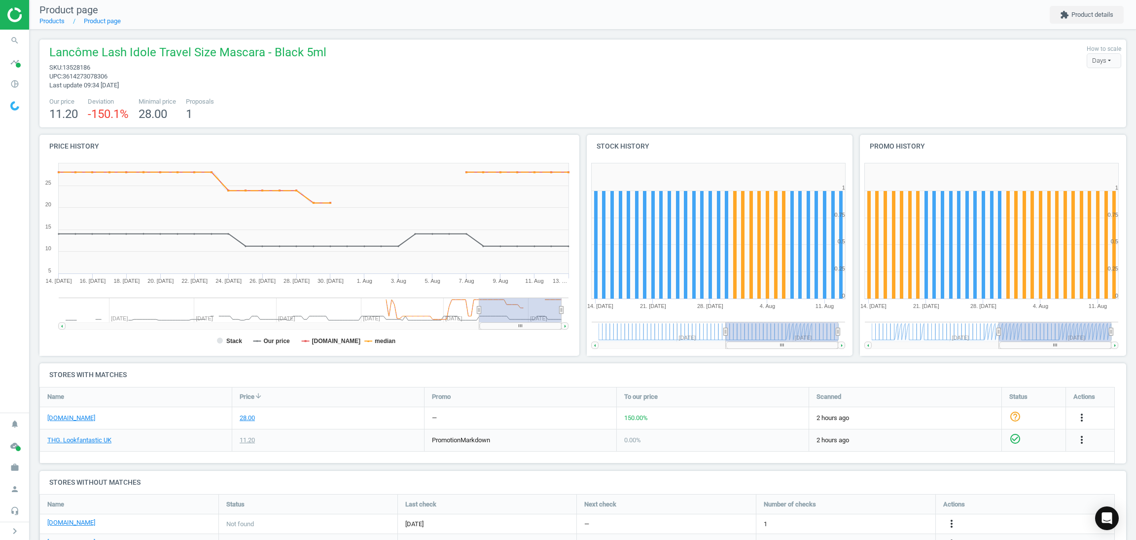
click at [236, 49] on span "Lancôme Lash Idole Travel Size Mascara - Black 5ml" at bounding box center [187, 53] width 277 height 19
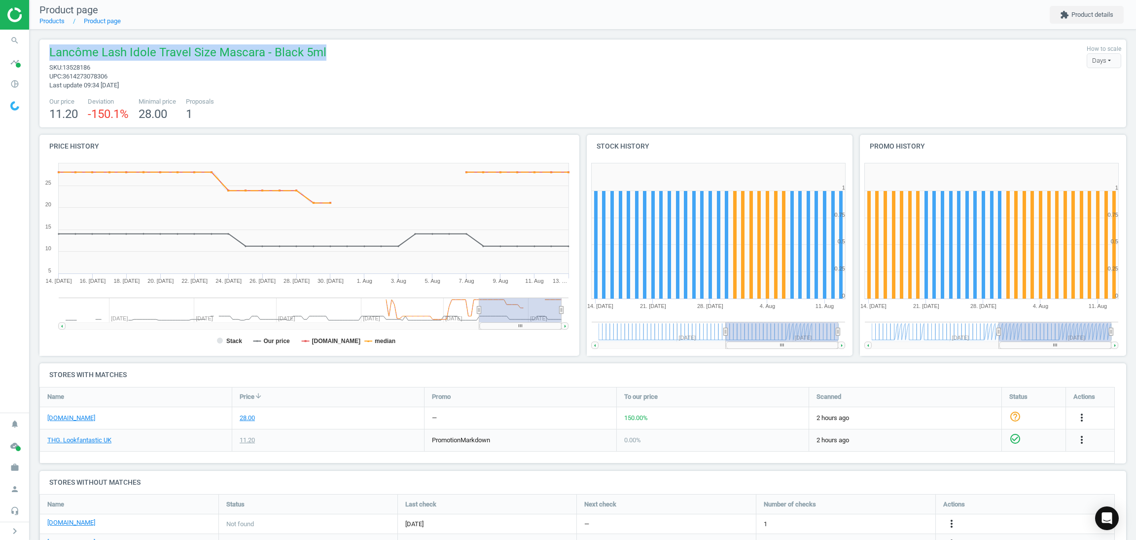
click at [236, 49] on span "Lancôme Lash Idole Travel Size Mascara - Black 5ml" at bounding box center [187, 53] width 277 height 19
copy span "Lancôme Lash Idole Travel Size Mascara - Black 5ml"
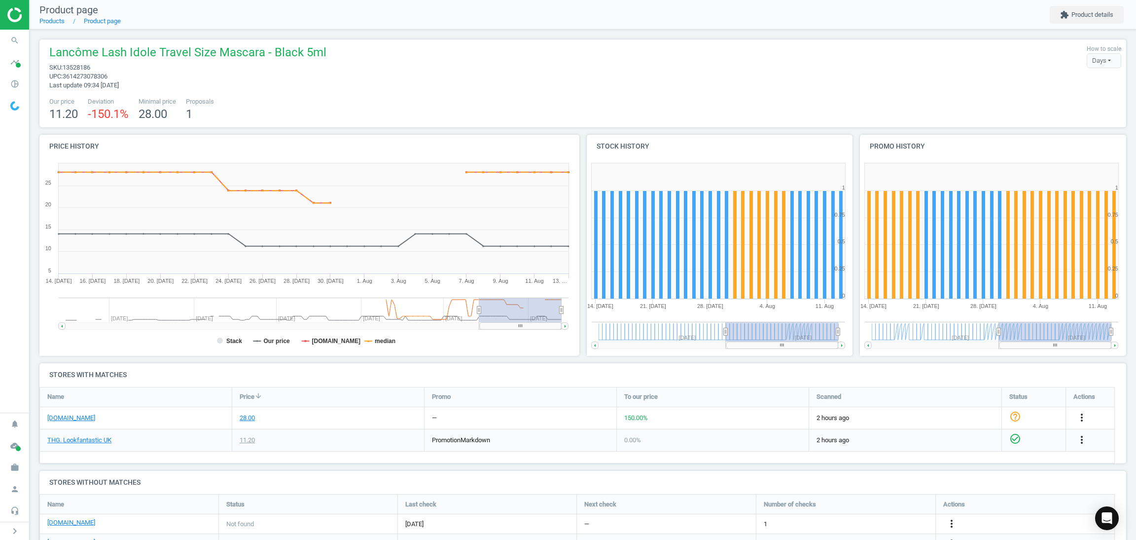
drag, startPoint x: 337, startPoint y: 105, endPoint x: 295, endPoint y: 94, distance: 43.2
click at [327, 99] on div "Our price 11.20 Deviation -150.1 % Minimal price 28.00 Proposals 1" at bounding box center [582, 109] width 1077 height 25
click at [1084, 411] on icon "more_vert" at bounding box center [1082, 417] width 12 height 12
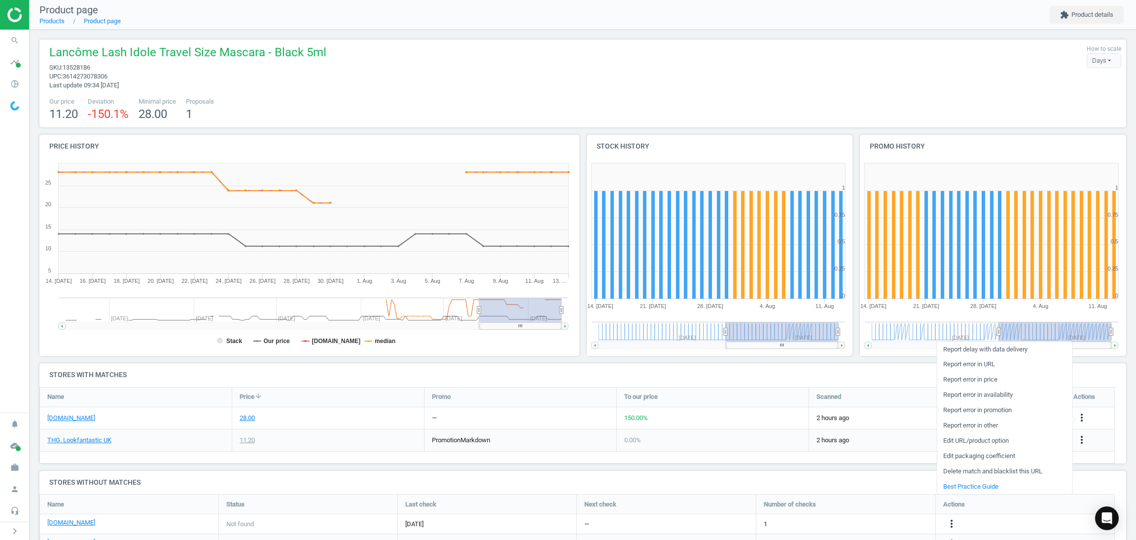
click at [986, 471] on link "Delete match and blacklist this URL" at bounding box center [1004, 471] width 135 height 15
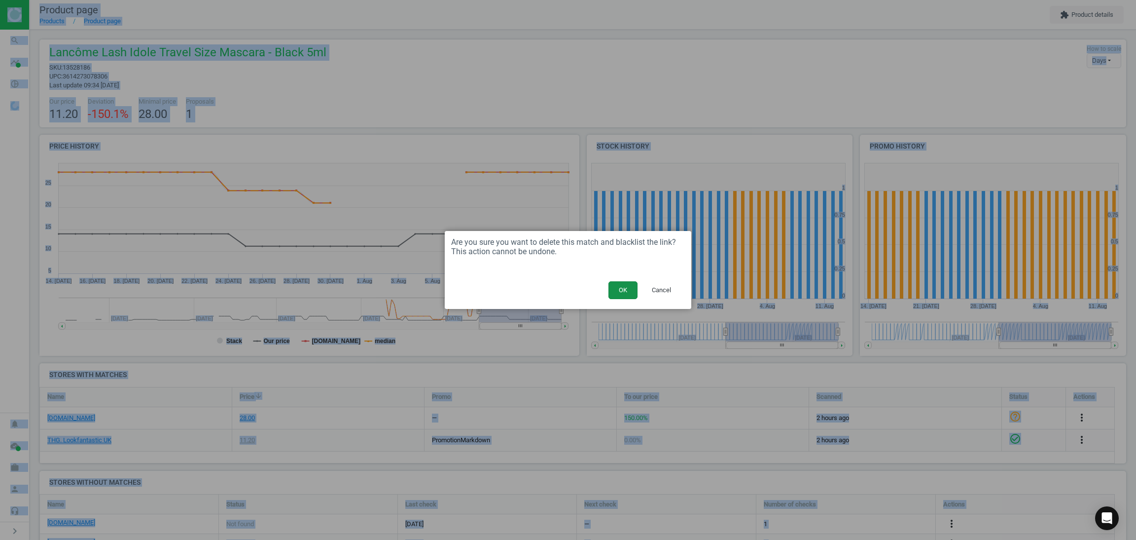
click at [620, 284] on button "OK" at bounding box center [623, 290] width 29 height 18
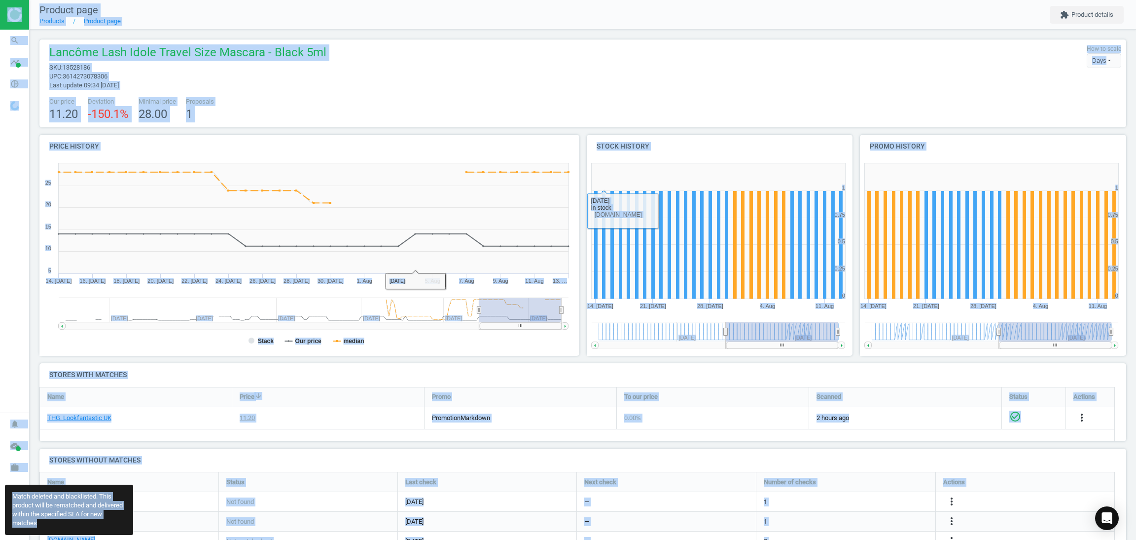
scroll to position [4, 4]
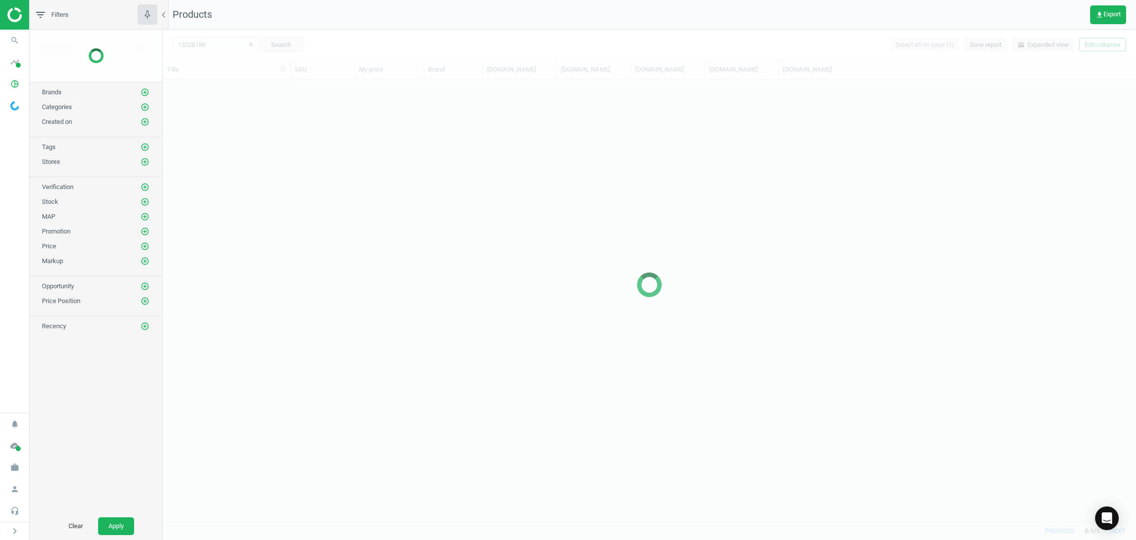
scroll to position [430, 962]
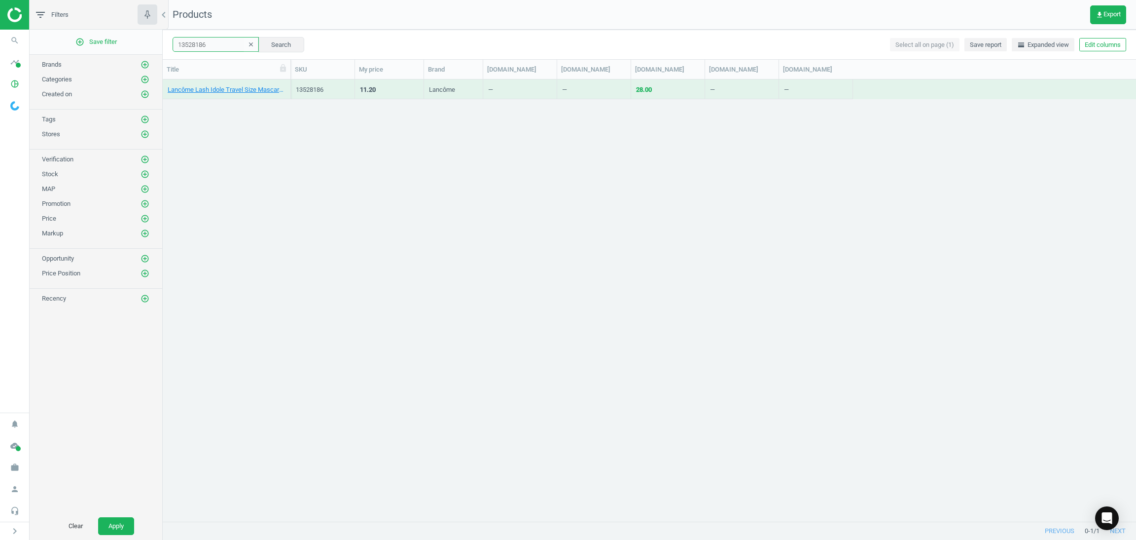
click at [215, 47] on input "13528186" at bounding box center [216, 44] width 86 height 15
paste input "4886745"
type input "14886745"
click at [280, 43] on button "Search" at bounding box center [281, 44] width 46 height 15
click at [161, 13] on icon "chevron_left" at bounding box center [164, 15] width 12 height 12
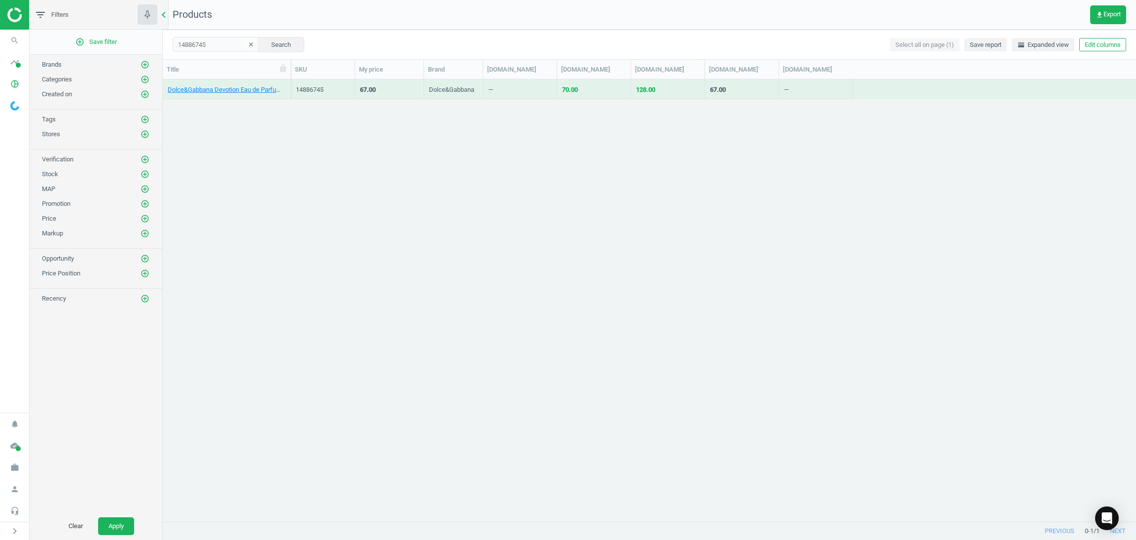
scroll to position [430, 1092]
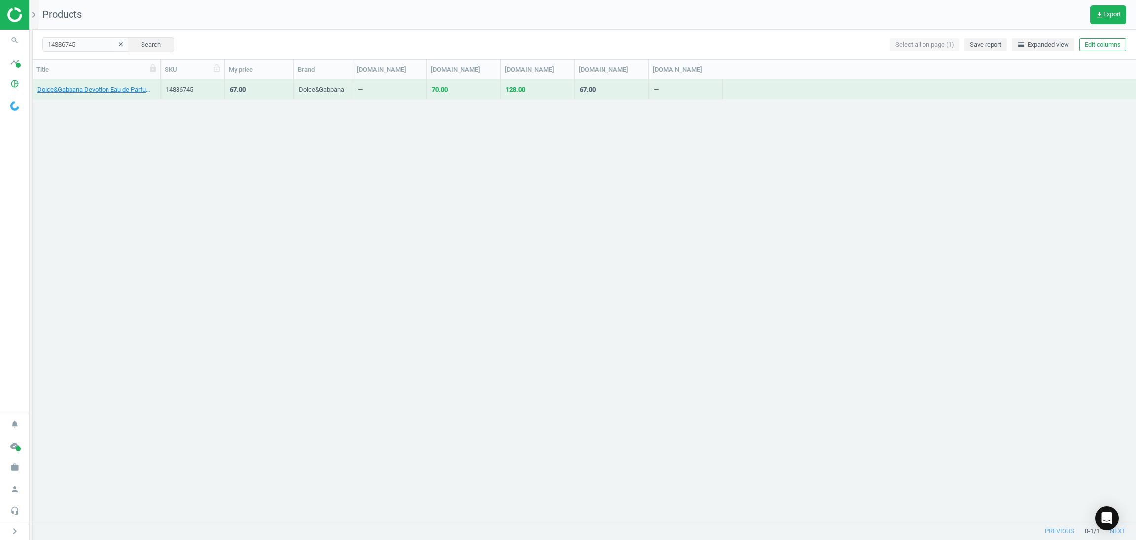
click at [170, 68] on div "SKU" at bounding box center [193, 69] width 56 height 9
drag, startPoint x: 163, startPoint y: 69, endPoint x: 282, endPoint y: 72, distance: 118.4
click at [281, 72] on div at bounding box center [276, 69] width 10 height 19
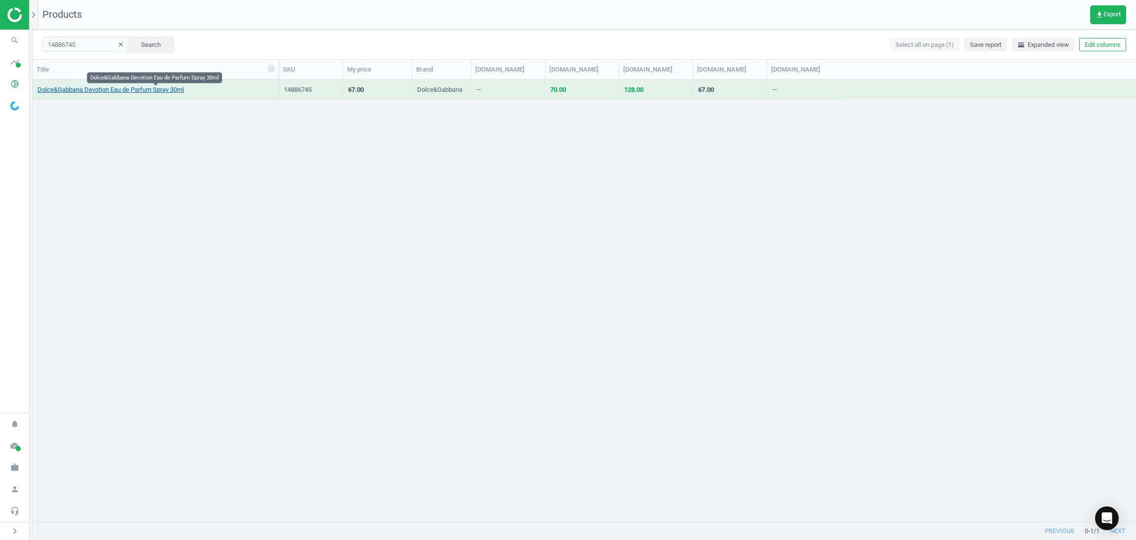
click at [112, 89] on link "Dolce&Gabbana Devotion Eau de Parfum Spray 30ml" at bounding box center [110, 89] width 146 height 9
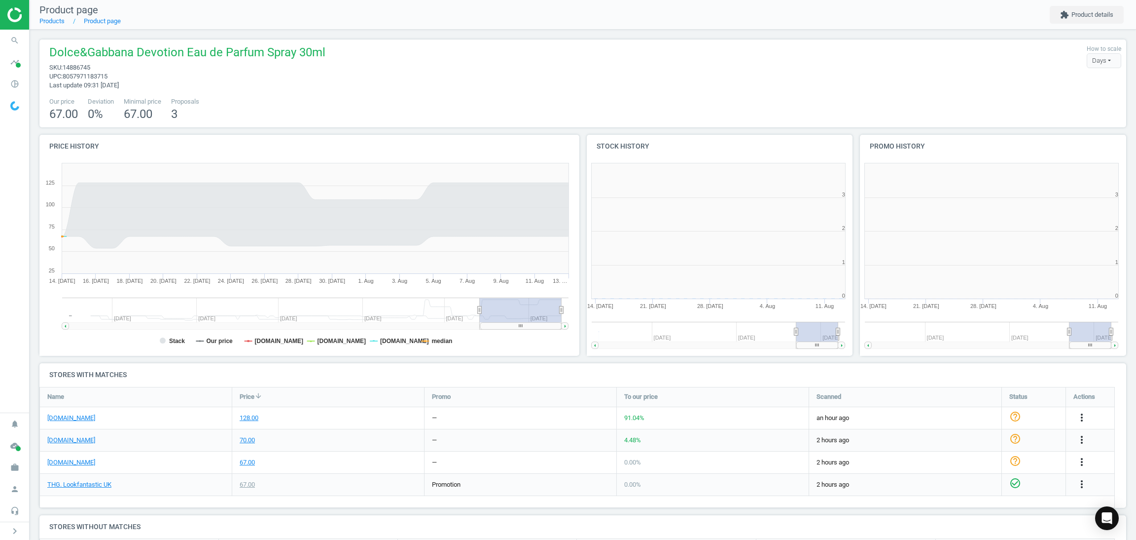
scroll to position [5, 5]
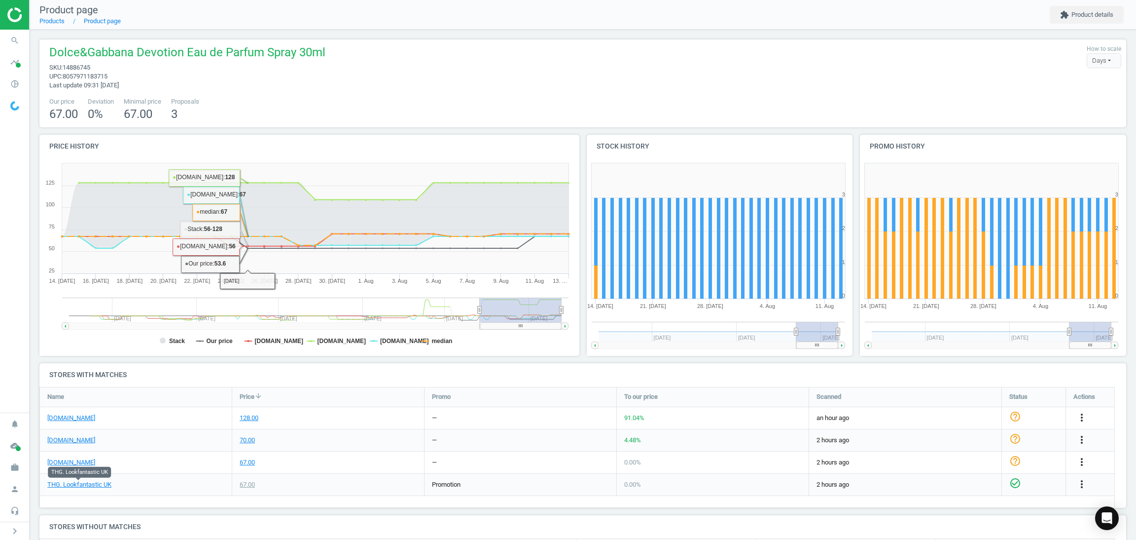
click at [348, 453] on div "67.00" at bounding box center [328, 462] width 192 height 22
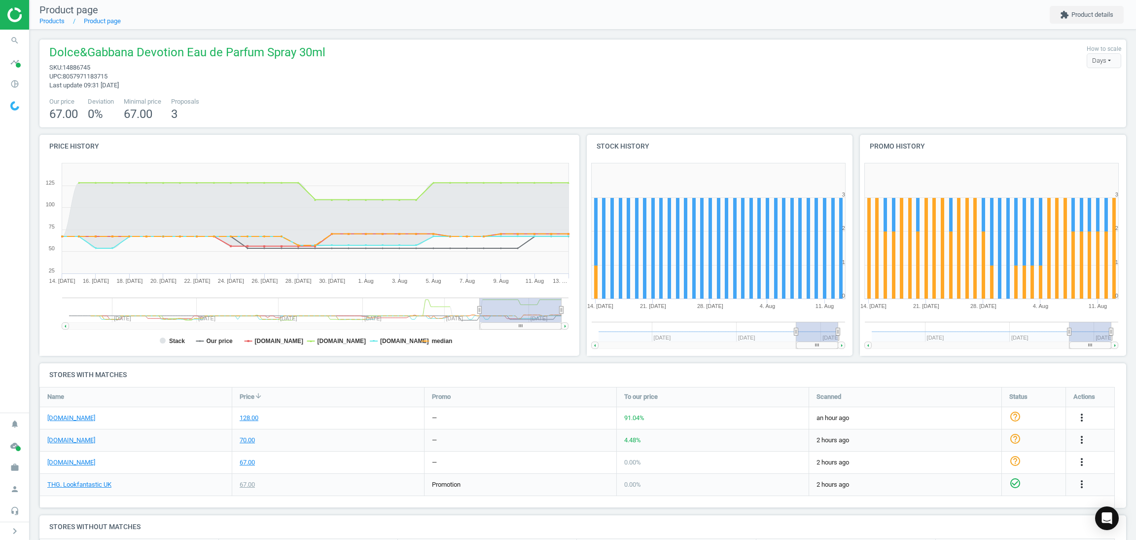
click at [1074, 417] on div "more_vert" at bounding box center [1083, 417] width 19 height 13
click at [1082, 417] on icon "more_vert" at bounding box center [1082, 417] width 12 height 12
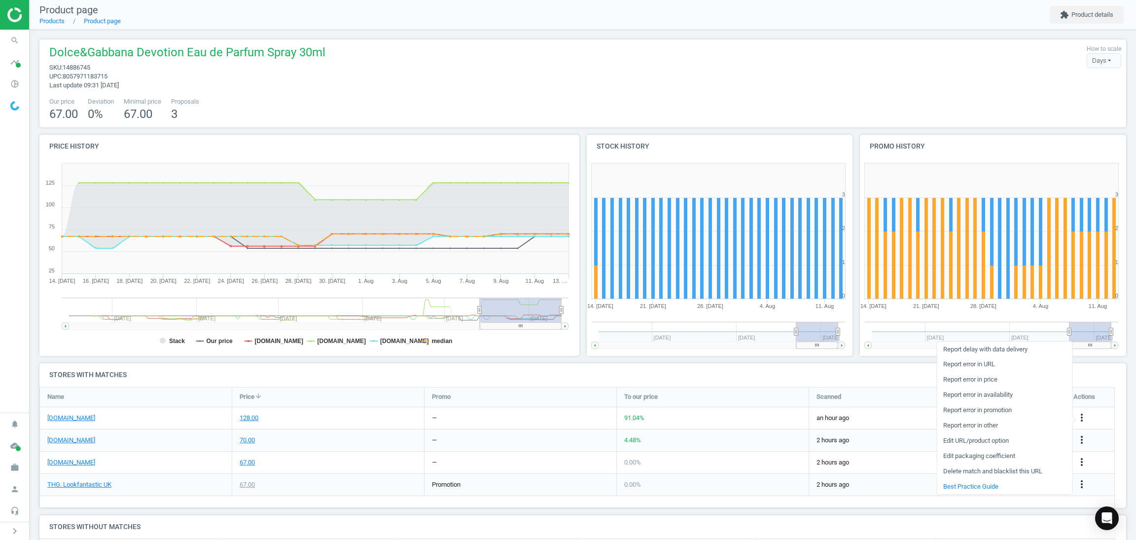
click at [961, 470] on link "Delete match and blacklist this URL" at bounding box center [1004, 471] width 135 height 15
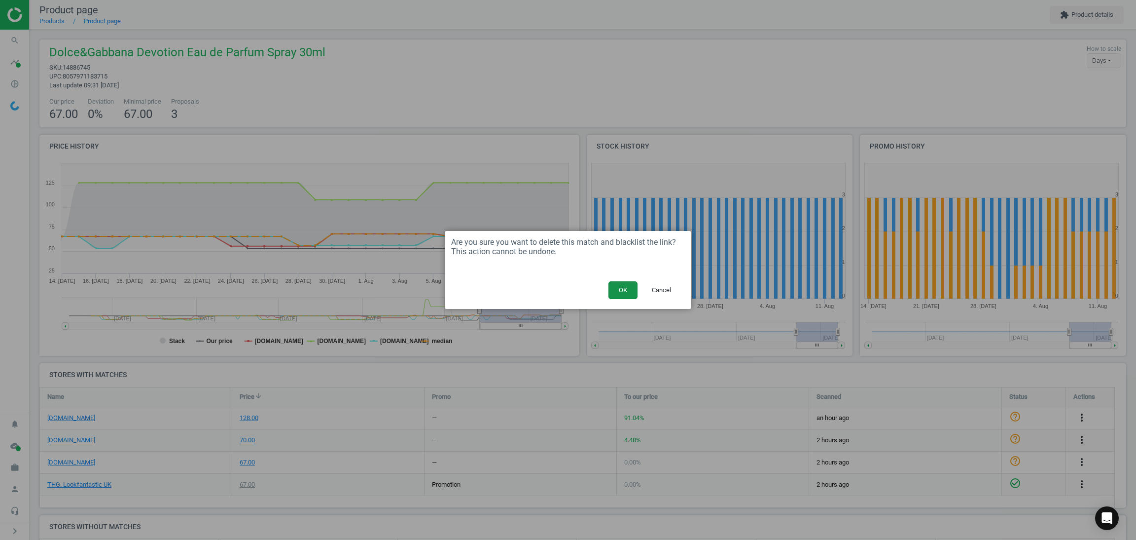
drag, startPoint x: 617, startPoint y: 295, endPoint x: 611, endPoint y: 294, distance: 6.0
click at [615, 295] on button "OK" at bounding box center [623, 290] width 29 height 18
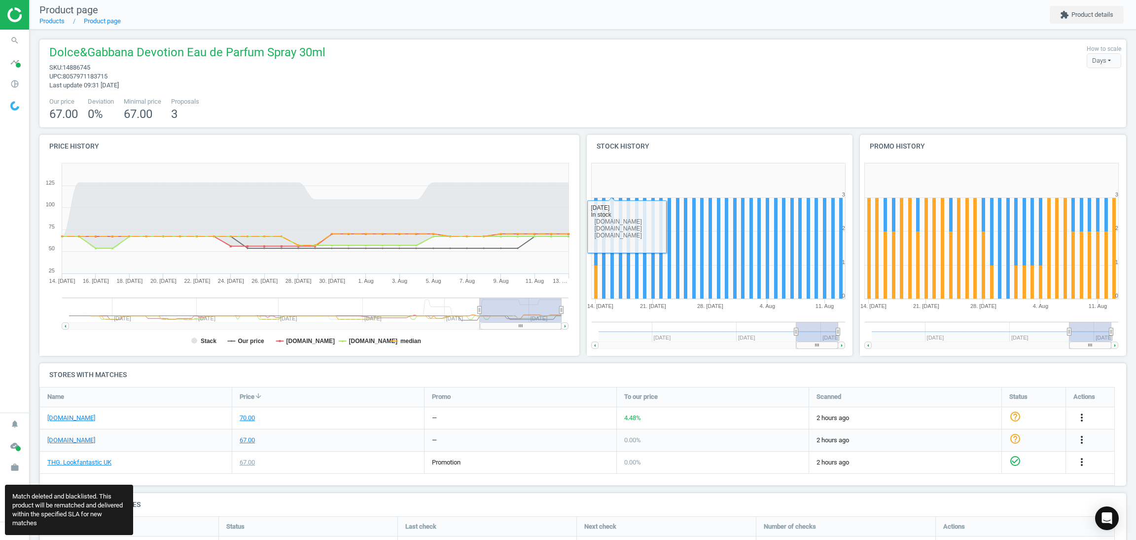
scroll to position [4, 4]
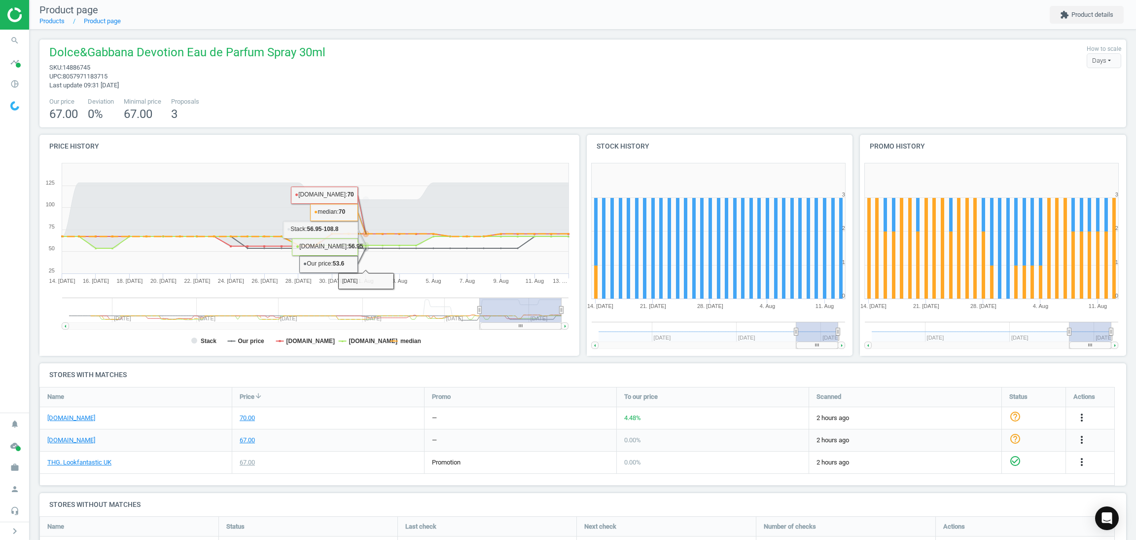
click at [348, 123] on div "Dolce&Gabbana Devotion Eau de Parfum Spray 30ml sku : 14886745 upc : 8057971183…" at bounding box center [582, 83] width 1087 height 88
click at [365, 411] on div "70.00" at bounding box center [328, 418] width 192 height 22
drag, startPoint x: 366, startPoint y: 118, endPoint x: 355, endPoint y: 115, distance: 11.7
click at [366, 118] on div "Our price 67.00 Deviation 0 % Minimal price 67.00 Proposals 3" at bounding box center [582, 109] width 1077 height 25
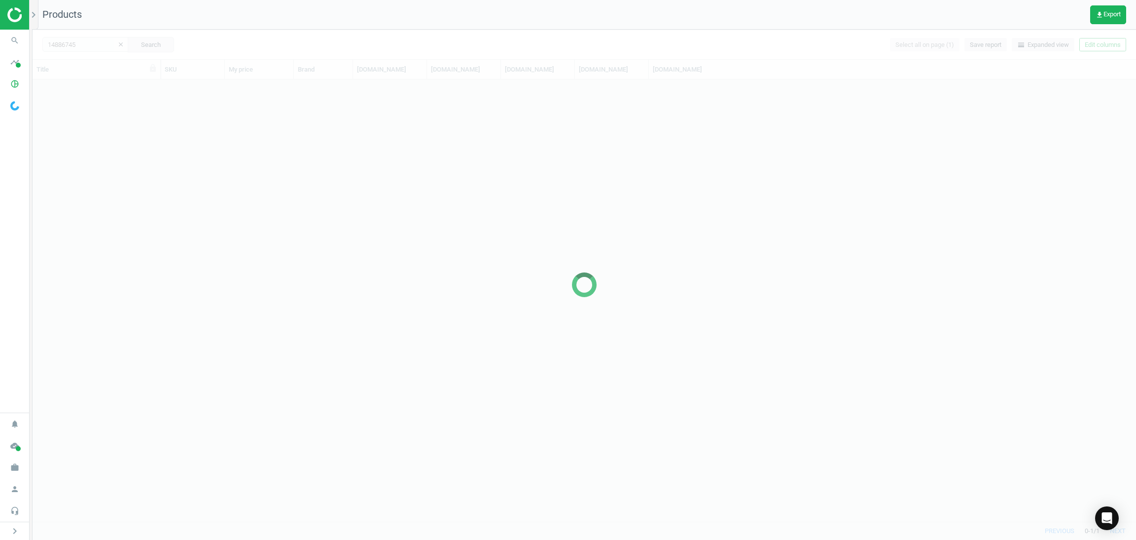
scroll to position [430, 1092]
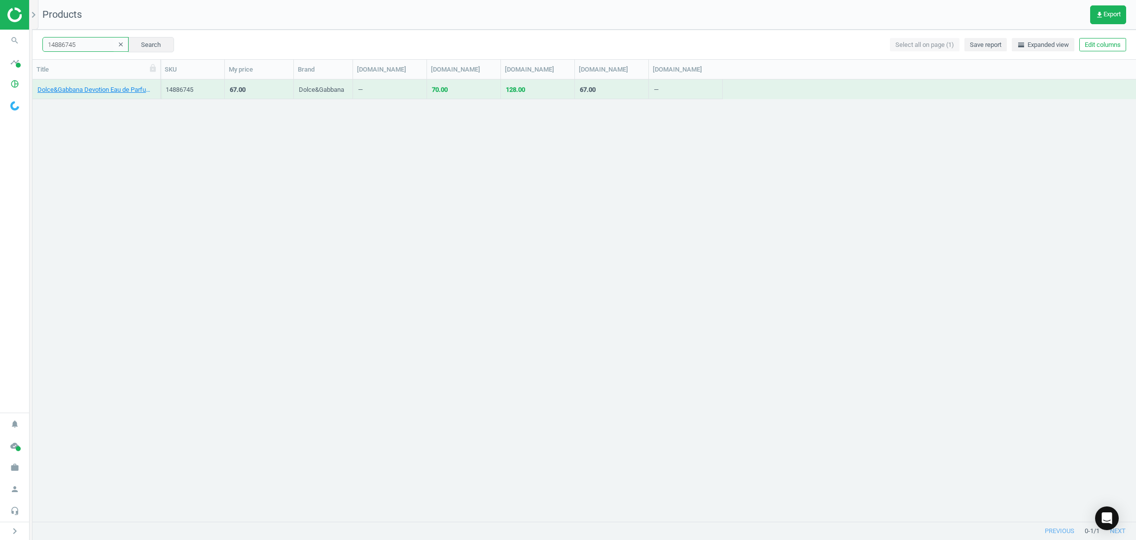
click at [93, 41] on input "14886745" at bounding box center [85, 44] width 86 height 15
paste input "5431033"
type input "15431033"
click at [134, 42] on button "Search" at bounding box center [151, 44] width 46 height 15
click at [102, 90] on link "Dolce&Gabbana Devotion Eau de Parfum Intense 30ml" at bounding box center [96, 89] width 118 height 9
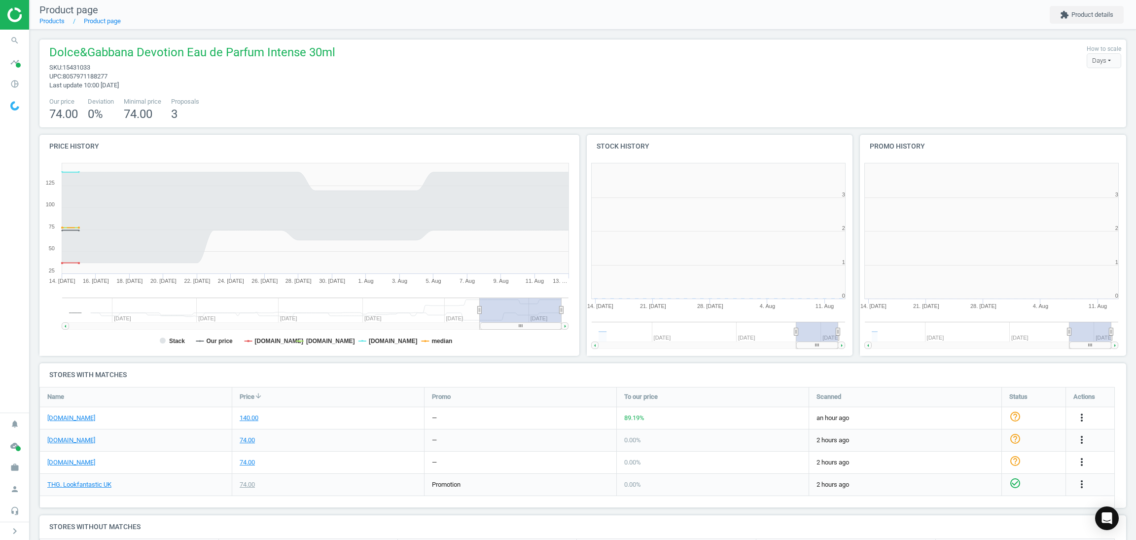
scroll to position [220, 557]
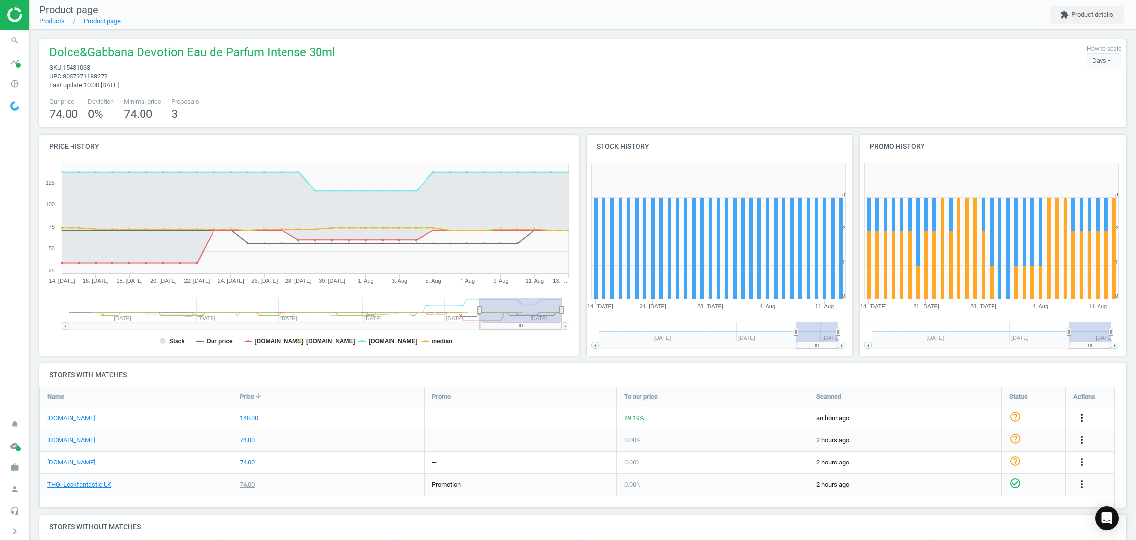
click at [1079, 415] on icon "more_vert" at bounding box center [1082, 417] width 12 height 12
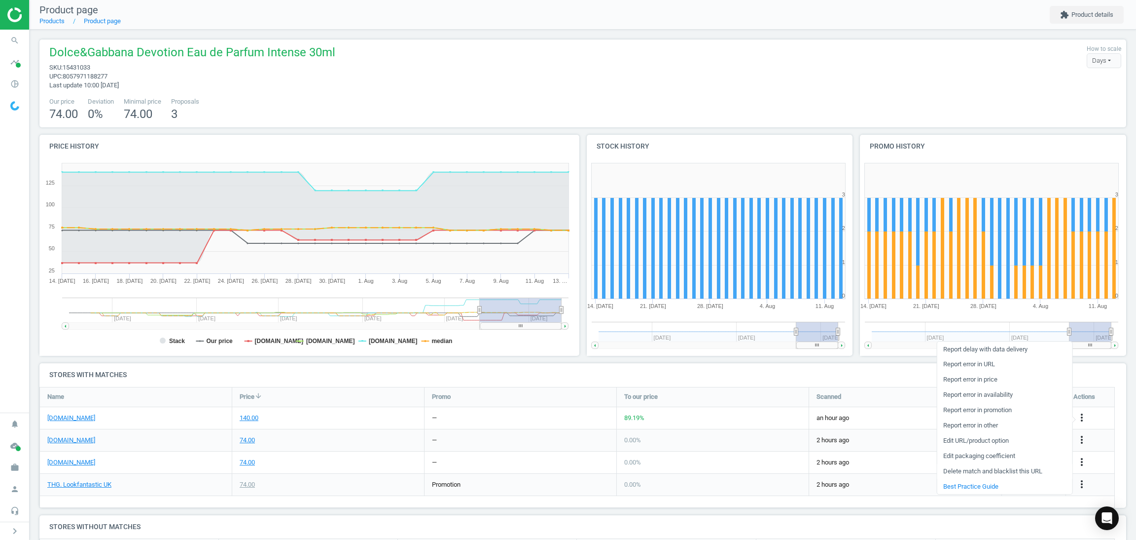
click at [980, 467] on link "Delete match and blacklist this URL" at bounding box center [1004, 471] width 135 height 15
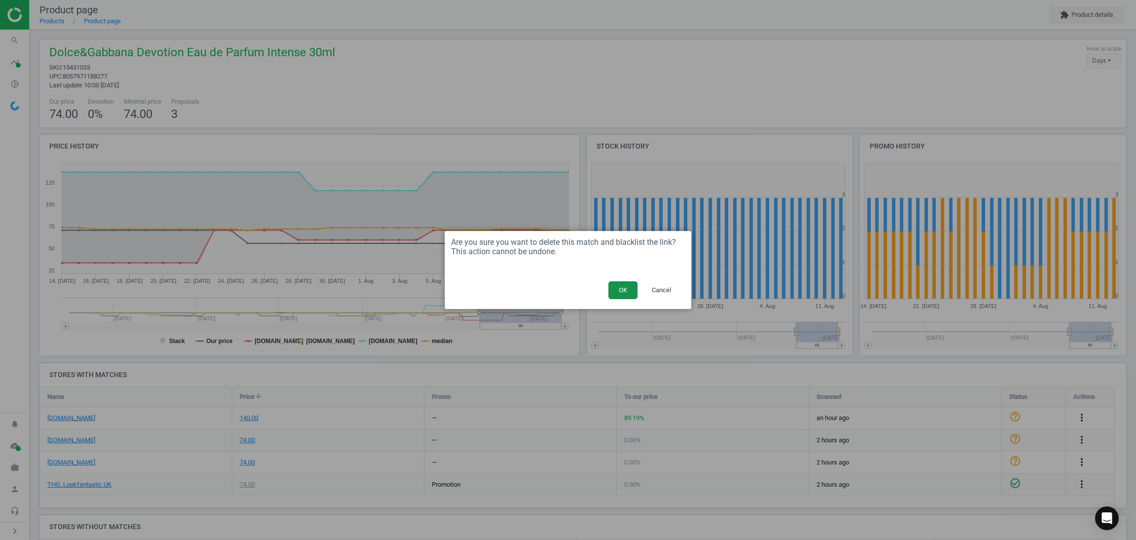
click at [628, 294] on button "OK" at bounding box center [623, 290] width 29 height 18
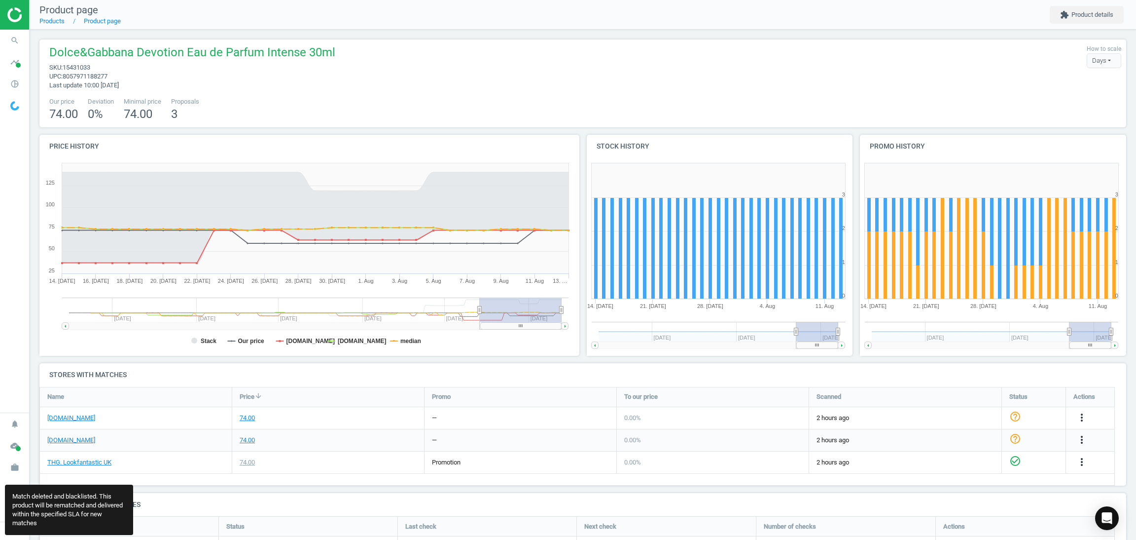
scroll to position [4, 4]
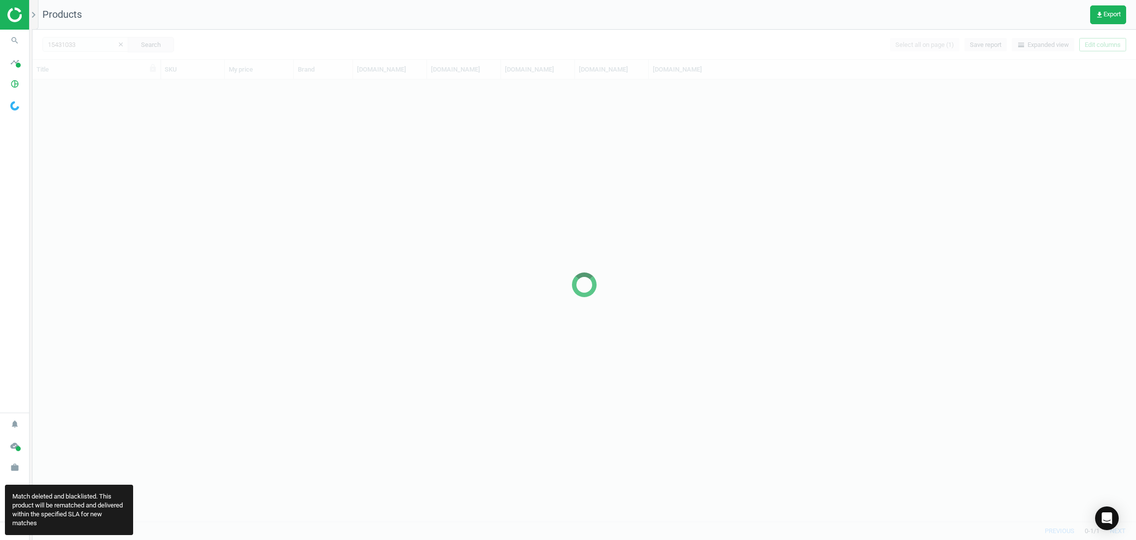
scroll to position [430, 1092]
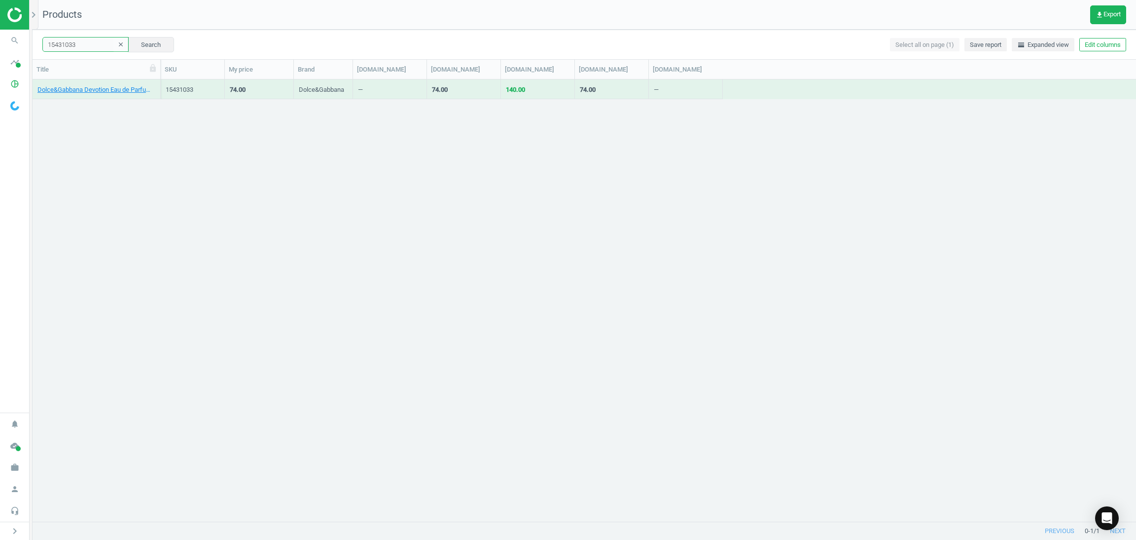
click at [87, 51] on input "15431033" at bounding box center [85, 44] width 86 height 15
paste input "2855462"
type input "12855462"
click at [141, 48] on button "Search" at bounding box center [151, 44] width 46 height 15
click at [87, 89] on link "NARS Mini Radiant Creamy Concealer - Café Con Leche" at bounding box center [96, 89] width 118 height 9
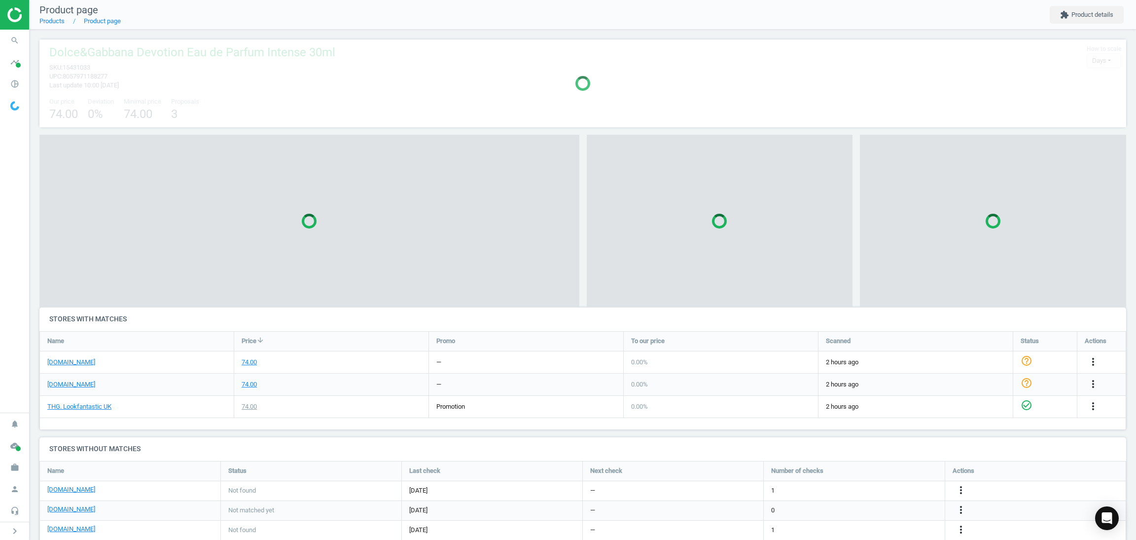
scroll to position [114, 1099]
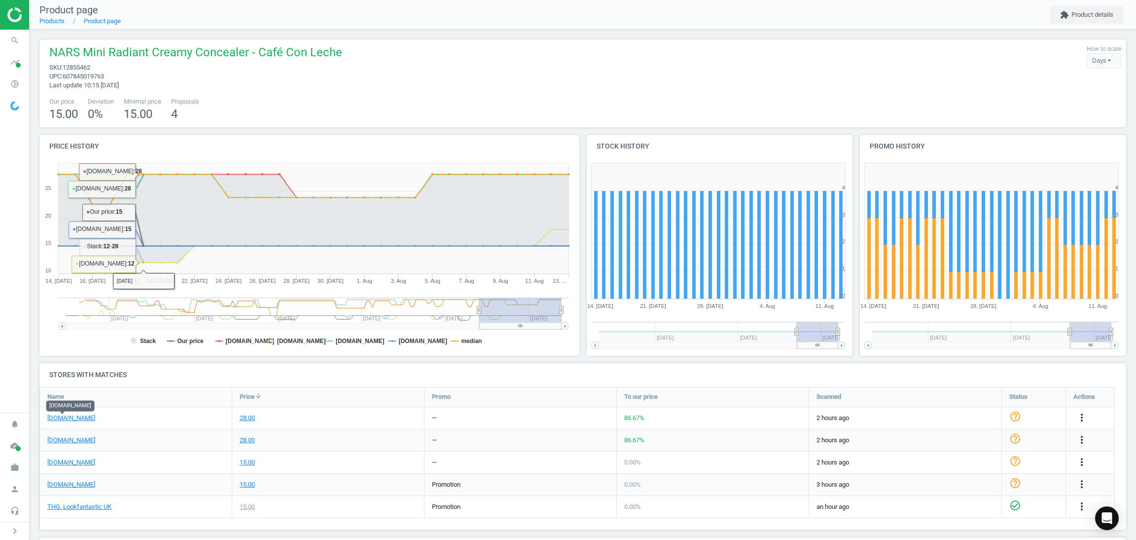
click at [184, 420] on div "[DOMAIN_NAME]" at bounding box center [136, 418] width 192 height 22
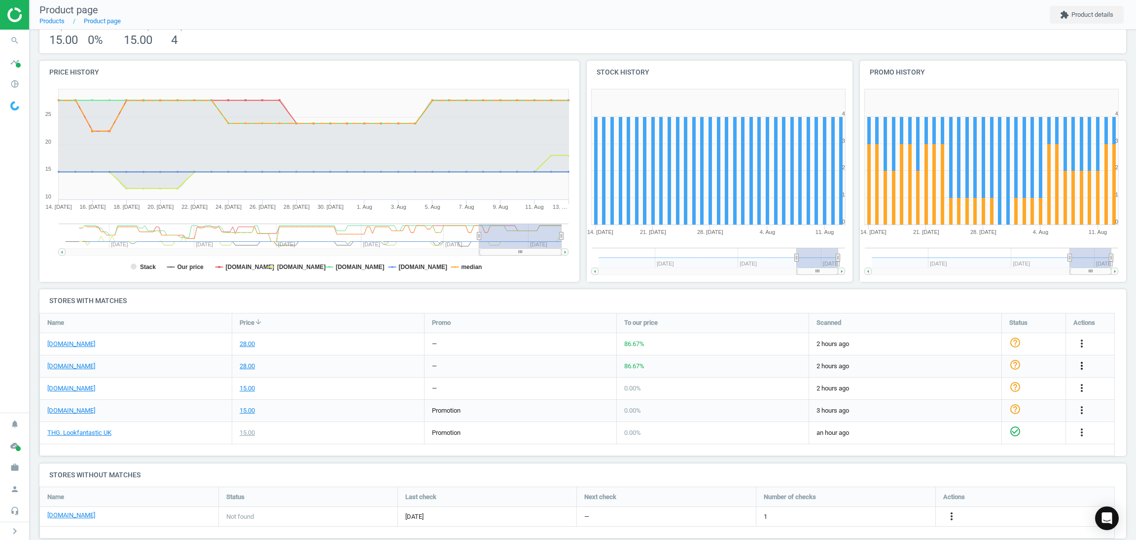
click at [1083, 365] on icon "more_vert" at bounding box center [1082, 366] width 12 height 12
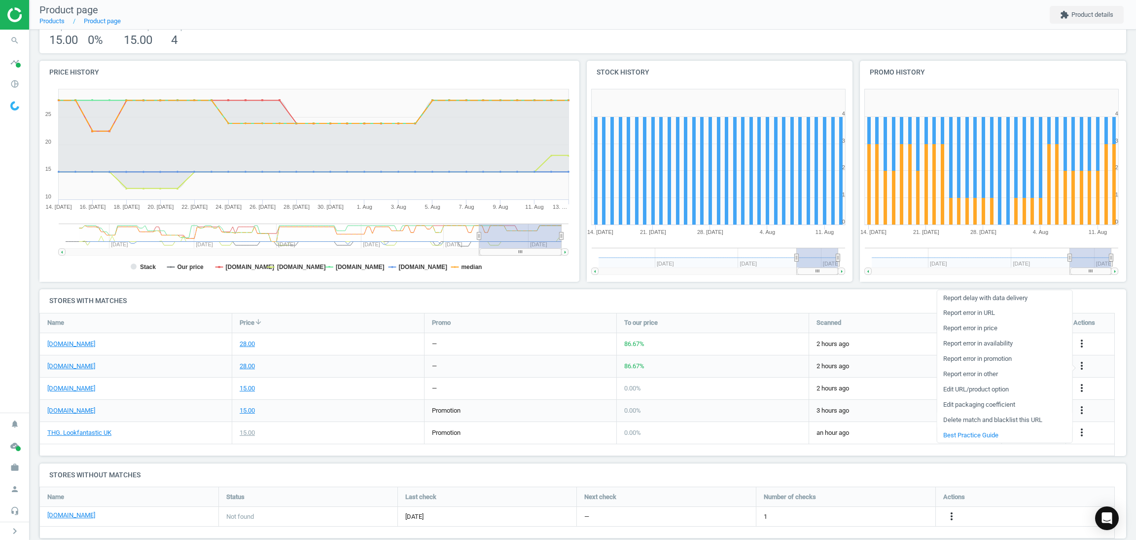
click at [978, 416] on link "Delete match and blacklist this URL" at bounding box center [1004, 419] width 135 height 15
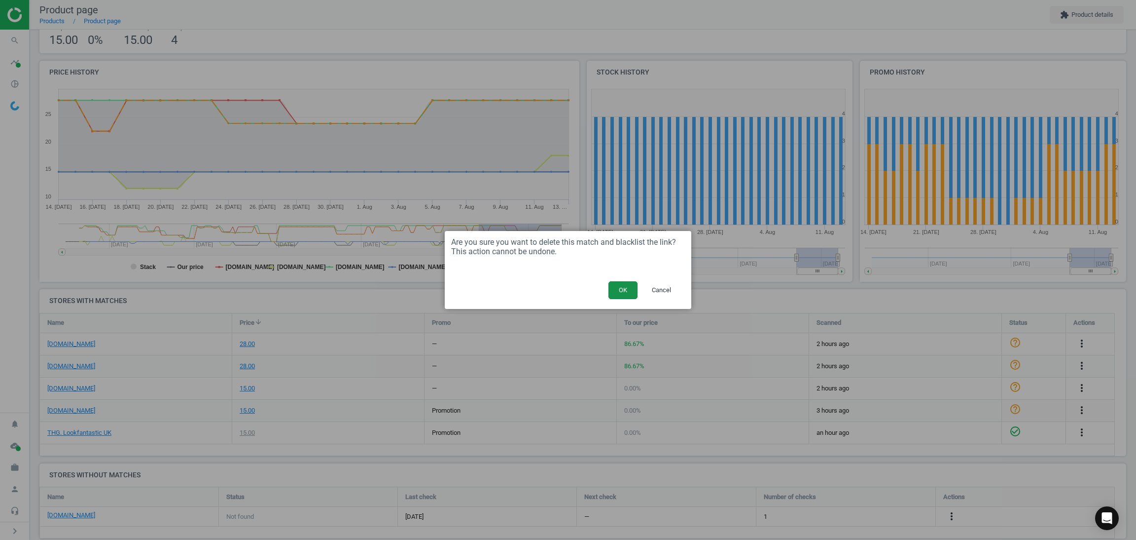
click at [632, 285] on button "OK" at bounding box center [623, 290] width 29 height 18
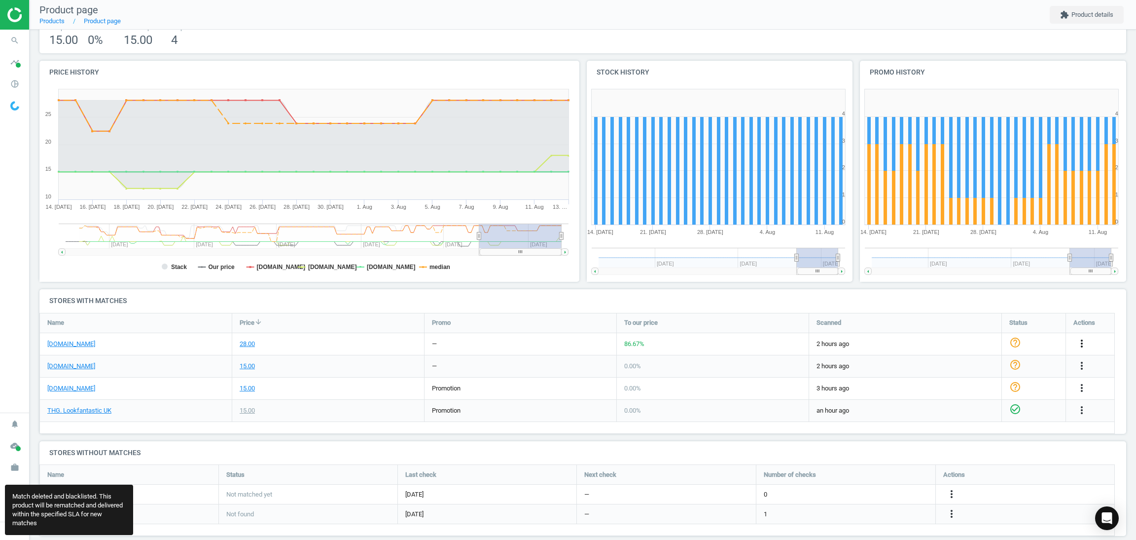
click at [1085, 338] on icon "more_vert" at bounding box center [1082, 343] width 12 height 12
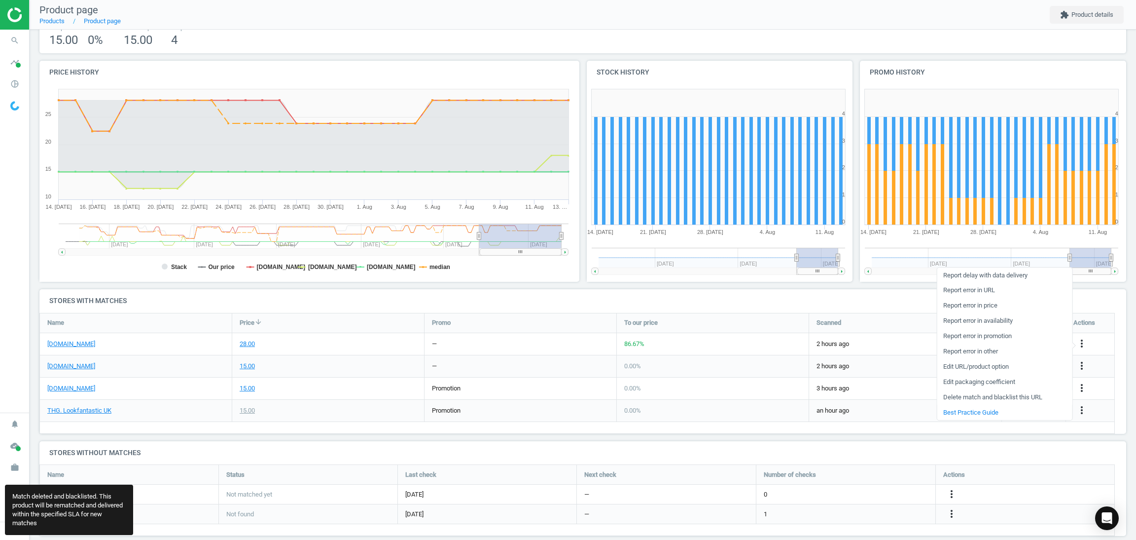
click at [993, 394] on link "Delete match and blacklist this URL" at bounding box center [1004, 397] width 135 height 15
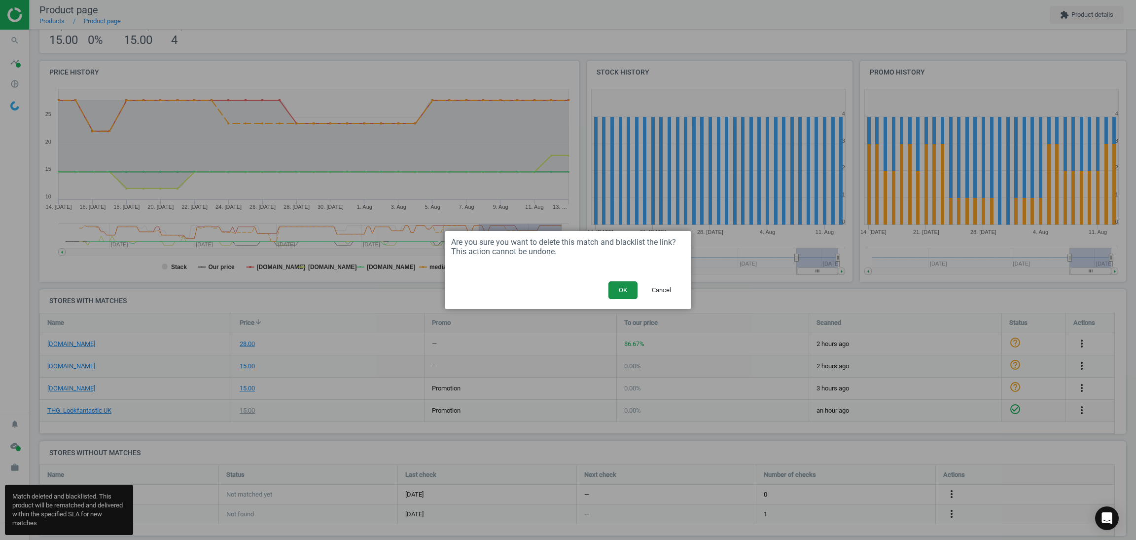
click at [614, 286] on button "OK" at bounding box center [623, 290] width 29 height 18
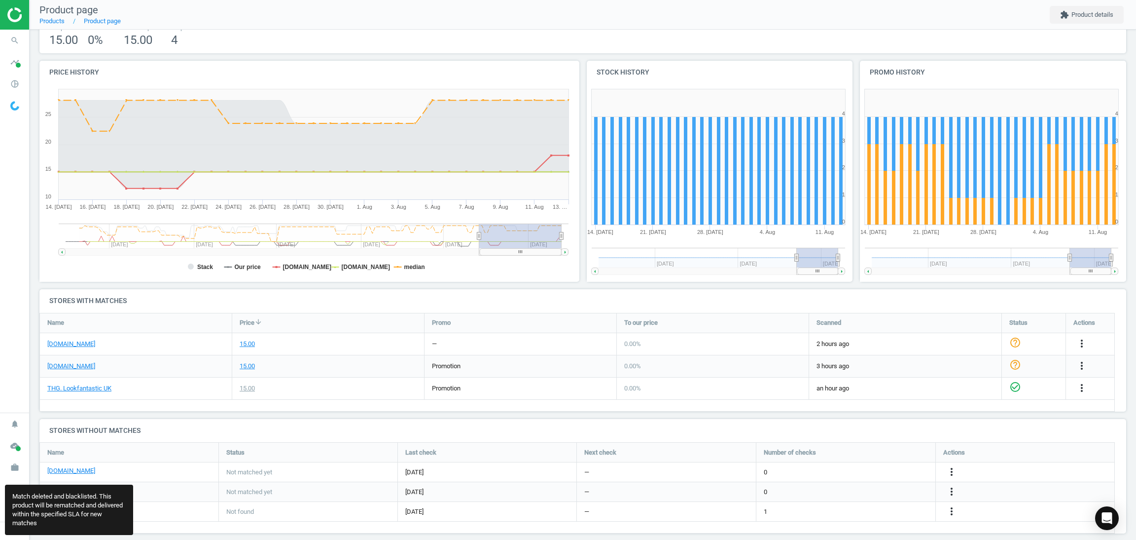
click at [294, 355] on div "15.00" at bounding box center [328, 366] width 192 height 22
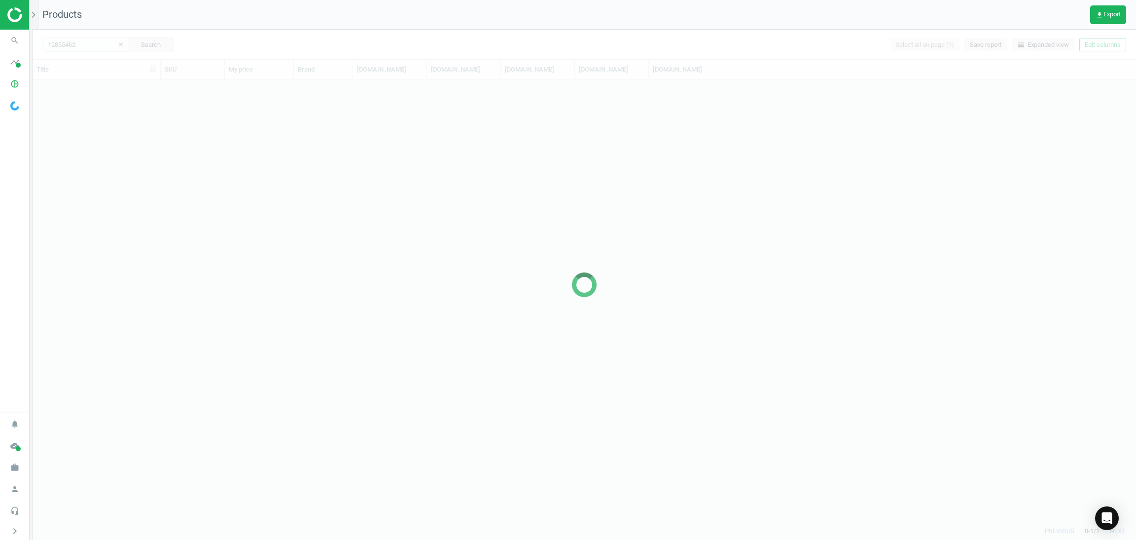
scroll to position [430, 1092]
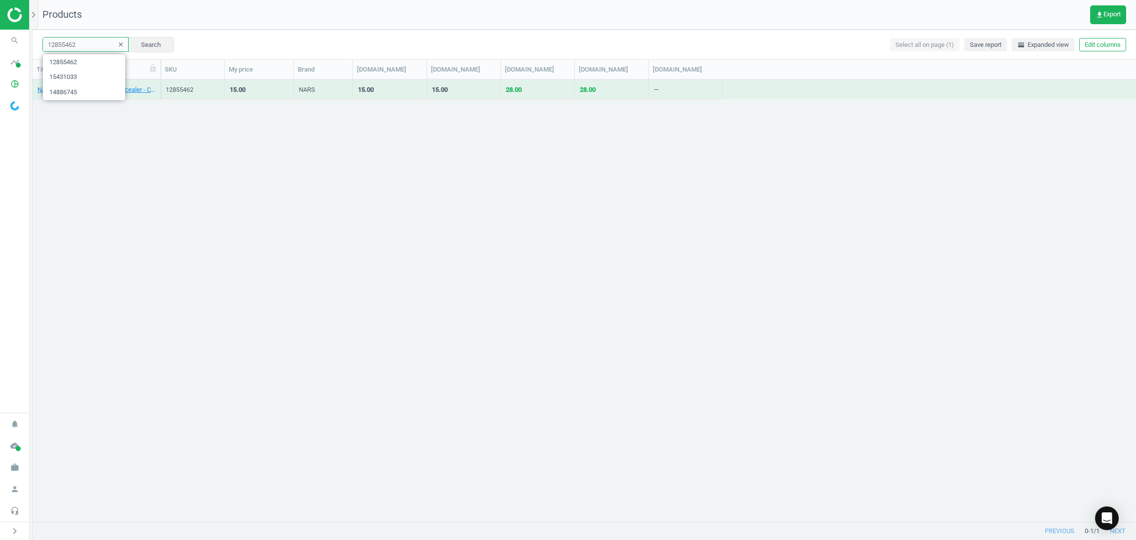
click at [83, 44] on input "12855462" at bounding box center [85, 44] width 86 height 15
paste input "18831"
type input "11883162"
click at [134, 45] on button "Search" at bounding box center [151, 44] width 46 height 15
click at [88, 90] on link "NARS Mini Radiant Creamy Concealer - Café Con Leche" at bounding box center [96, 89] width 118 height 9
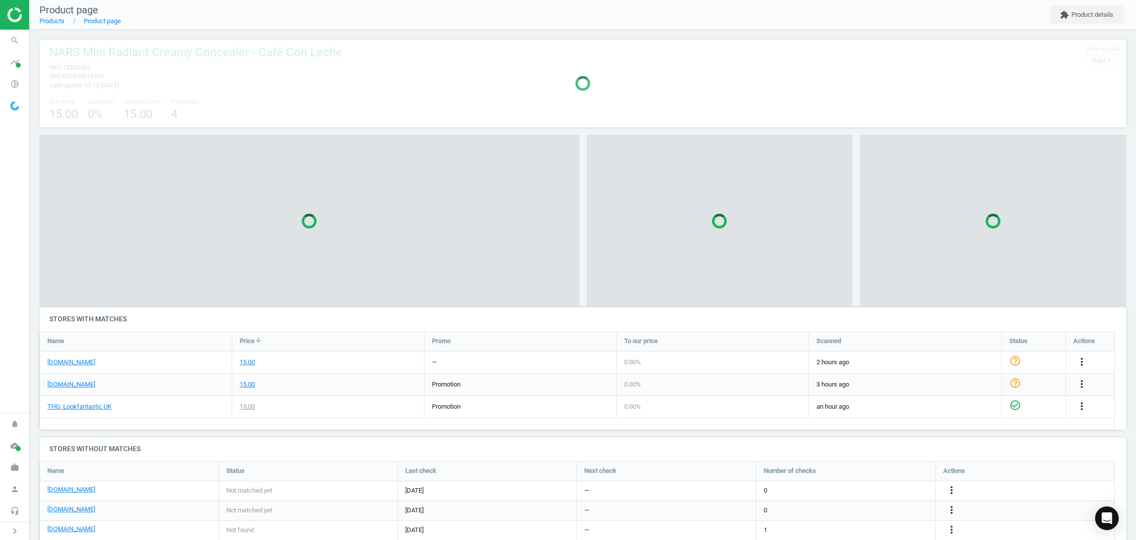
scroll to position [100, 1099]
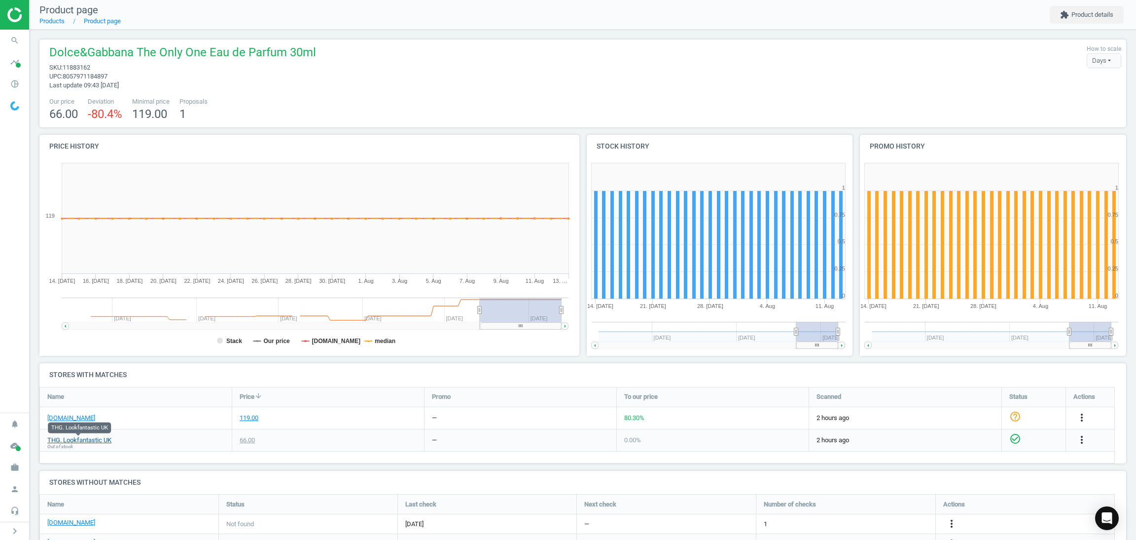
click at [95, 438] on link "THG. Lookfantastic UK" at bounding box center [79, 439] width 64 height 9
click at [186, 55] on span "Dolce&Gabbana The Only One Eau de Parfum 30ml" at bounding box center [182, 53] width 267 height 19
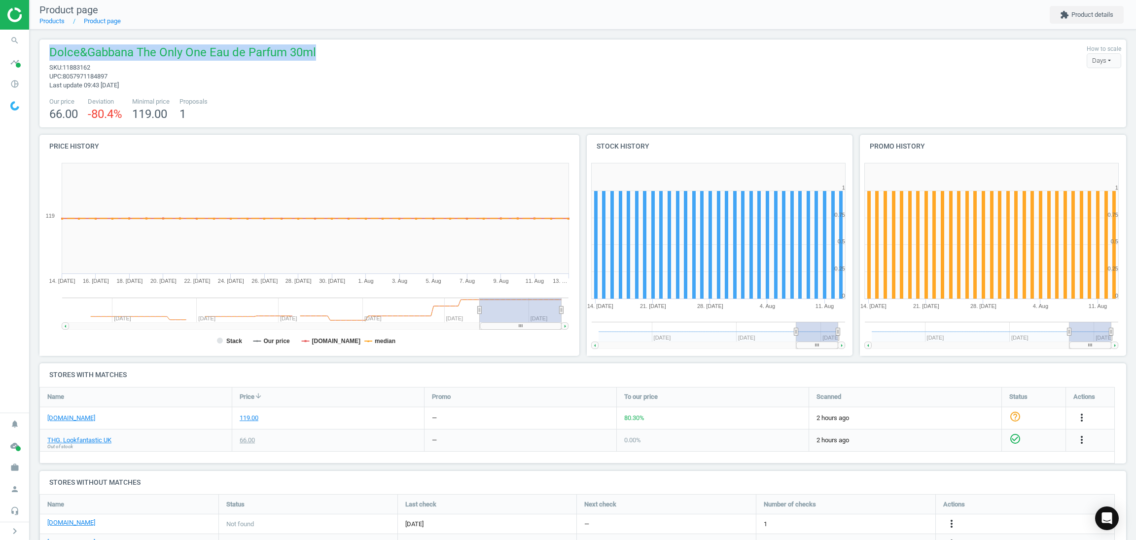
click at [186, 55] on span "Dolce&Gabbana The Only One Eau de Parfum 30ml" at bounding box center [182, 53] width 267 height 19
copy span "Dolce&Gabbana The Only One Eau de Parfum 30ml"
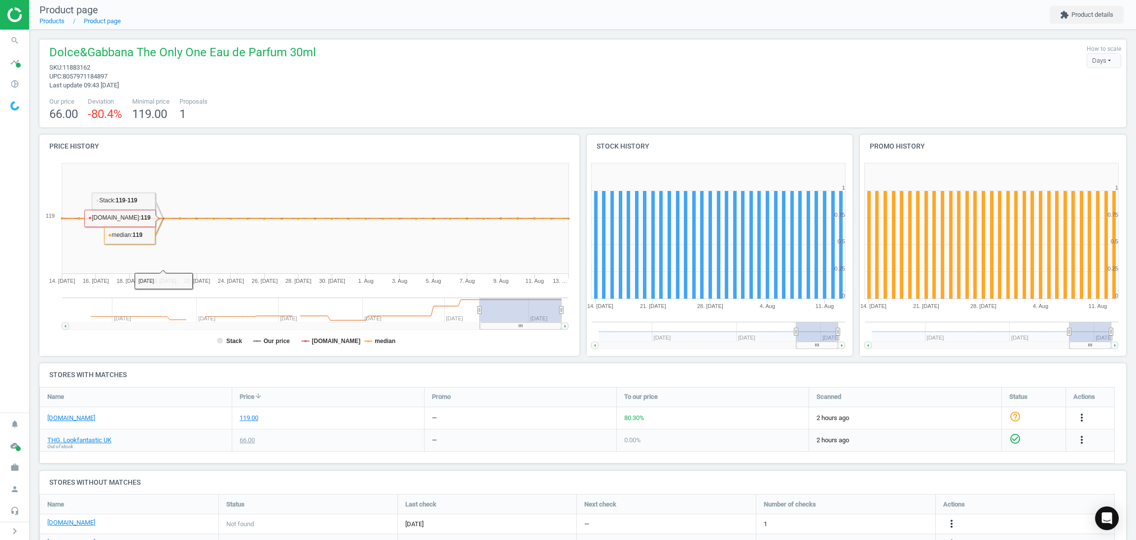
click at [342, 426] on div "119.00" at bounding box center [328, 418] width 192 height 22
click at [1084, 418] on icon "more_vert" at bounding box center [1082, 417] width 12 height 12
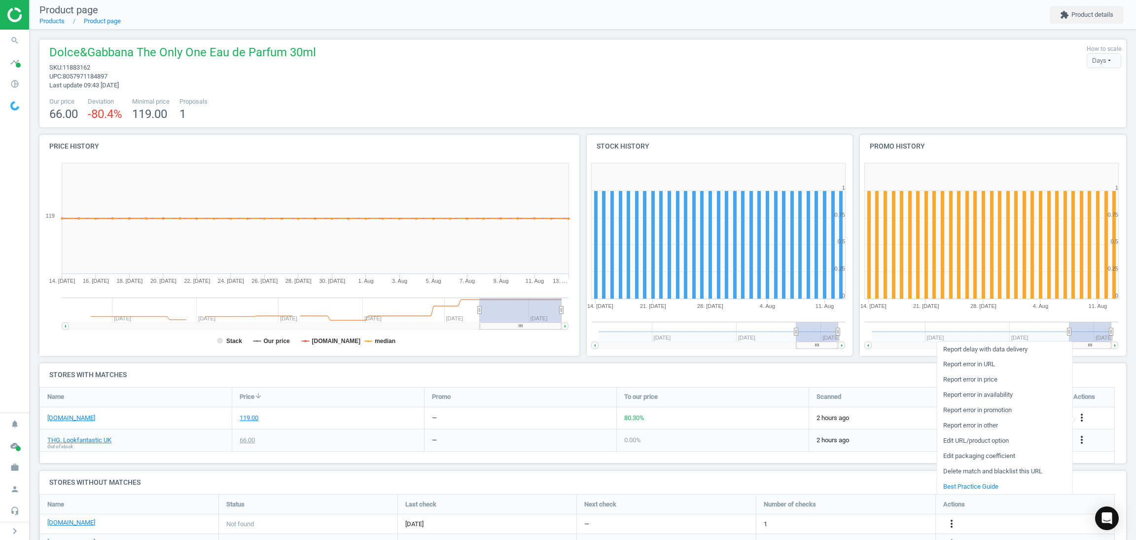
click at [975, 469] on link "Delete match and blacklist this URL" at bounding box center [1004, 471] width 135 height 15
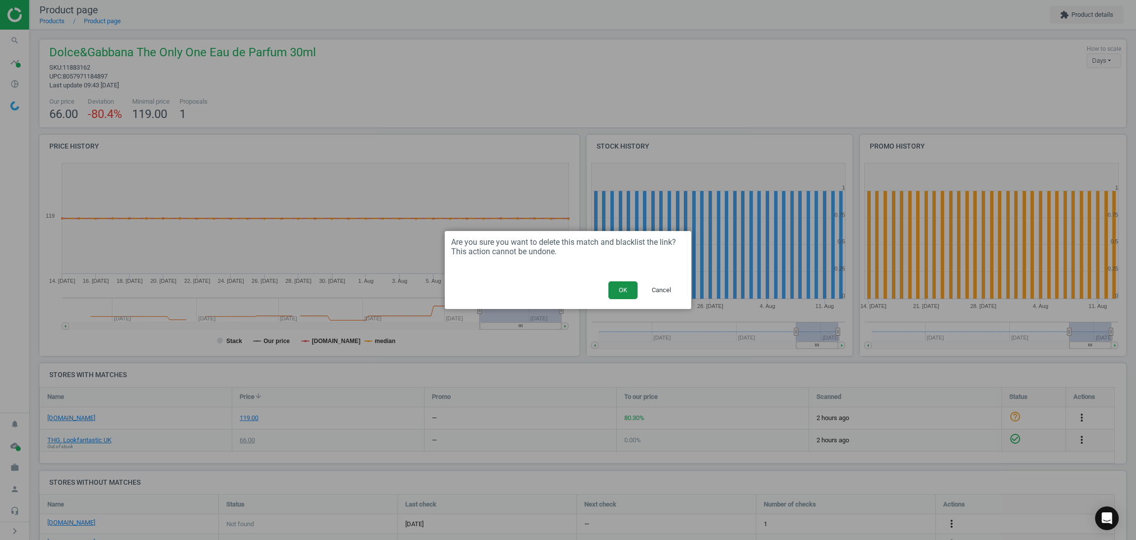
click at [613, 289] on button "OK" at bounding box center [623, 290] width 29 height 18
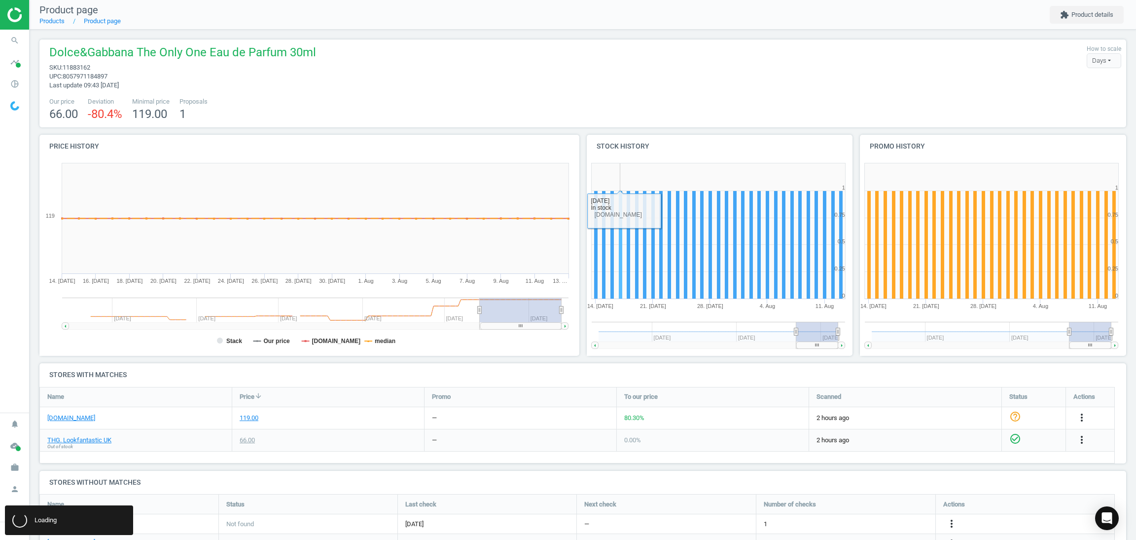
scroll to position [4, 4]
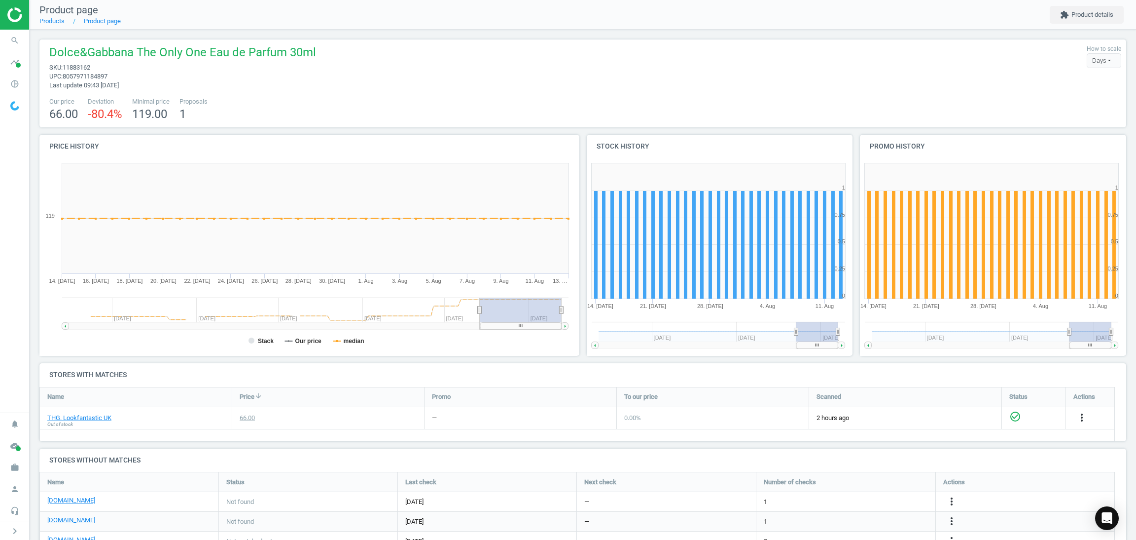
click at [407, 75] on div "Dolce&Gabbana The Only One Eau de Parfum 30ml sku : 11883162 upc : 805797118489…" at bounding box center [582, 66] width 1077 height 45
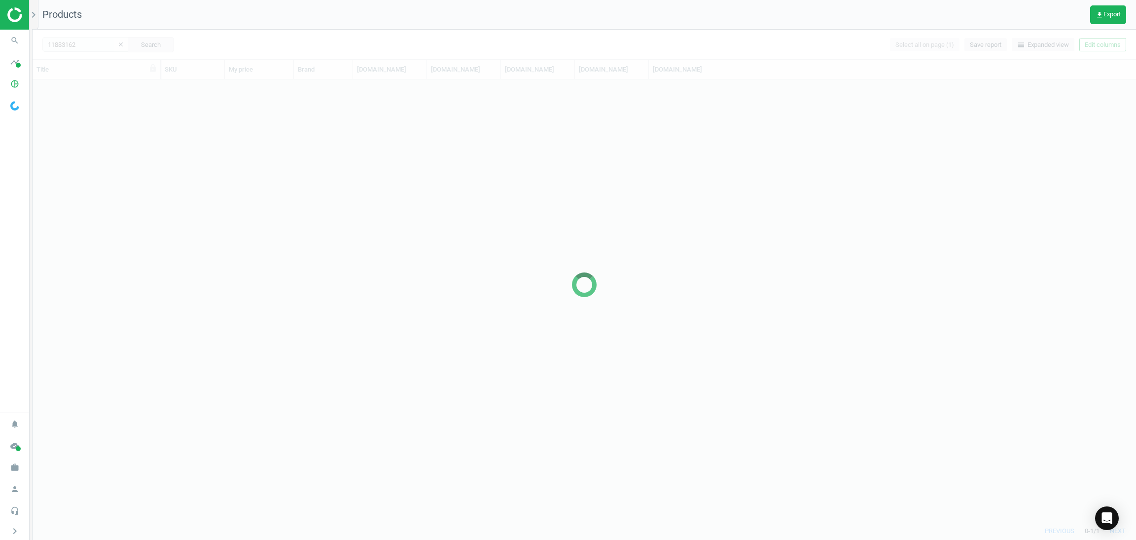
scroll to position [430, 1092]
click at [91, 46] on div at bounding box center [585, 285] width 1104 height 510
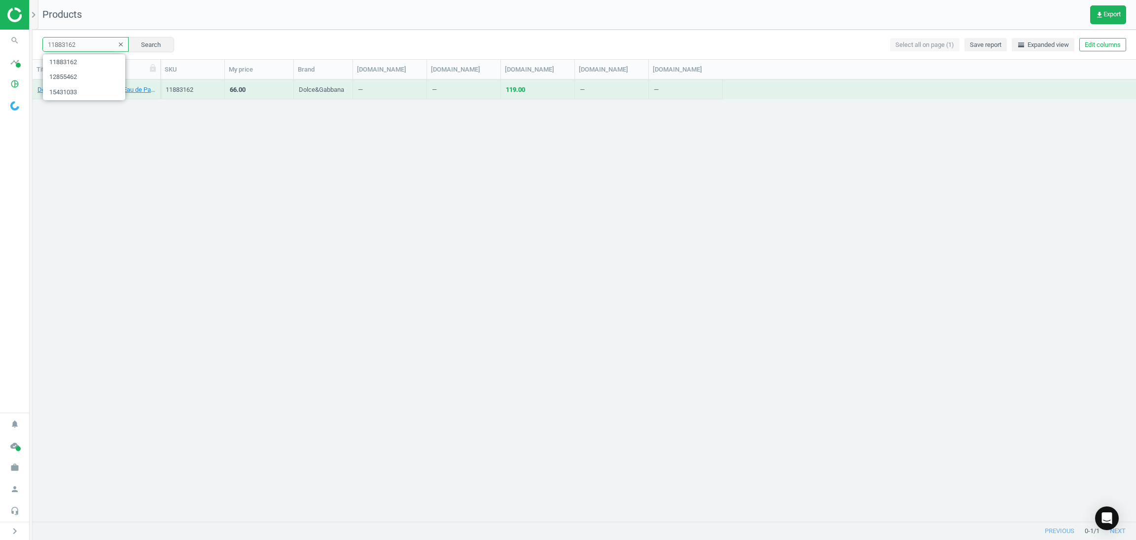
click at [91, 45] on input "11883162" at bounding box center [85, 44] width 86 height 15
paste input "305187"
type input "13051872"
click at [145, 42] on button "Search" at bounding box center [151, 44] width 46 height 15
click at [97, 82] on div "[PERSON_NAME] Tinted Moisturiser Oil Free Natural Skin Perfector Mini - Vanille" at bounding box center [96, 88] width 118 height 17
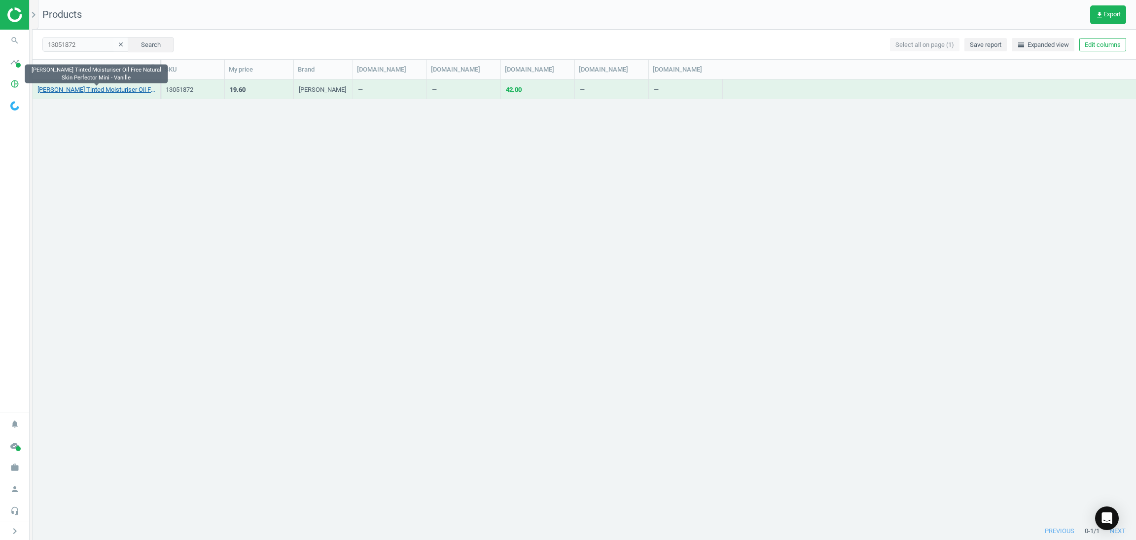
click at [101, 90] on link "[PERSON_NAME] Tinted Moisturiser Oil Free Natural Skin Perfector Mini - Vanille" at bounding box center [96, 89] width 118 height 9
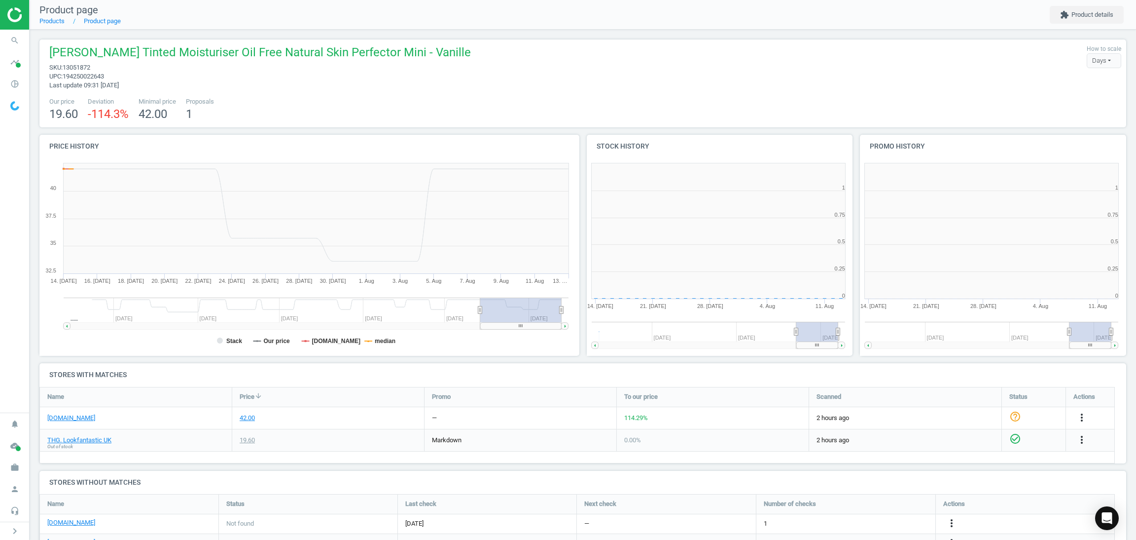
scroll to position [5, 5]
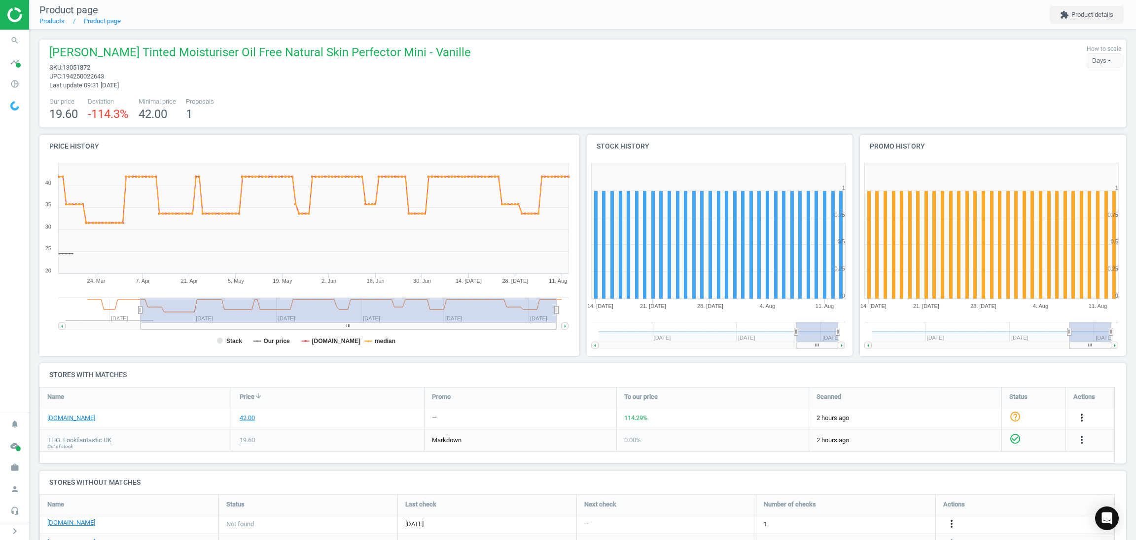
drag, startPoint x: 479, startPoint y: 306, endPoint x: 141, endPoint y: 306, distance: 338.3
click at [141, 306] on icon at bounding box center [140, 309] width 4 height 7
click at [373, 335] on rect at bounding box center [306, 256] width 534 height 197
click at [378, 341] on tspan "median" at bounding box center [385, 340] width 21 height 7
click at [308, 336] on rect at bounding box center [306, 256] width 534 height 197
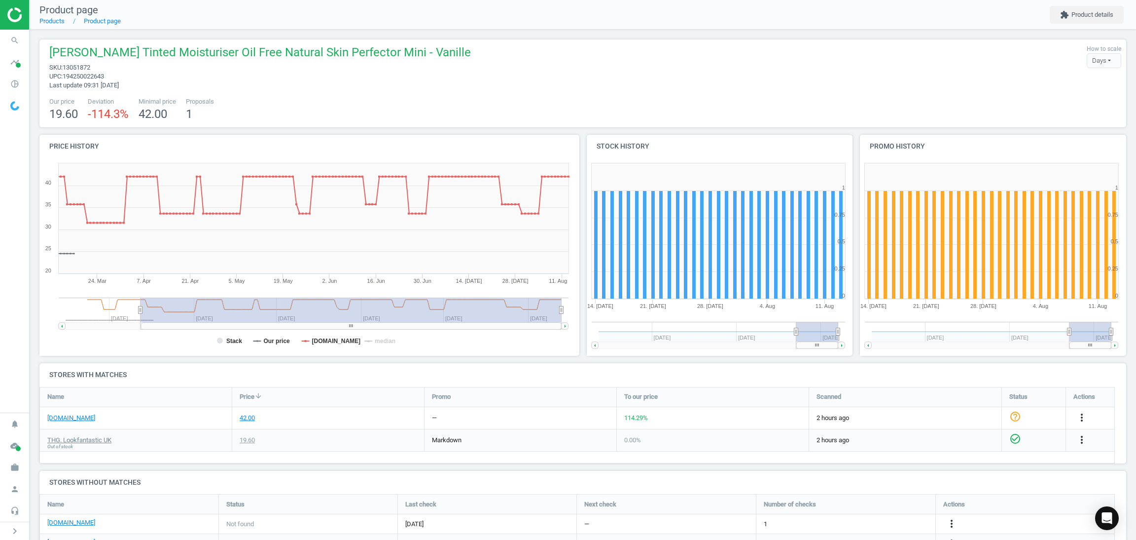
click at [309, 336] on rect at bounding box center [306, 256] width 534 height 197
click at [318, 339] on tspan "[DOMAIN_NAME]" at bounding box center [336, 340] width 49 height 7
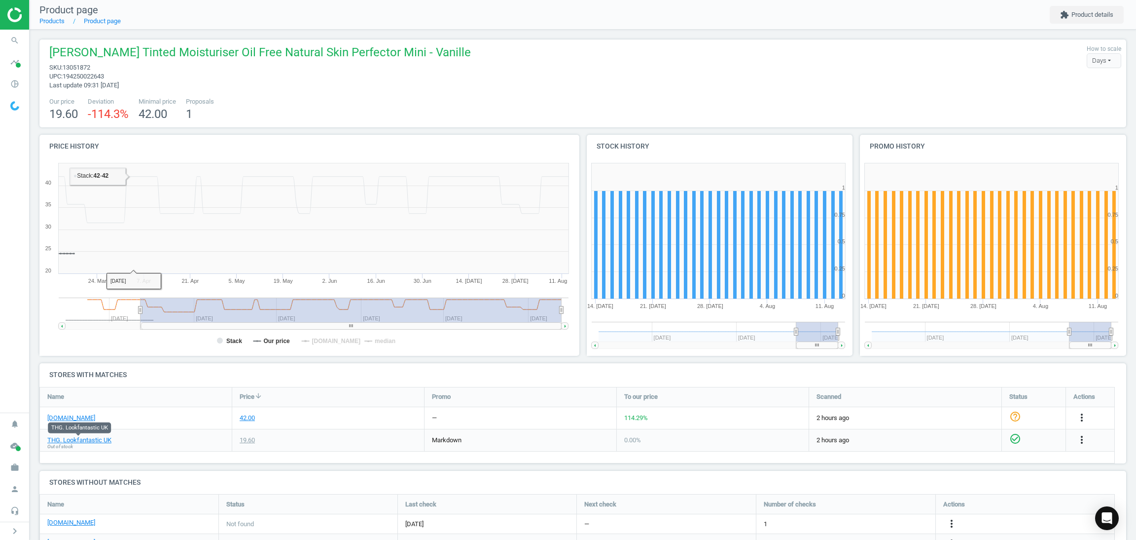
click at [311, 418] on div "42.00" at bounding box center [328, 418] width 192 height 22
click at [1086, 411] on icon "more_vert" at bounding box center [1082, 417] width 12 height 12
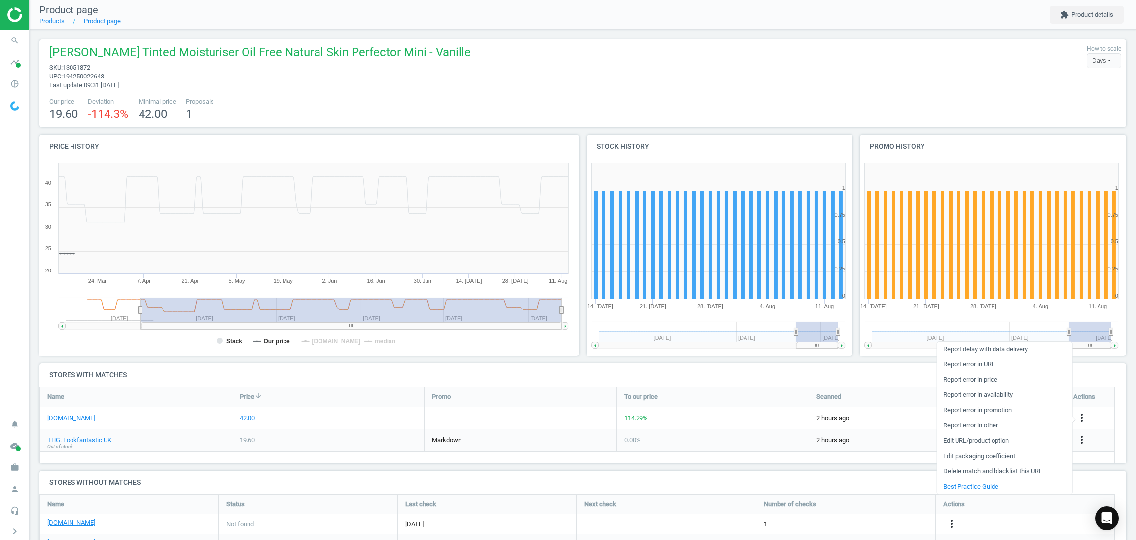
click at [971, 466] on link "Delete match and blacklist this URL" at bounding box center [1004, 471] width 135 height 15
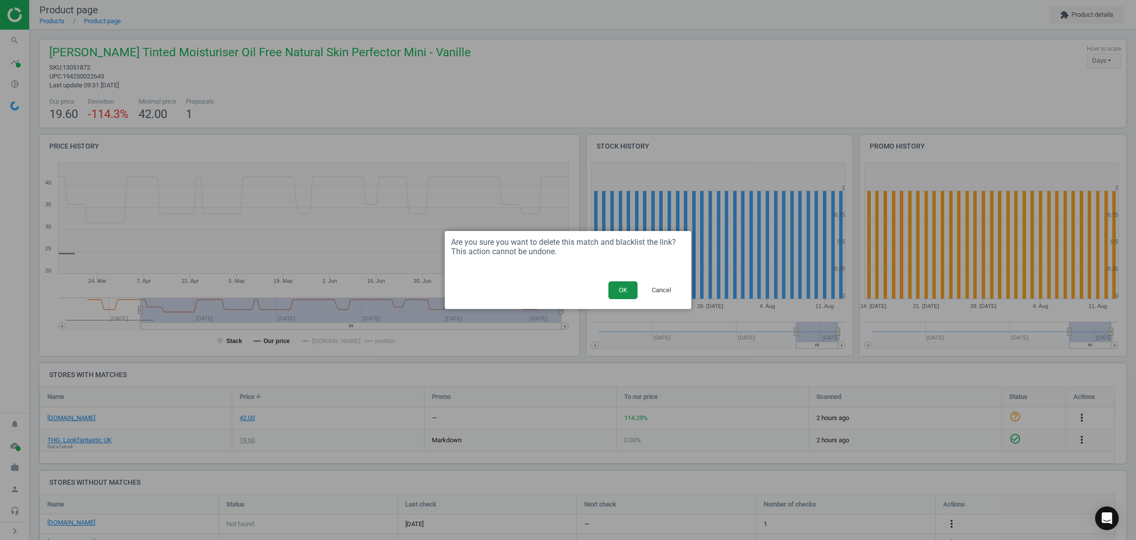
click at [620, 290] on button "OK" at bounding box center [623, 290] width 29 height 18
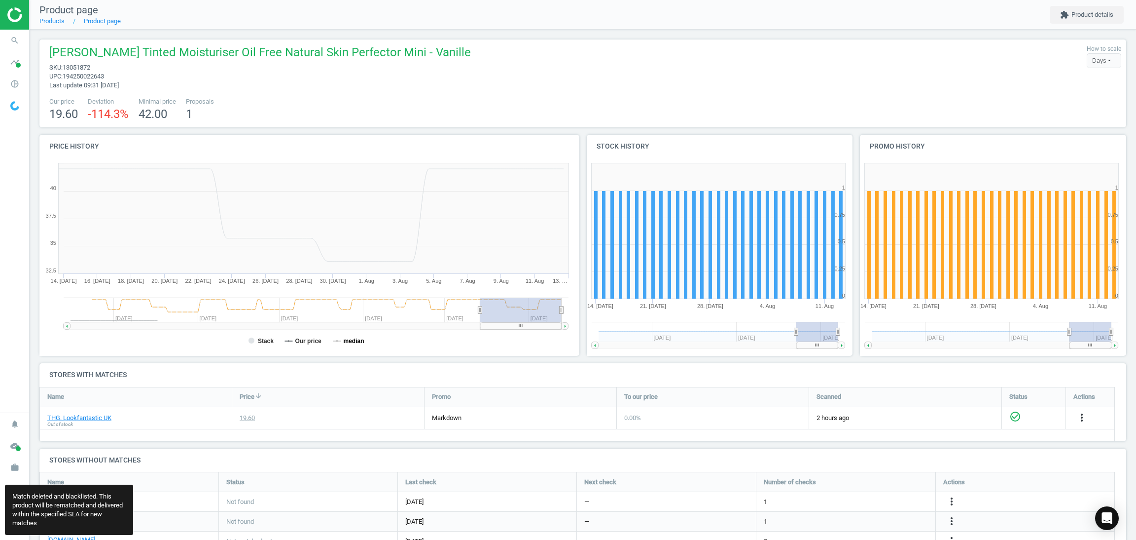
scroll to position [4, 4]
click at [293, 401] on div "Price arrow_downward" at bounding box center [328, 396] width 192 height 19
click at [15, 262] on nav "search Search timeline Data delivery Overview Matches dashboard Matches Rematch…" at bounding box center [14, 221] width 29 height 383
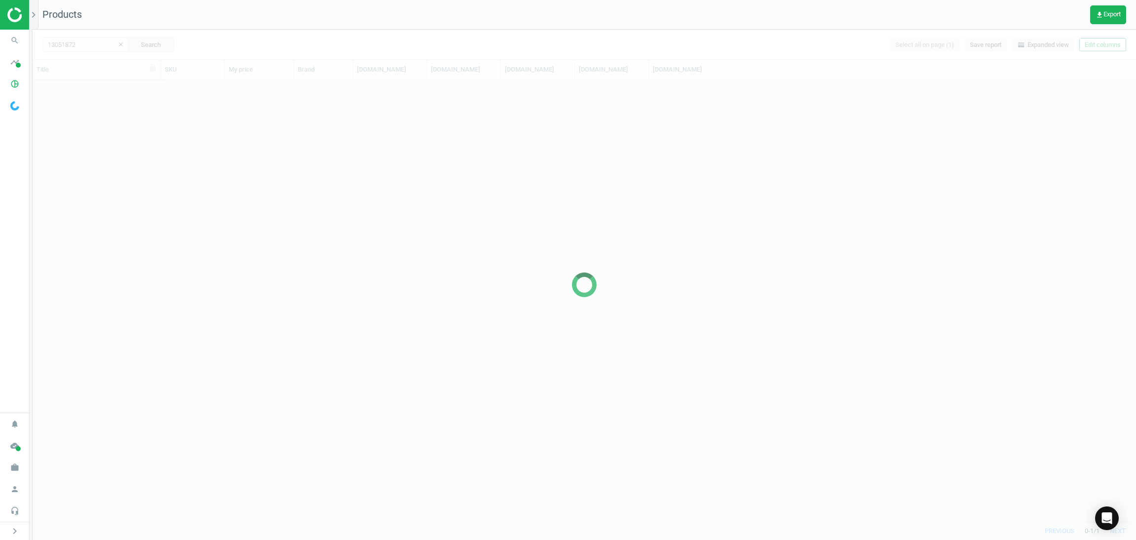
scroll to position [430, 1092]
click at [90, 36] on div at bounding box center [585, 285] width 1104 height 510
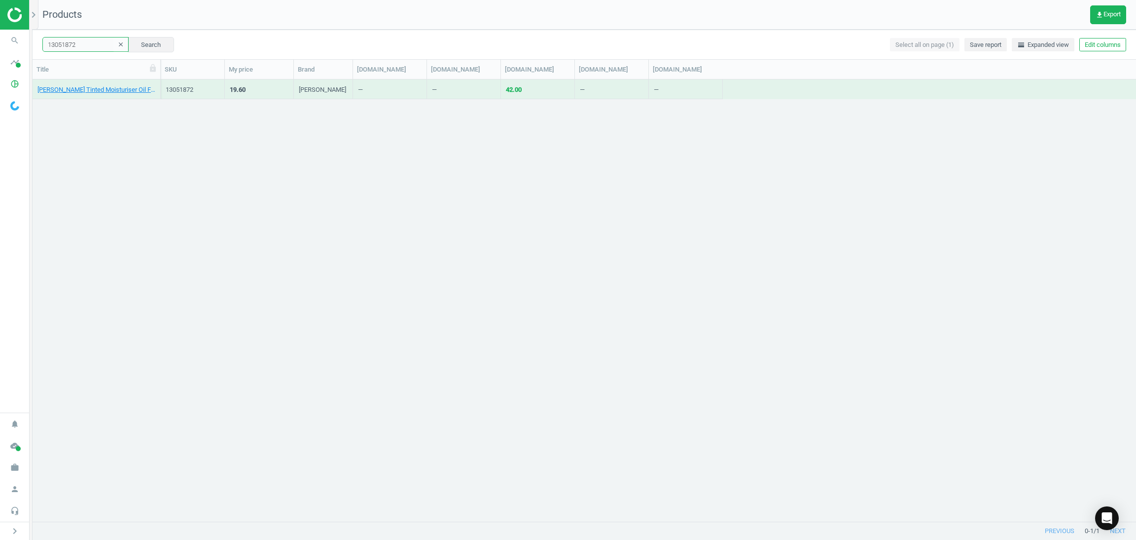
click at [82, 42] on input "13051872" at bounding box center [85, 44] width 86 height 15
paste input "2916109"
type input "12916109"
click at [141, 44] on button "Search" at bounding box center [151, 44] width 46 height 15
click at [105, 92] on link "[PERSON_NAME] Creamy Eye Treatment with Avocado - 14g" at bounding box center [96, 89] width 118 height 9
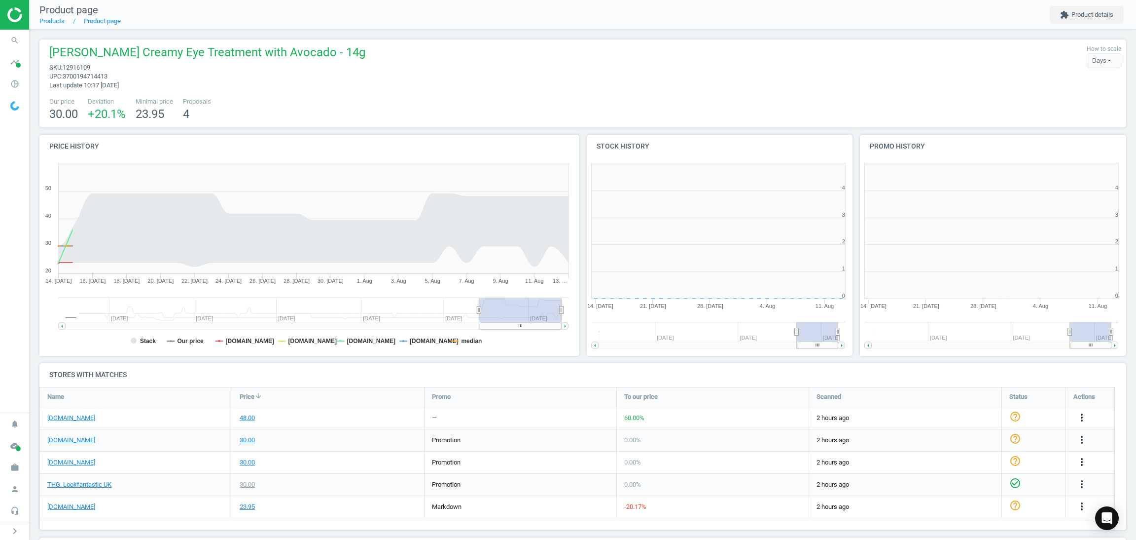
scroll to position [74, 1099]
click at [129, 56] on span "[PERSON_NAME] Creamy Eye Treatment with Avocado - 14g" at bounding box center [207, 53] width 316 height 19
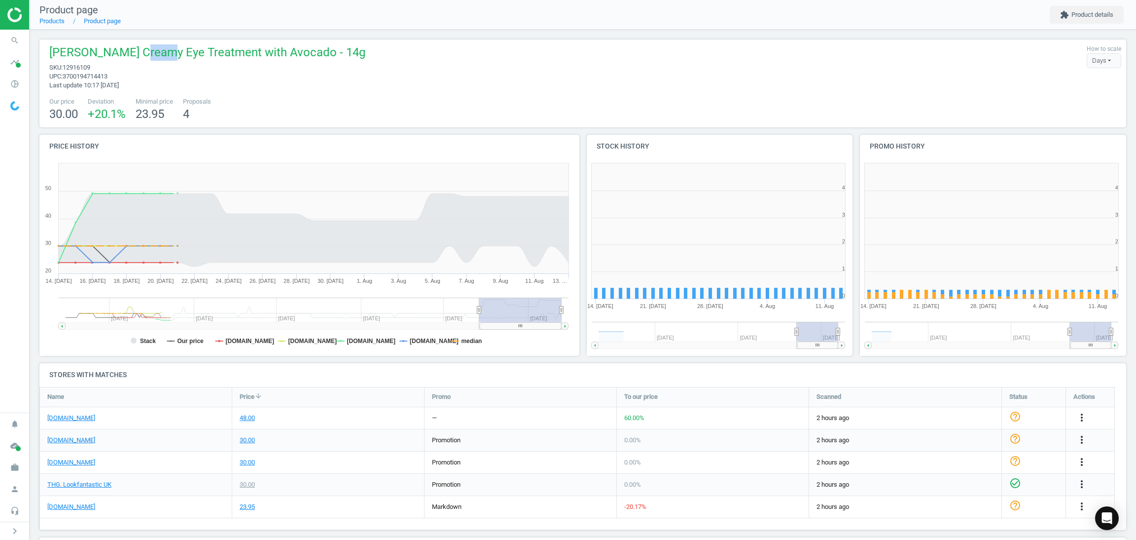
click at [129, 56] on span "[PERSON_NAME] Creamy Eye Treatment with Avocado - 14g" at bounding box center [207, 53] width 316 height 19
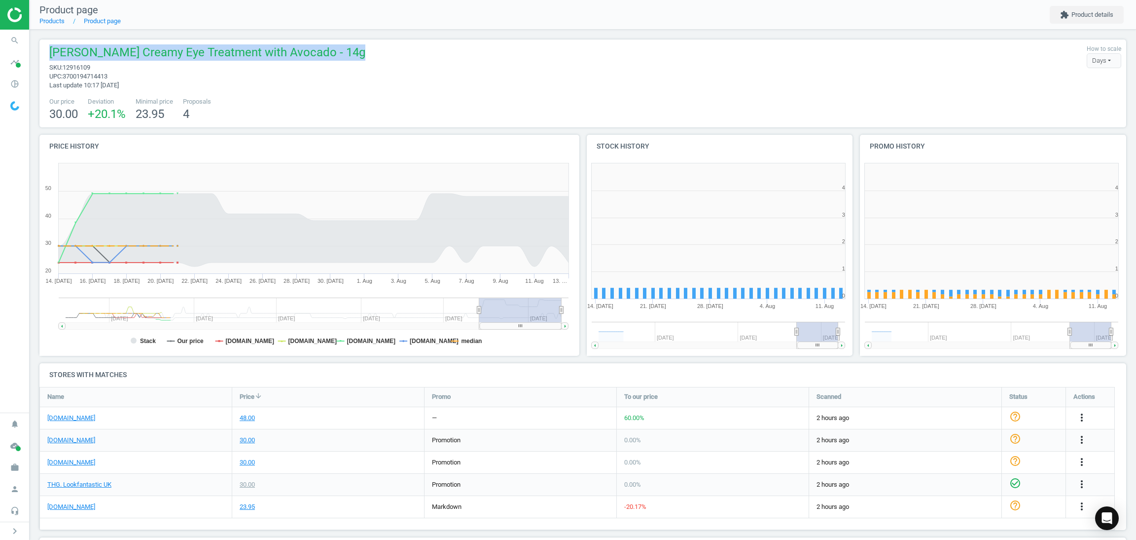
click at [129, 56] on span "[PERSON_NAME] Creamy Eye Treatment with Avocado - 14g" at bounding box center [207, 53] width 316 height 19
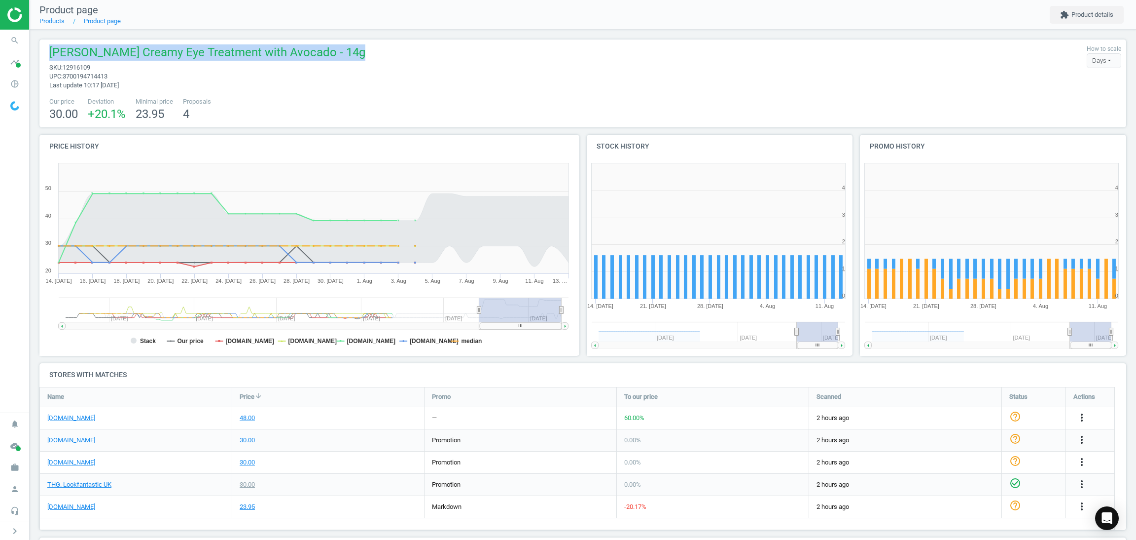
copy span "[PERSON_NAME] Creamy Eye Treatment with Avocado - 14g"
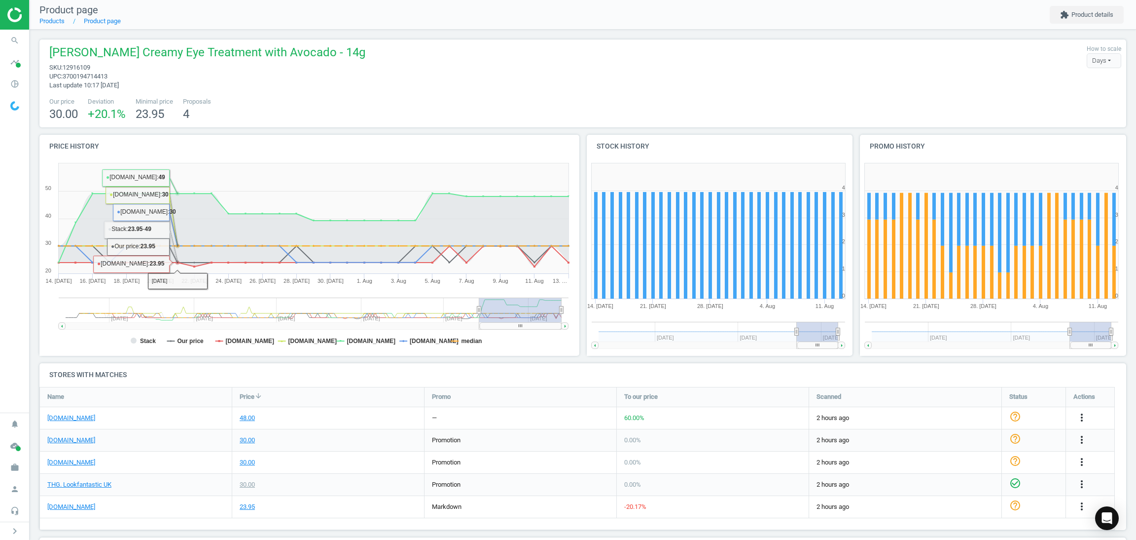
click at [138, 401] on div "Name" at bounding box center [136, 396] width 192 height 19
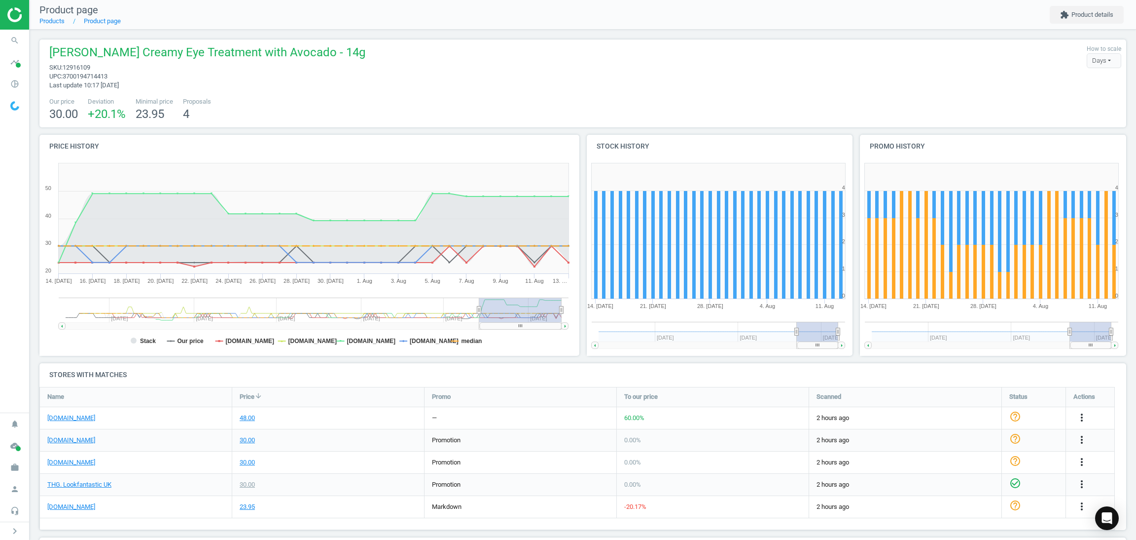
click at [73, 412] on div "[DOMAIN_NAME]" at bounding box center [136, 418] width 192 height 22
click at [77, 414] on link "[DOMAIN_NAME]" at bounding box center [71, 417] width 48 height 9
click at [1081, 418] on icon "more_vert" at bounding box center [1082, 417] width 12 height 12
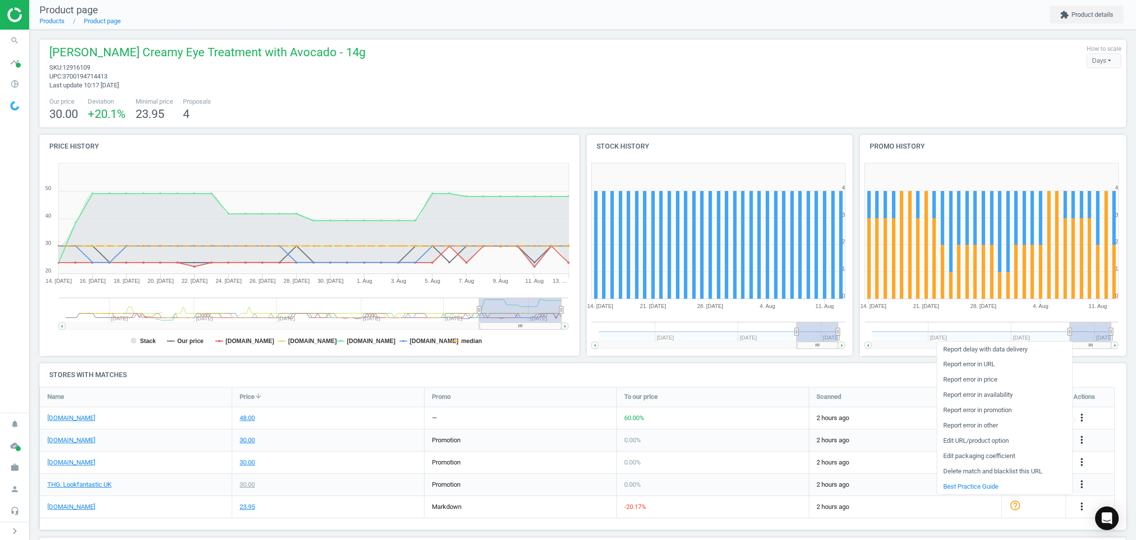
click at [998, 438] on link "Edit URL/product option" at bounding box center [1004, 440] width 135 height 15
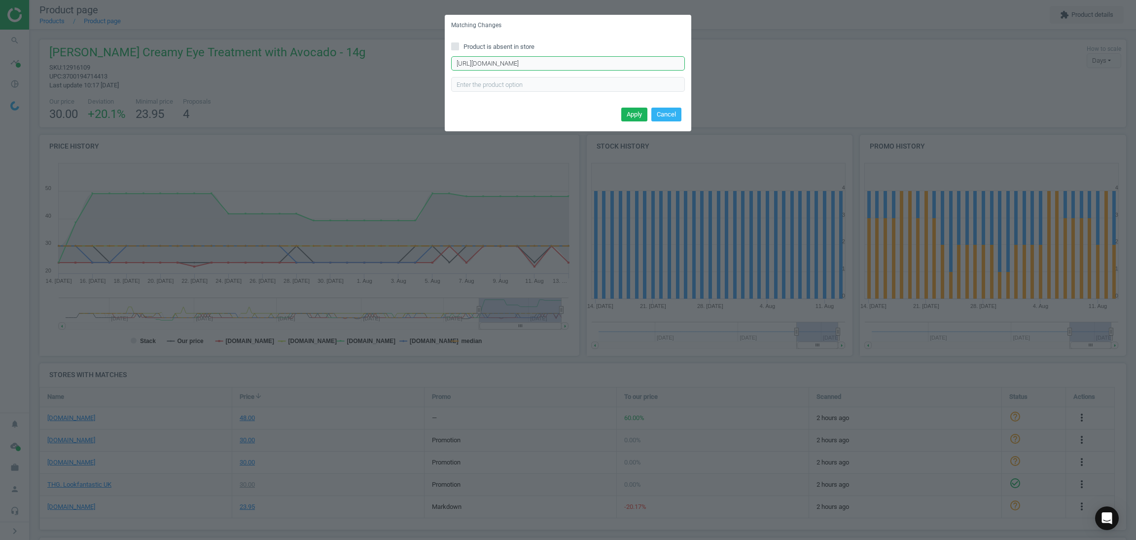
click at [539, 68] on input "[URL][DOMAIN_NAME]" at bounding box center [568, 63] width 234 height 15
paste input "ml"
type input "[URL][DOMAIN_NAME]"
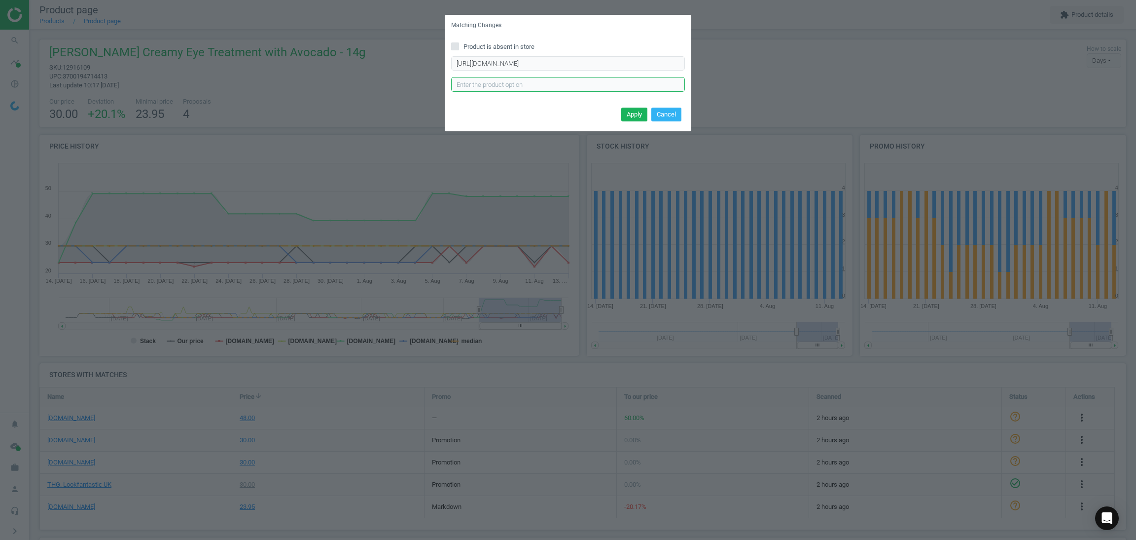
scroll to position [0, 0]
click at [633, 86] on input "text" at bounding box center [568, 84] width 234 height 15
type input "14ml"
click at [628, 120] on button "Apply" at bounding box center [634, 115] width 26 height 14
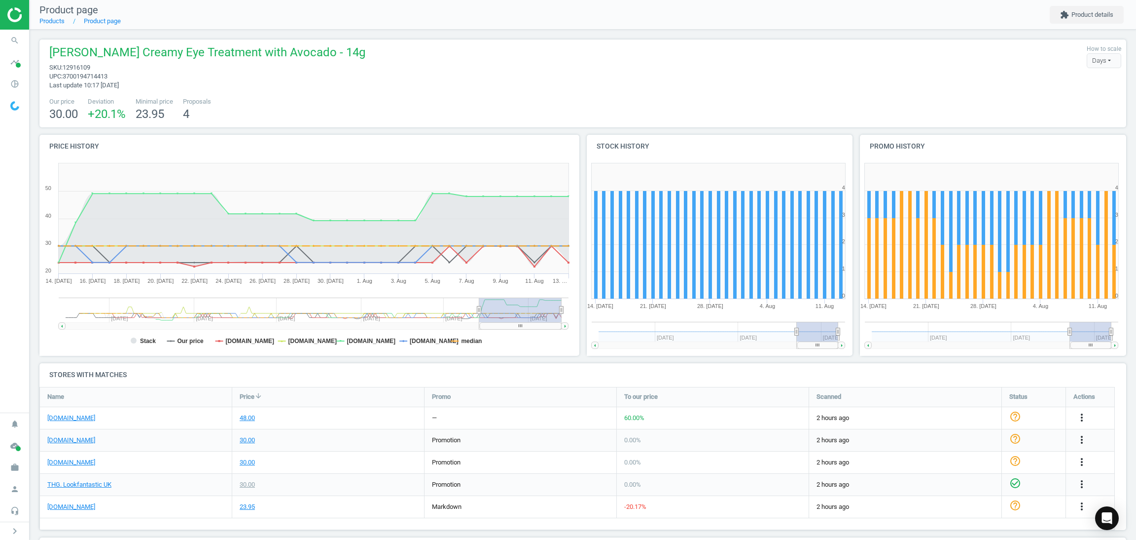
drag, startPoint x: 233, startPoint y: 148, endPoint x: 241, endPoint y: 148, distance: 8.4
click at [233, 148] on h4 "Price history" at bounding box center [309, 146] width 540 height 23
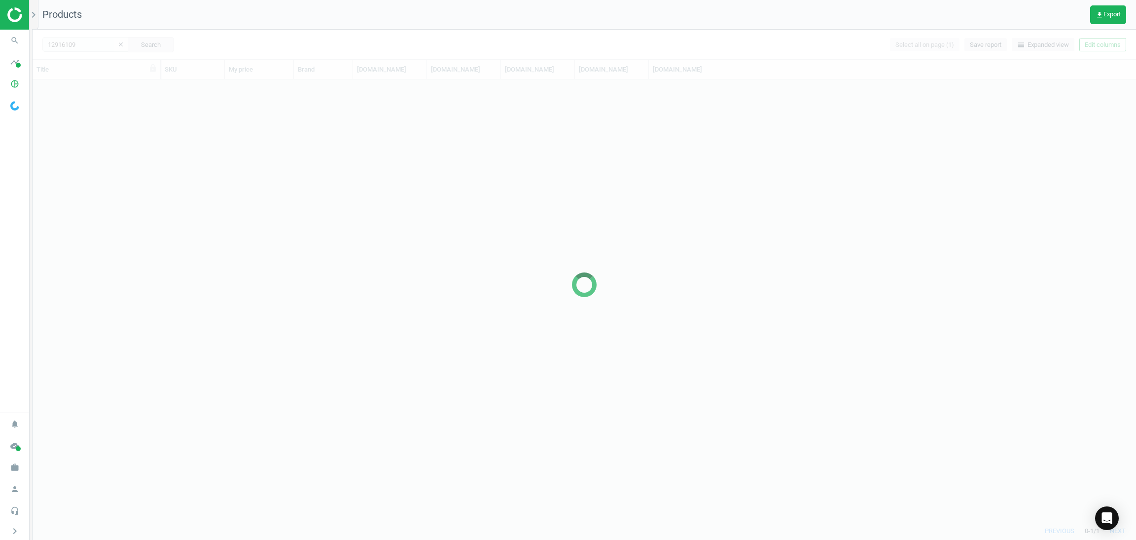
scroll to position [430, 1092]
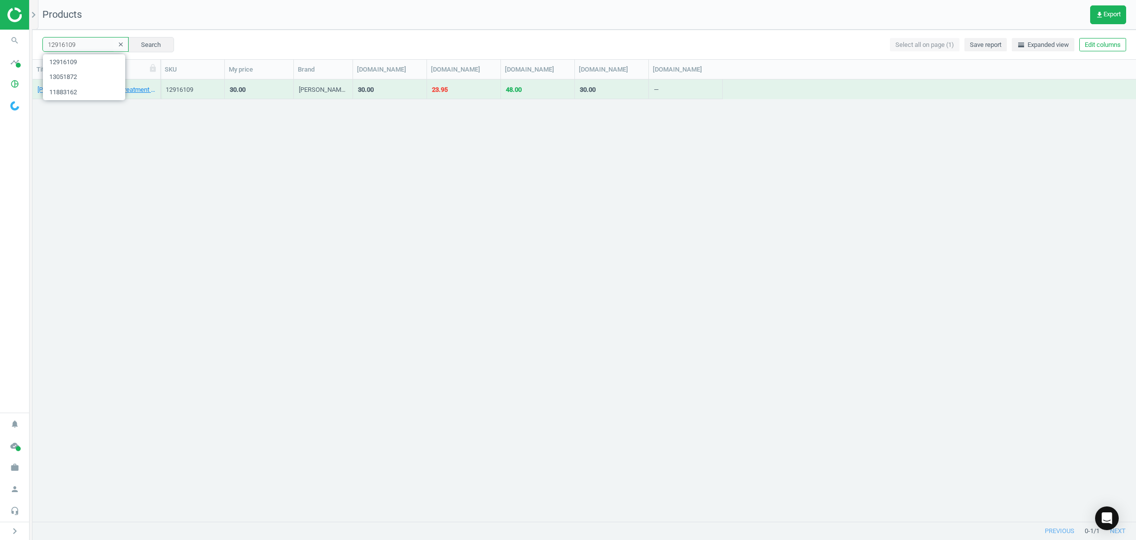
click at [90, 44] on input "12916109" at bounding box center [85, 44] width 86 height 15
paste input "87616"
type input "12876169"
click at [147, 42] on button "Search" at bounding box center [151, 44] width 46 height 15
click at [94, 92] on link "[PERSON_NAME] For Him Bleu Noir 50ml" at bounding box center [93, 89] width 112 height 9
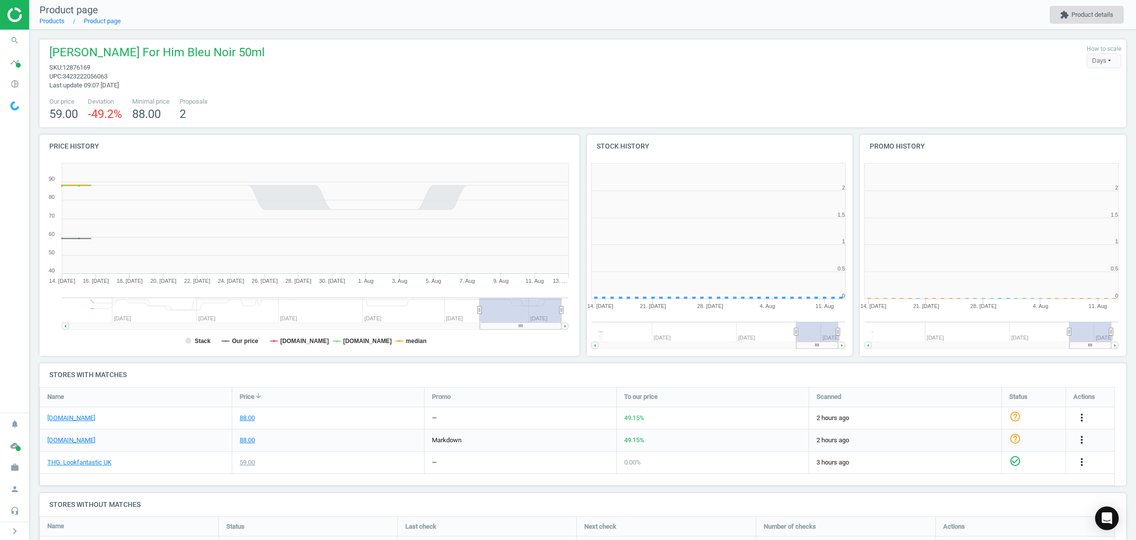
scroll to position [5, 5]
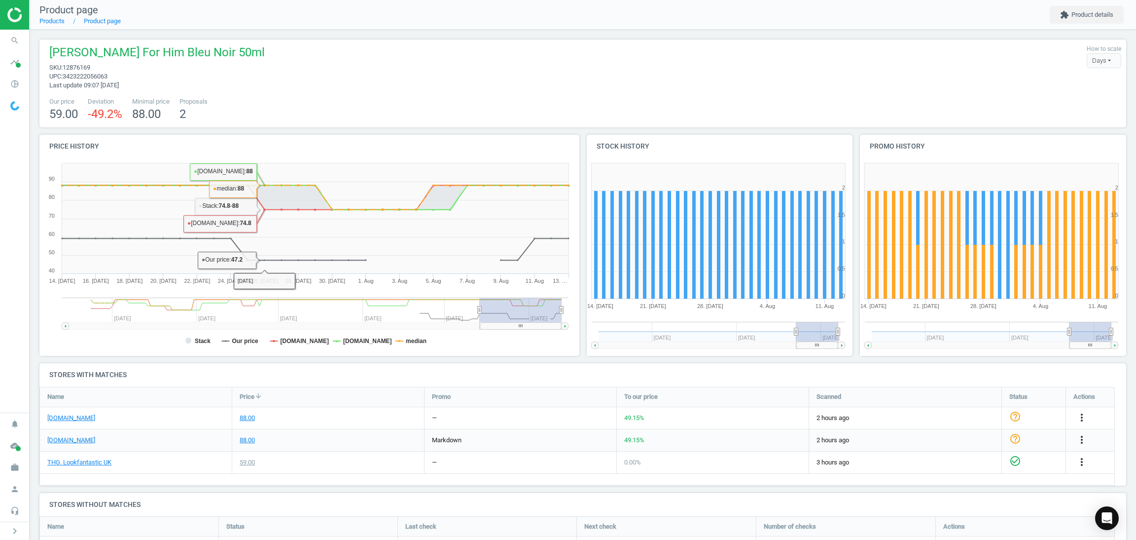
click at [150, 442] on div "[DOMAIN_NAME]" at bounding box center [136, 440] width 192 height 22
